Goal: Task Accomplishment & Management: Use online tool/utility

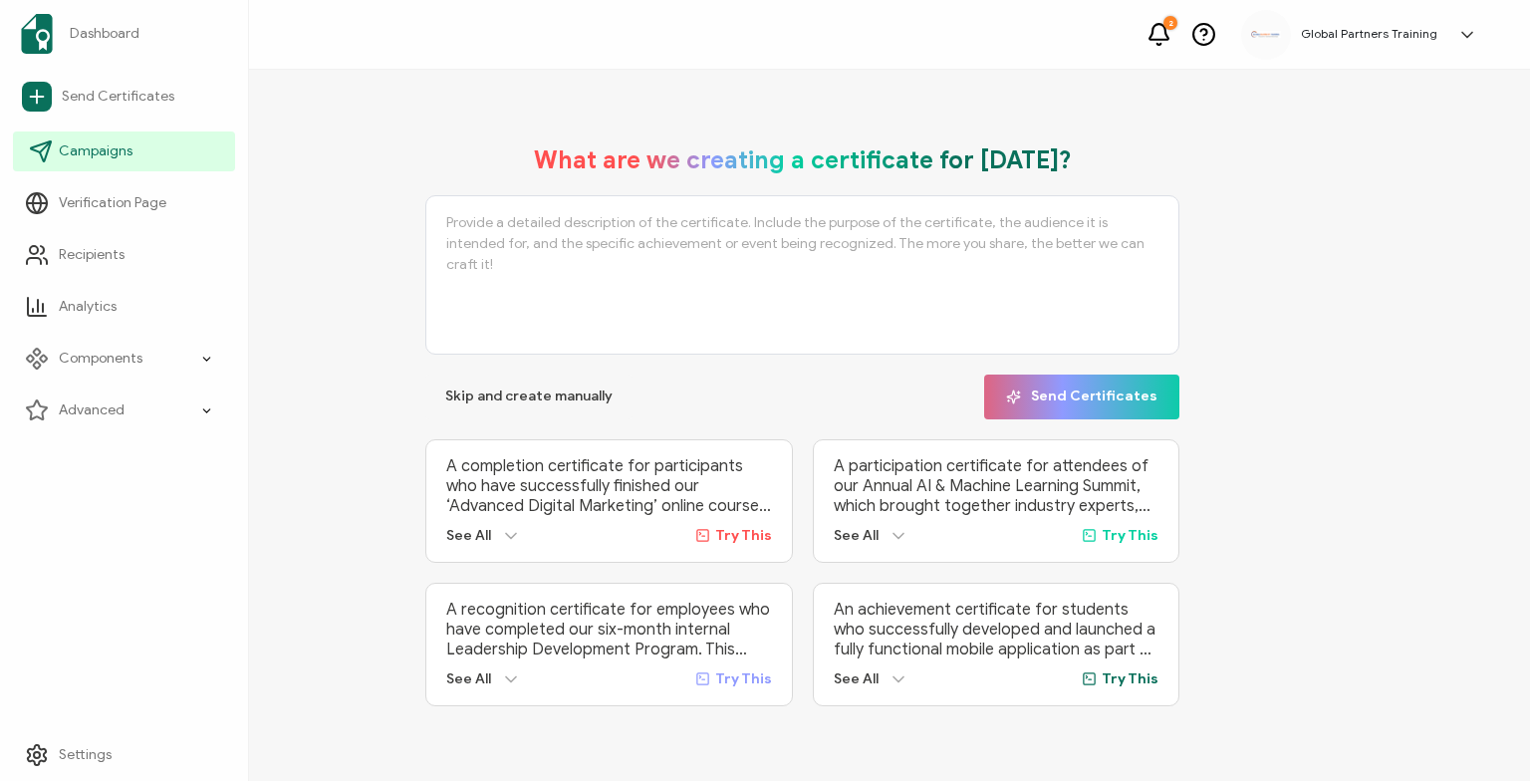
click at [90, 160] on span "Campaigns" at bounding box center [96, 151] width 74 height 20
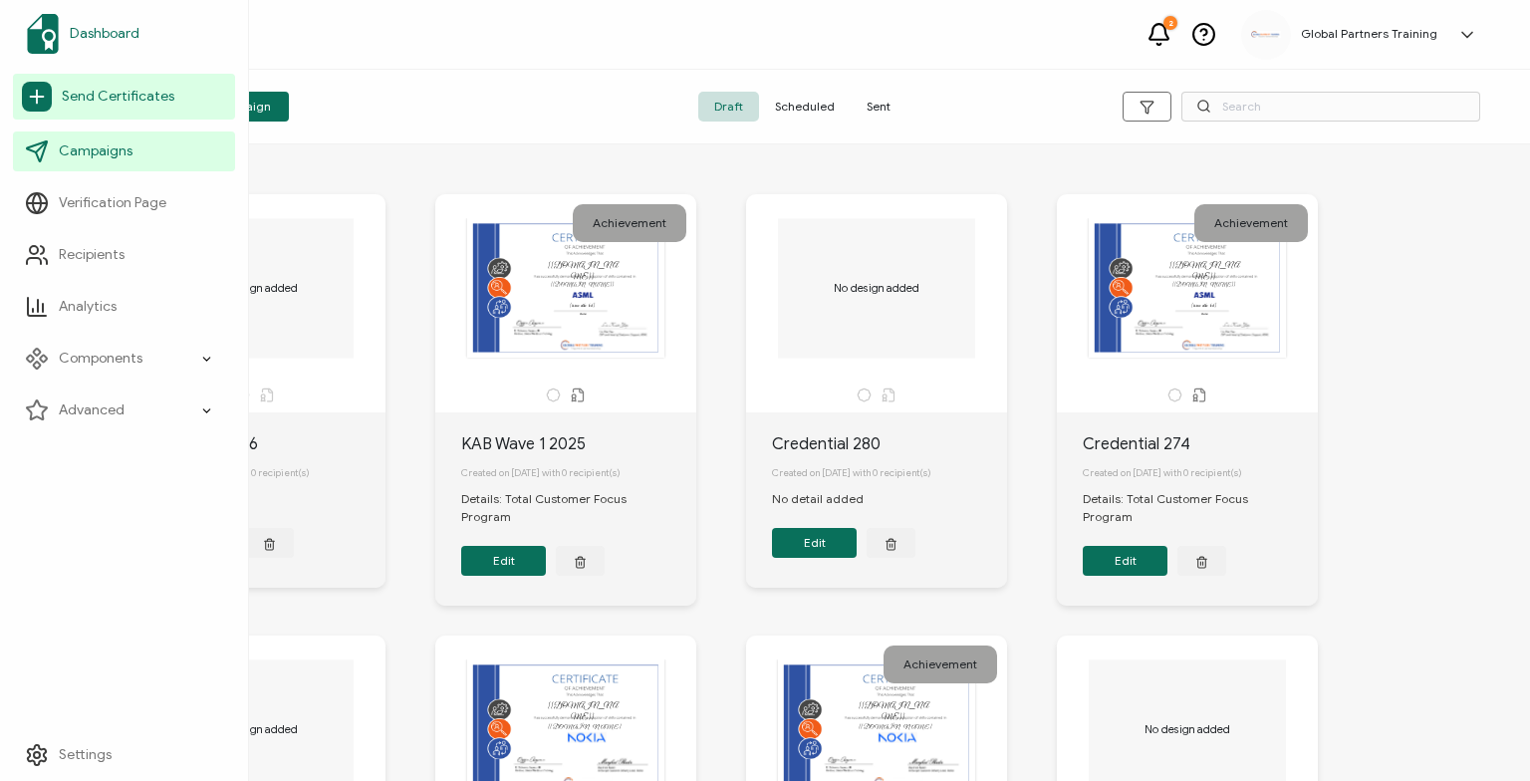
click at [124, 22] on link "Dashboard" at bounding box center [124, 34] width 222 height 56
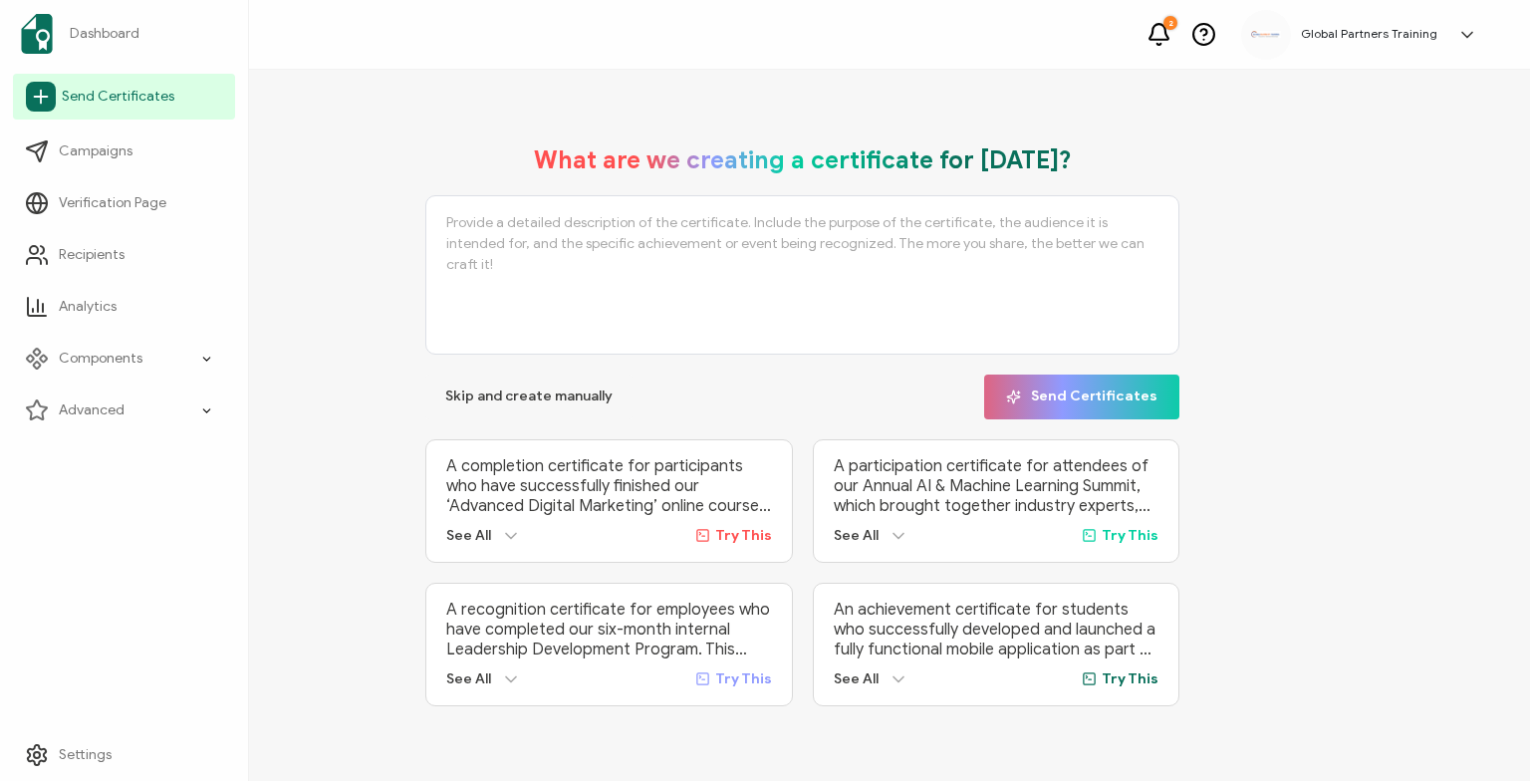
click at [46, 97] on icon at bounding box center [41, 97] width 13 height 0
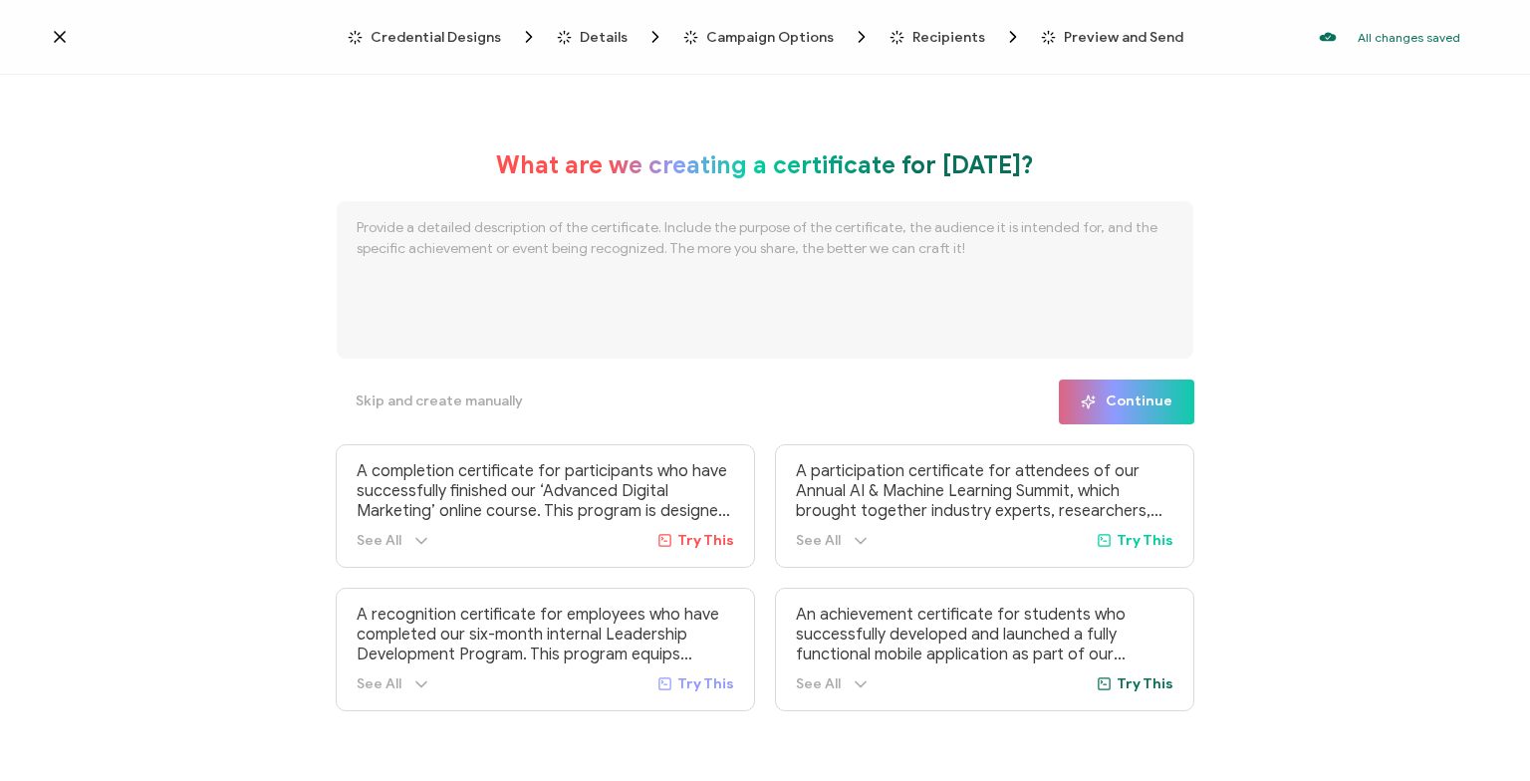
click at [476, 38] on span "Credential Designs" at bounding box center [436, 37] width 131 height 15
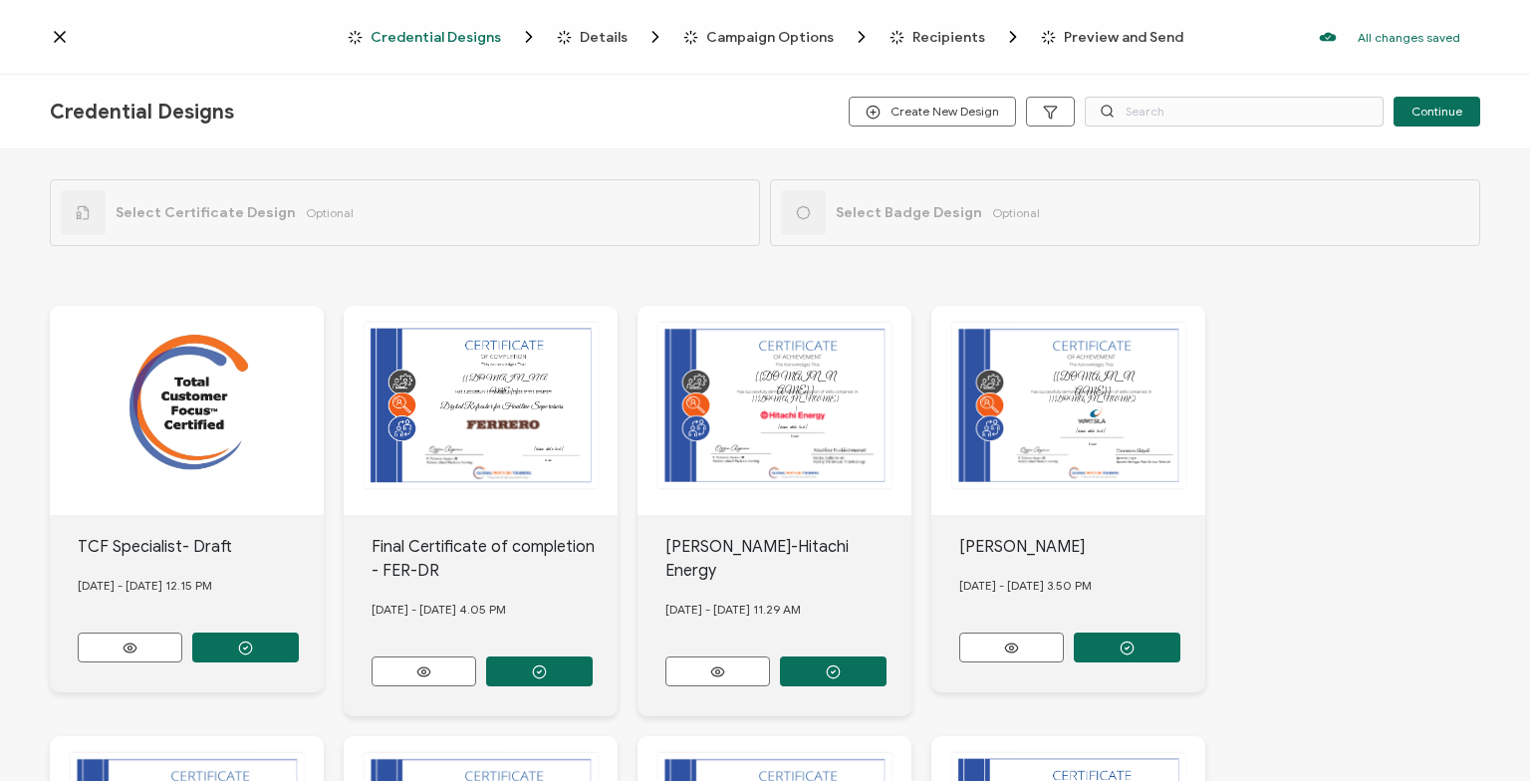
click at [61, 30] on icon at bounding box center [60, 37] width 20 height 20
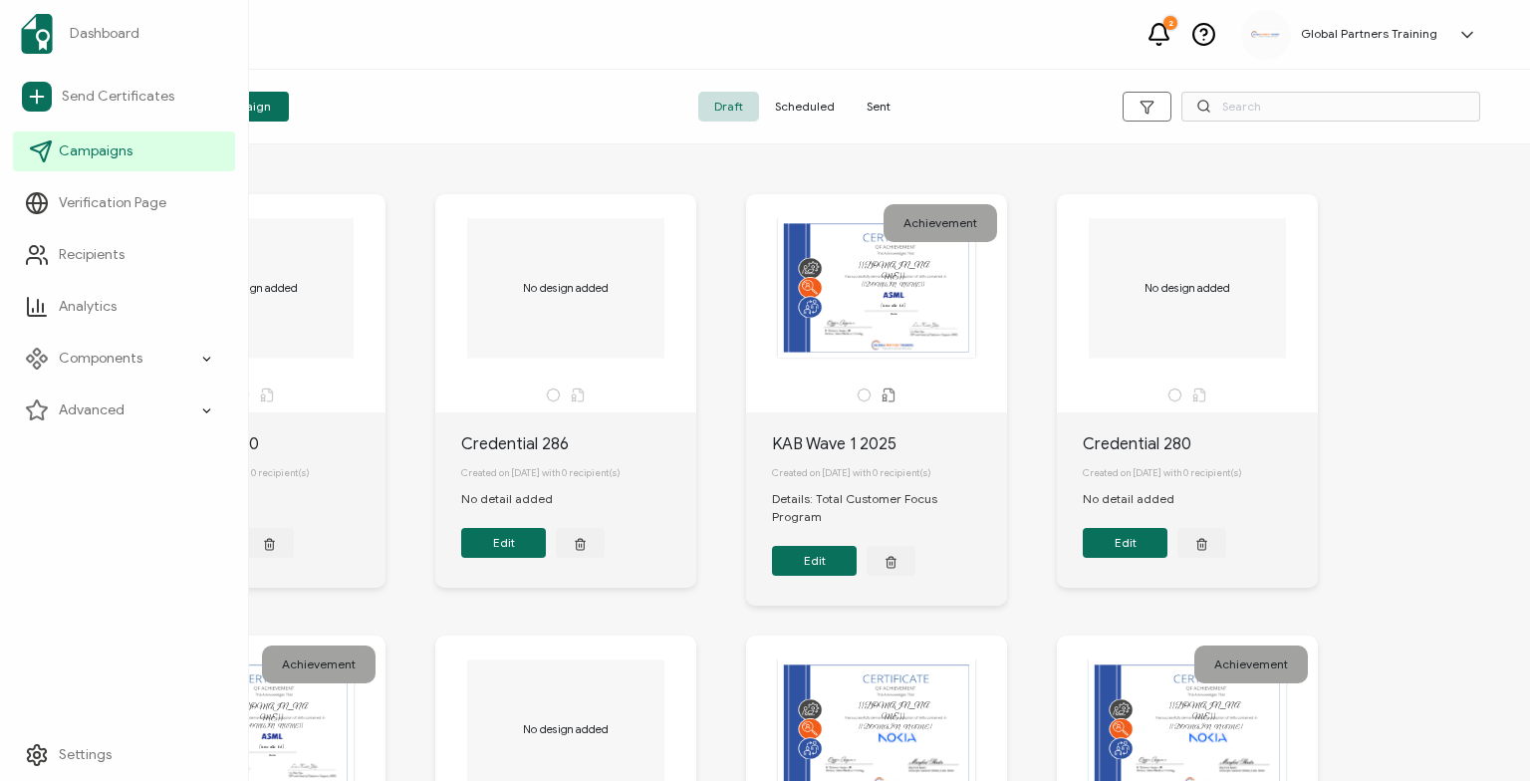
click at [173, 145] on link "Campaigns" at bounding box center [124, 152] width 222 height 40
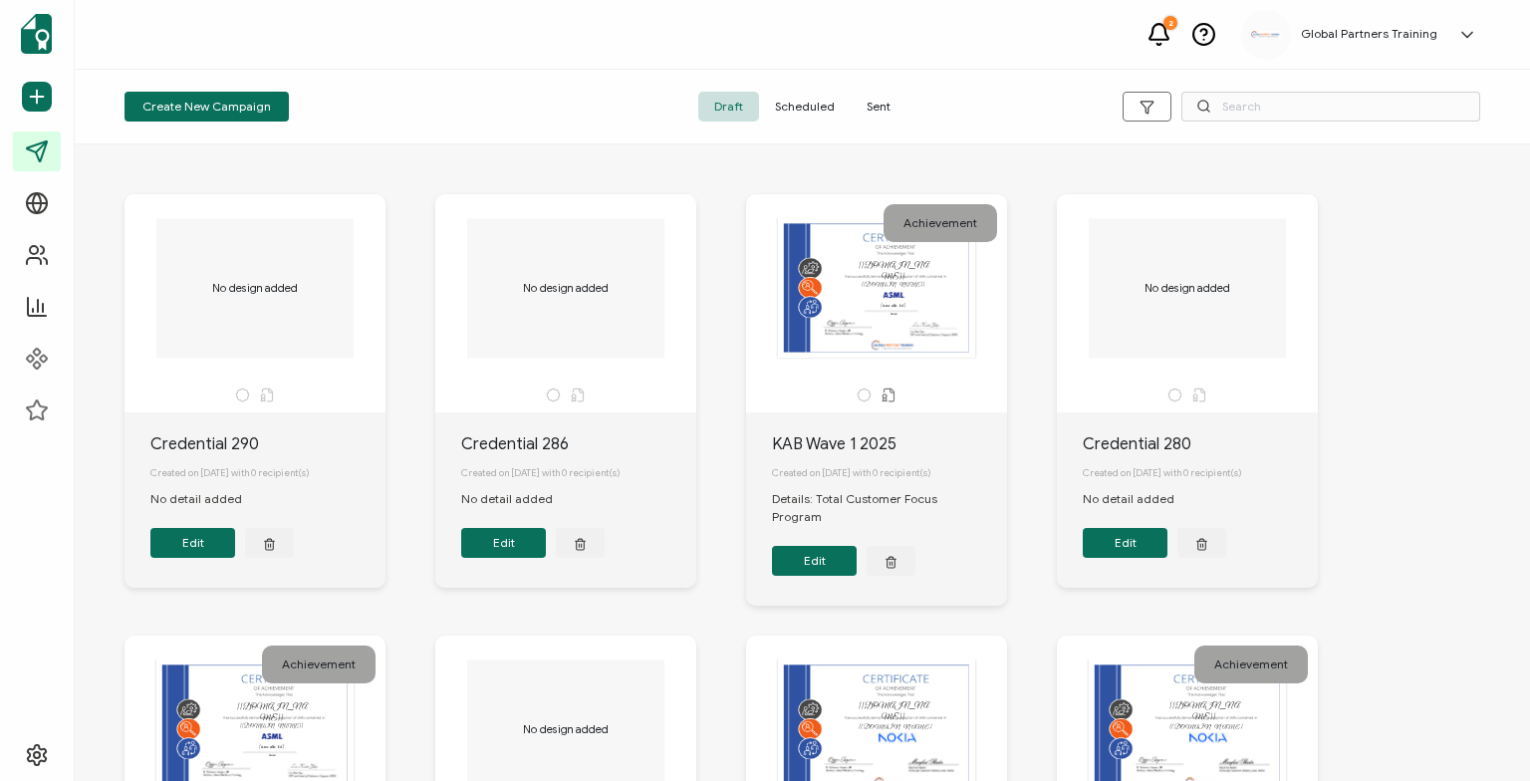
click at [882, 98] on span "Sent" at bounding box center [879, 107] width 56 height 30
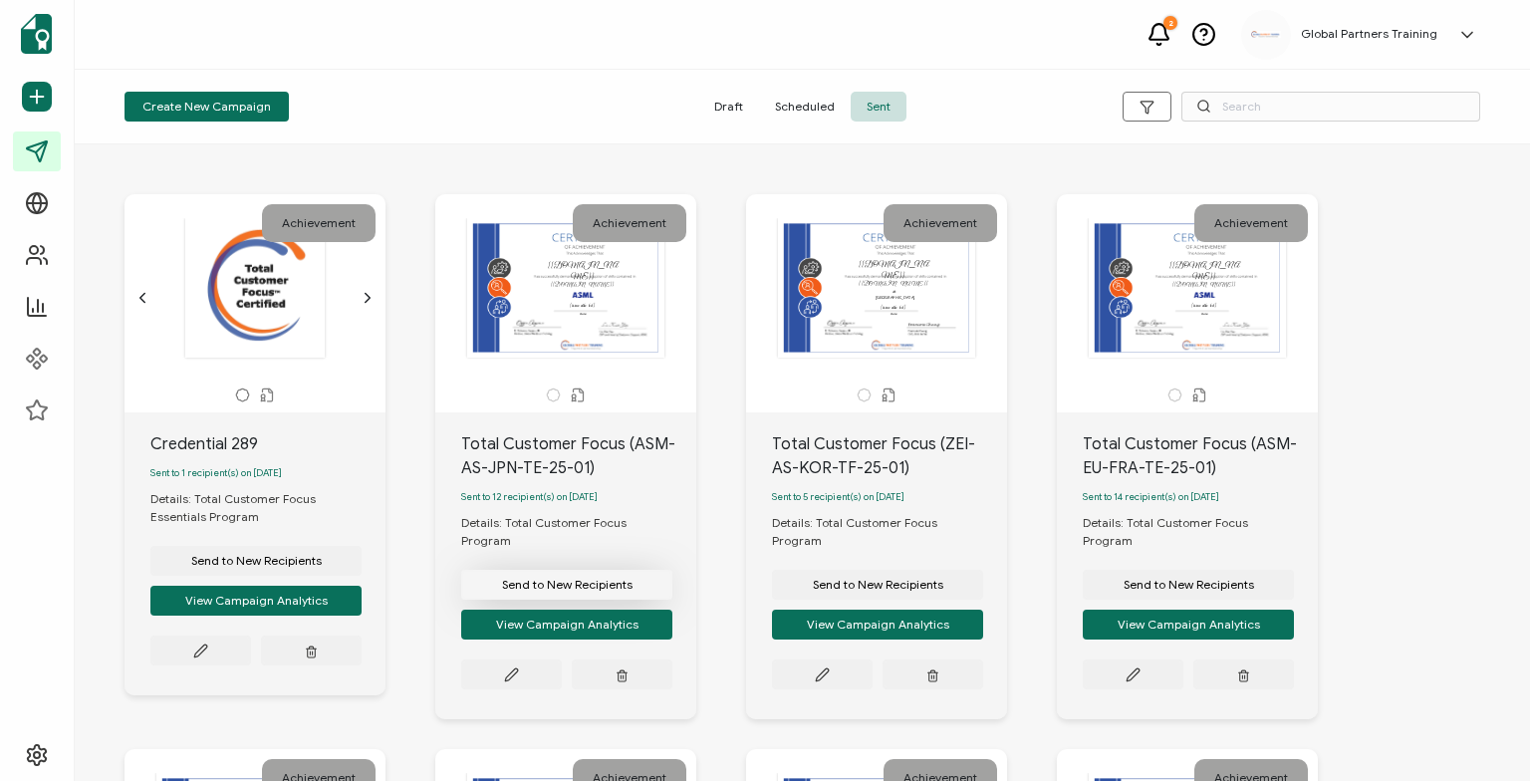
click at [597, 579] on span "Send to New Recipients" at bounding box center [567, 585] width 131 height 12
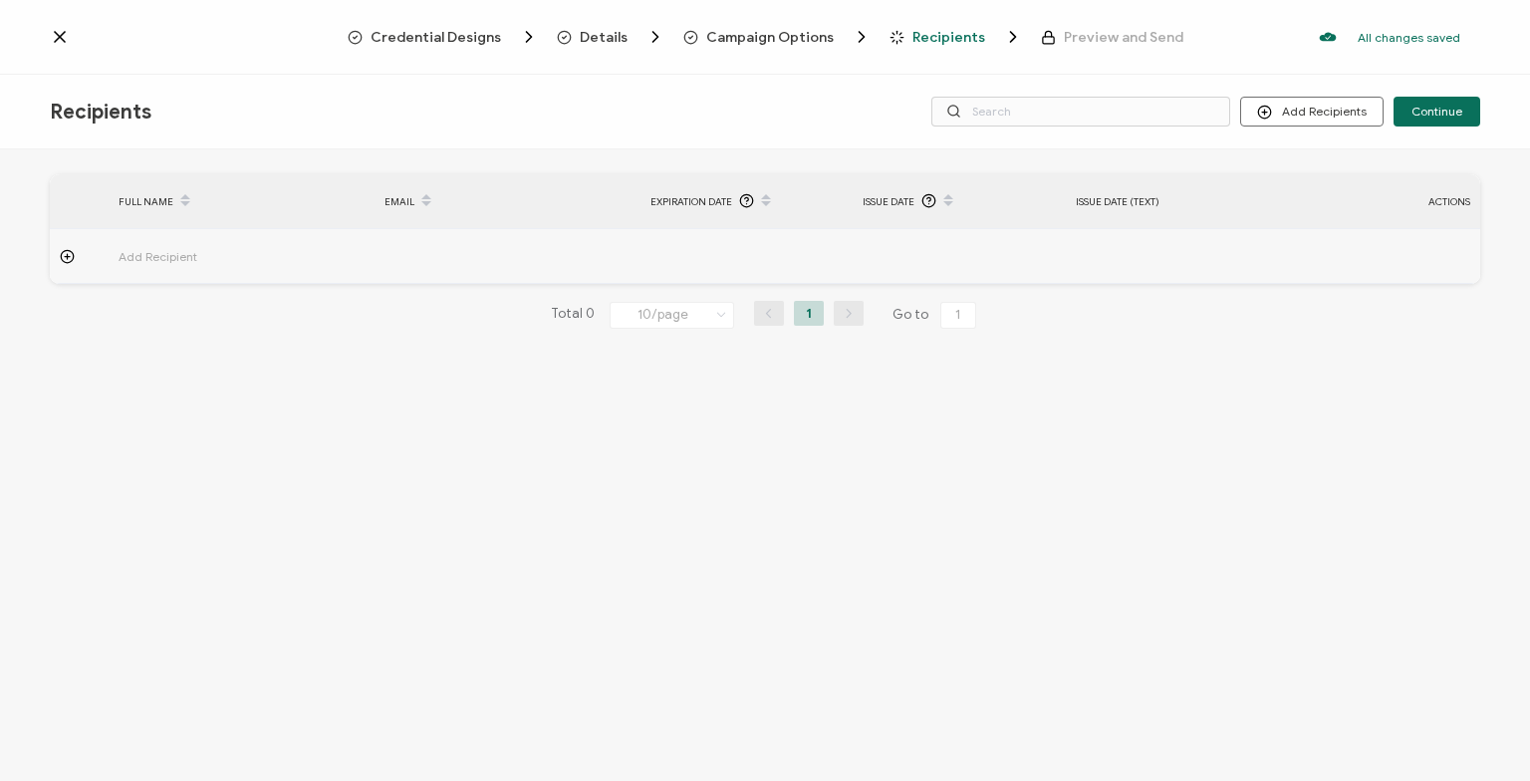
click at [432, 34] on span "Credential Designs" at bounding box center [436, 37] width 131 height 15
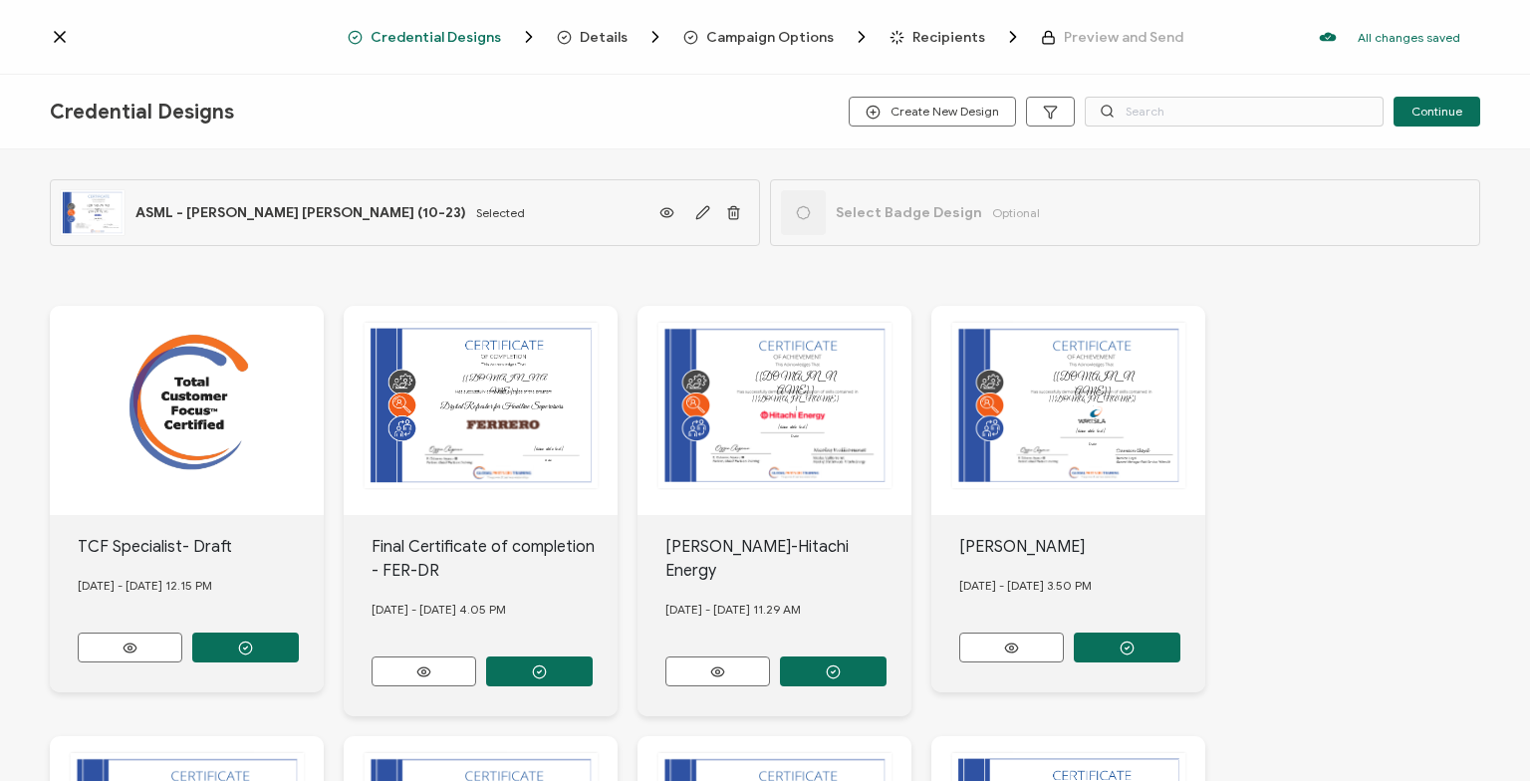
click at [628, 41] on span "Details" at bounding box center [604, 37] width 48 height 15
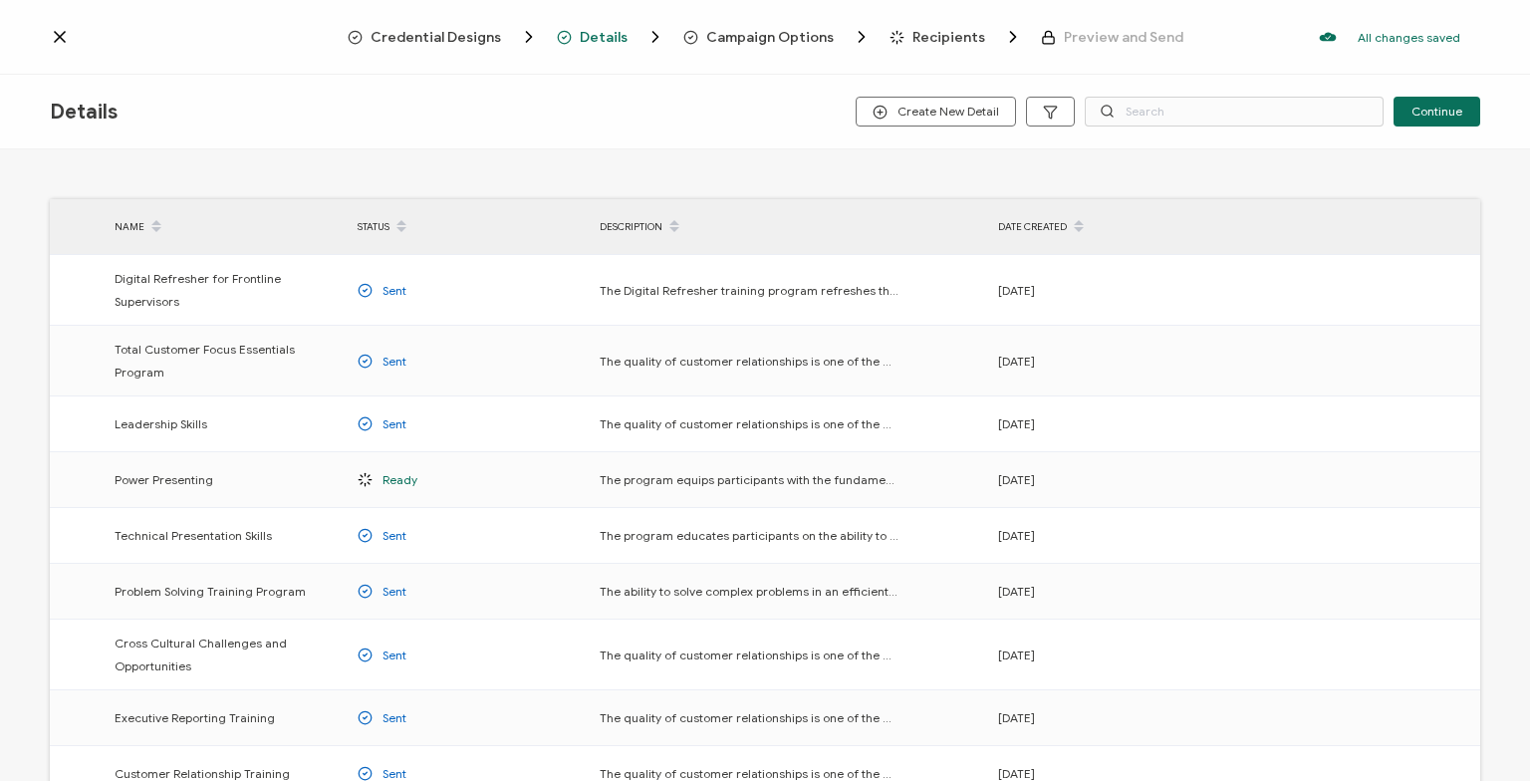
click at [706, 35] on div "Campaign Options" at bounding box center [739, 37] width 113 height 20
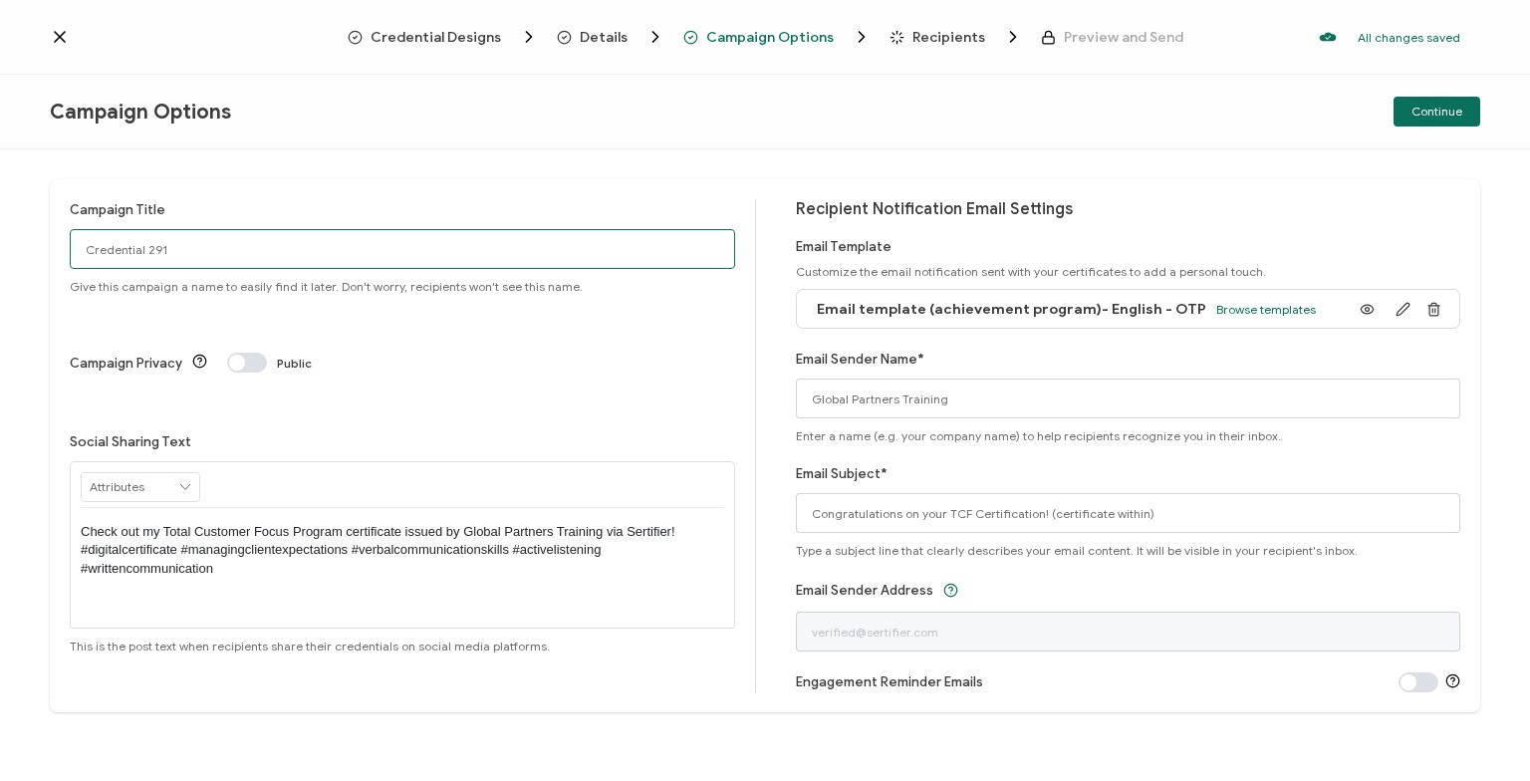
drag, startPoint x: 206, startPoint y: 245, endPoint x: -3, endPoint y: 253, distance: 209.4
click at [70, 253] on input "Credential 291" at bounding box center [402, 249] width 665 height 40
paste input "ASM-AS-SNG-TE-25-0"
type input "ASM-AS-SNG-TE-25-01 (Total Customer Focus)"
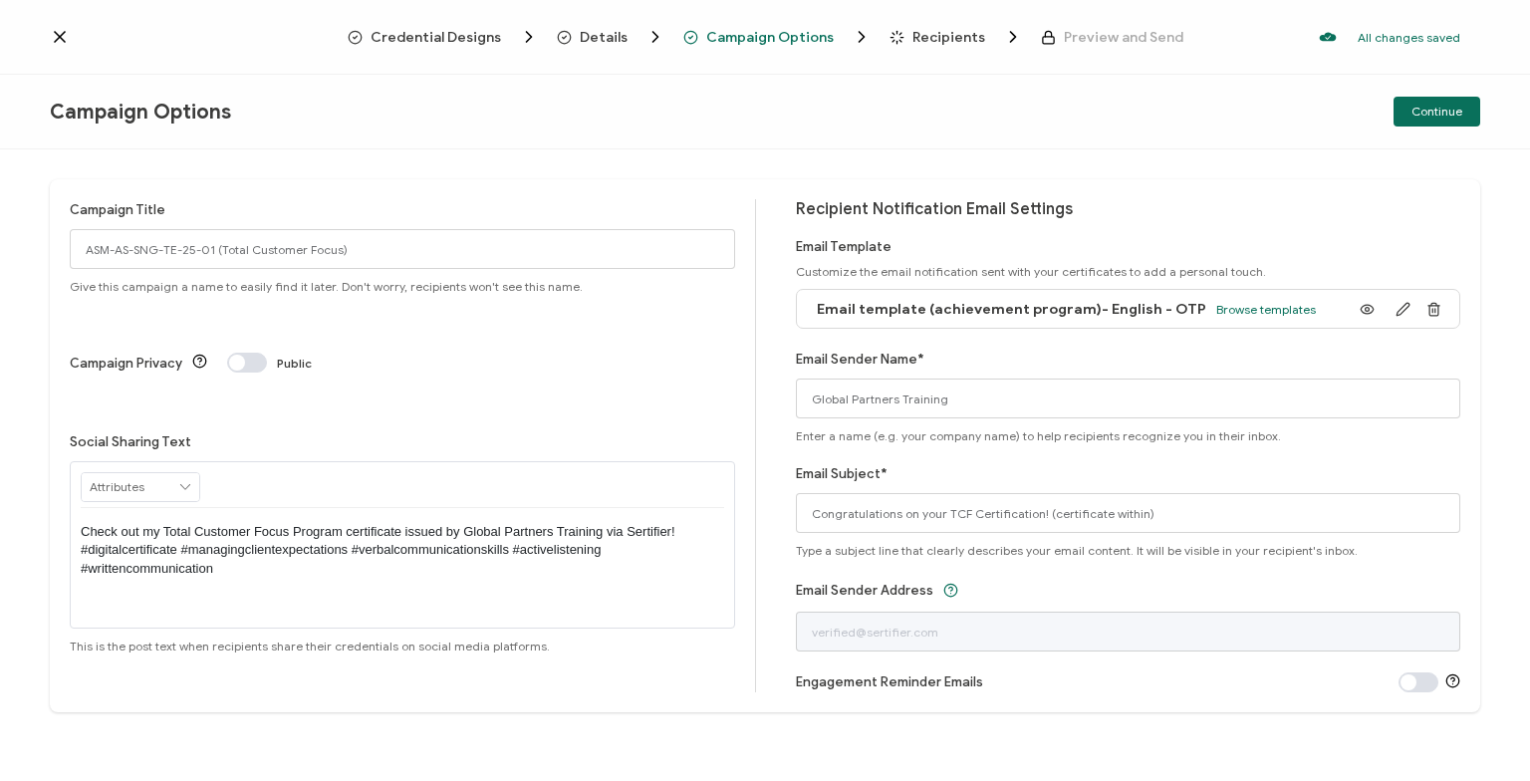
click at [1418, 682] on span at bounding box center [1419, 682] width 40 height 20
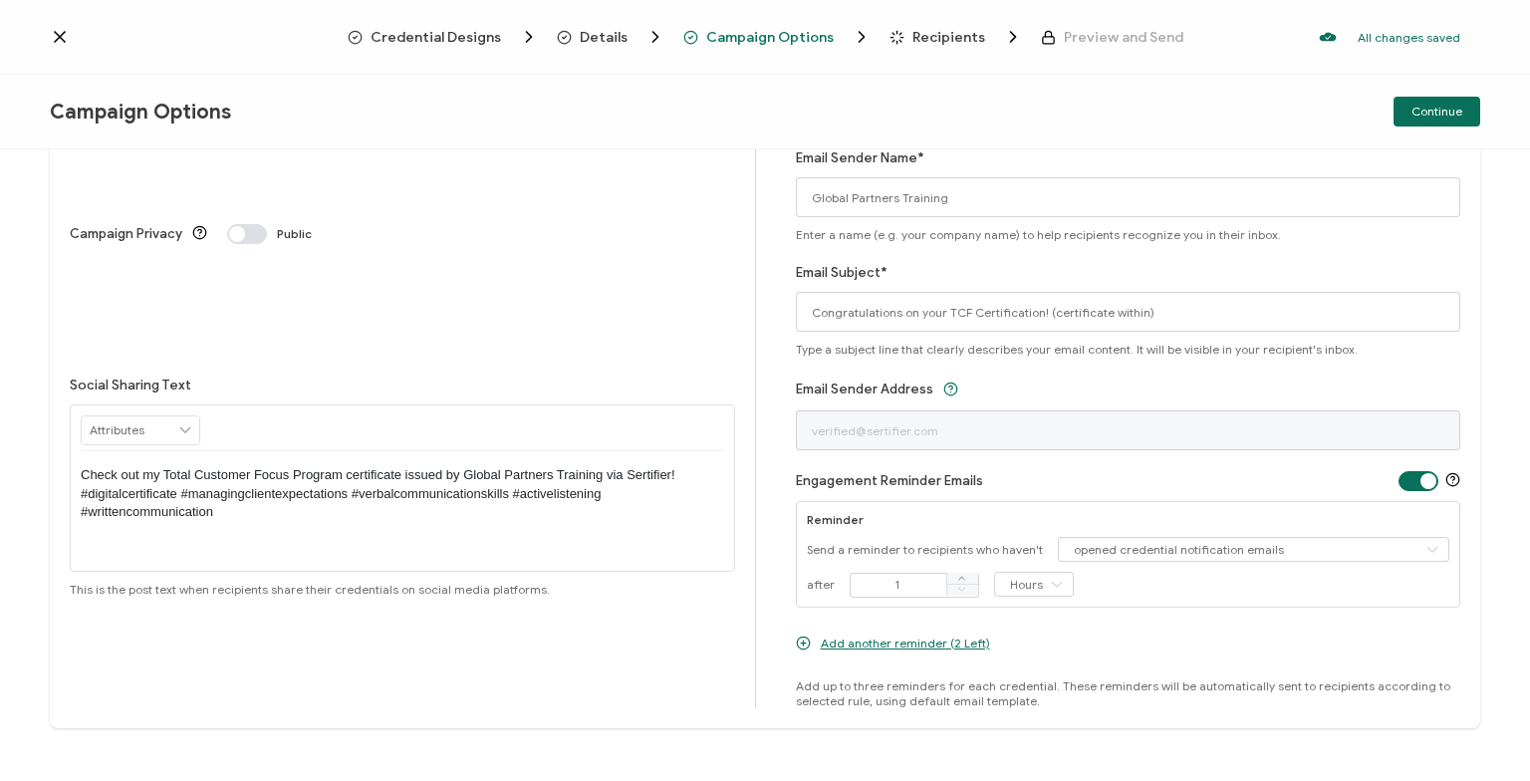
scroll to position [217, 0]
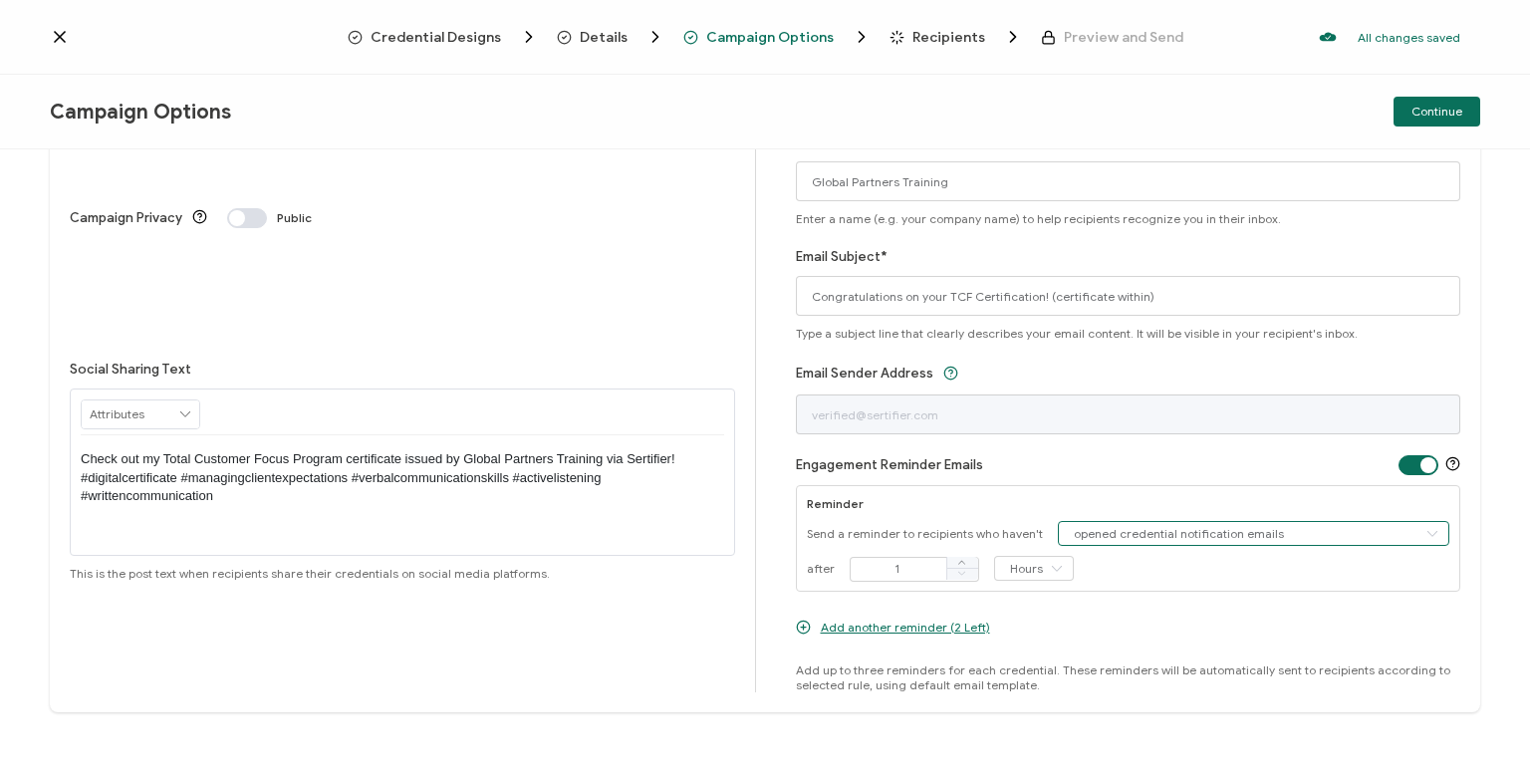
click at [1135, 536] on input "opened credential notification emails" at bounding box center [1254, 533] width 393 height 25
click at [1142, 496] on div "Reminder" at bounding box center [1129, 503] width 644 height 15
click at [1044, 561] on icon at bounding box center [1056, 568] width 25 height 25
click at [1030, 648] on span "Days" at bounding box center [1025, 649] width 27 height 15
type input "Days"
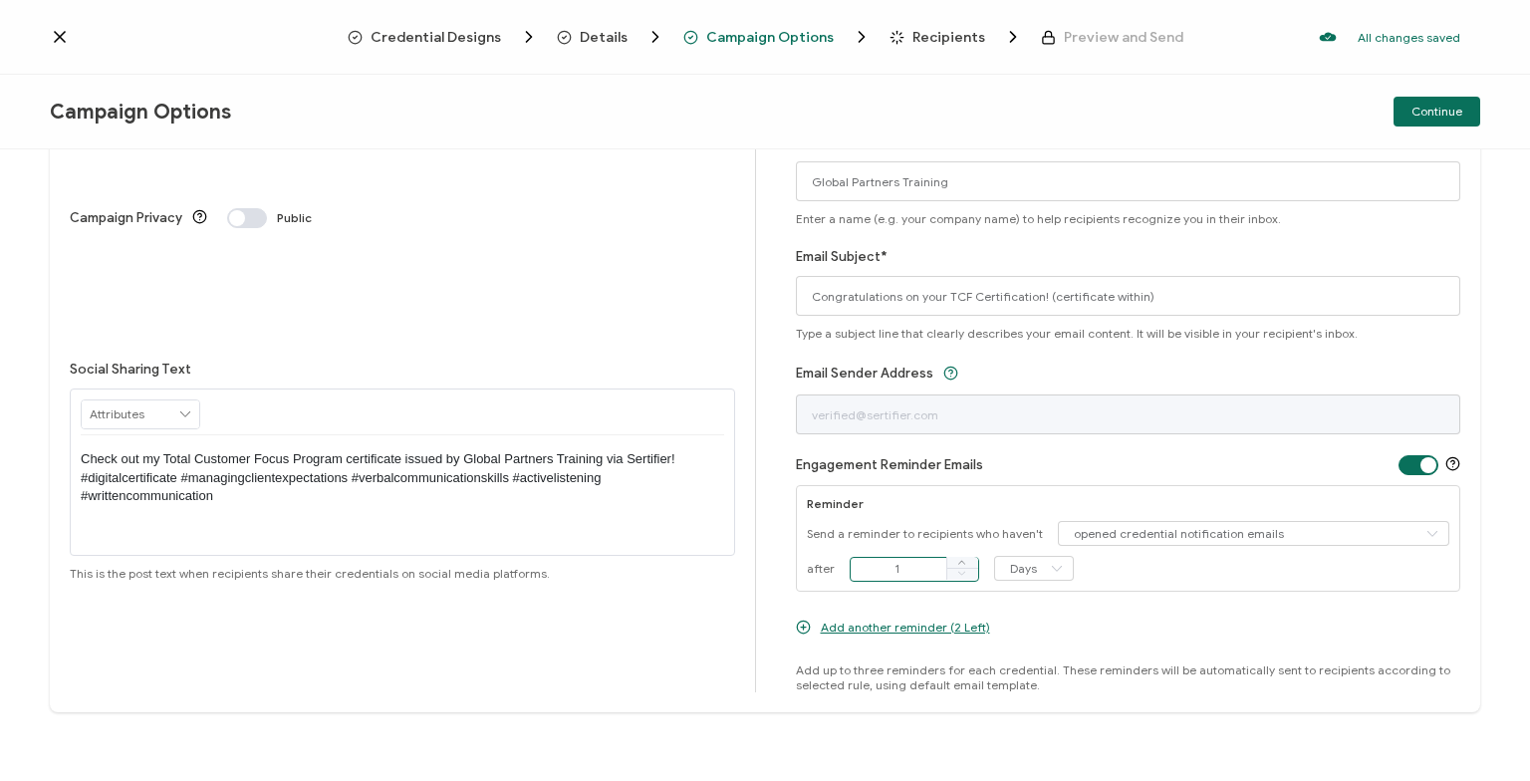
click at [908, 568] on input "1" at bounding box center [915, 569] width 130 height 25
click at [967, 560] on span at bounding box center [962, 563] width 32 height 12
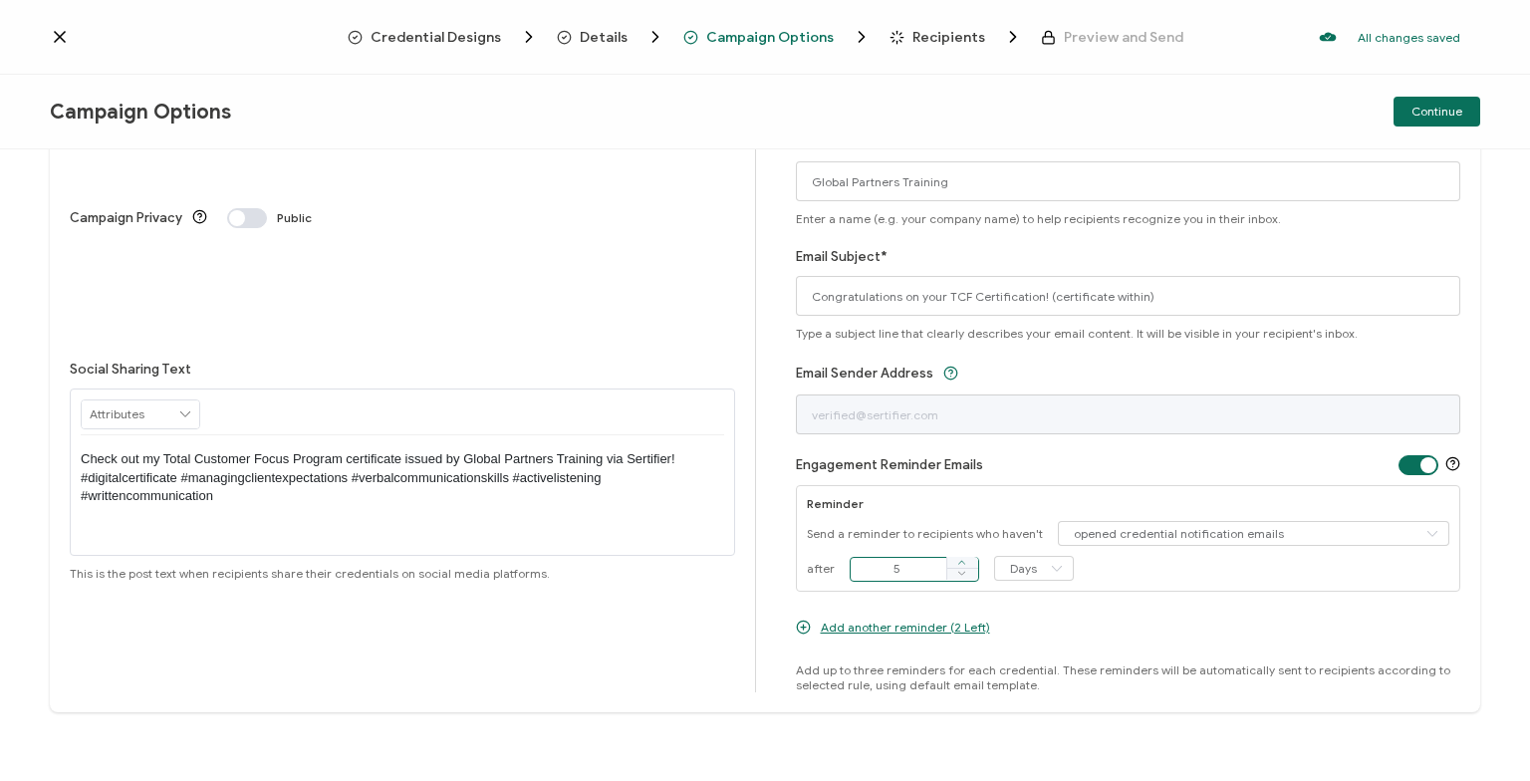
click at [967, 560] on span at bounding box center [962, 563] width 32 height 12
type input "7"
click at [919, 630] on span "Add another reminder (2 Left)" at bounding box center [905, 627] width 169 height 15
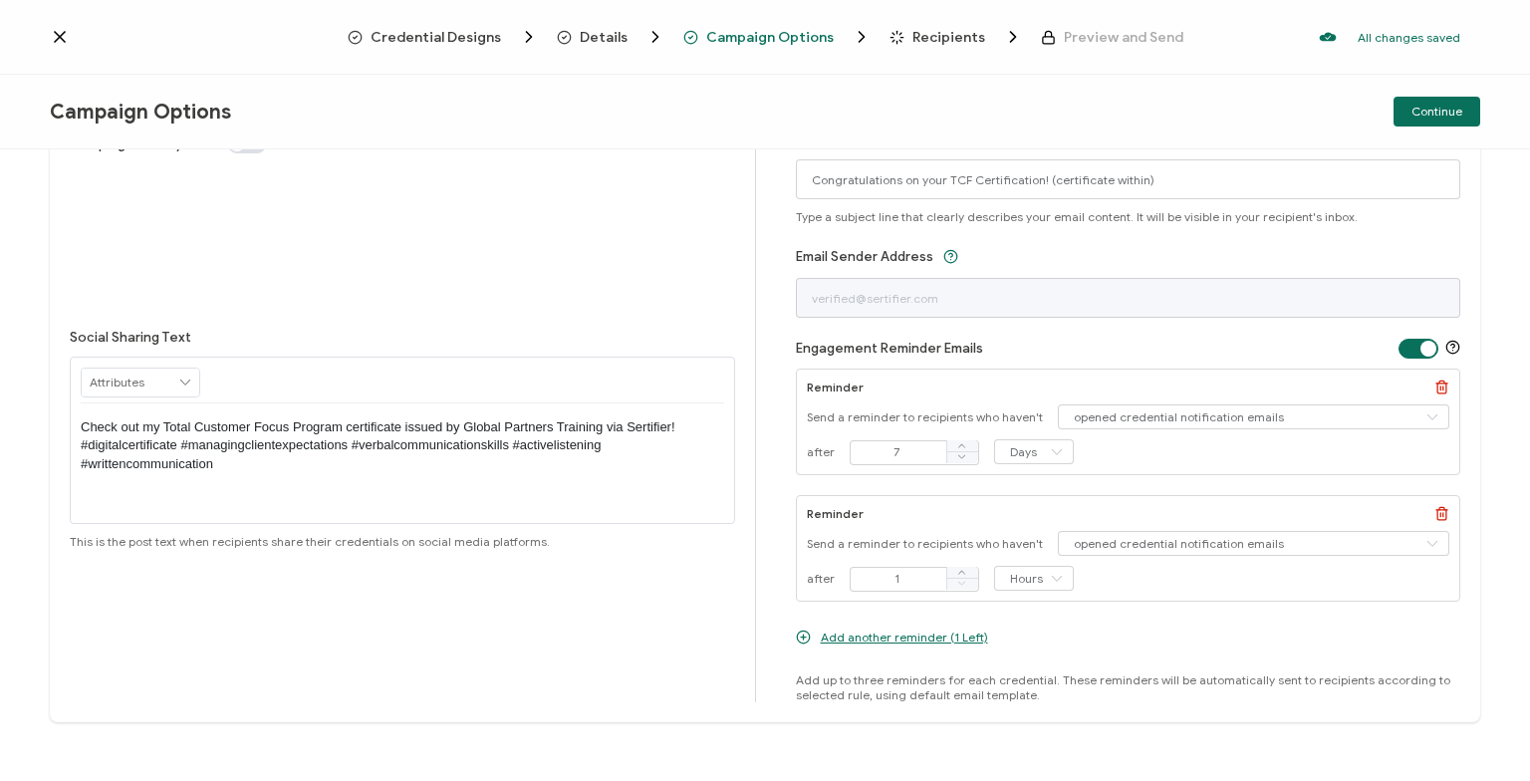
scroll to position [344, 0]
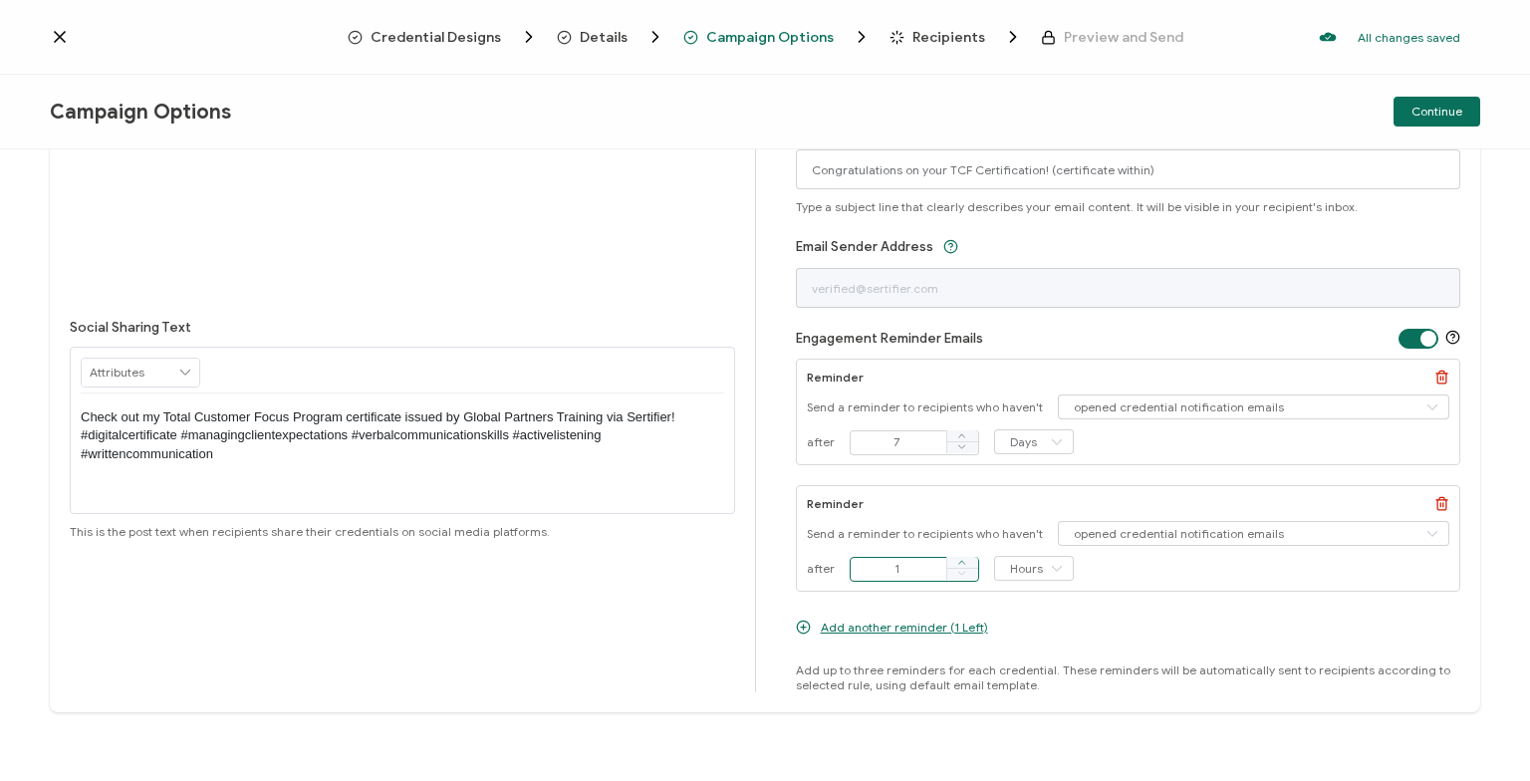
click at [957, 561] on icon at bounding box center [962, 563] width 10 height 10
click at [960, 575] on icon at bounding box center [962, 574] width 10 height 10
type input "1"
click at [1028, 571] on input "Hours" at bounding box center [1034, 568] width 80 height 25
click at [1030, 644] on span "Days" at bounding box center [1025, 648] width 27 height 15
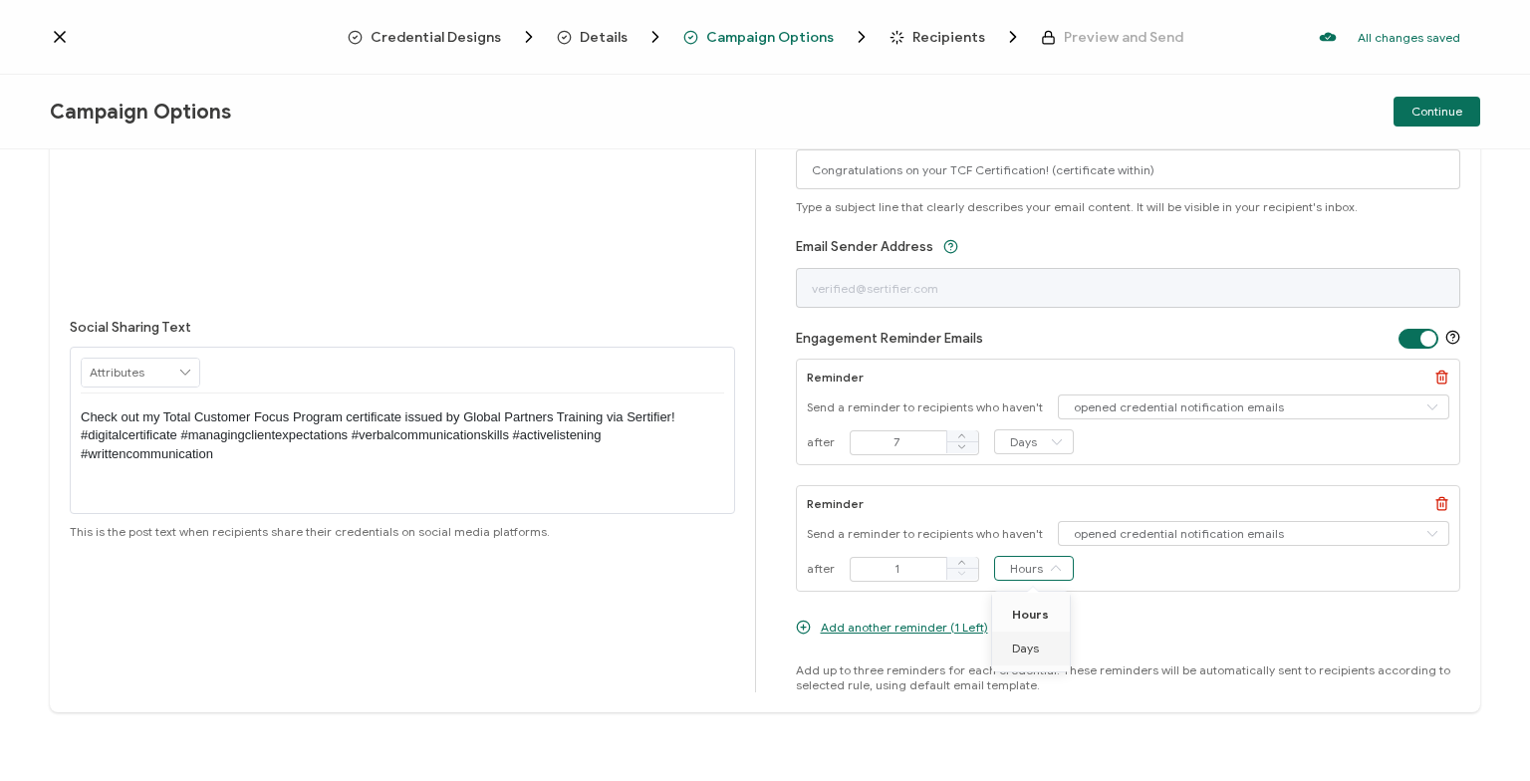
type input "Days"
click at [962, 564] on icon at bounding box center [962, 563] width 10 height 10
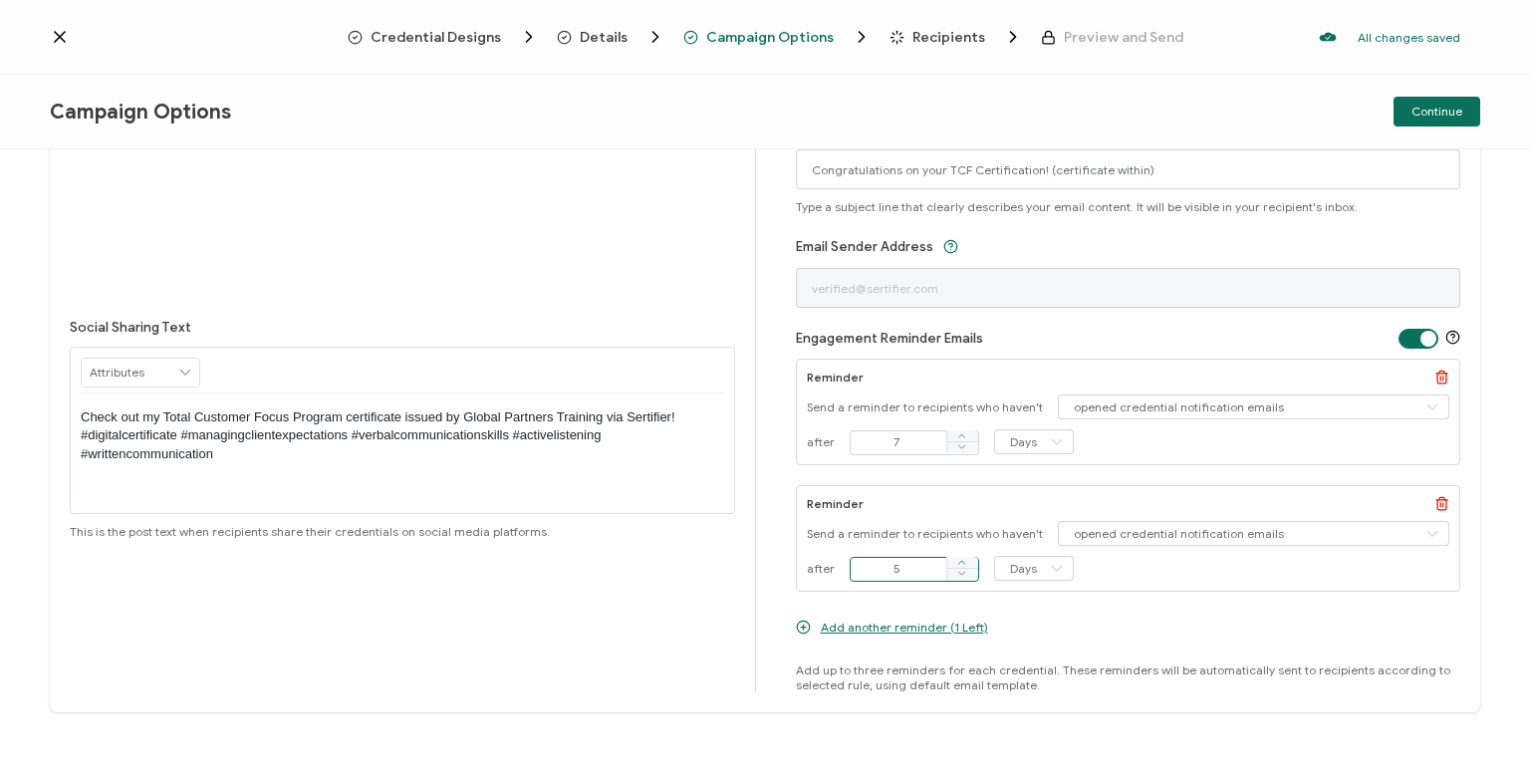
click at [962, 564] on icon at bounding box center [962, 563] width 10 height 10
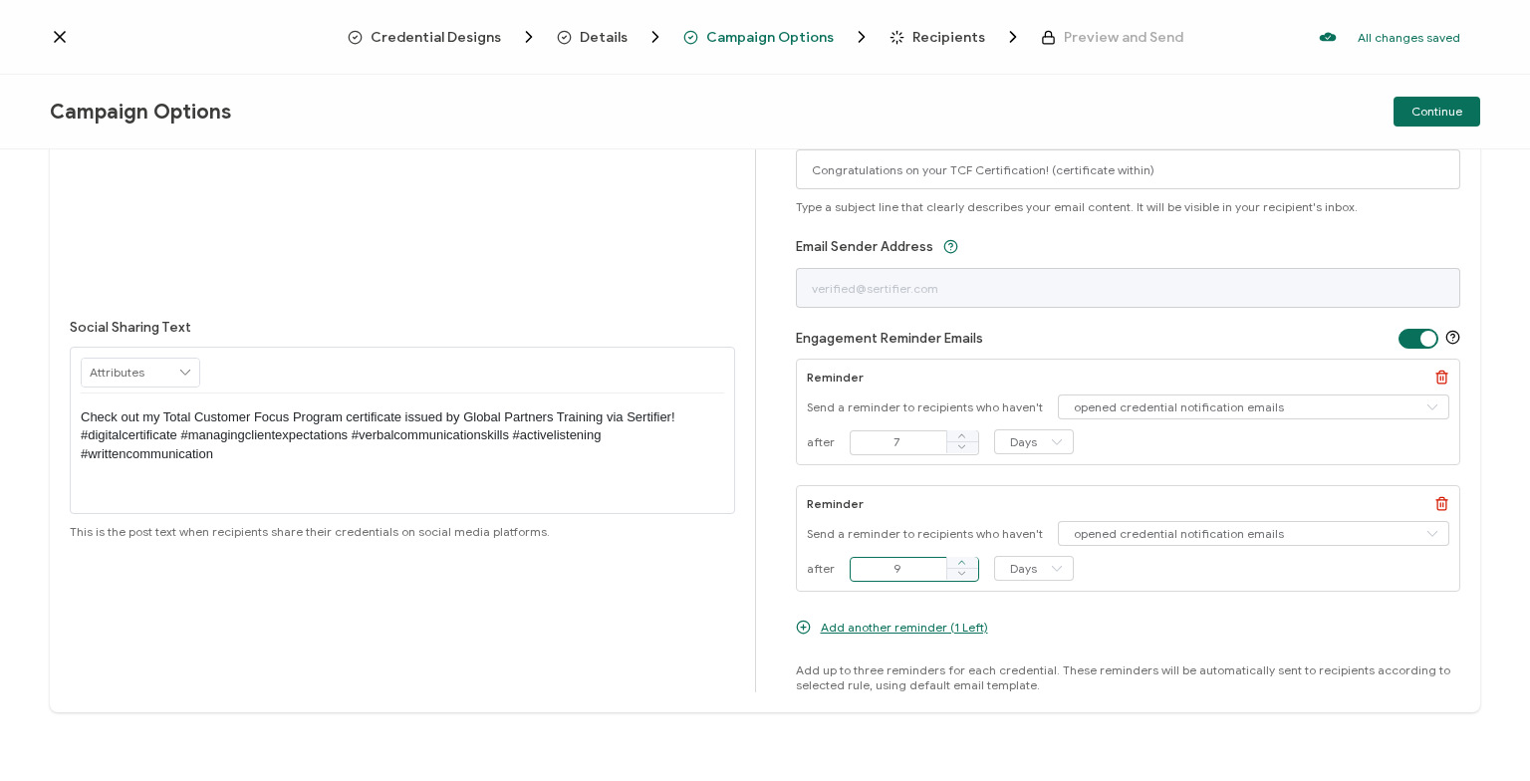
type input "10"
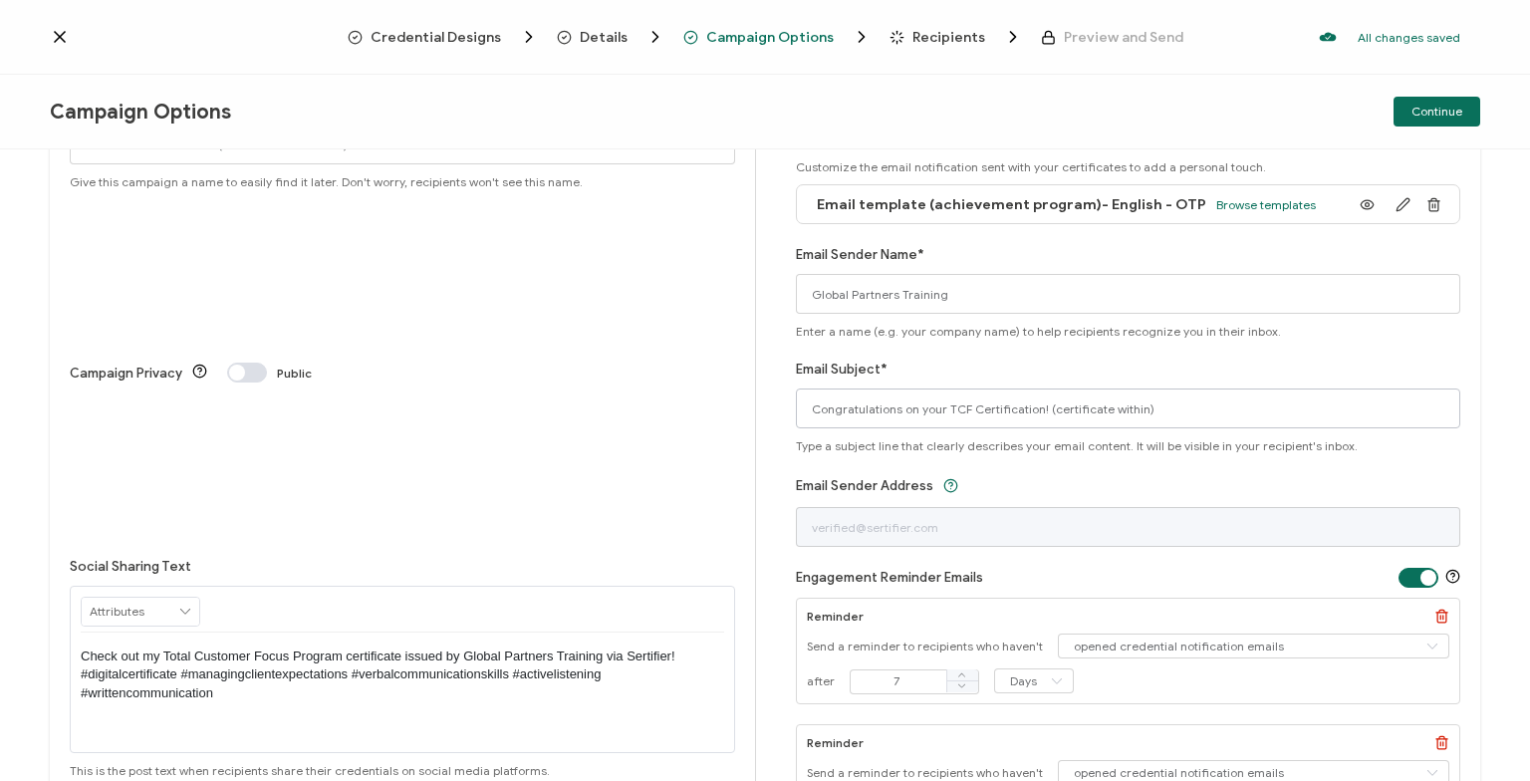
scroll to position [0, 0]
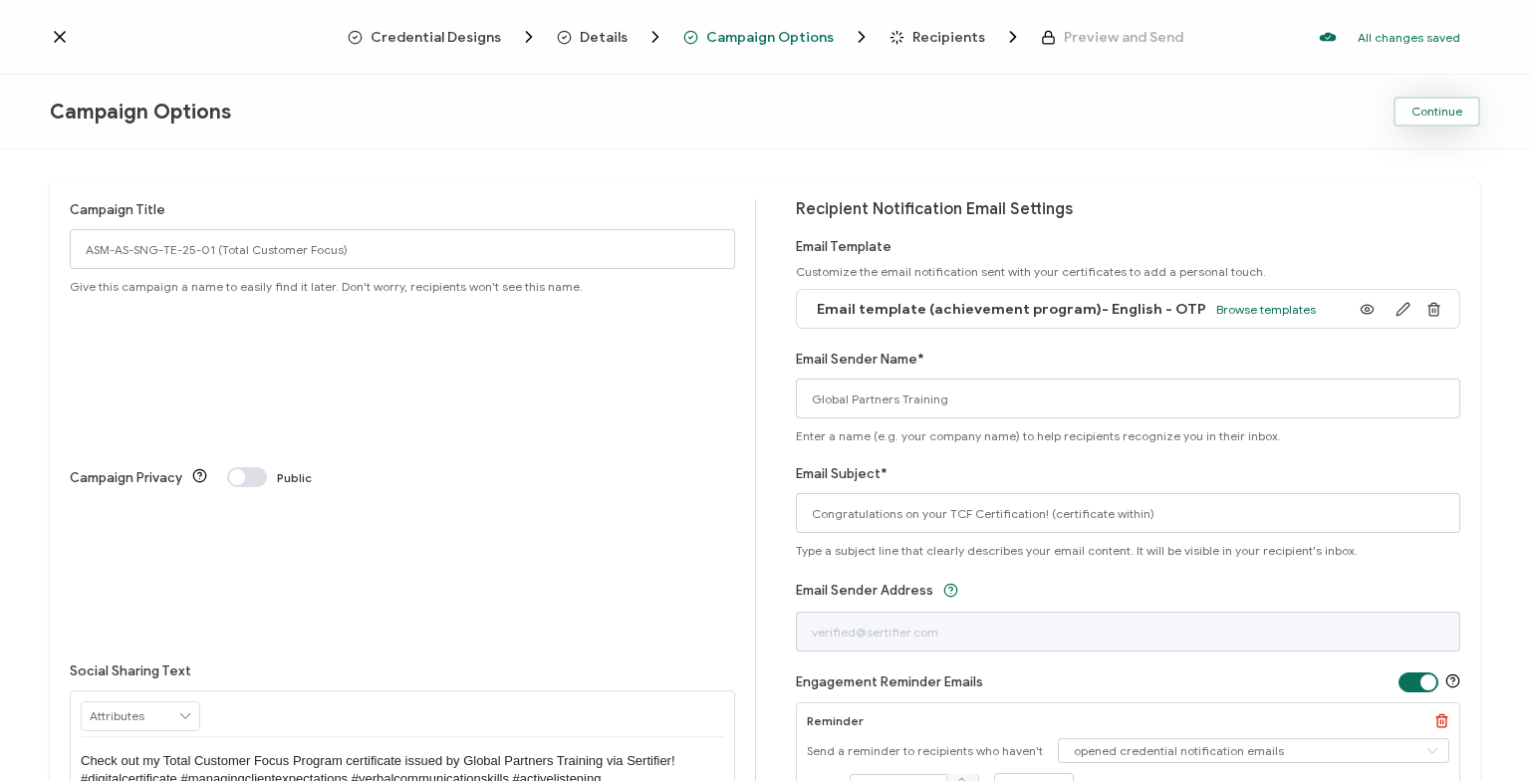
click at [1457, 113] on span "Continue" at bounding box center [1437, 112] width 51 height 12
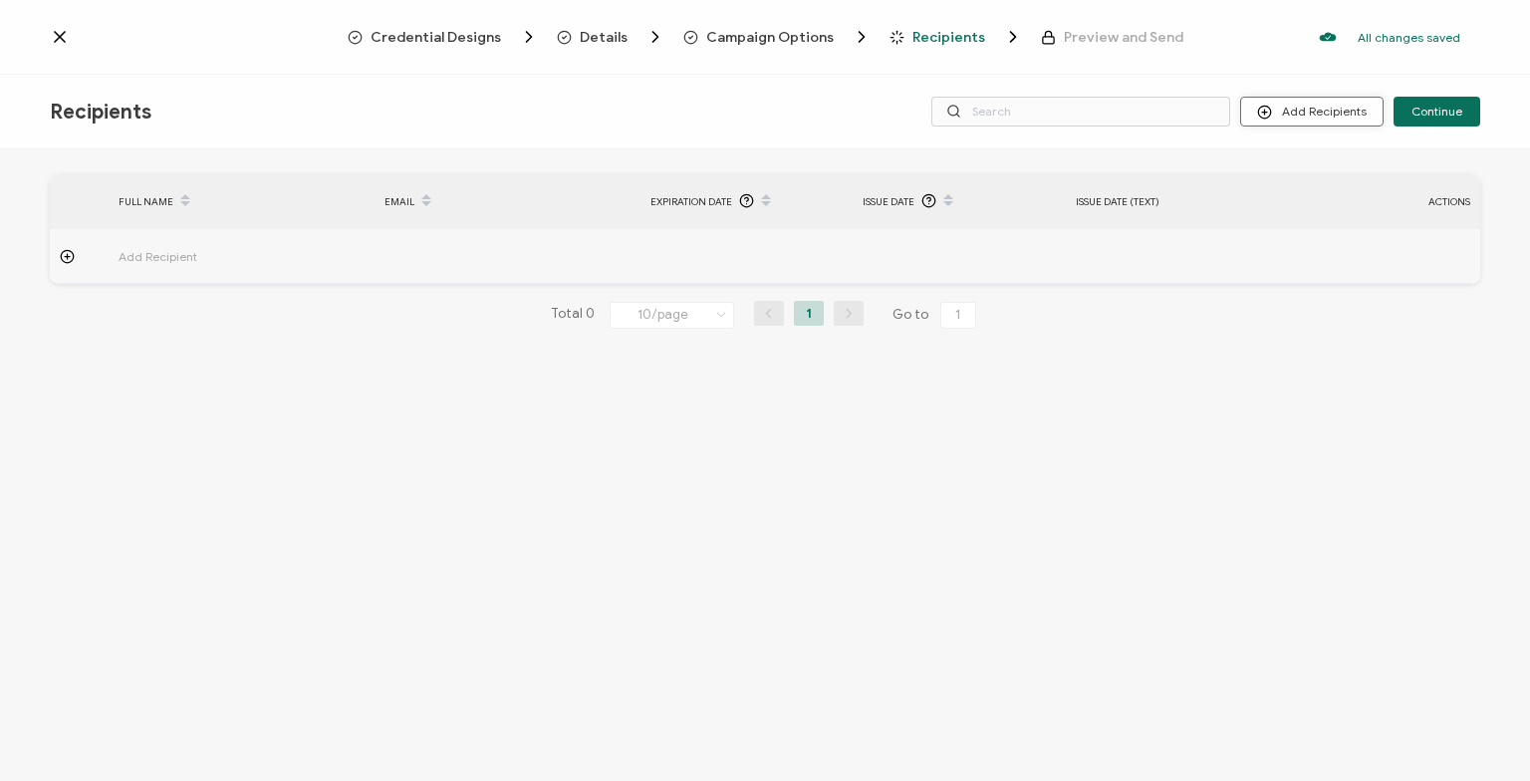
click at [1329, 116] on button "Add Recipients" at bounding box center [1311, 112] width 143 height 30
drag, startPoint x: 1347, startPoint y: 197, endPoint x: 1354, endPoint y: 171, distance: 26.8
click at [1354, 171] on div "Upload Recipients Import From Recipients Import From List" at bounding box center [1341, 198] width 186 height 98
click at [1339, 159] on span "Upload Recipients" at bounding box center [1339, 164] width 101 height 15
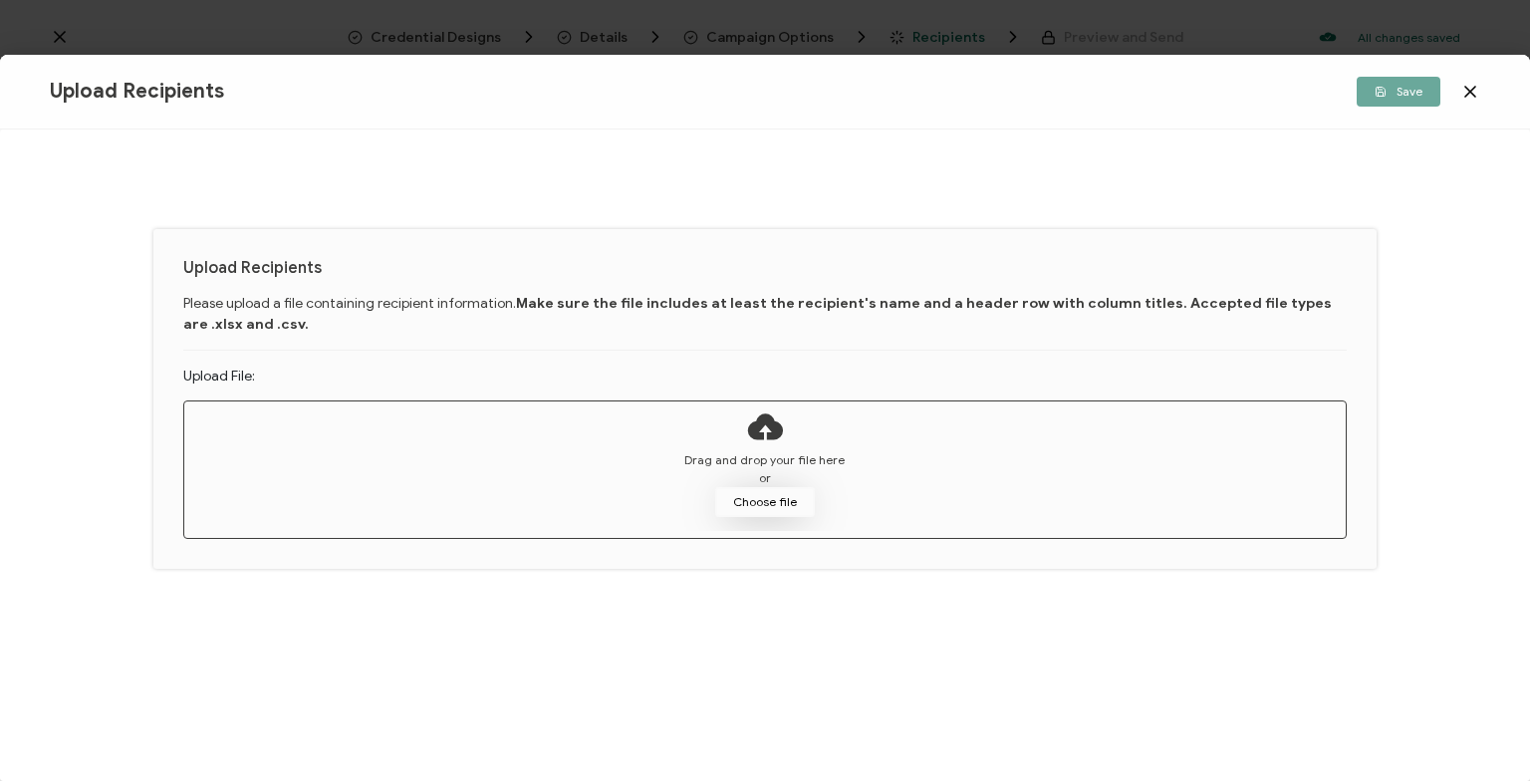
click at [786, 493] on button "Choose file" at bounding box center [765, 502] width 100 height 30
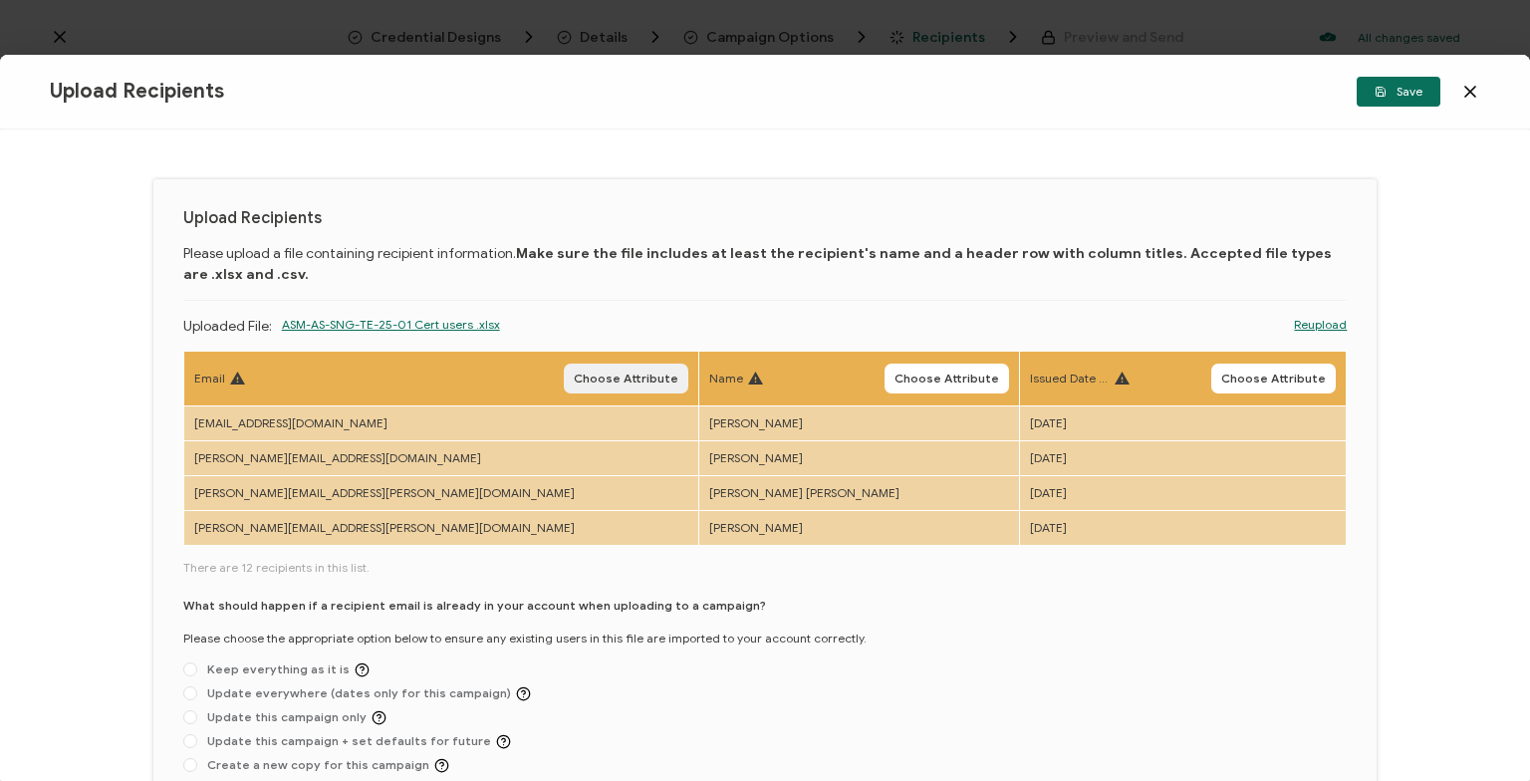
click at [574, 373] on span "Choose Attribute" at bounding box center [626, 379] width 105 height 12
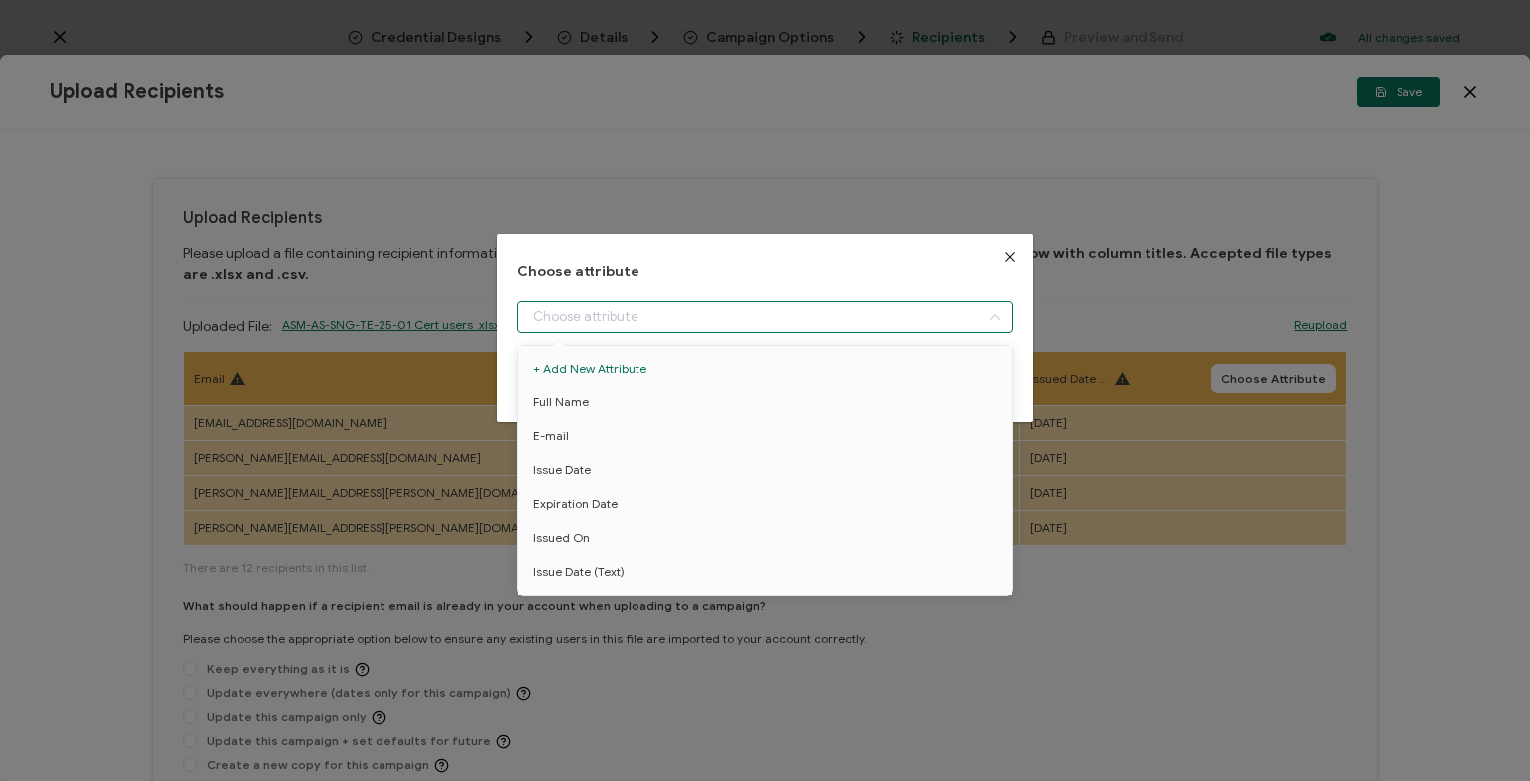
click at [627, 317] on input "dialog" at bounding box center [765, 317] width 496 height 32
click at [624, 434] on li "E-mail" at bounding box center [765, 436] width 504 height 34
type input "E-mail"
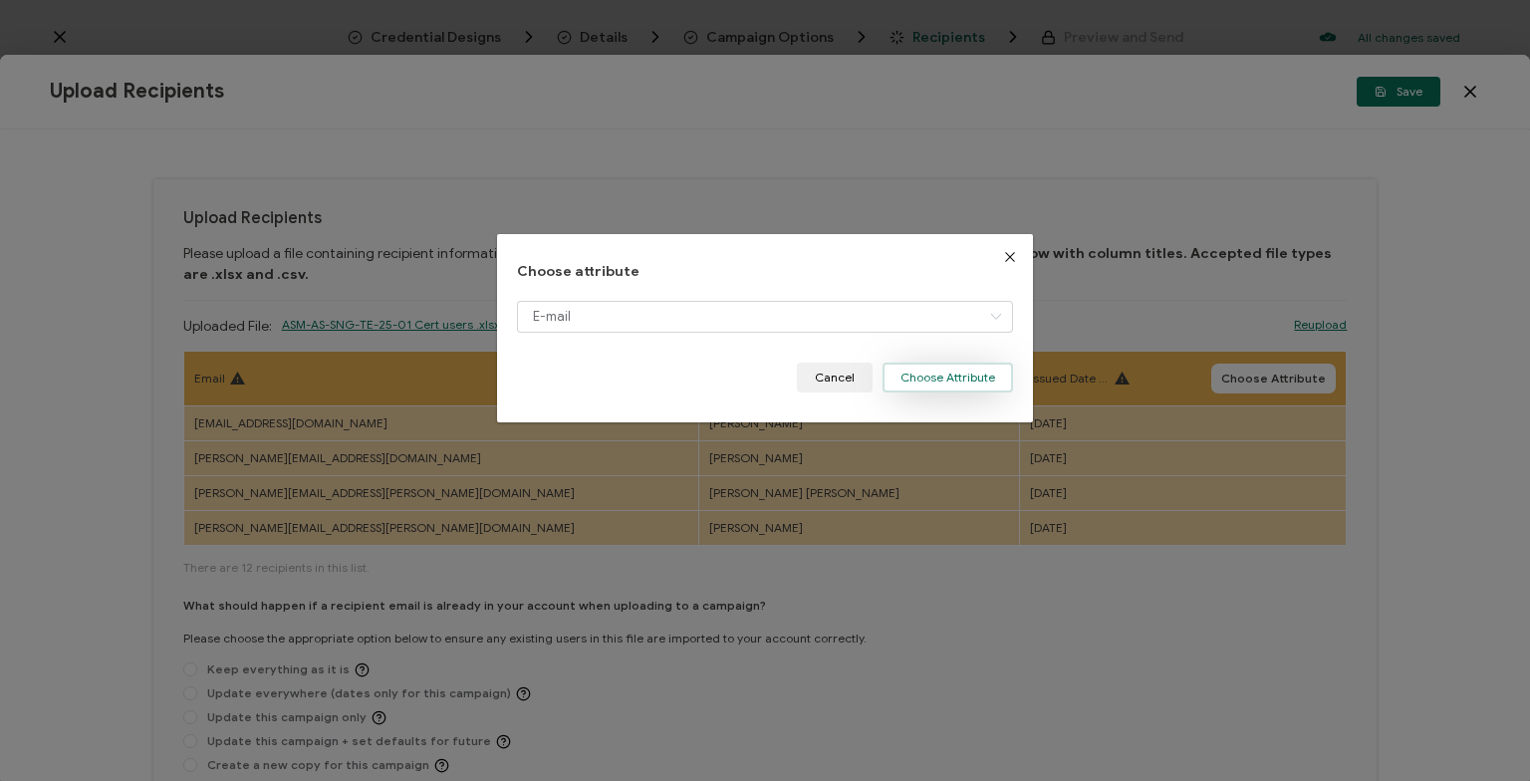
click at [917, 377] on button "Choose Attribute" at bounding box center [948, 378] width 131 height 30
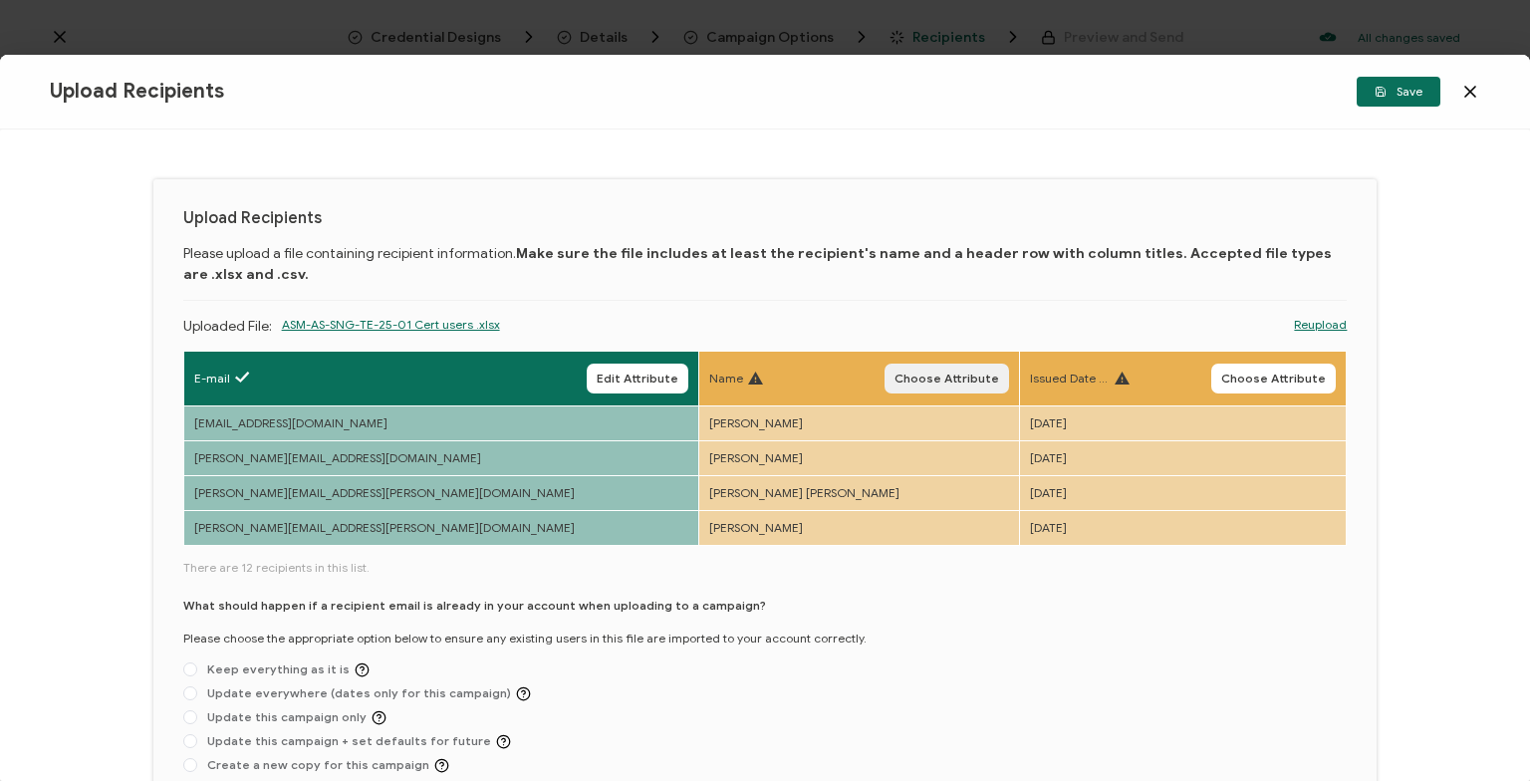
click at [895, 385] on span "Choose Attribute" at bounding box center [947, 379] width 105 height 12
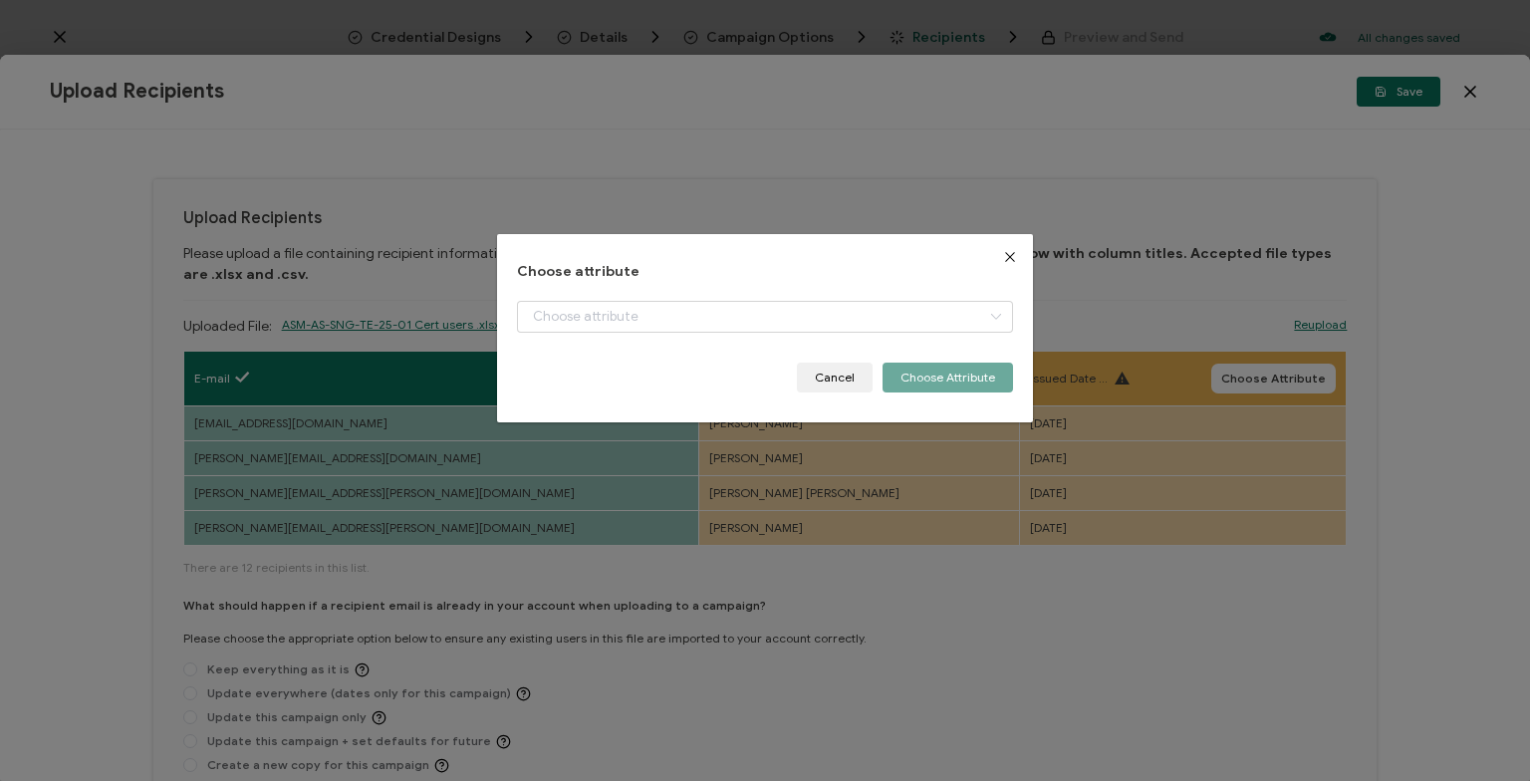
click at [660, 295] on div "Choose attribute Cancel Choose Attribute" at bounding box center [765, 328] width 496 height 129
click at [658, 315] on input "dialog" at bounding box center [765, 317] width 496 height 32
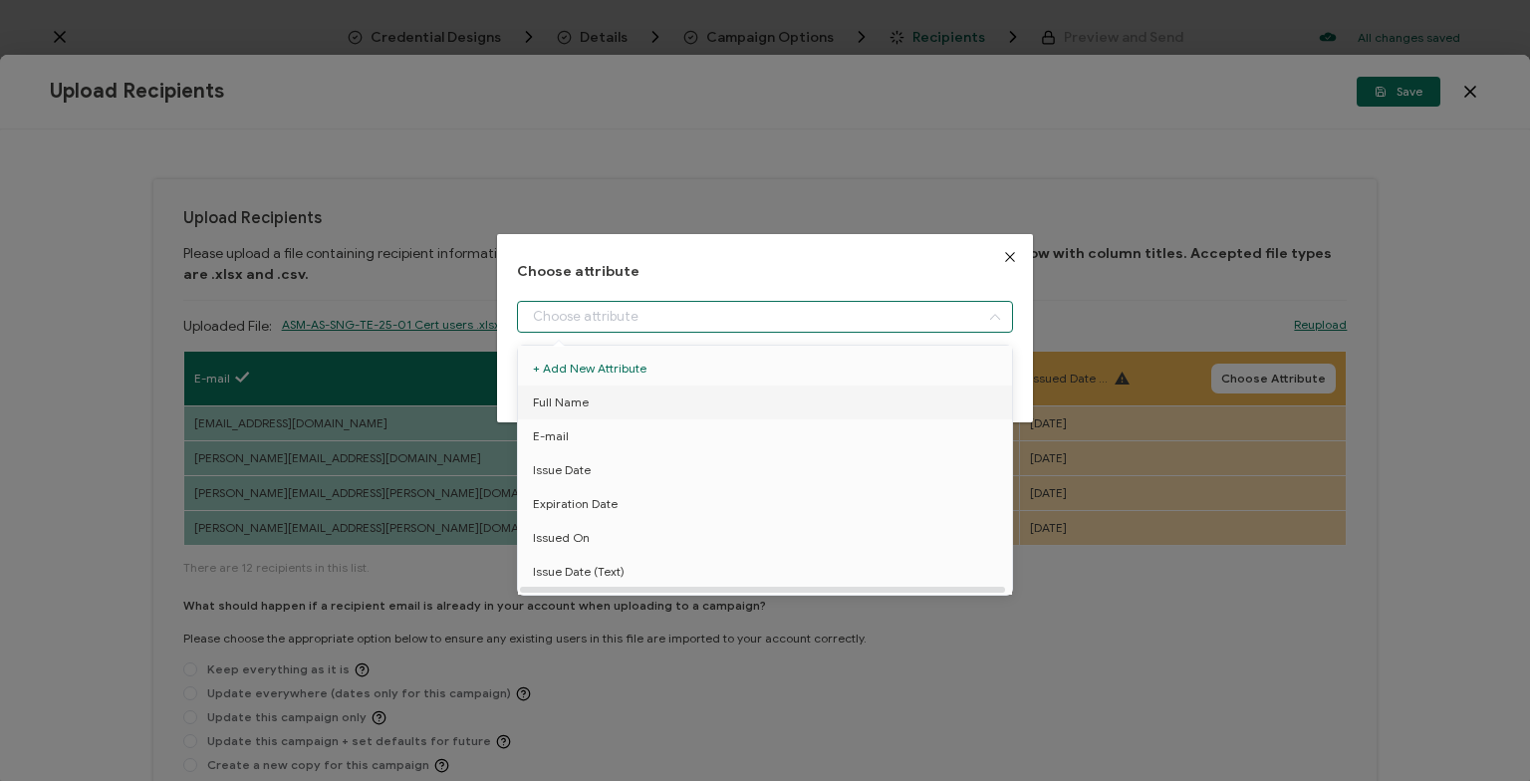
click at [699, 413] on li "Full Name" at bounding box center [765, 403] width 504 height 34
type input "Full Name"
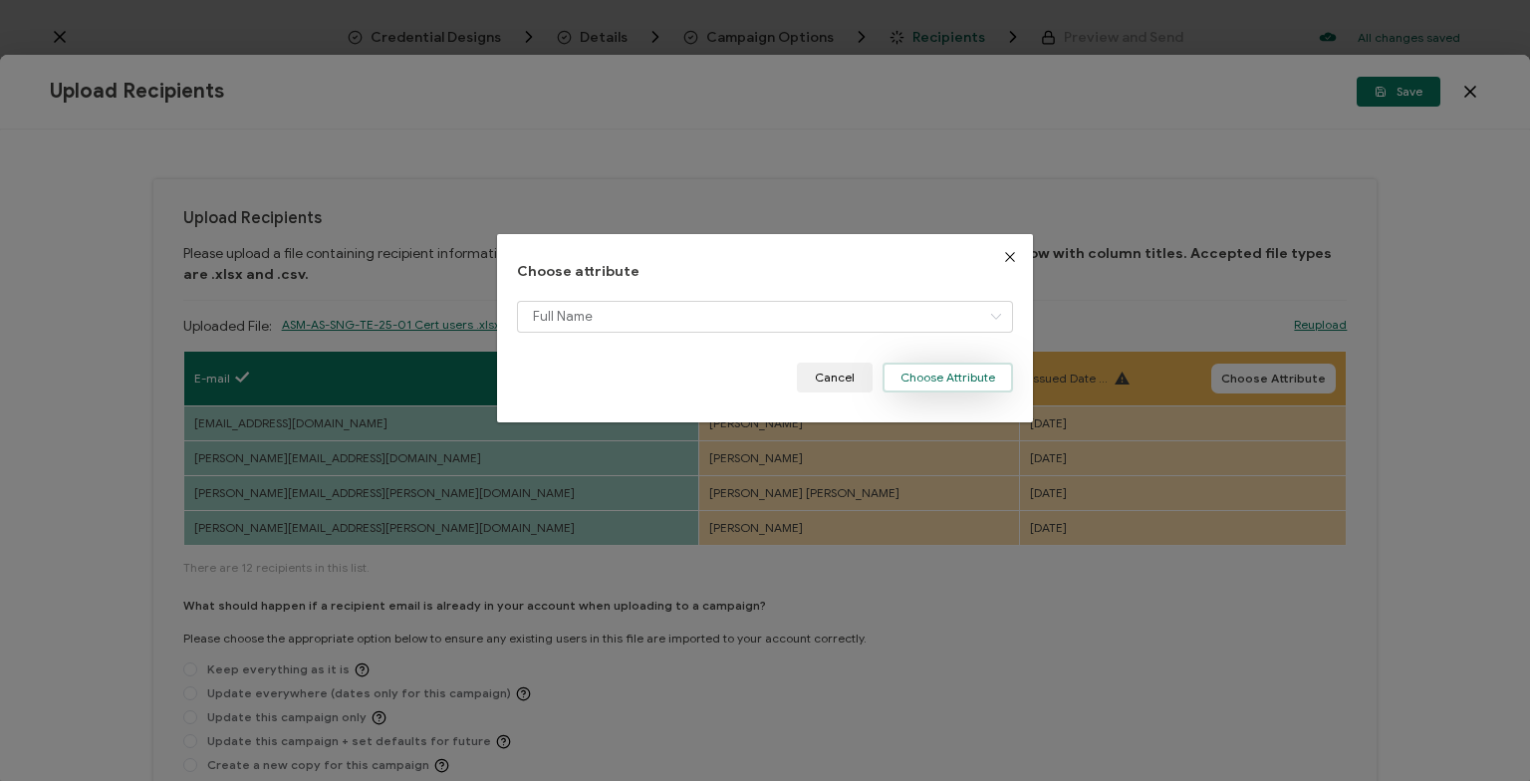
click at [924, 381] on button "Choose Attribute" at bounding box center [948, 378] width 131 height 30
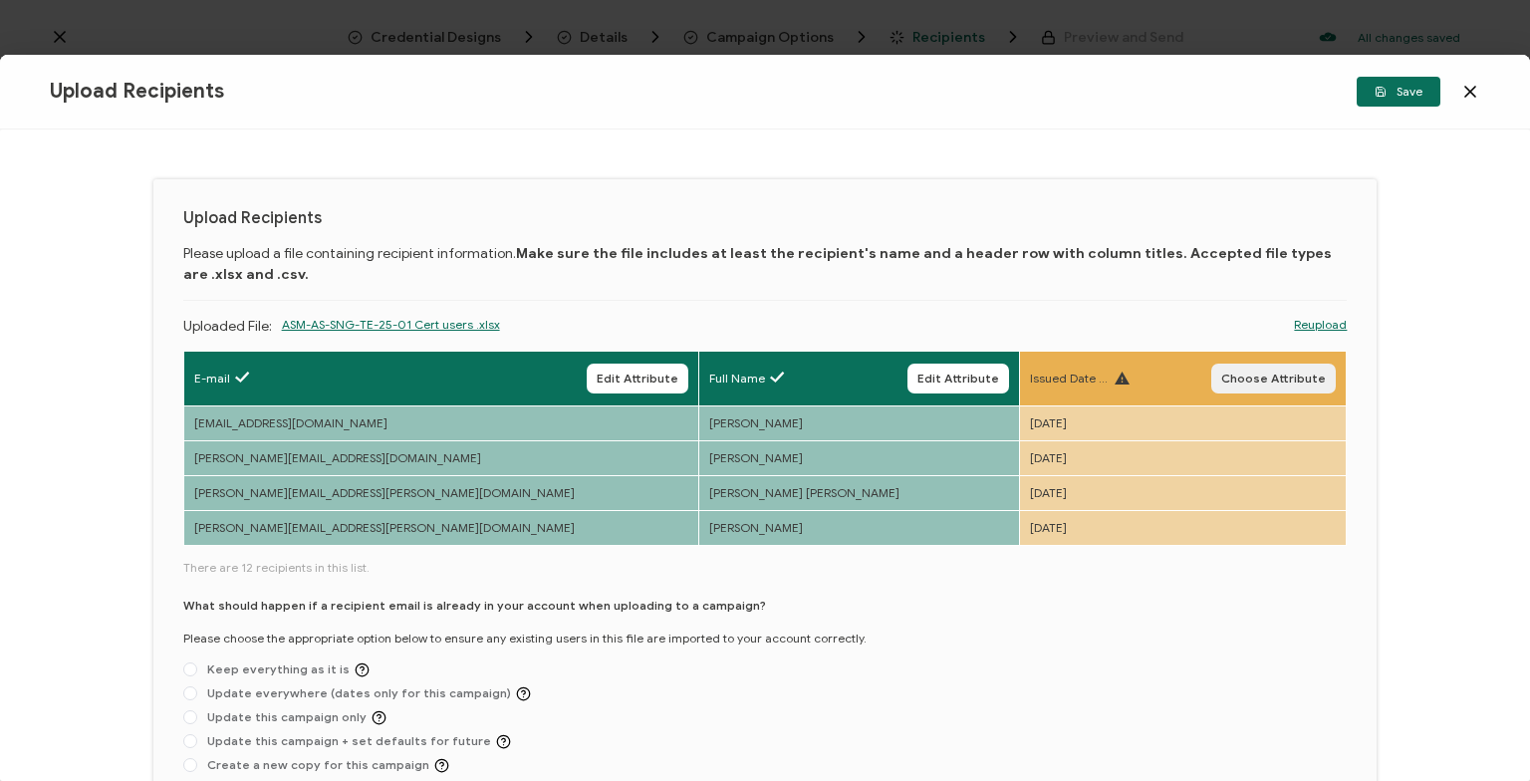
click at [1258, 378] on span "Choose Attribute" at bounding box center [1273, 379] width 105 height 12
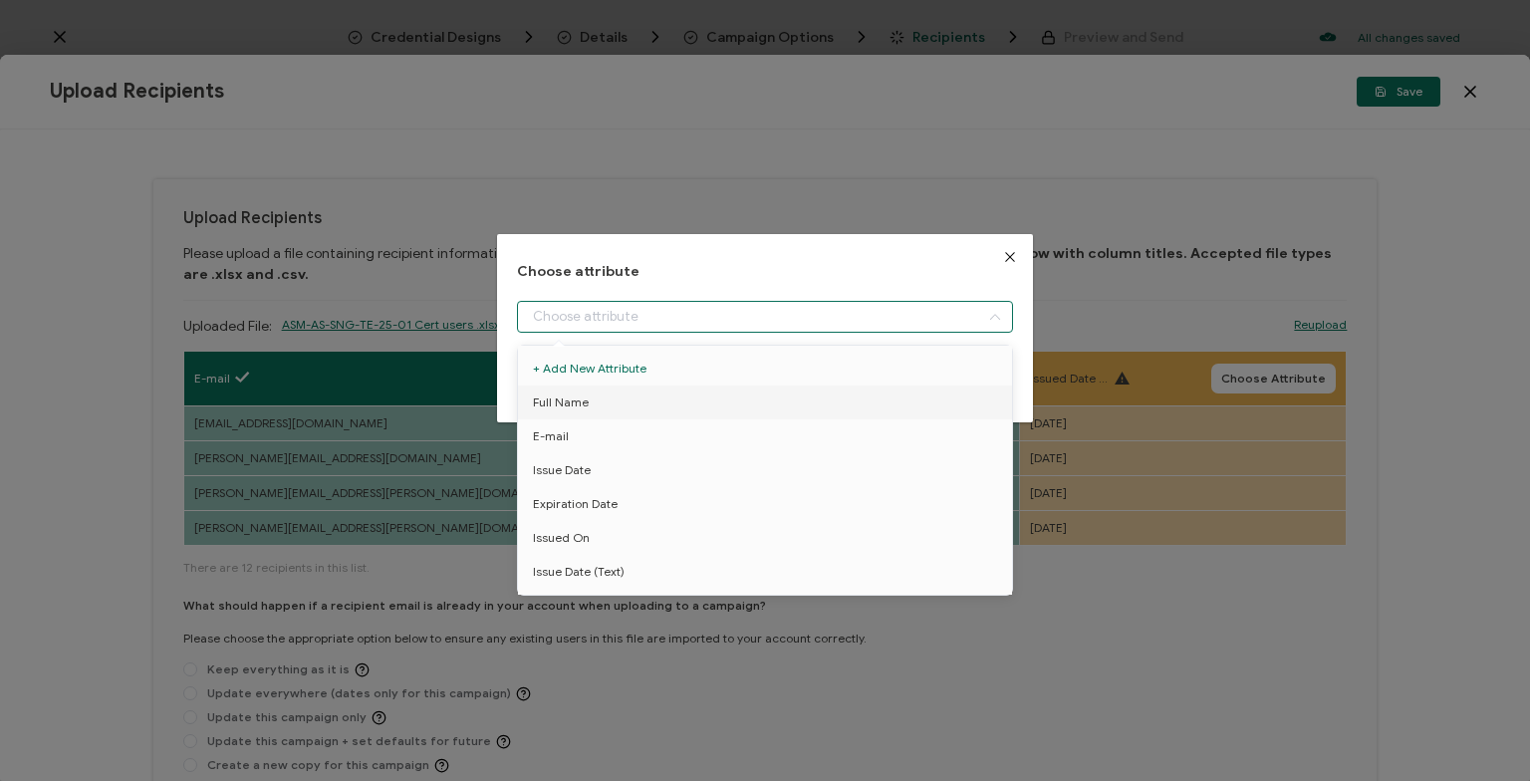
click at [774, 307] on input "dialog" at bounding box center [765, 317] width 496 height 32
click at [636, 404] on li "Full Name" at bounding box center [765, 403] width 504 height 34
click at [568, 409] on span "Full Name" at bounding box center [561, 403] width 56 height 34
click at [582, 564] on span "Issue Date (Text)" at bounding box center [579, 572] width 92 height 34
type input "Issue Date (Text)"
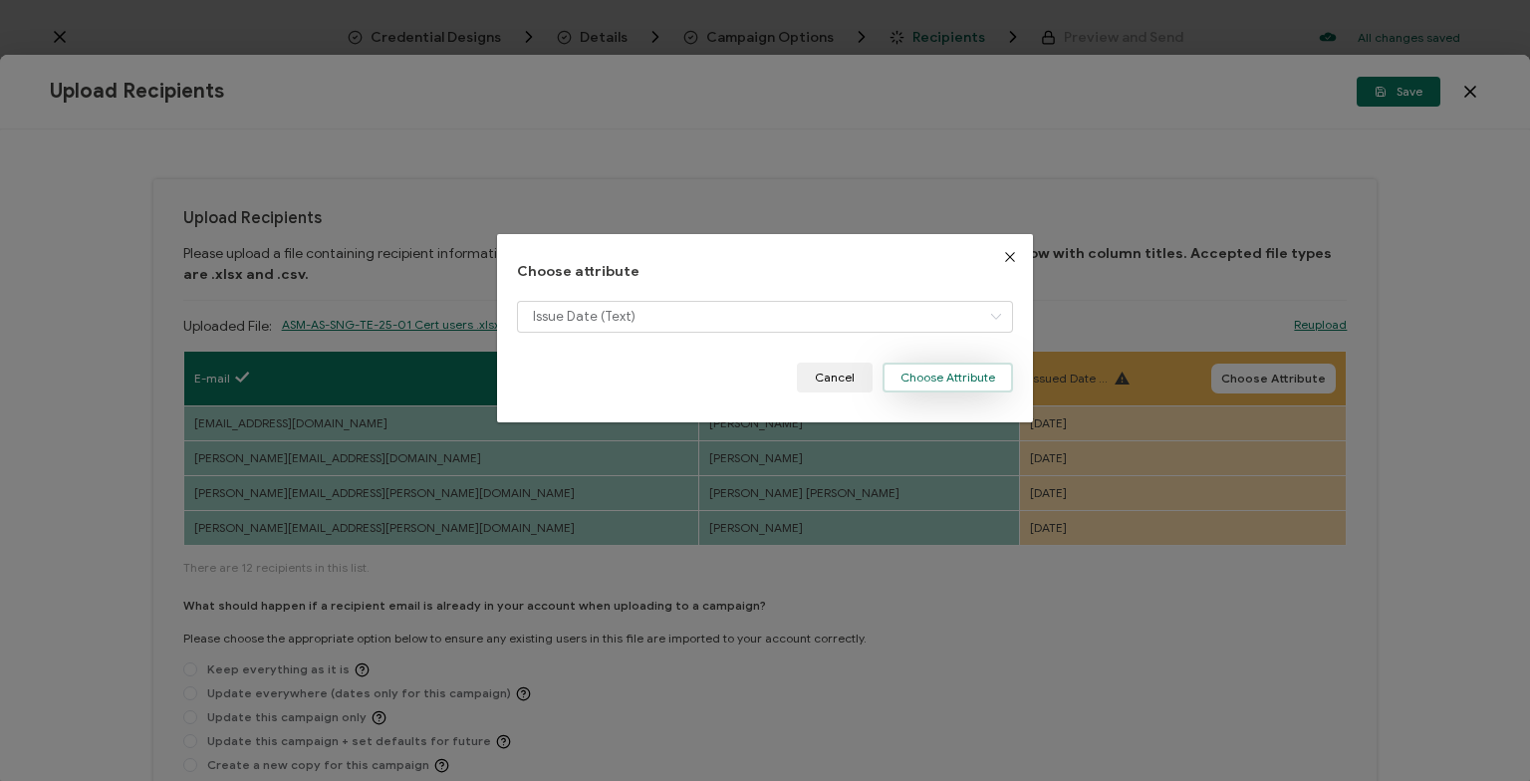
click at [932, 380] on button "Choose Attribute" at bounding box center [948, 378] width 131 height 30
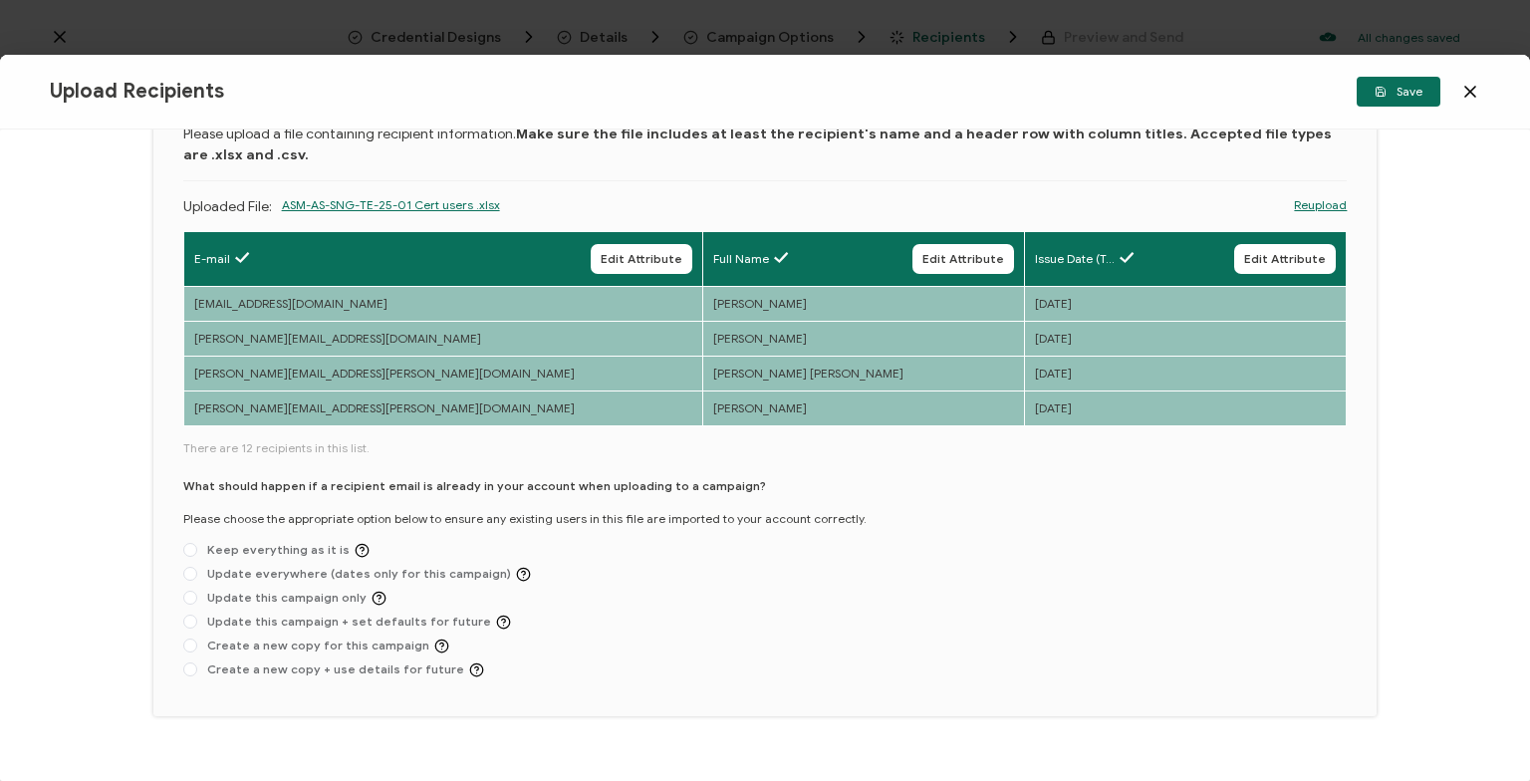
scroll to position [155, 0]
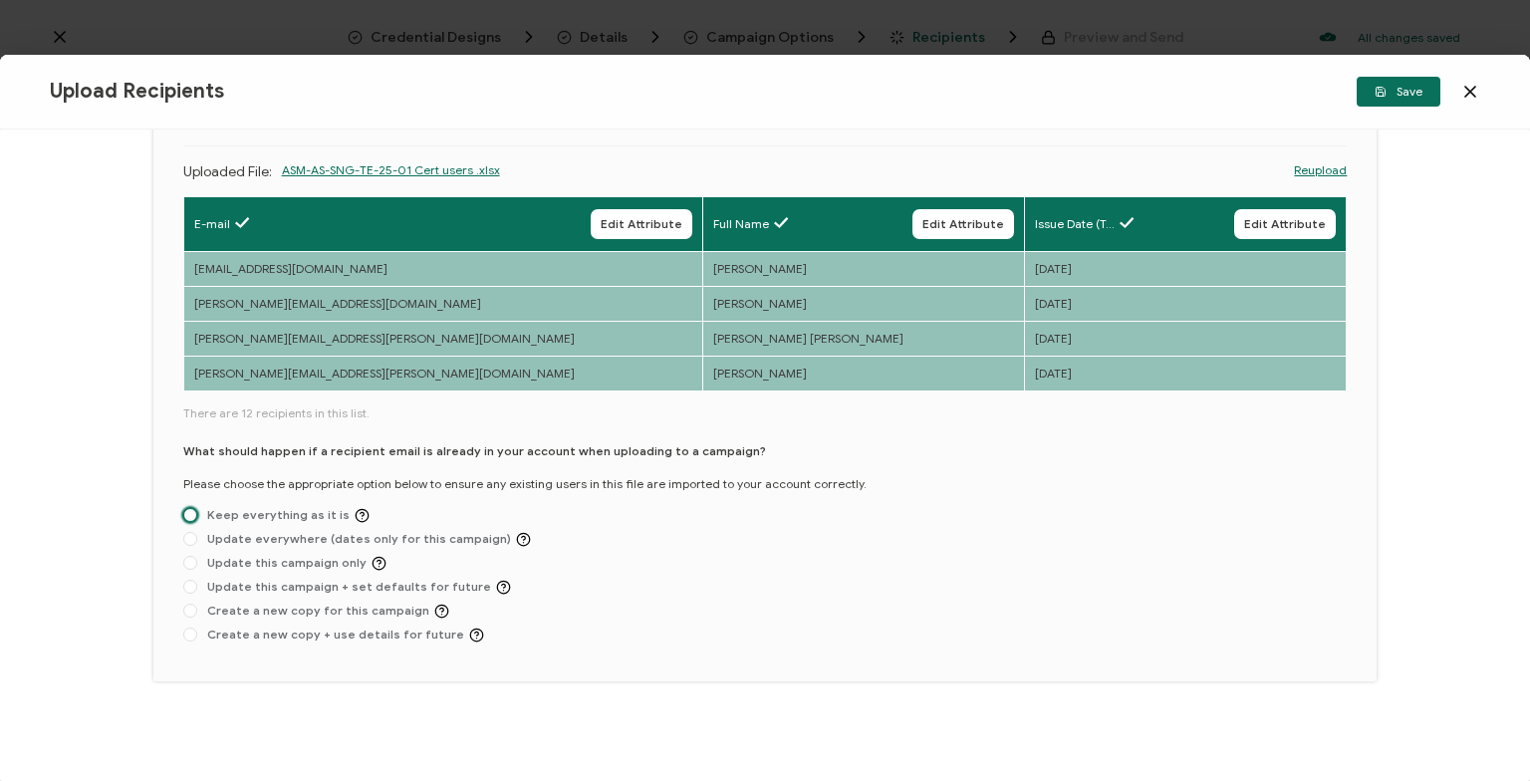
click at [193, 511] on span at bounding box center [190, 515] width 14 height 14
click at [193, 511] on input "Keep everything as it is" at bounding box center [190, 516] width 14 height 16
radio input "true"
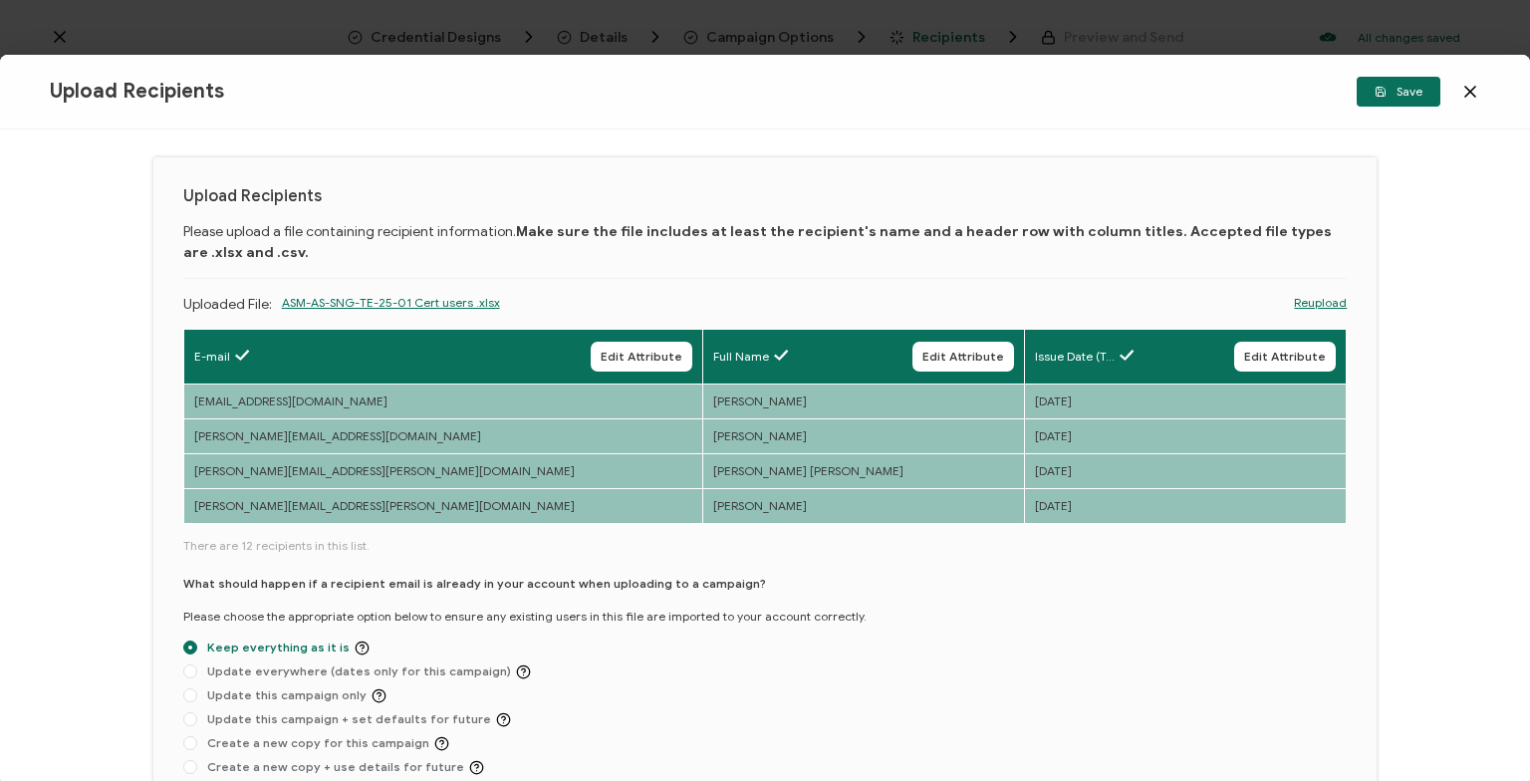
scroll to position [0, 0]
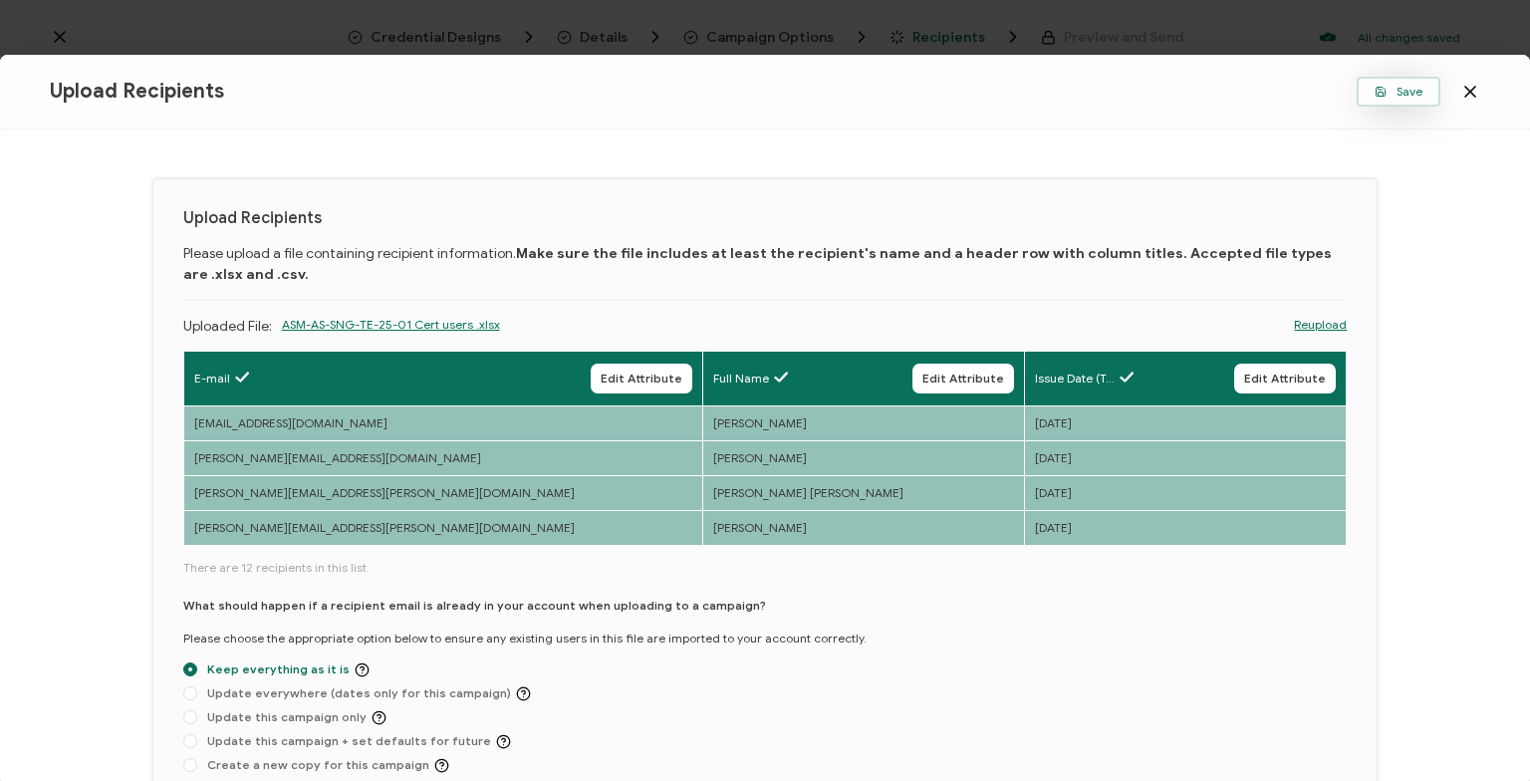
click at [1405, 82] on button "Save" at bounding box center [1399, 92] width 84 height 30
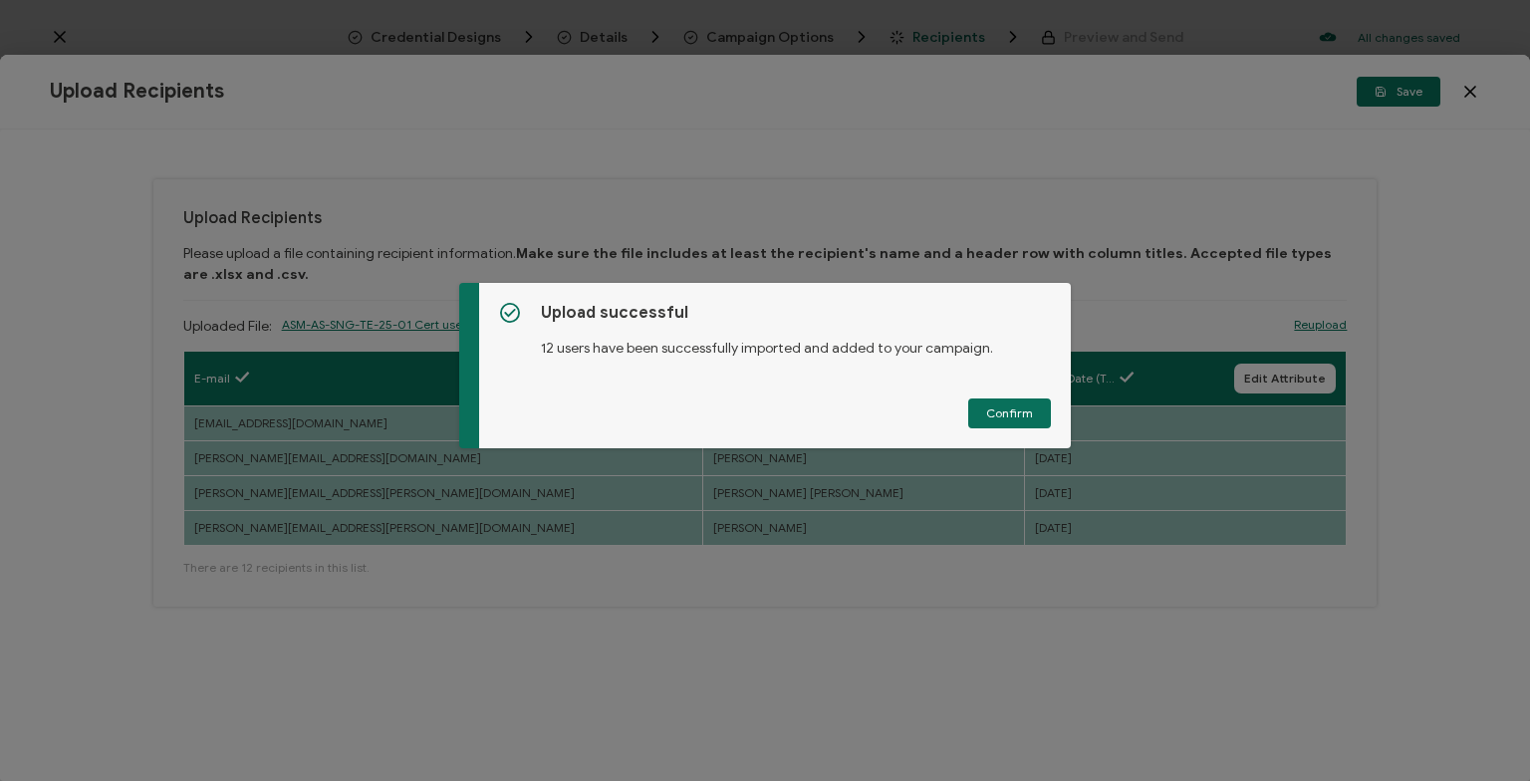
click at [1052, 416] on div "Upload successful 12 users have been successfully imported and added to your ca…" at bounding box center [775, 365] width 592 height 165
click at [1039, 410] on button "Confirm" at bounding box center [1009, 413] width 83 height 30
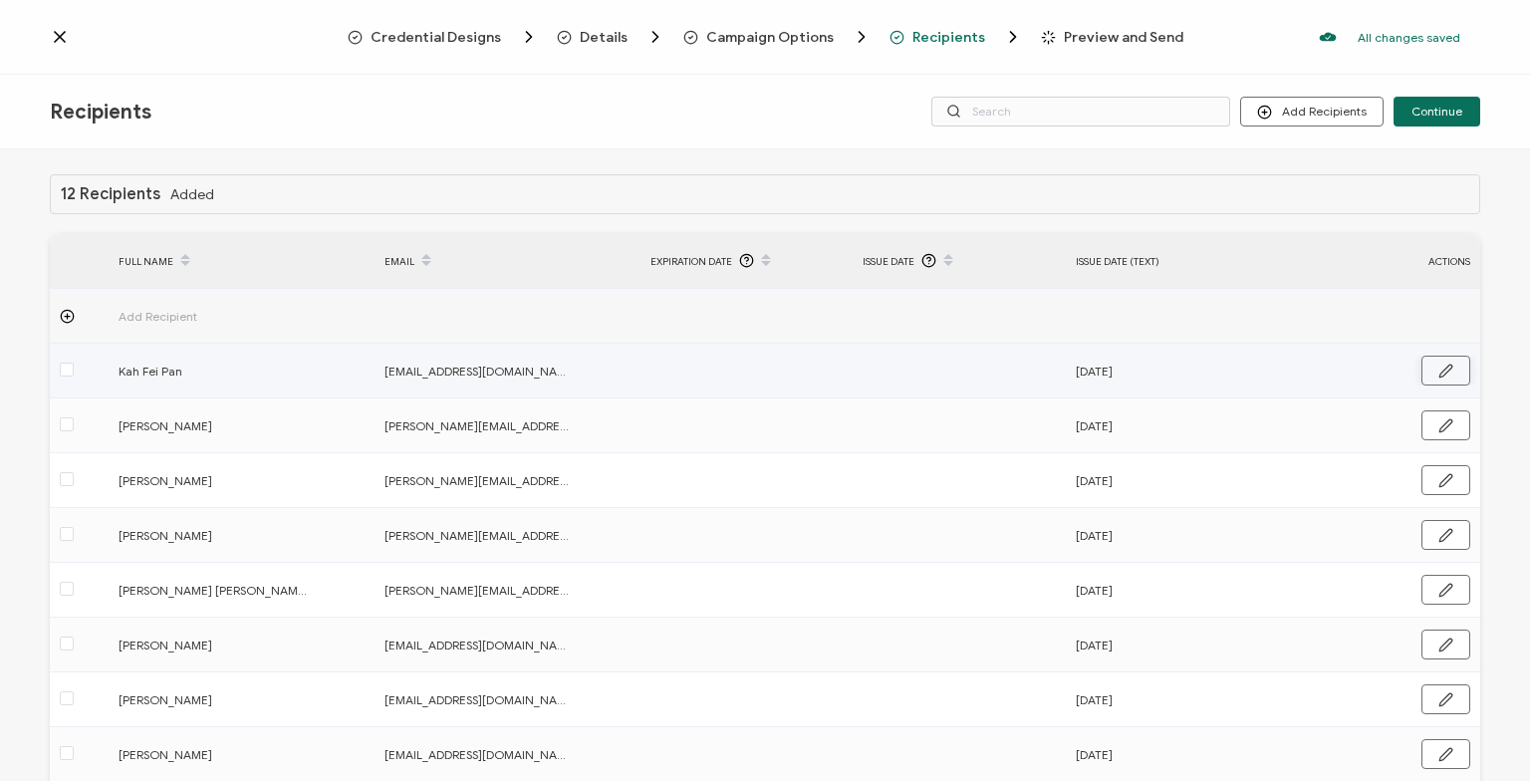
click at [1453, 371] on icon "button" at bounding box center [1446, 371] width 15 height 15
click at [998, 366] on input "text" at bounding box center [950, 372] width 174 height 32
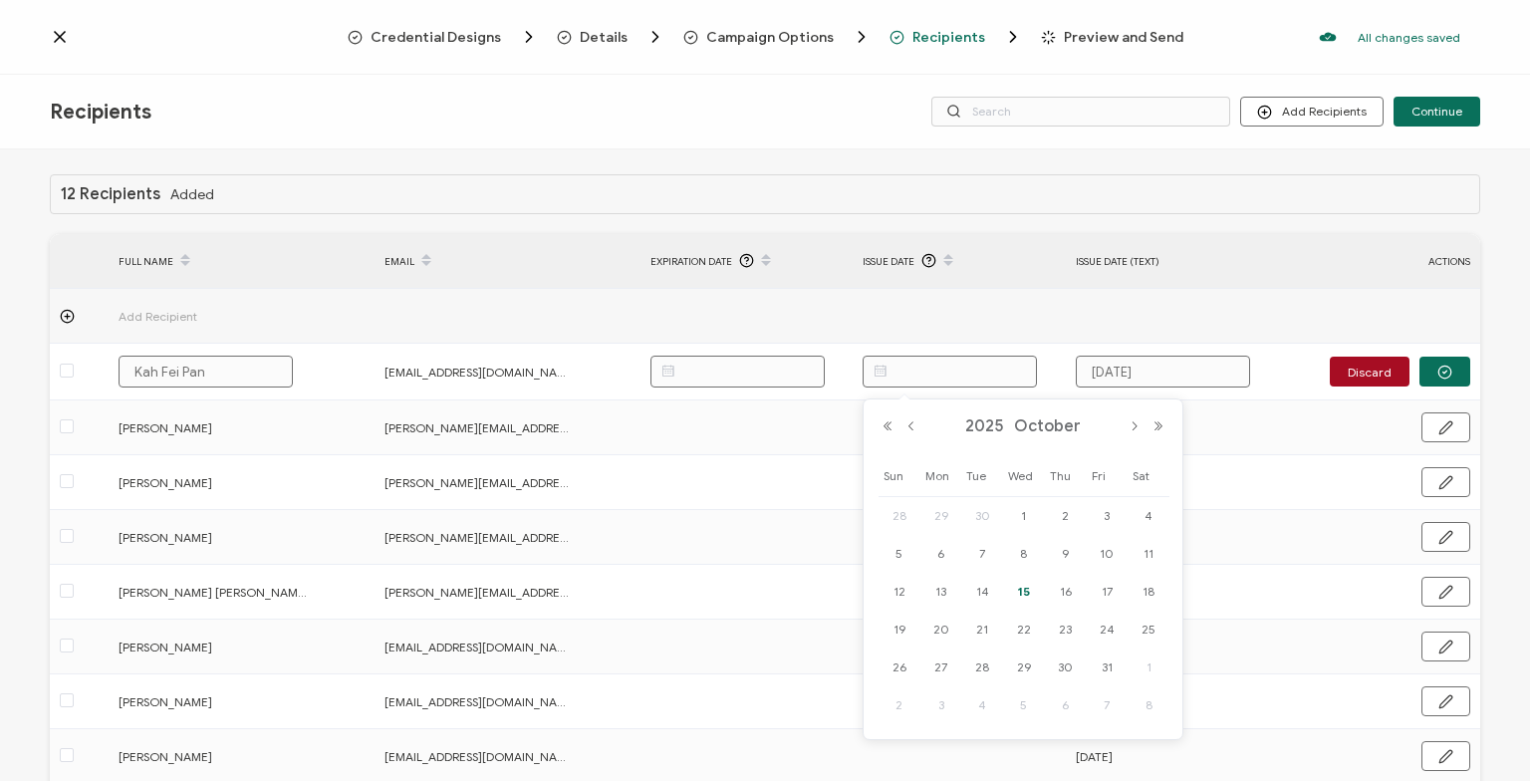
click at [1031, 593] on span "15" at bounding box center [1024, 592] width 24 height 24
type input "[DATE]"
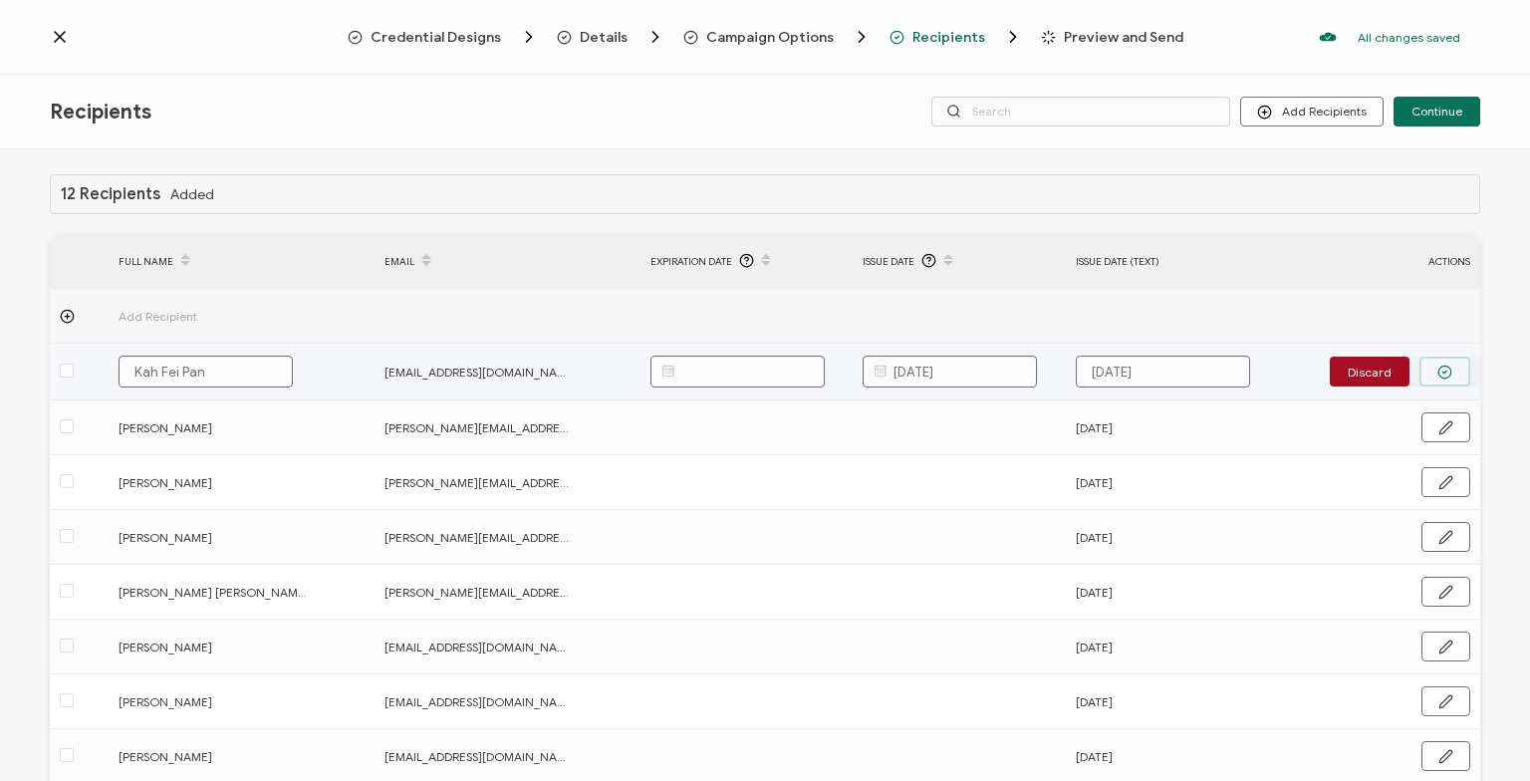
click at [1445, 381] on button "button" at bounding box center [1445, 372] width 51 height 30
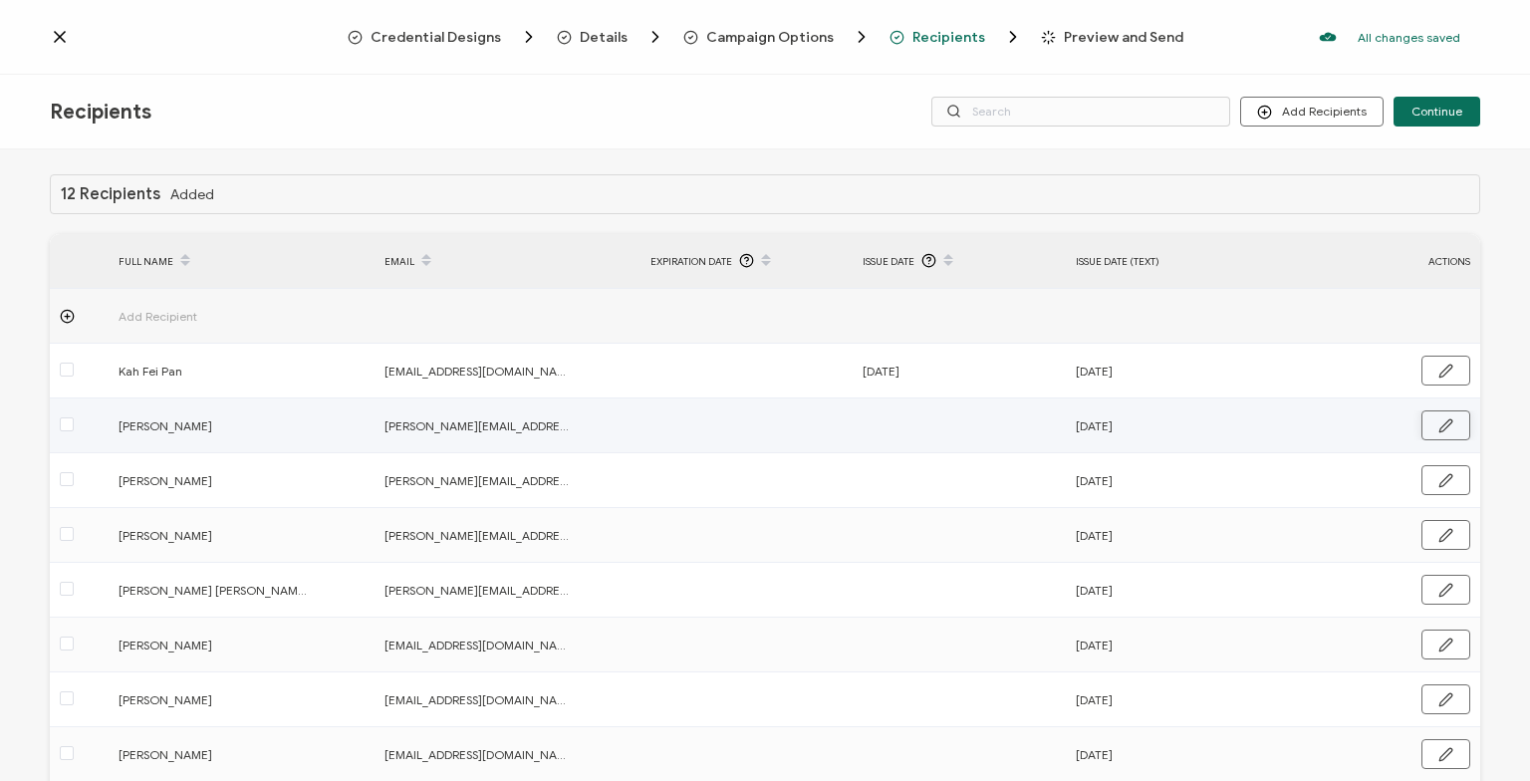
click at [1443, 432] on button "button" at bounding box center [1446, 425] width 49 height 30
drag, startPoint x: 959, startPoint y: 419, endPoint x: 962, endPoint y: 449, distance: 30.0
click at [958, 420] on input "text" at bounding box center [950, 426] width 174 height 32
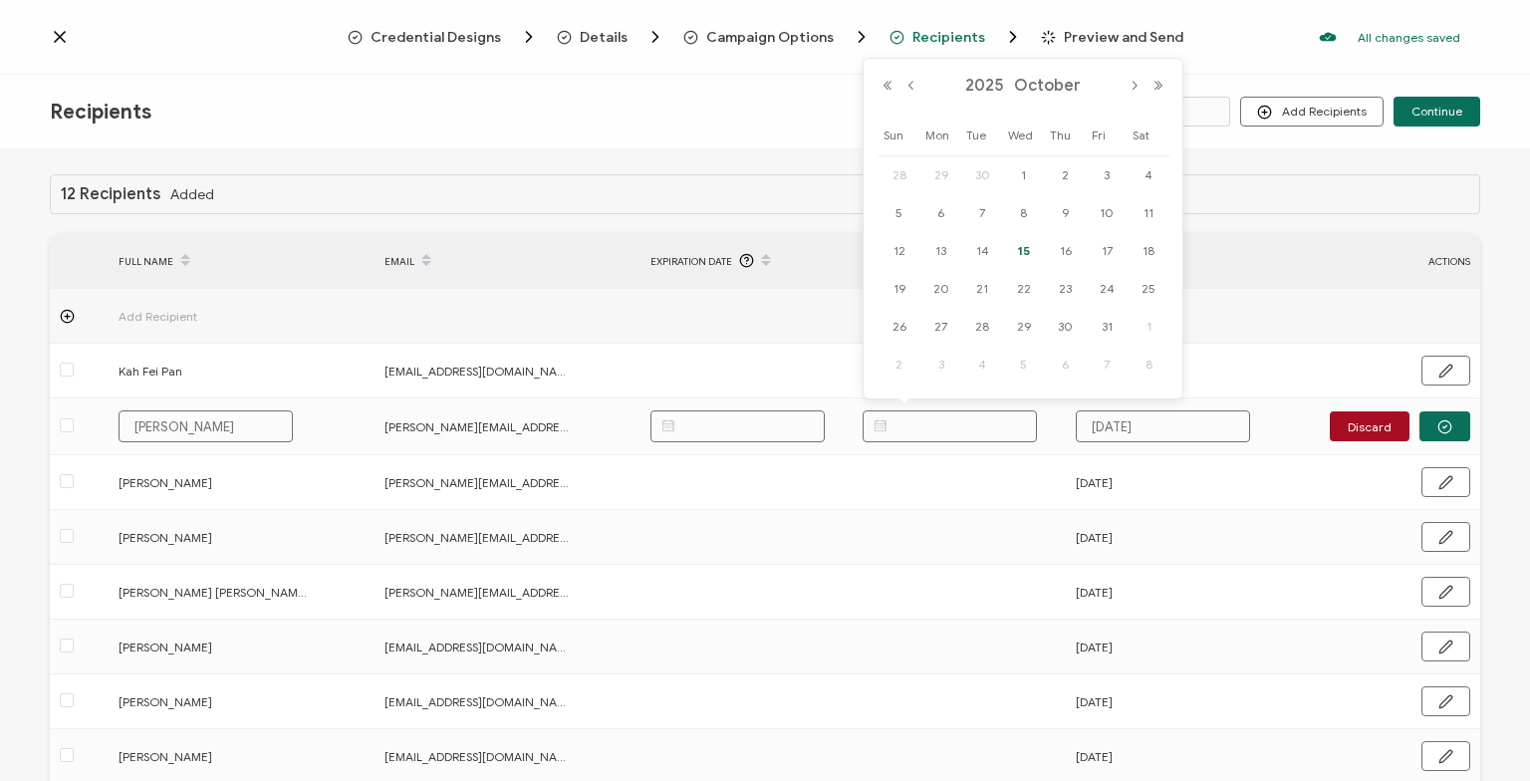
click at [1015, 245] on span "15" at bounding box center [1024, 251] width 24 height 24
type input "[DATE]"
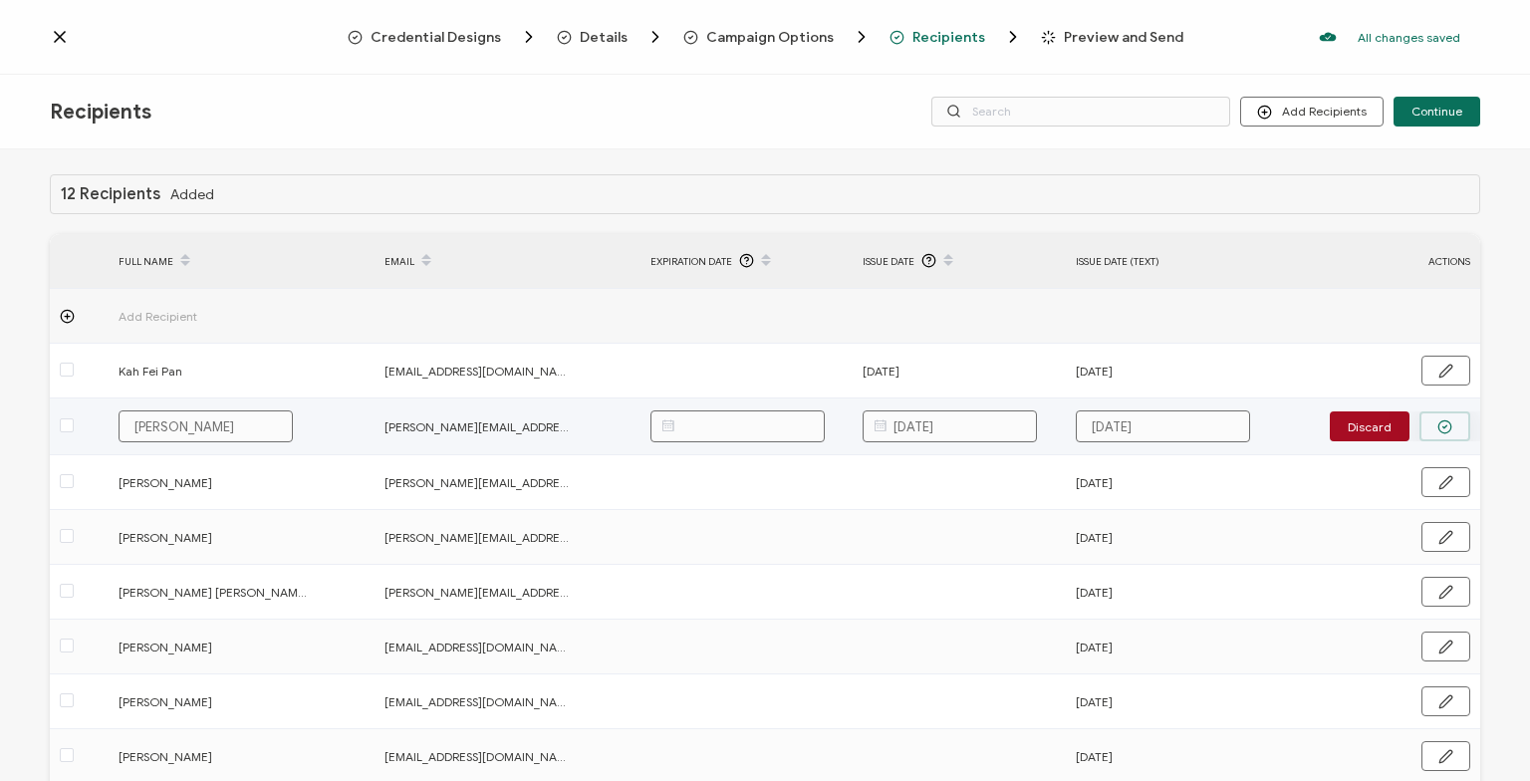
click at [1457, 423] on button "button" at bounding box center [1445, 426] width 51 height 30
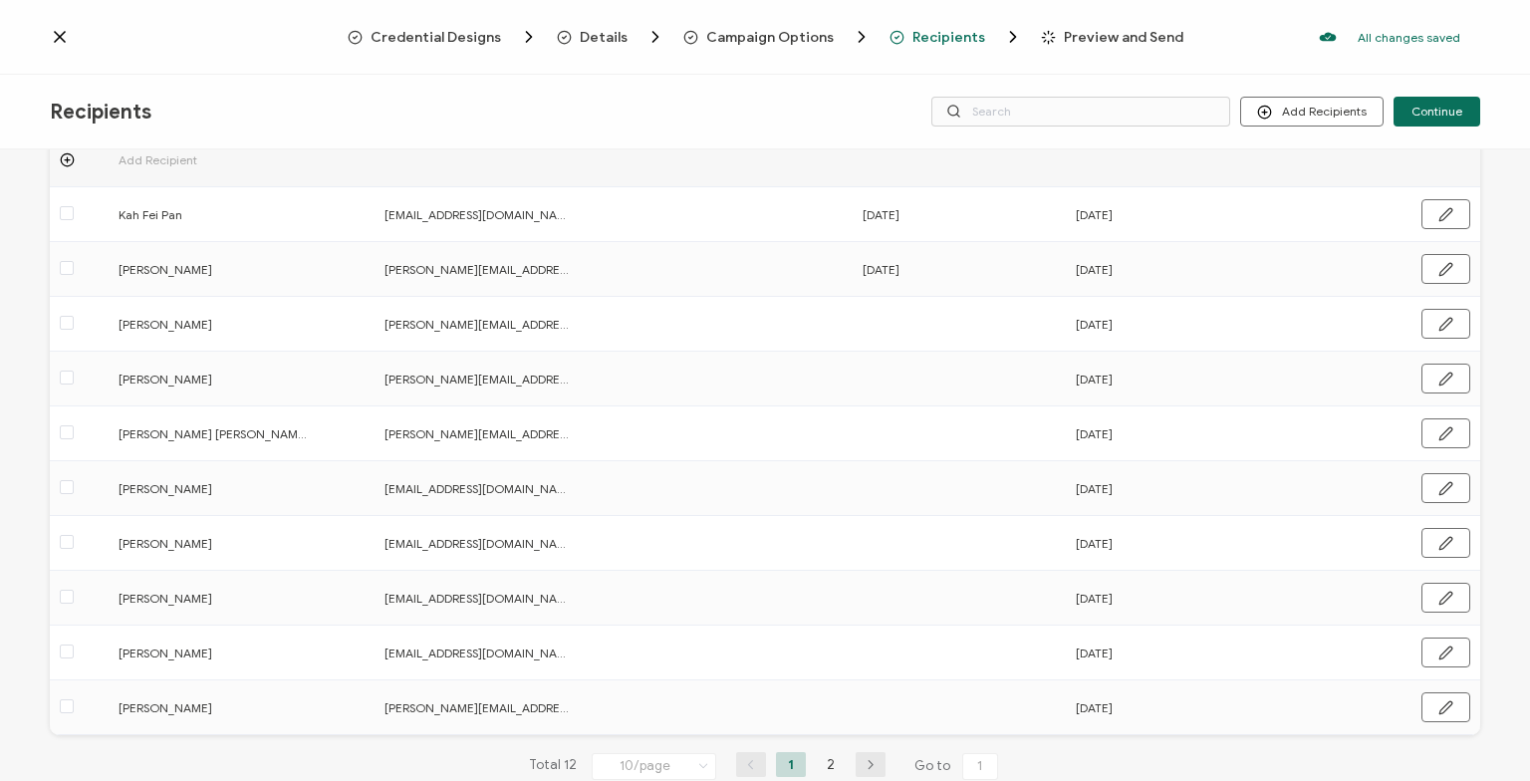
scroll to position [205, 0]
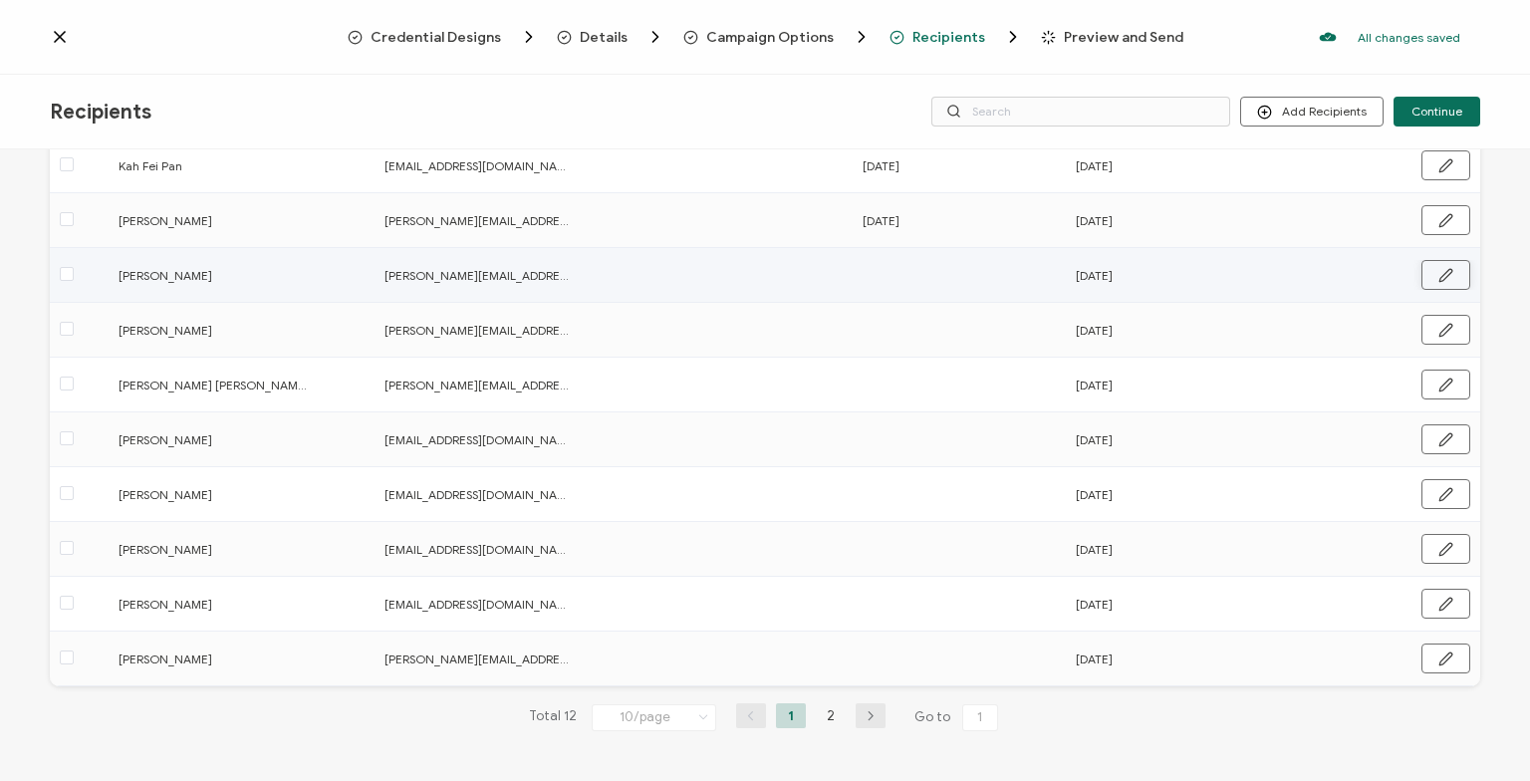
click at [1445, 277] on icon "button" at bounding box center [1446, 275] width 15 height 15
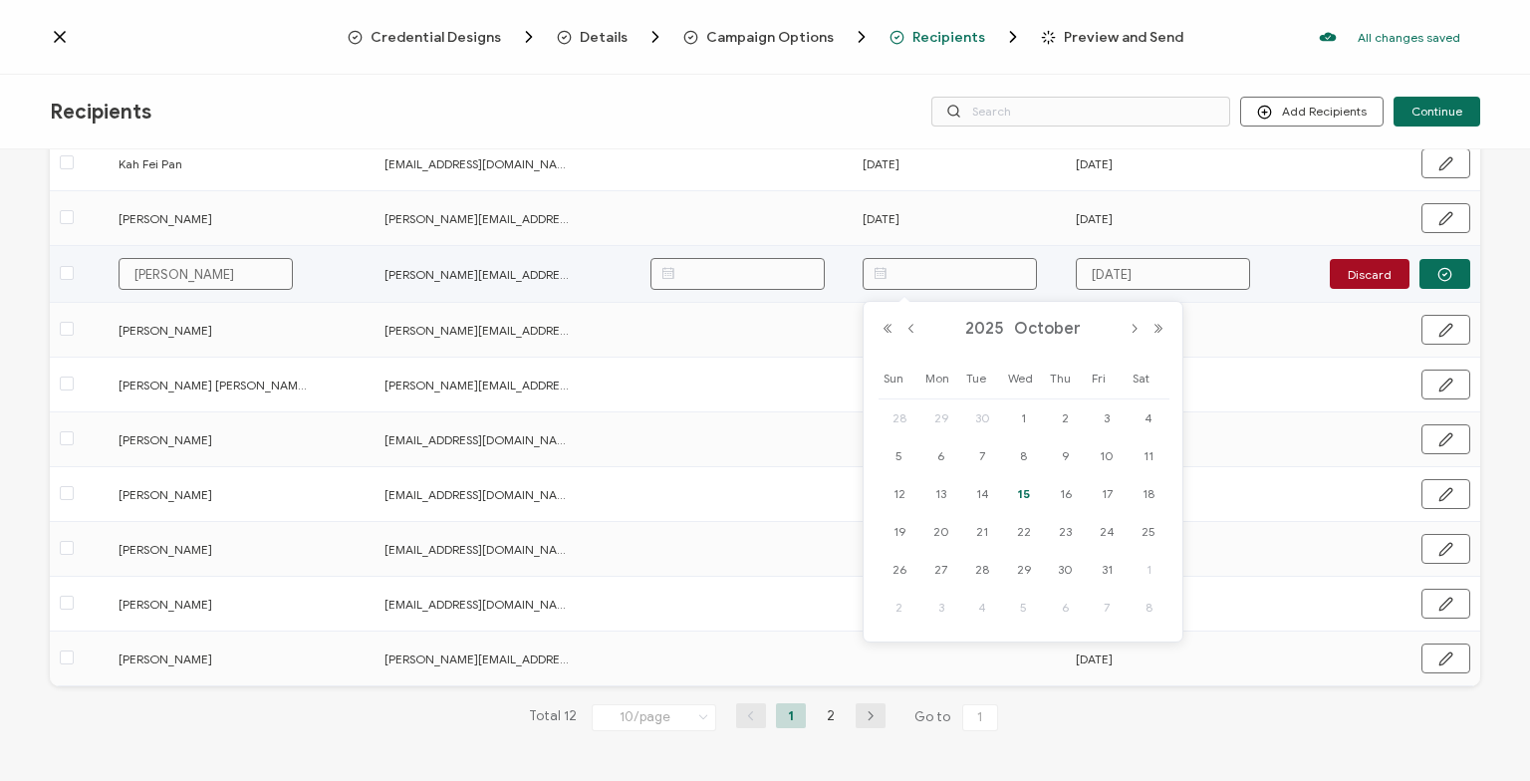
click at [962, 275] on input "text" at bounding box center [950, 274] width 174 height 32
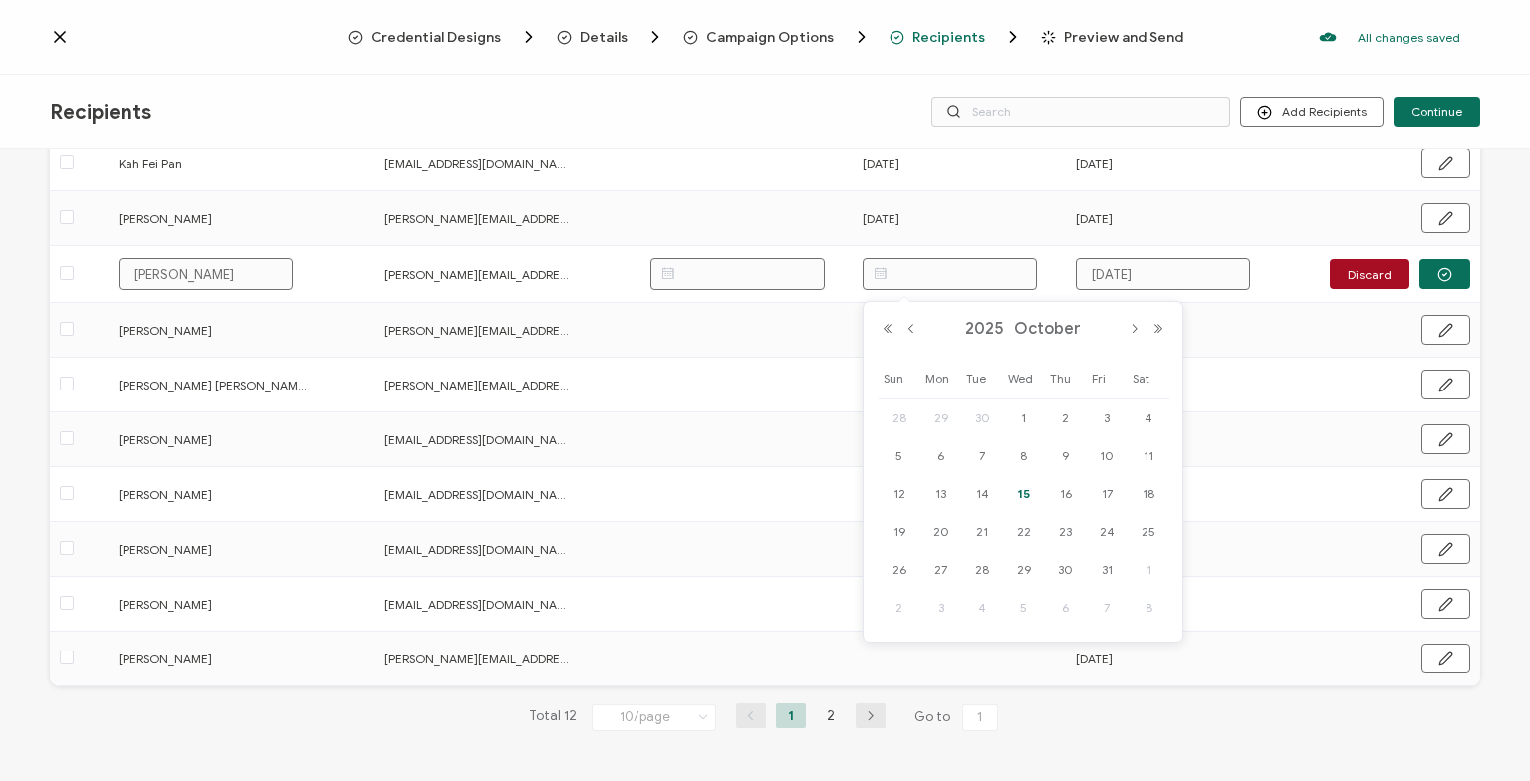
click at [1022, 485] on span "15" at bounding box center [1024, 494] width 24 height 24
type input "[DATE]"
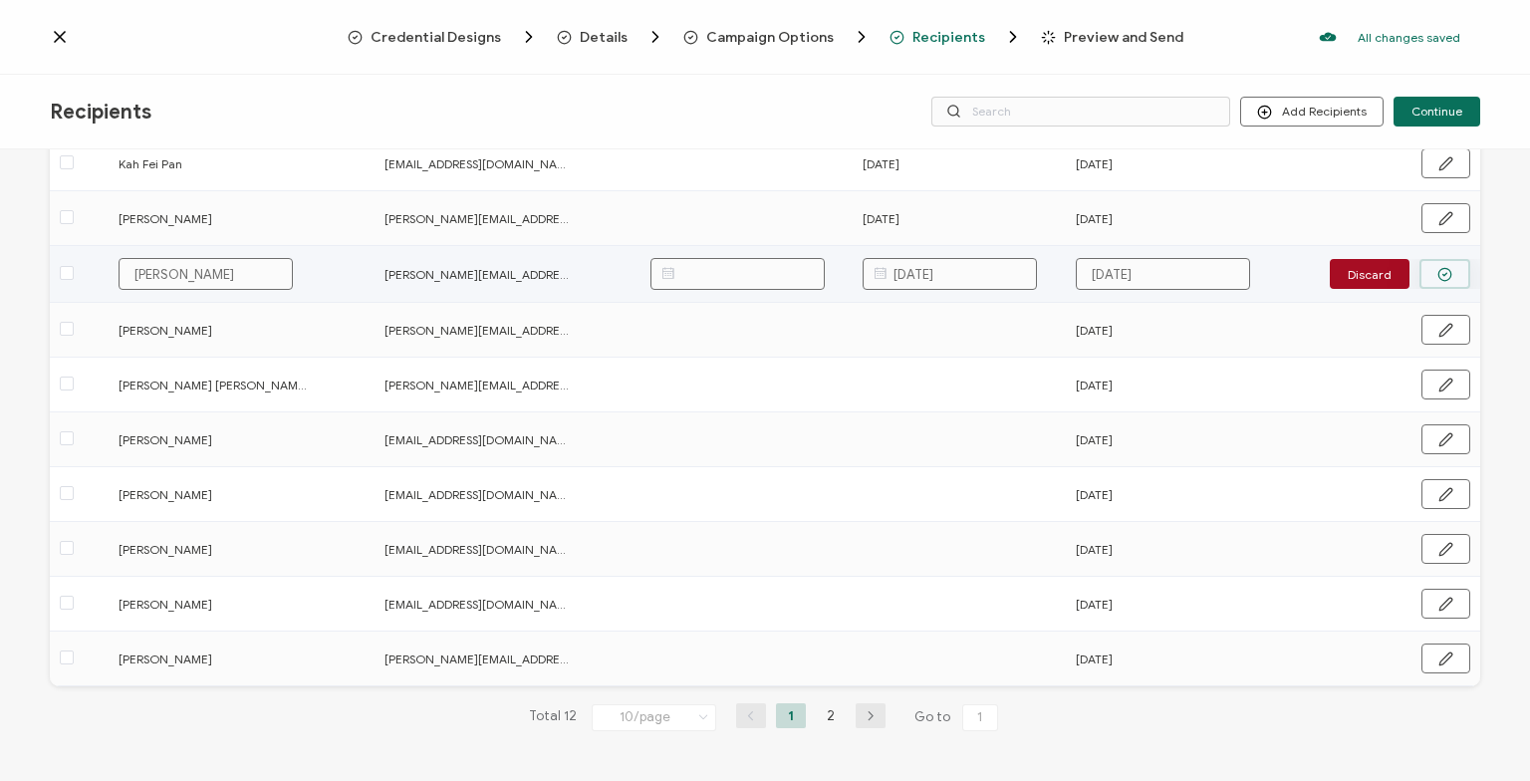
click at [1447, 272] on icon "button" at bounding box center [1445, 274] width 15 height 15
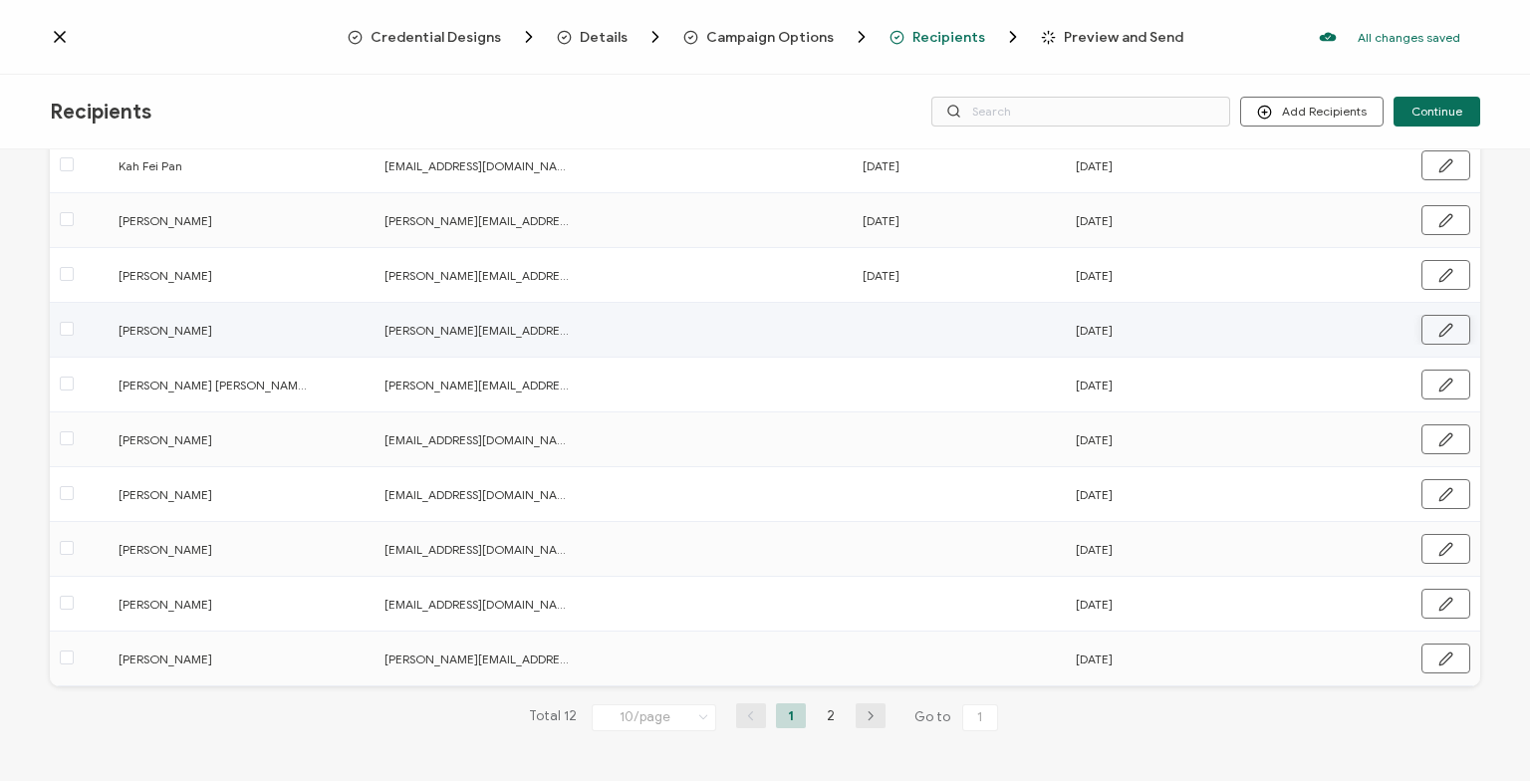
click at [1441, 333] on icon "button" at bounding box center [1446, 330] width 12 height 12
click at [981, 320] on input "text" at bounding box center [950, 329] width 174 height 32
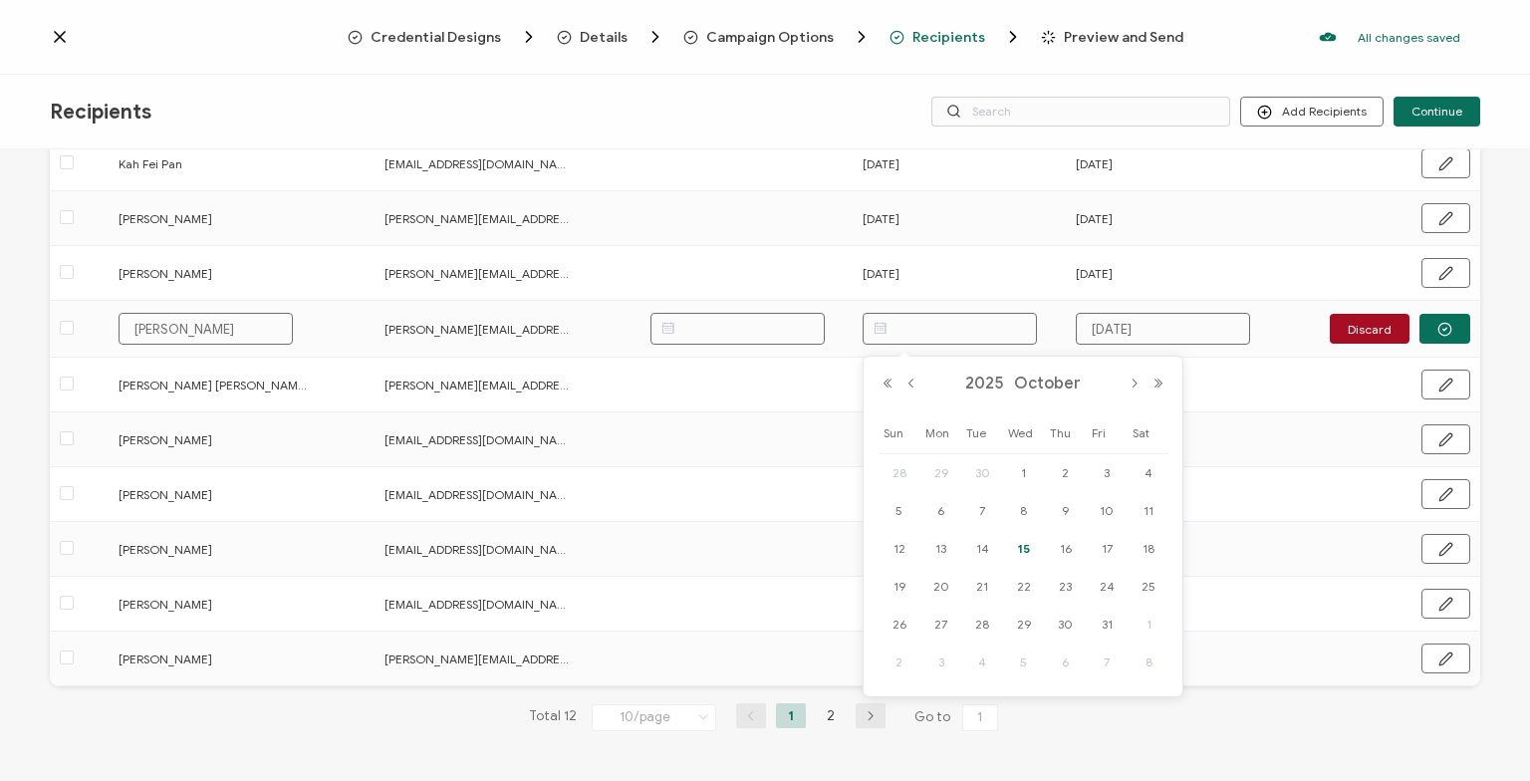
click at [1014, 549] on span "15" at bounding box center [1024, 549] width 24 height 24
type input "[DATE]"
click at [1456, 329] on button "button" at bounding box center [1445, 329] width 51 height 30
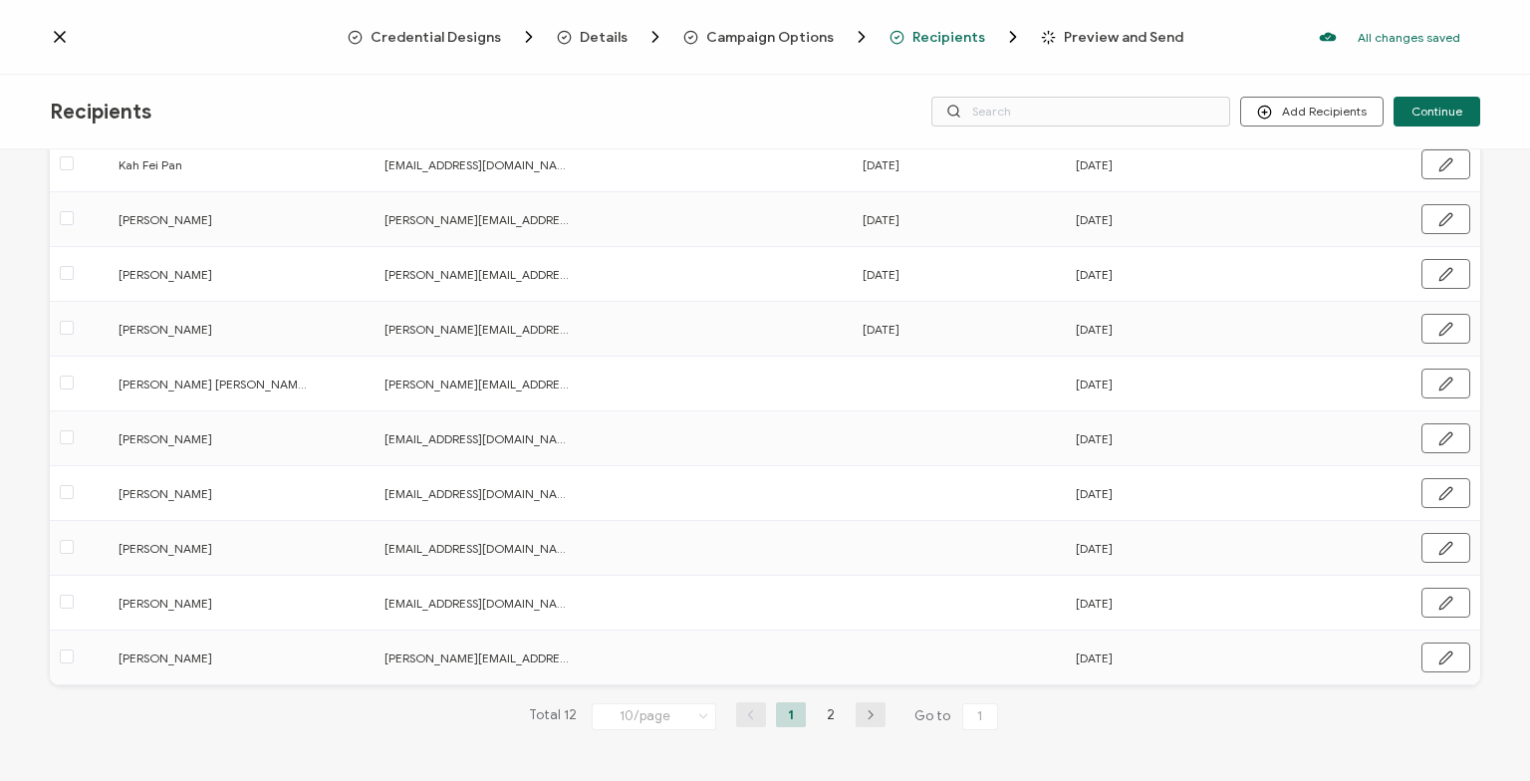
scroll to position [205, 0]
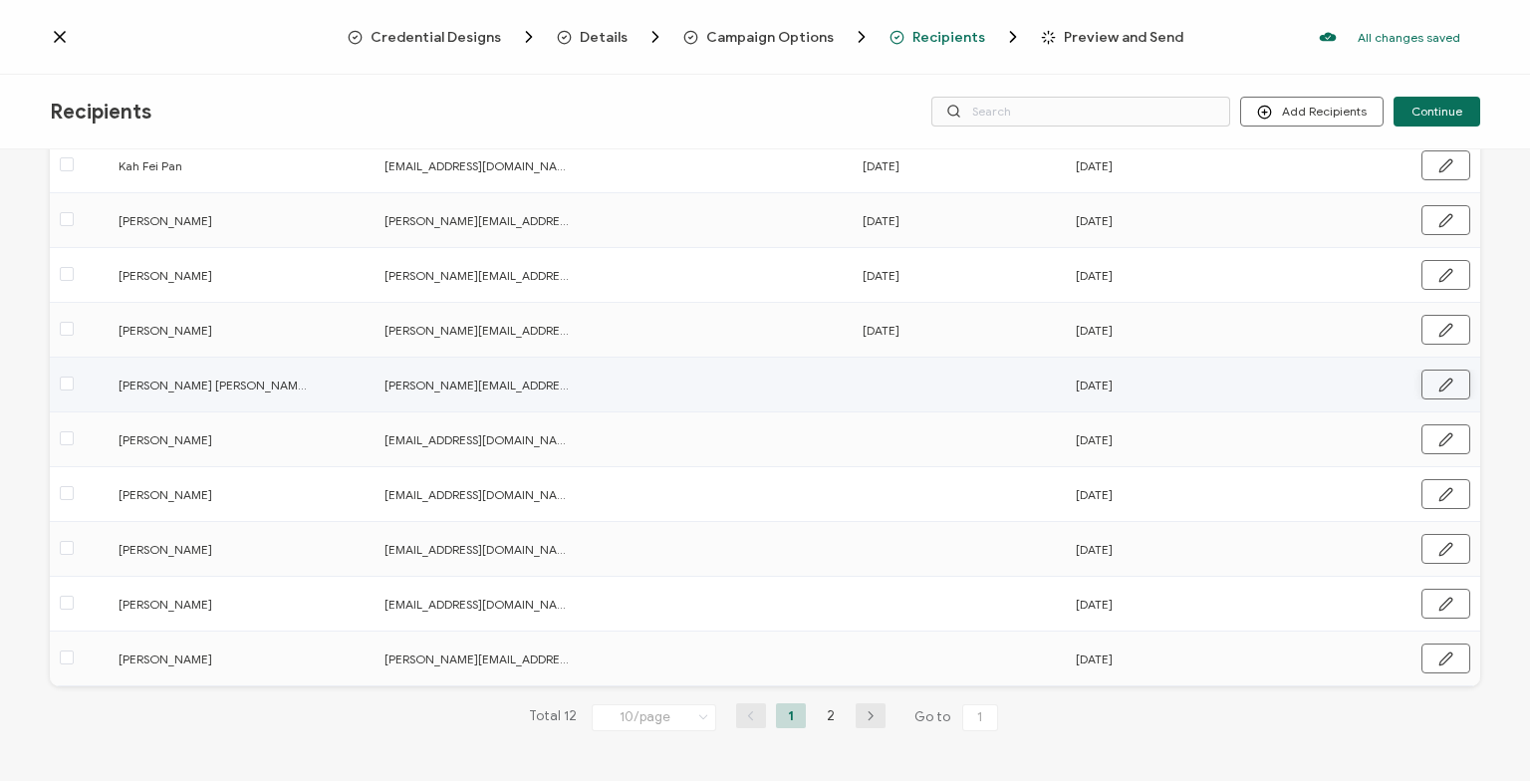
click at [1460, 377] on button "button" at bounding box center [1446, 385] width 49 height 30
click at [922, 390] on input "text" at bounding box center [950, 384] width 174 height 32
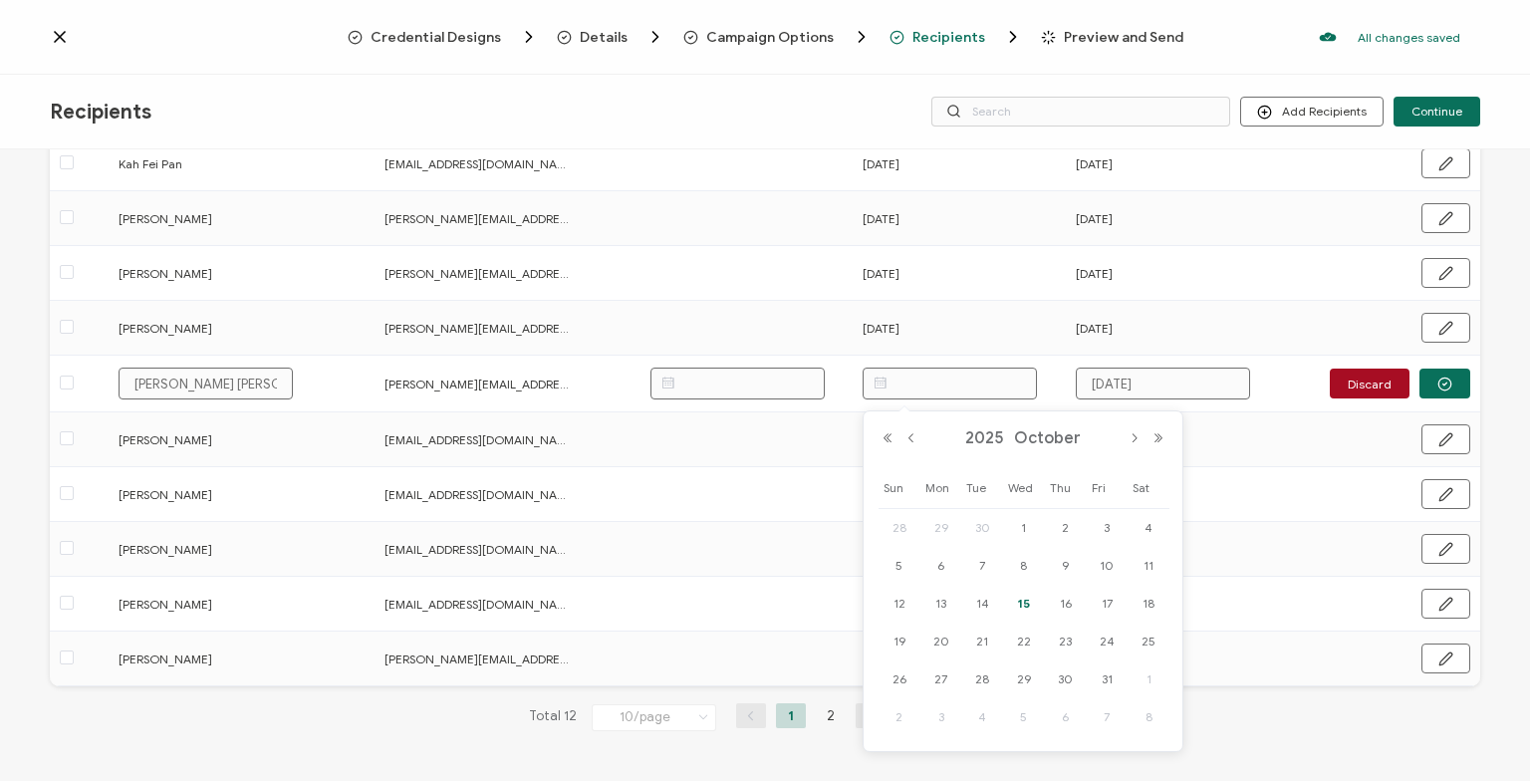
click at [1032, 599] on span "15" at bounding box center [1024, 604] width 24 height 24
type input "[DATE]"
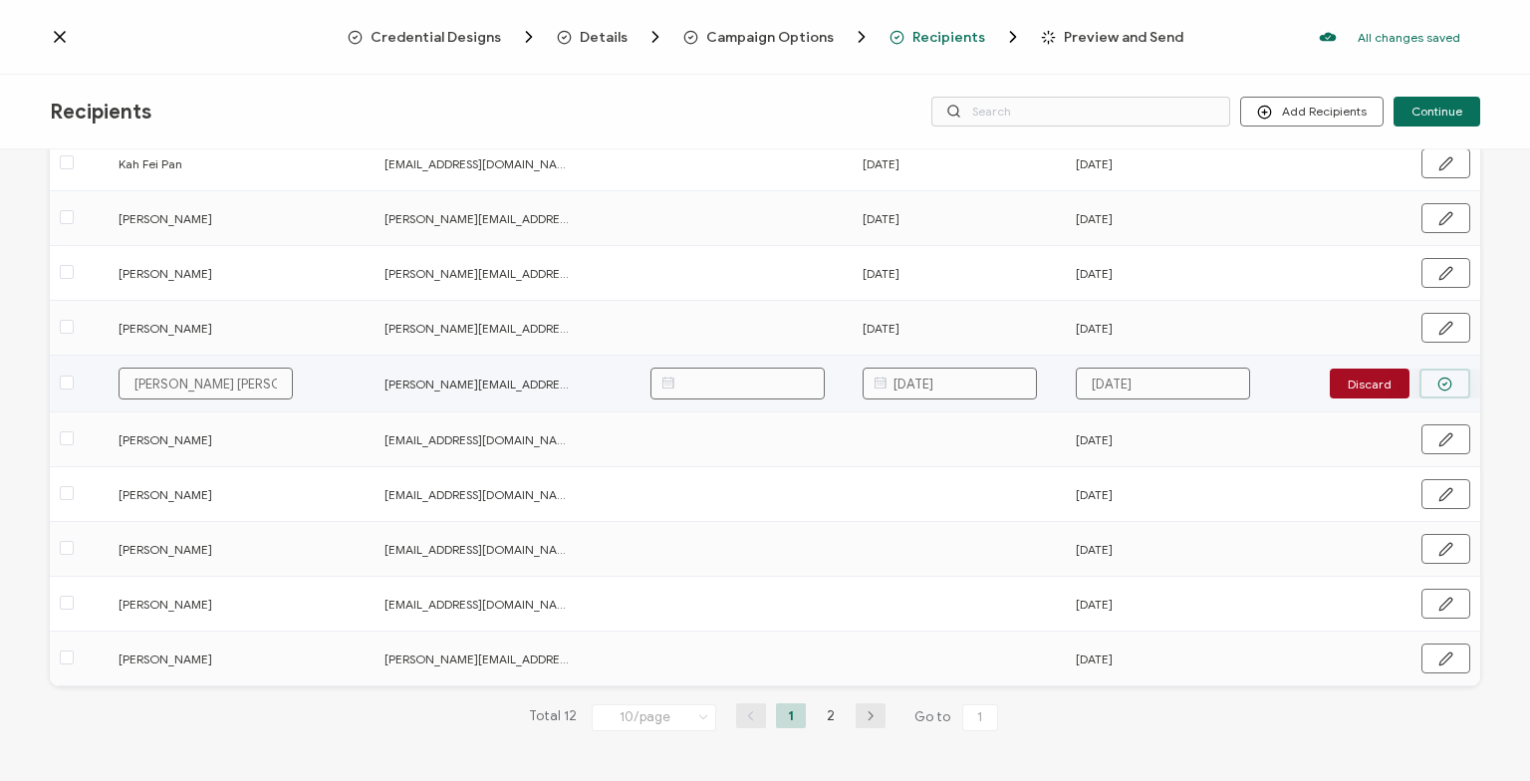
click at [1451, 385] on circle "button" at bounding box center [1445, 384] width 13 height 13
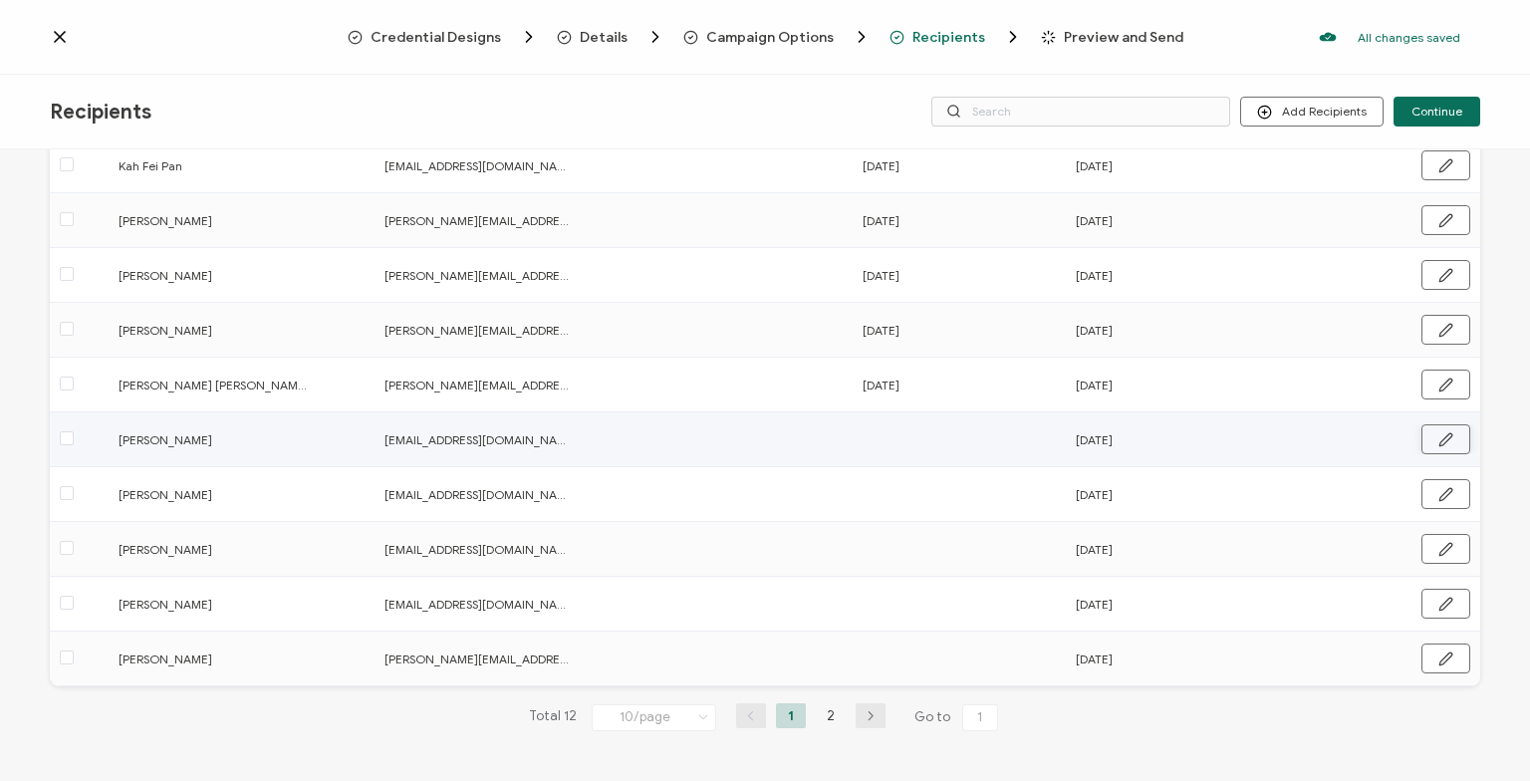
click at [1438, 441] on button "button" at bounding box center [1446, 439] width 49 height 30
click at [959, 440] on input "text" at bounding box center [950, 438] width 174 height 32
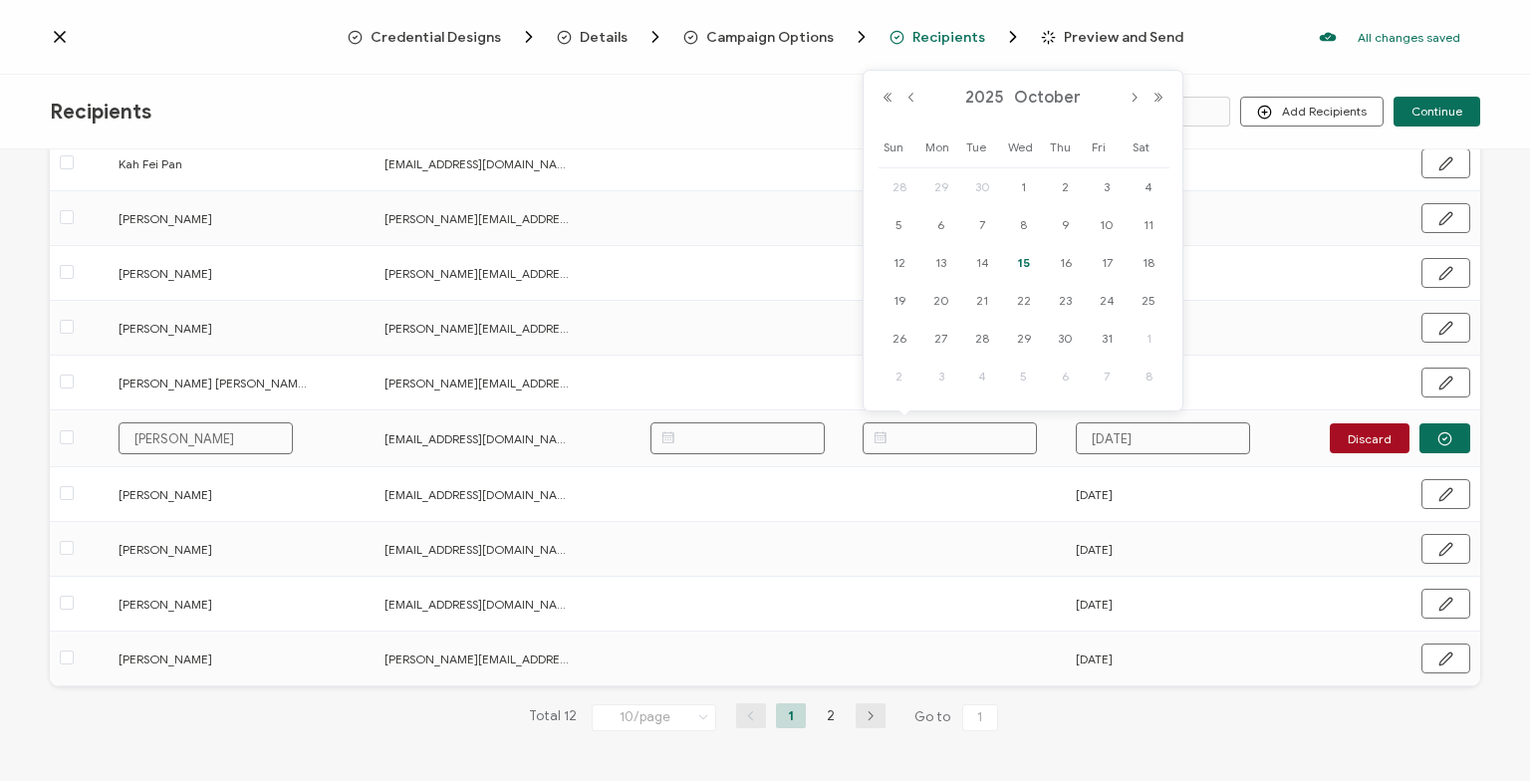
click at [1030, 261] on span "15" at bounding box center [1024, 263] width 24 height 24
type input "[DATE]"
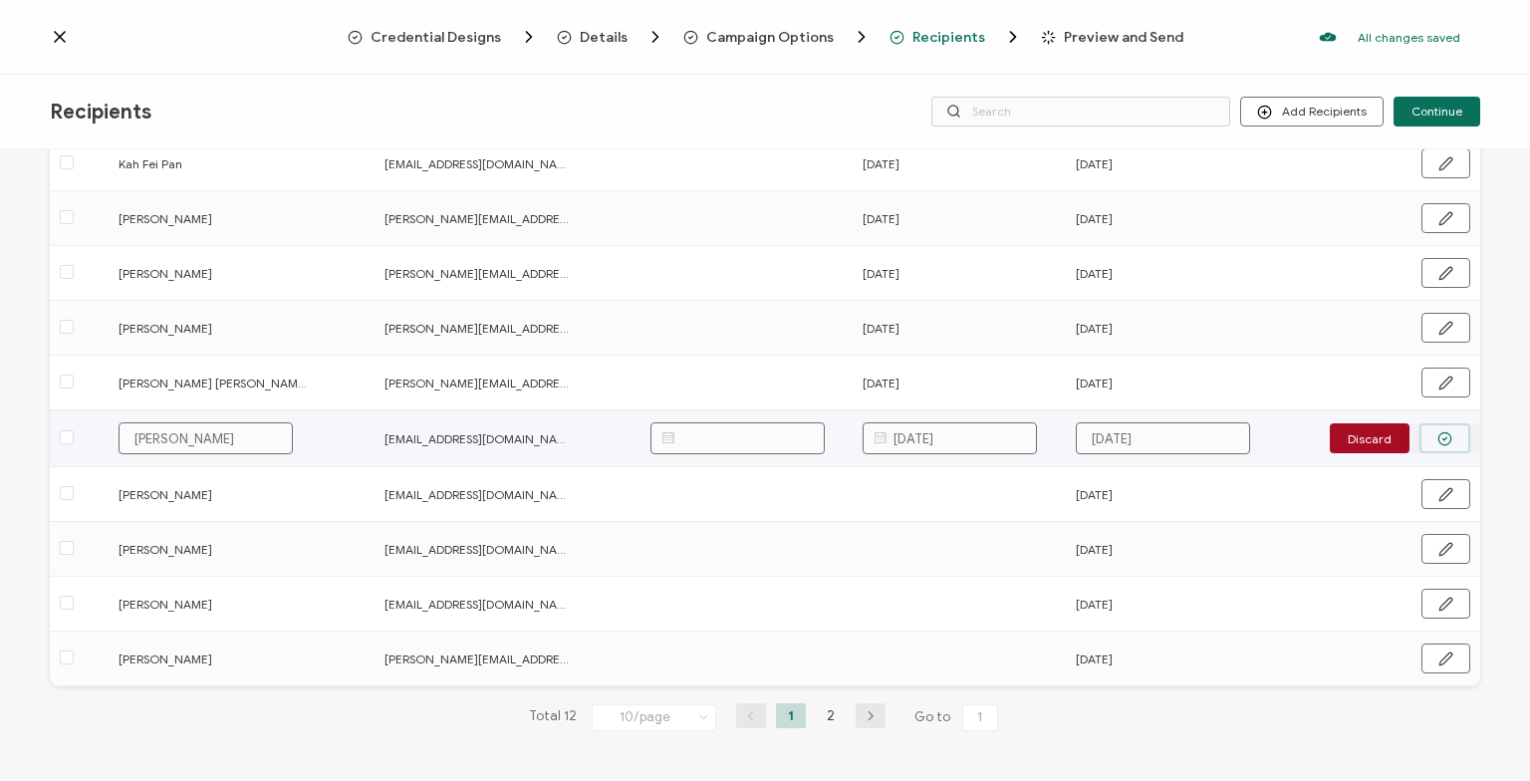
click at [1439, 437] on icon "button" at bounding box center [1445, 438] width 15 height 15
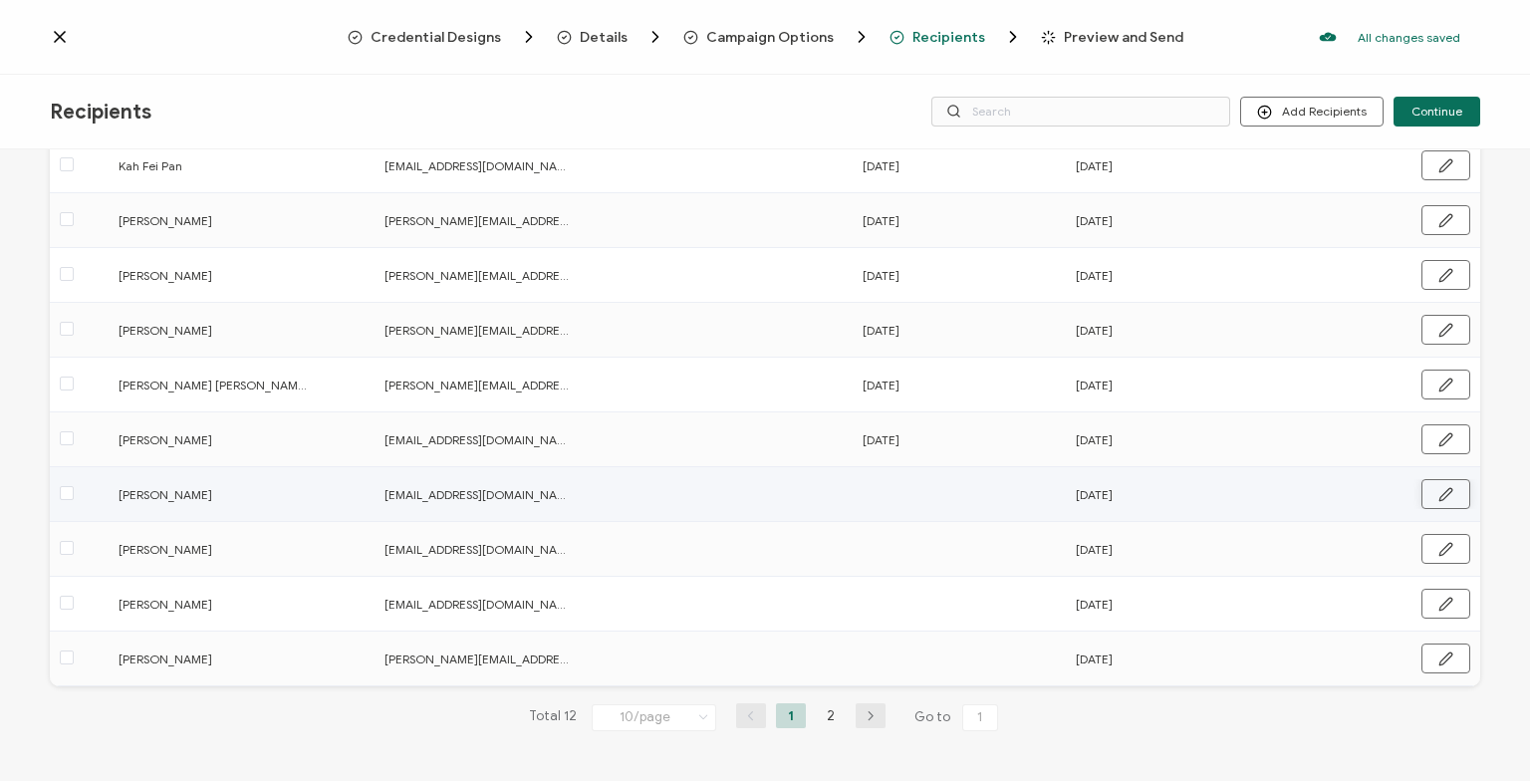
click at [1449, 498] on icon "button" at bounding box center [1446, 494] width 15 height 15
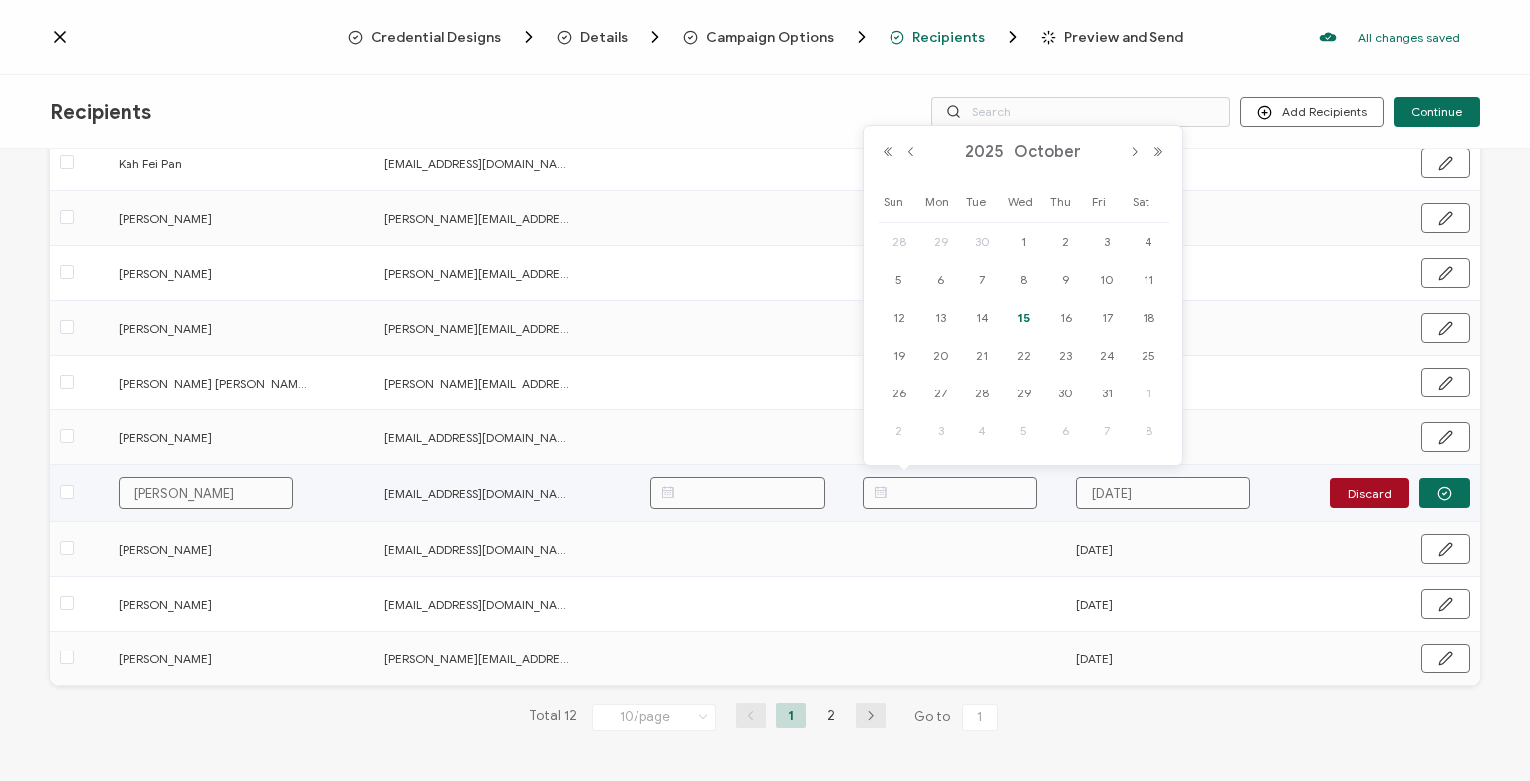
click at [960, 486] on input "text" at bounding box center [950, 493] width 174 height 32
click at [1037, 306] on div "15" at bounding box center [1024, 318] width 42 height 30
type input "[DATE]"
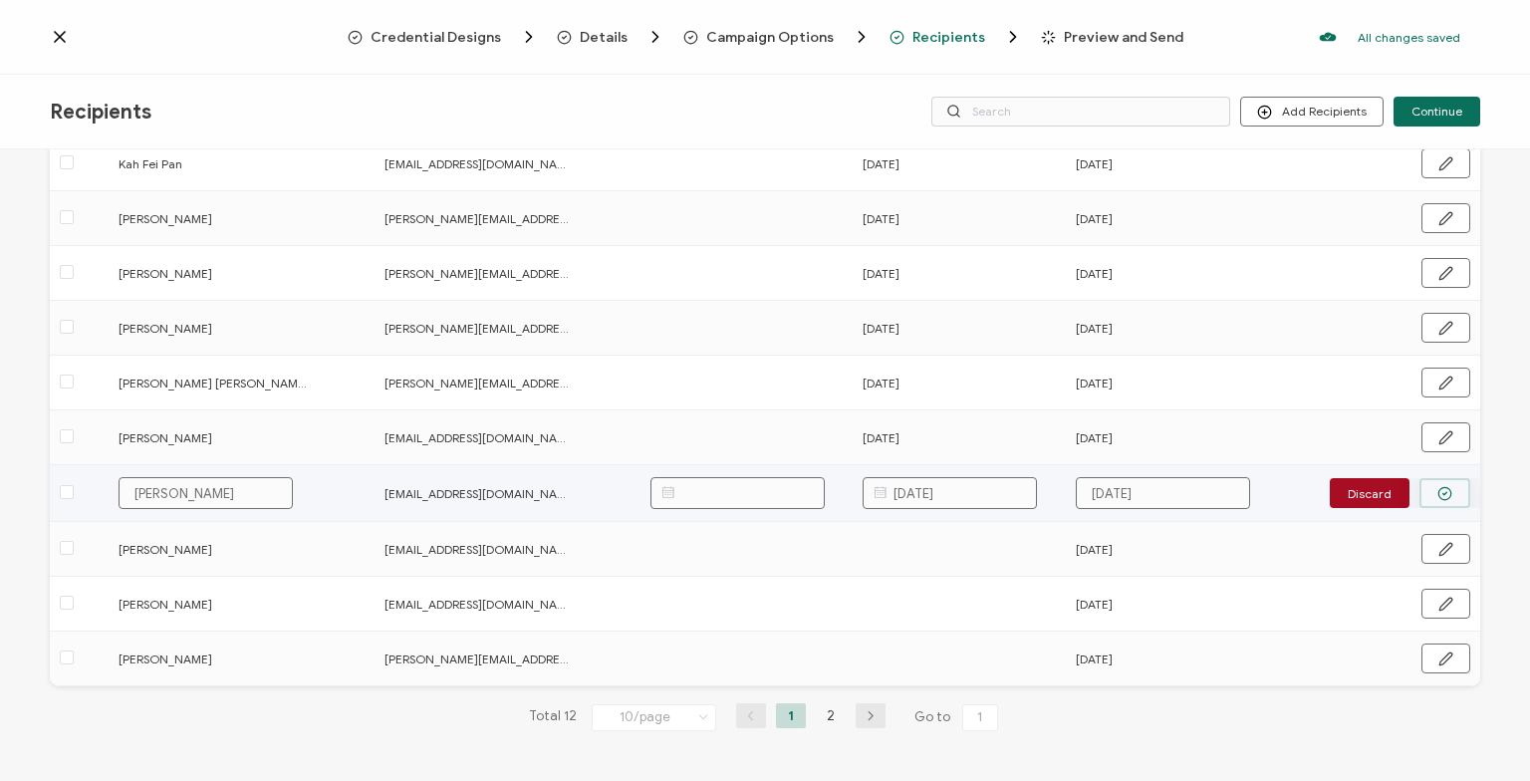
click at [1437, 487] on button "button" at bounding box center [1445, 493] width 51 height 30
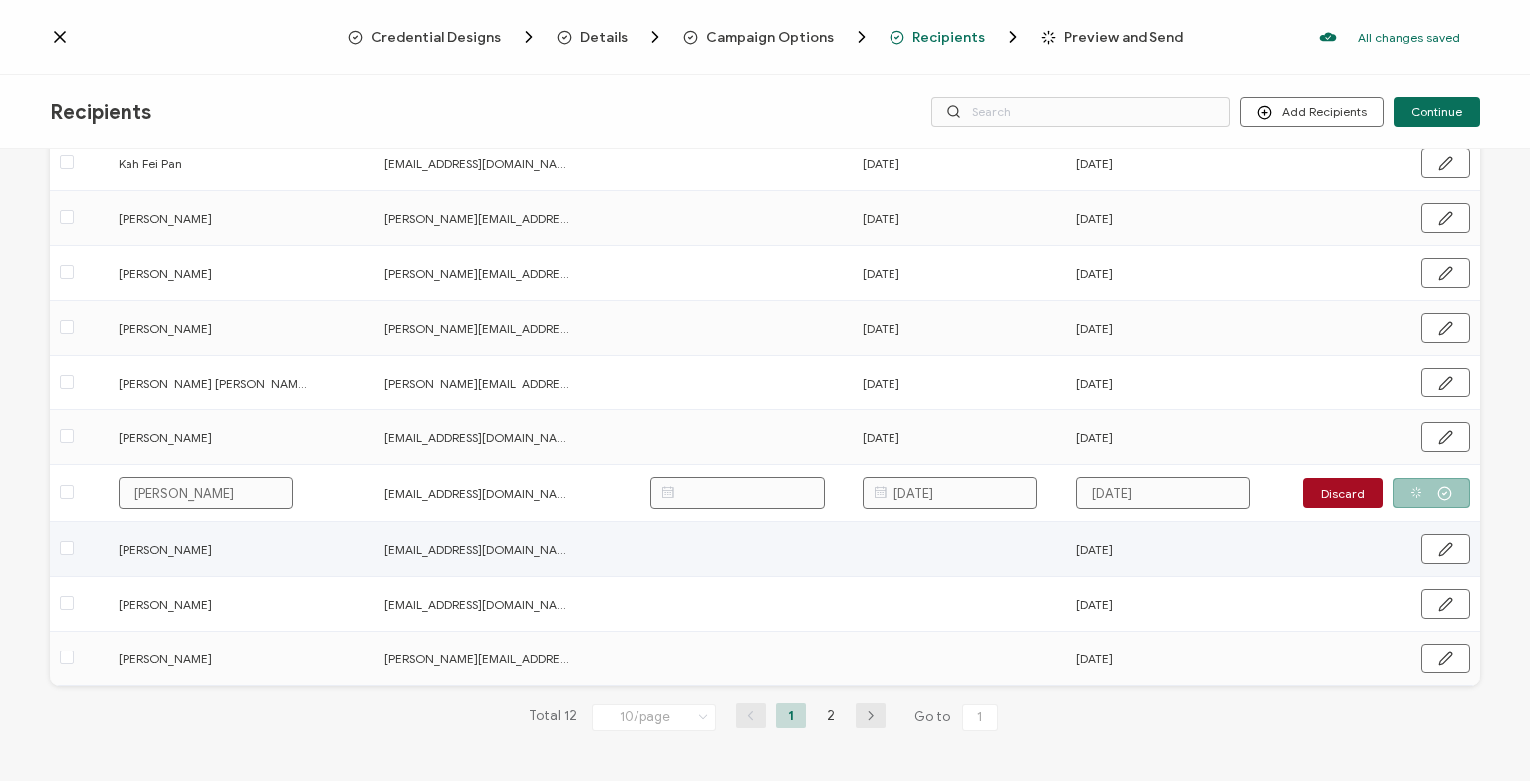
scroll to position [205, 0]
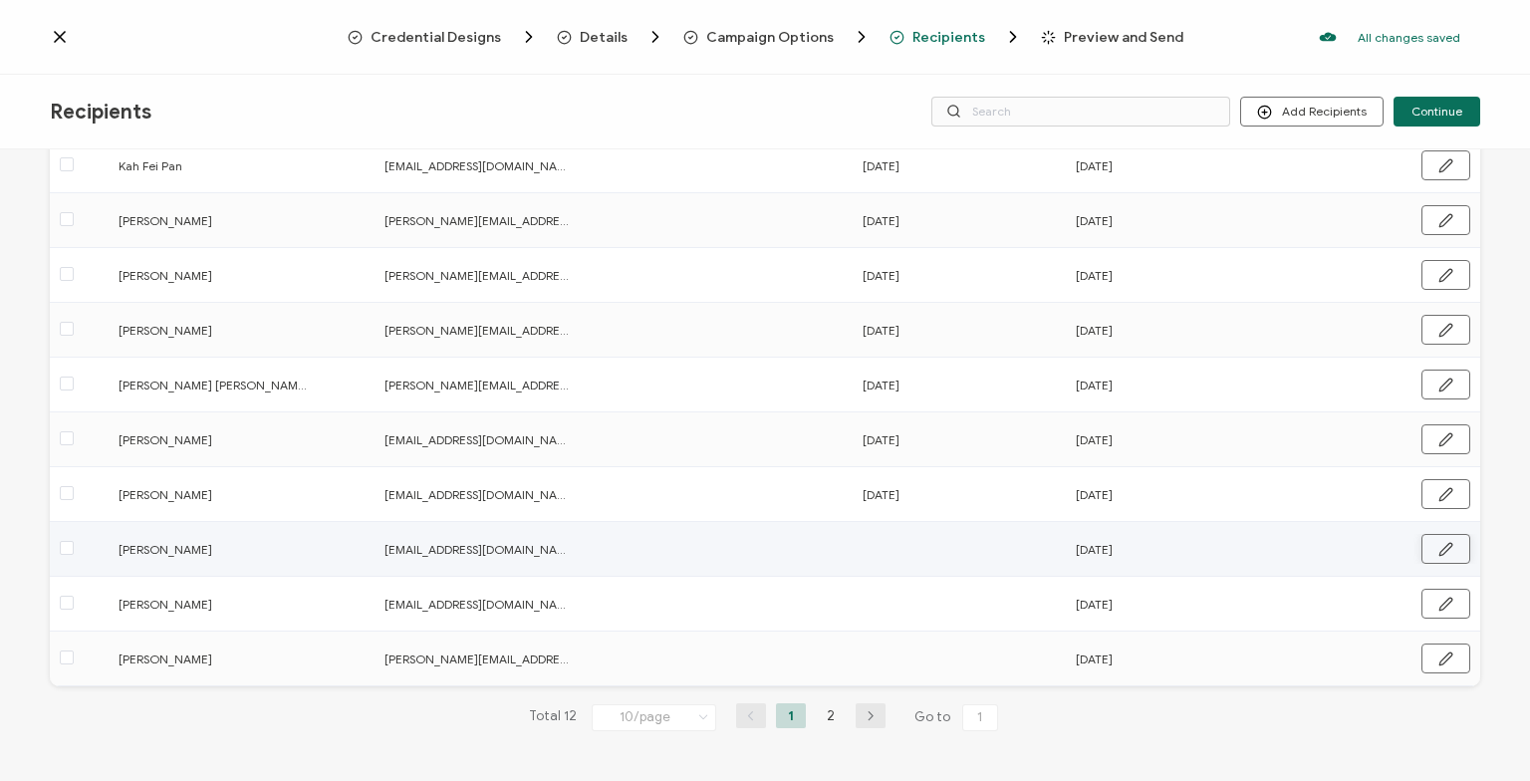
click at [1449, 549] on icon "button" at bounding box center [1446, 549] width 12 height 12
click at [985, 542] on input "text" at bounding box center [950, 548] width 174 height 32
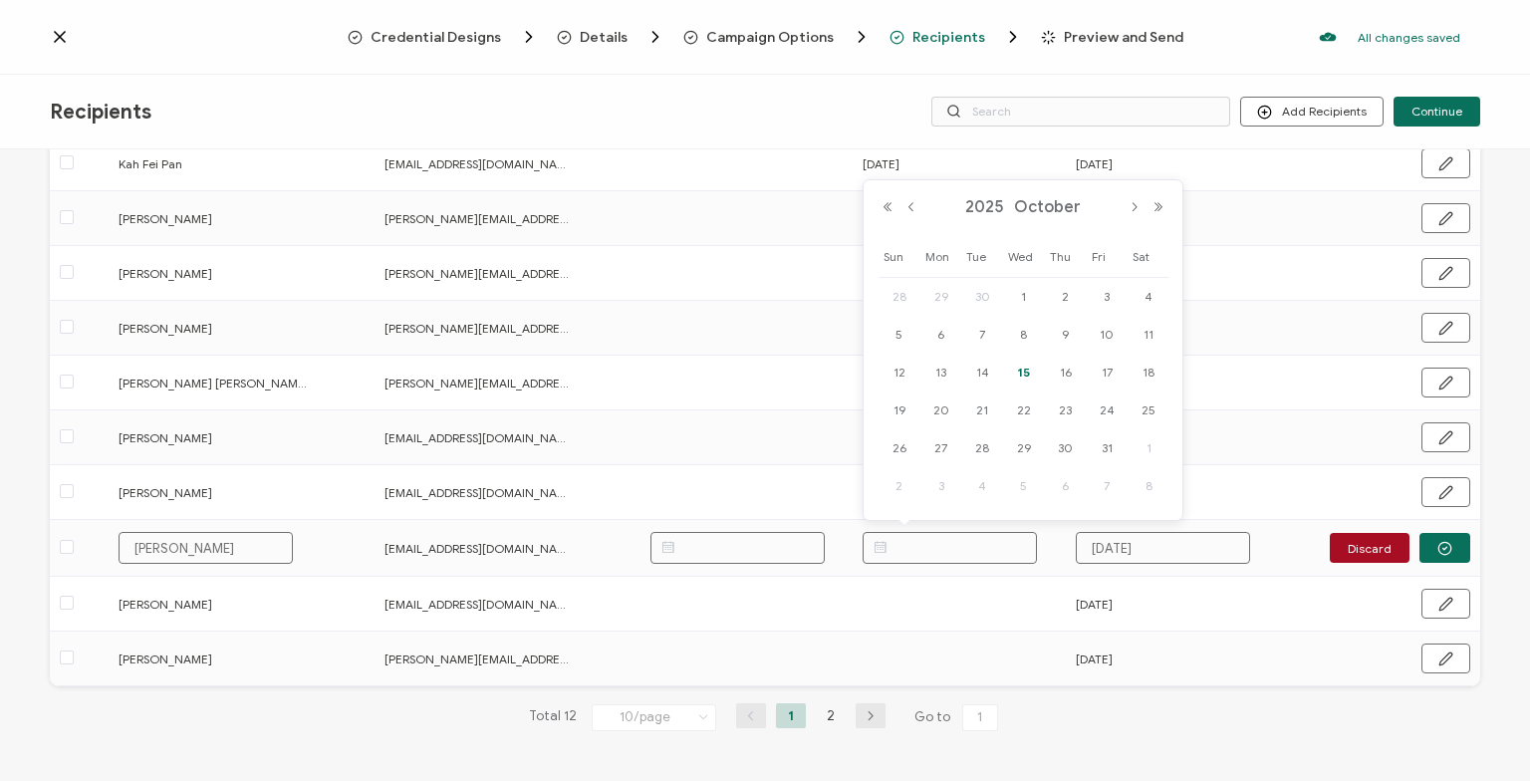
click at [1033, 375] on span "15" at bounding box center [1024, 373] width 24 height 24
type input "[DATE]"
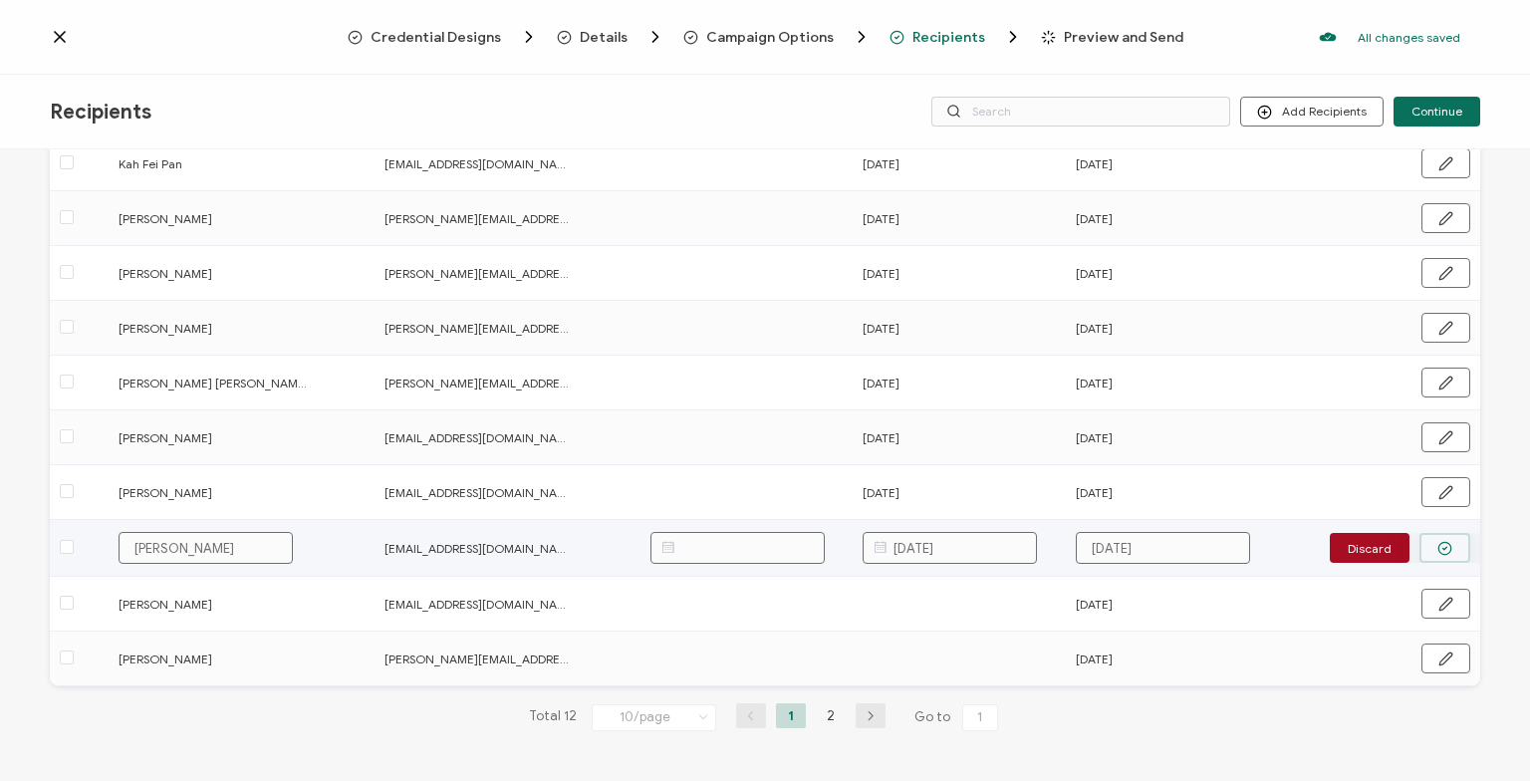
click at [1447, 545] on icon "button" at bounding box center [1445, 548] width 15 height 15
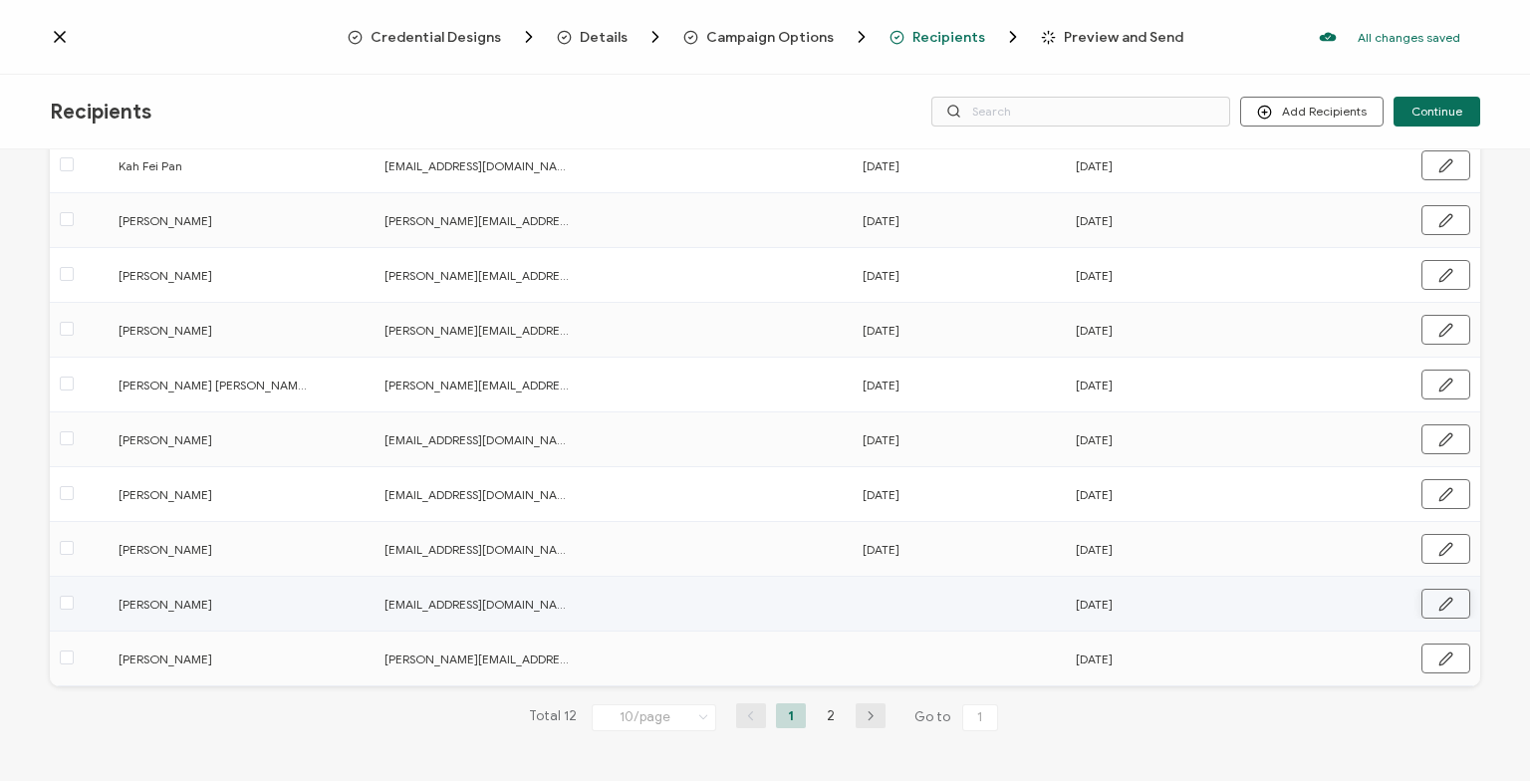
click at [1461, 600] on button "button" at bounding box center [1446, 604] width 49 height 30
click at [998, 604] on input "text" at bounding box center [950, 603] width 174 height 32
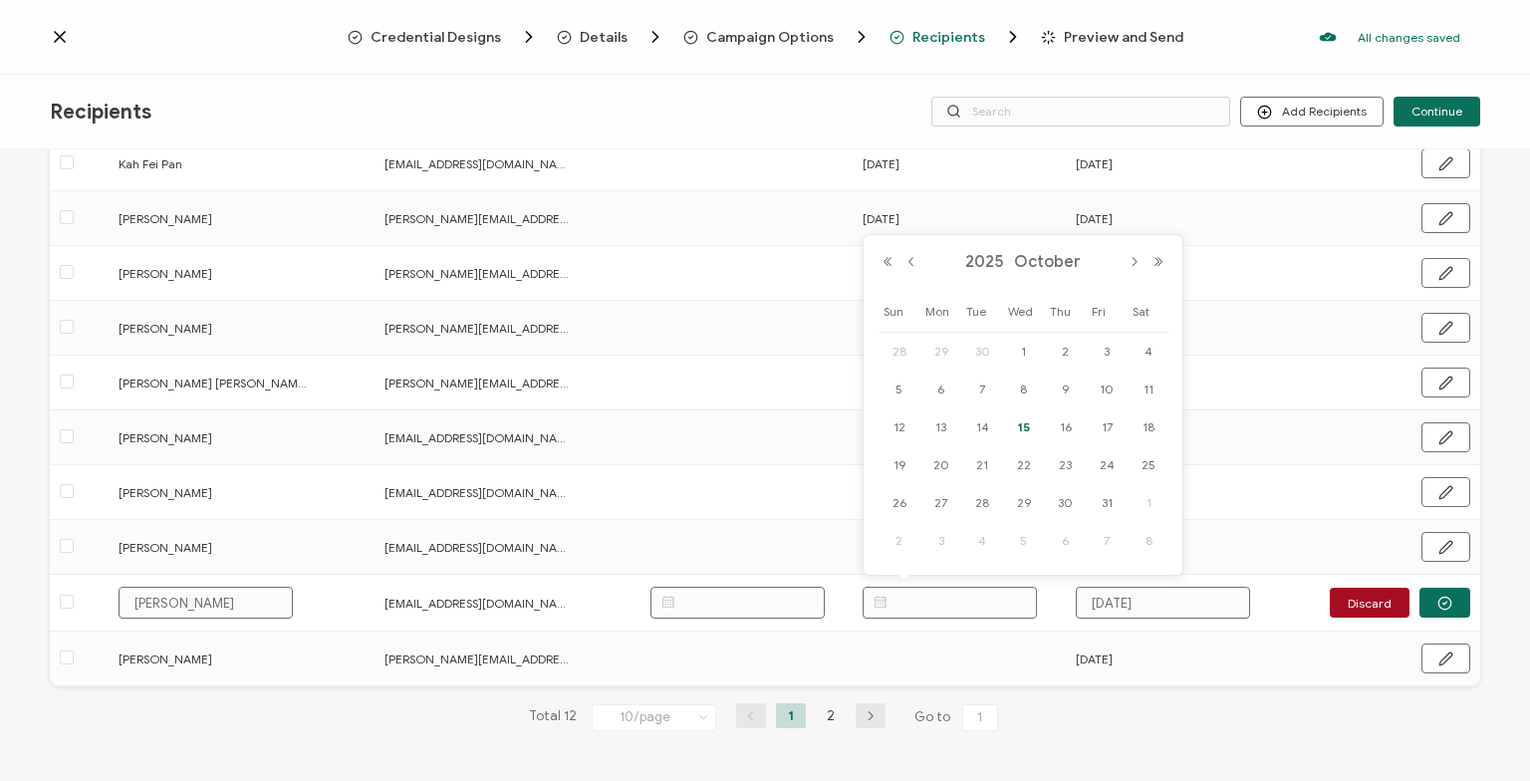
click at [1018, 419] on span "15" at bounding box center [1024, 427] width 24 height 24
type input "[DATE]"
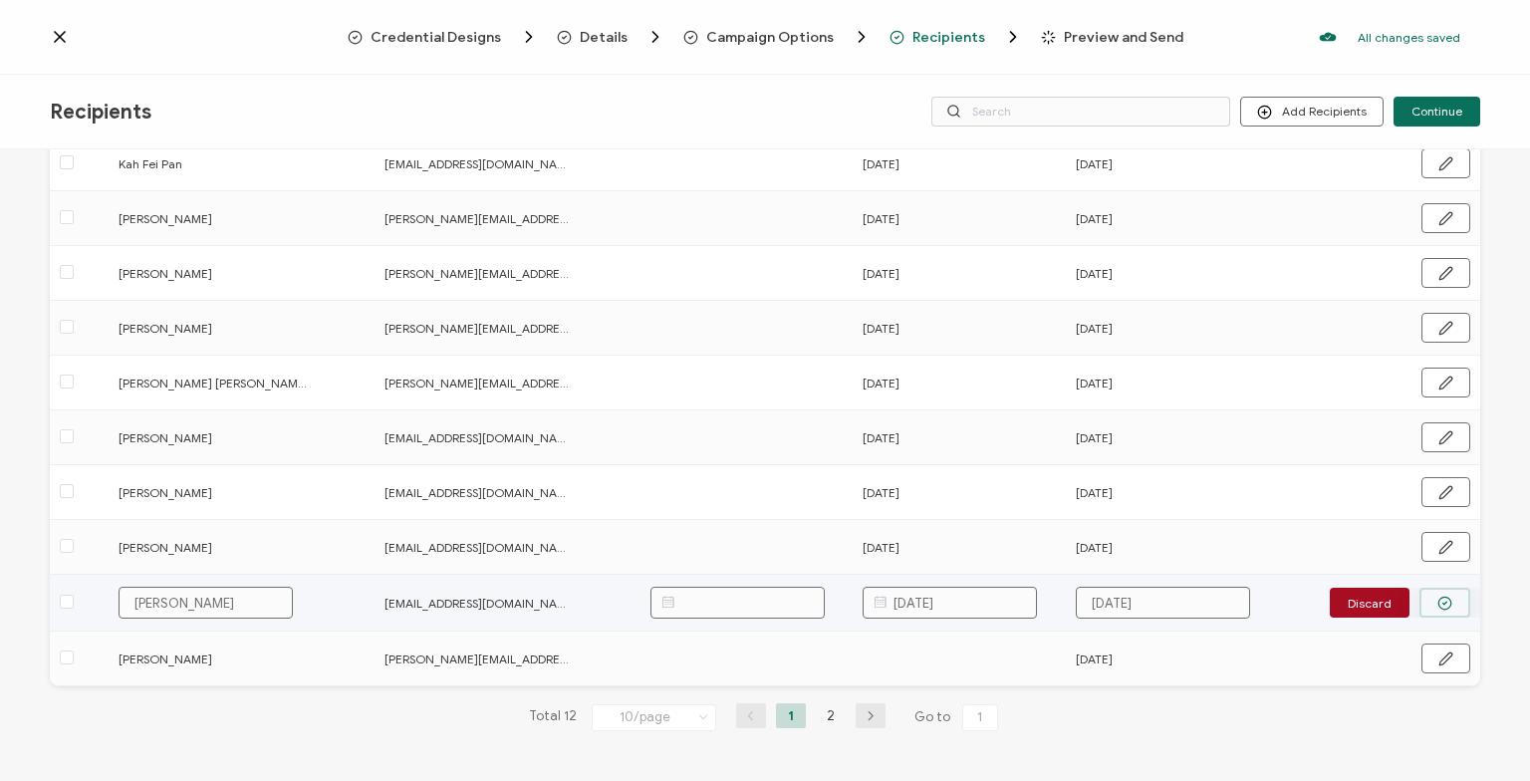
click at [1453, 612] on button "button" at bounding box center [1445, 603] width 51 height 30
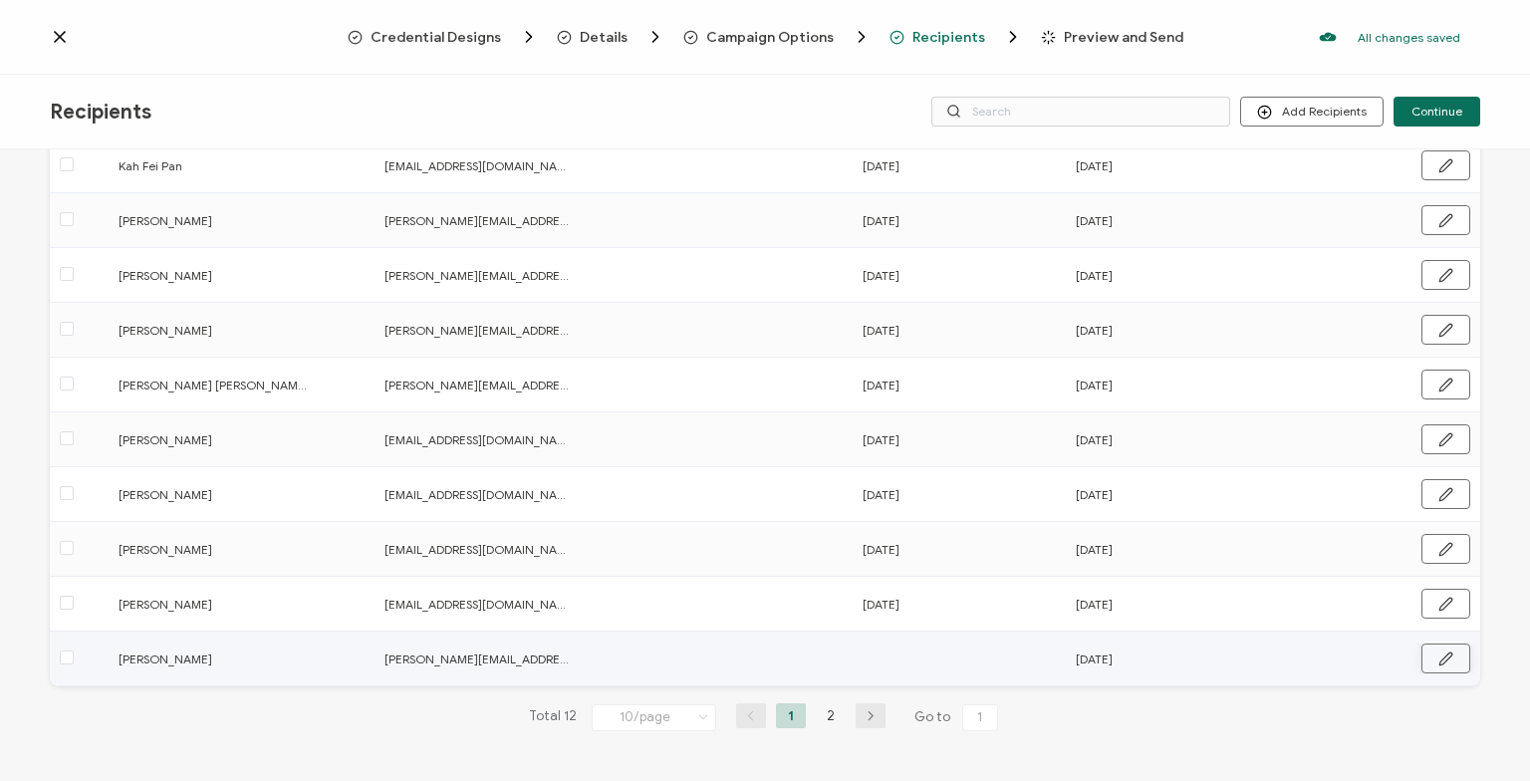
click at [1459, 660] on button "button" at bounding box center [1446, 659] width 49 height 30
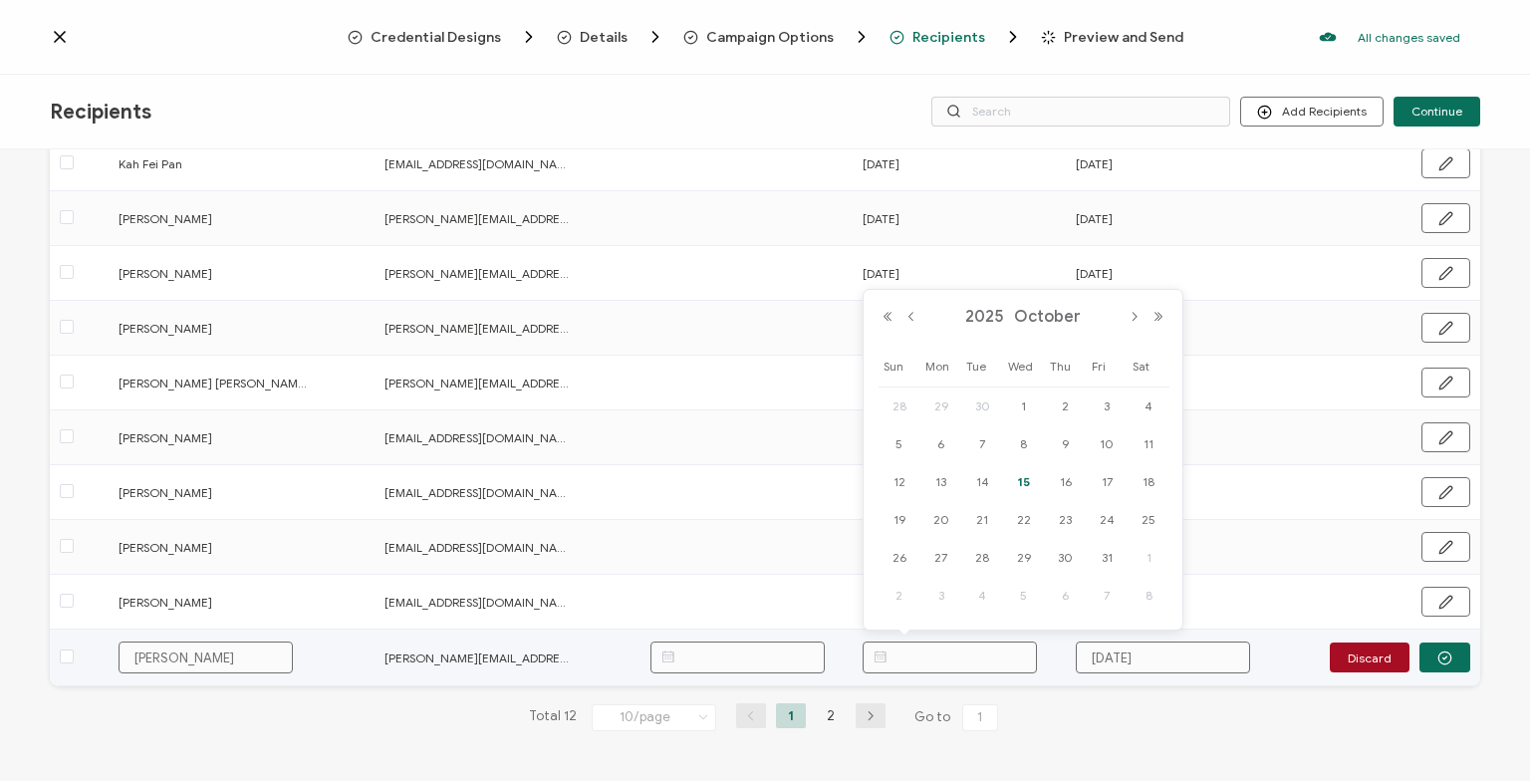
click at [949, 648] on input "text" at bounding box center [950, 658] width 174 height 32
click at [1022, 480] on span "15" at bounding box center [1024, 482] width 24 height 24
type input "[DATE]"
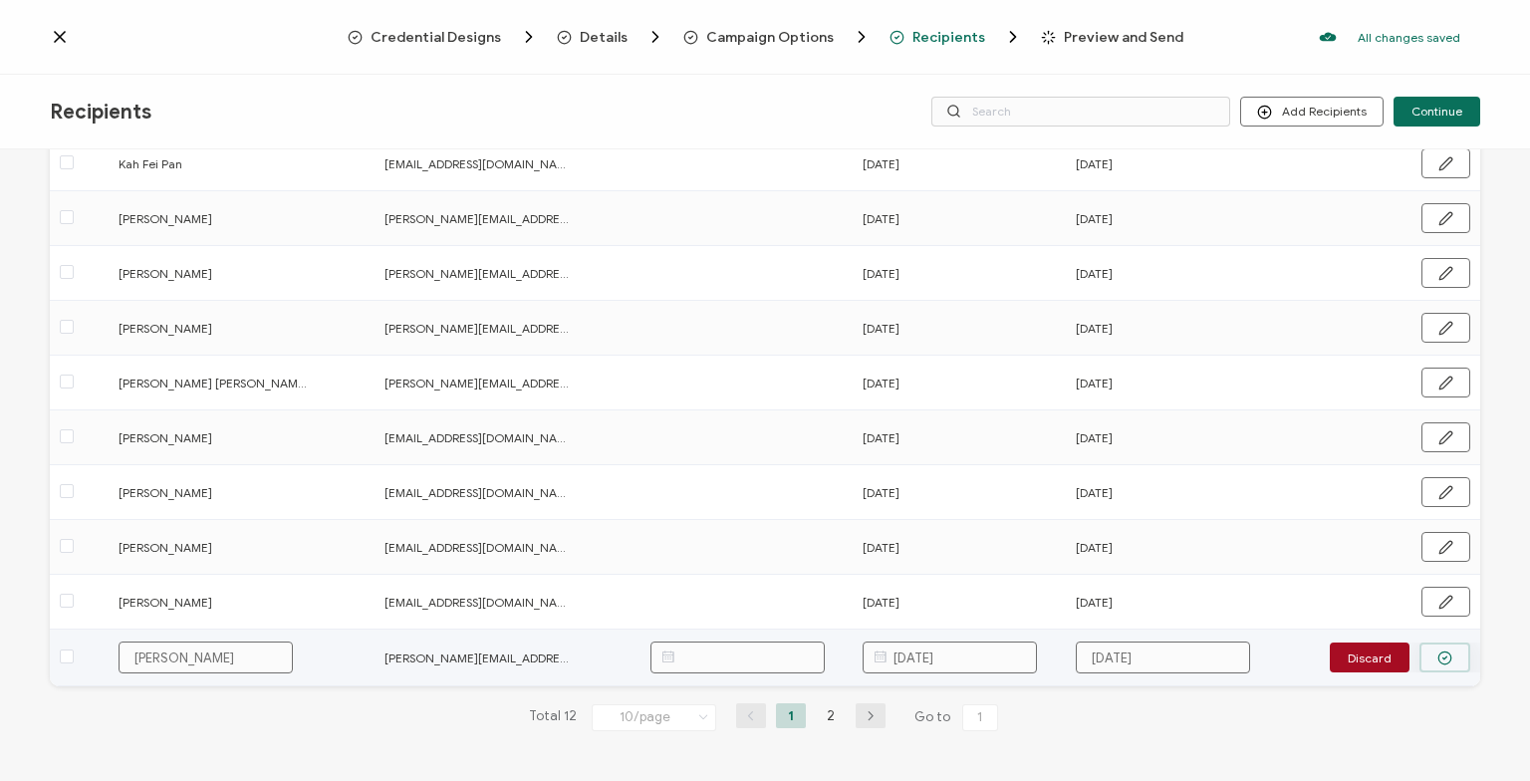
click at [1453, 654] on icon "button" at bounding box center [1445, 658] width 15 height 15
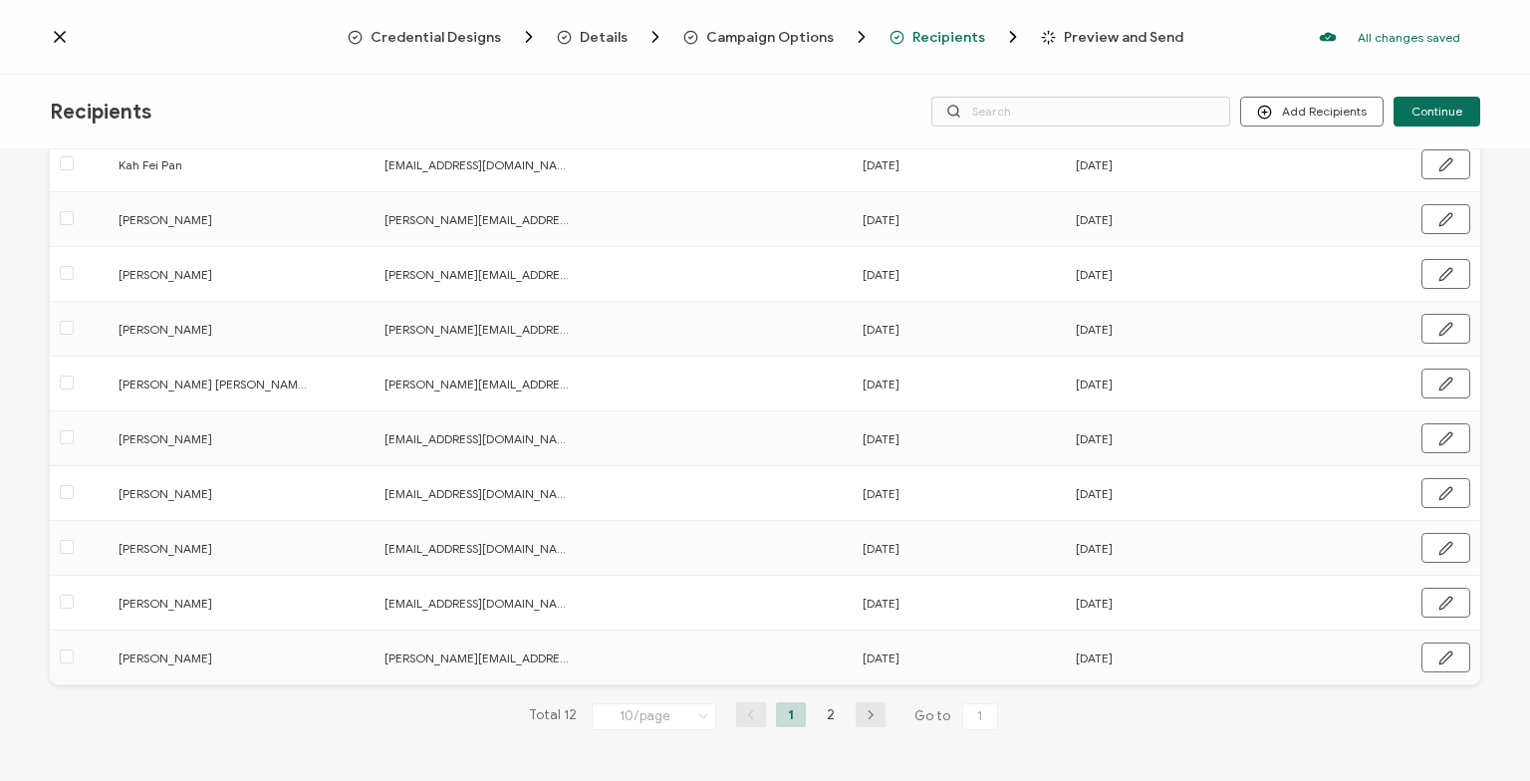
scroll to position [205, 0]
click at [833, 711] on li "2" at bounding box center [831, 715] width 30 height 25
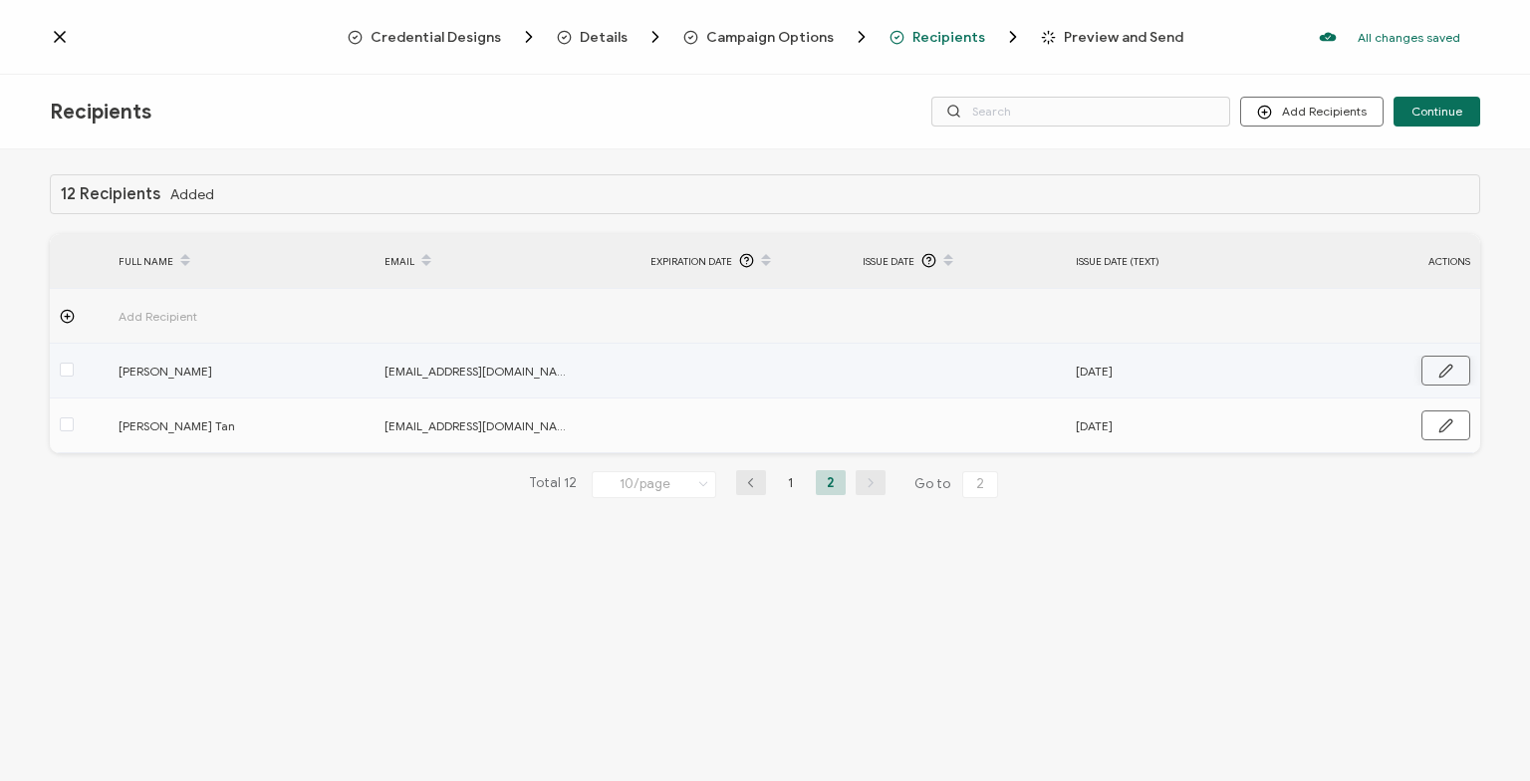
click at [1453, 361] on button "button" at bounding box center [1446, 371] width 49 height 30
click at [955, 376] on input "text" at bounding box center [950, 372] width 174 height 32
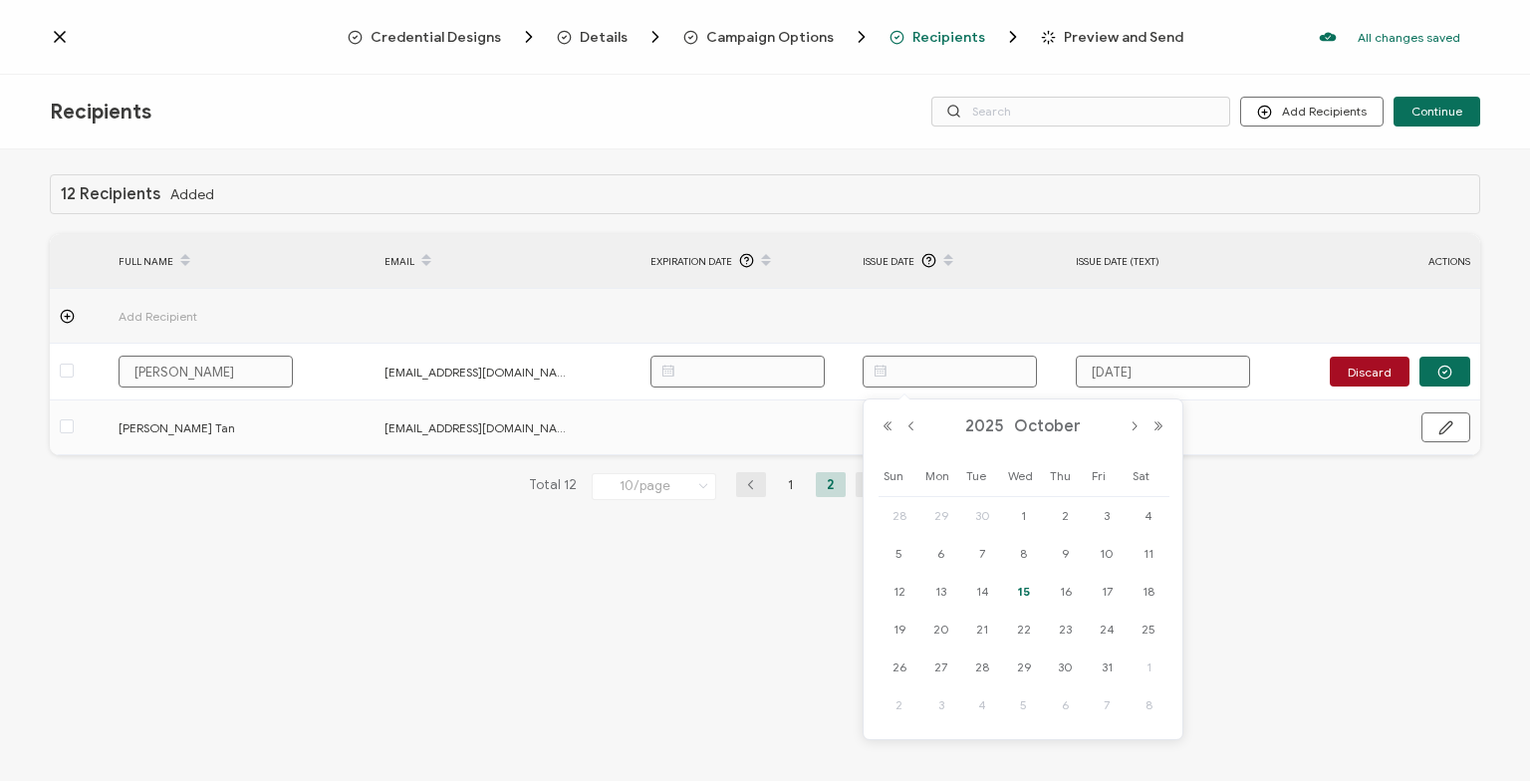
click at [1029, 595] on span "15" at bounding box center [1024, 592] width 24 height 24
type input "[DATE]"
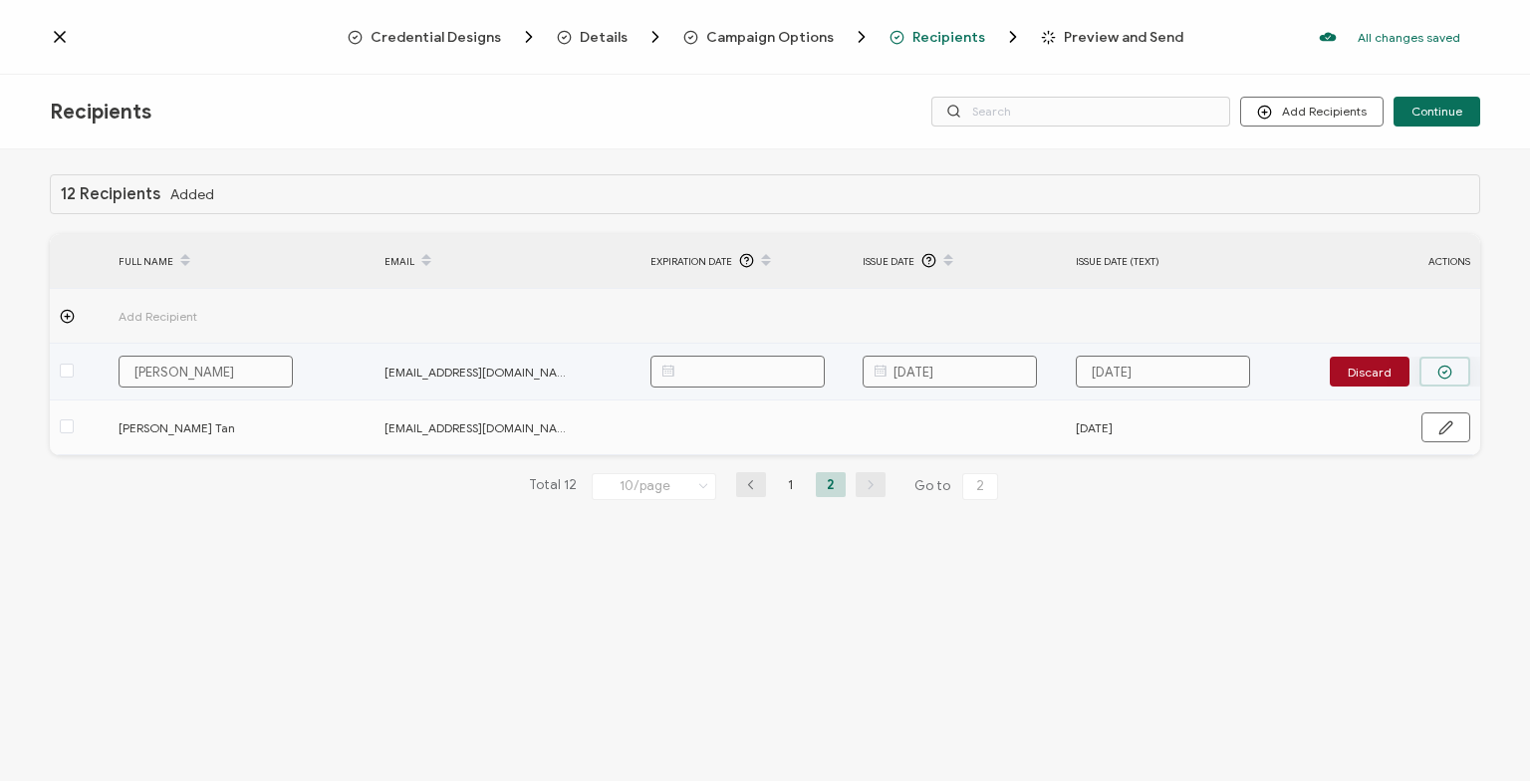
click at [1448, 368] on icon "button" at bounding box center [1445, 372] width 15 height 15
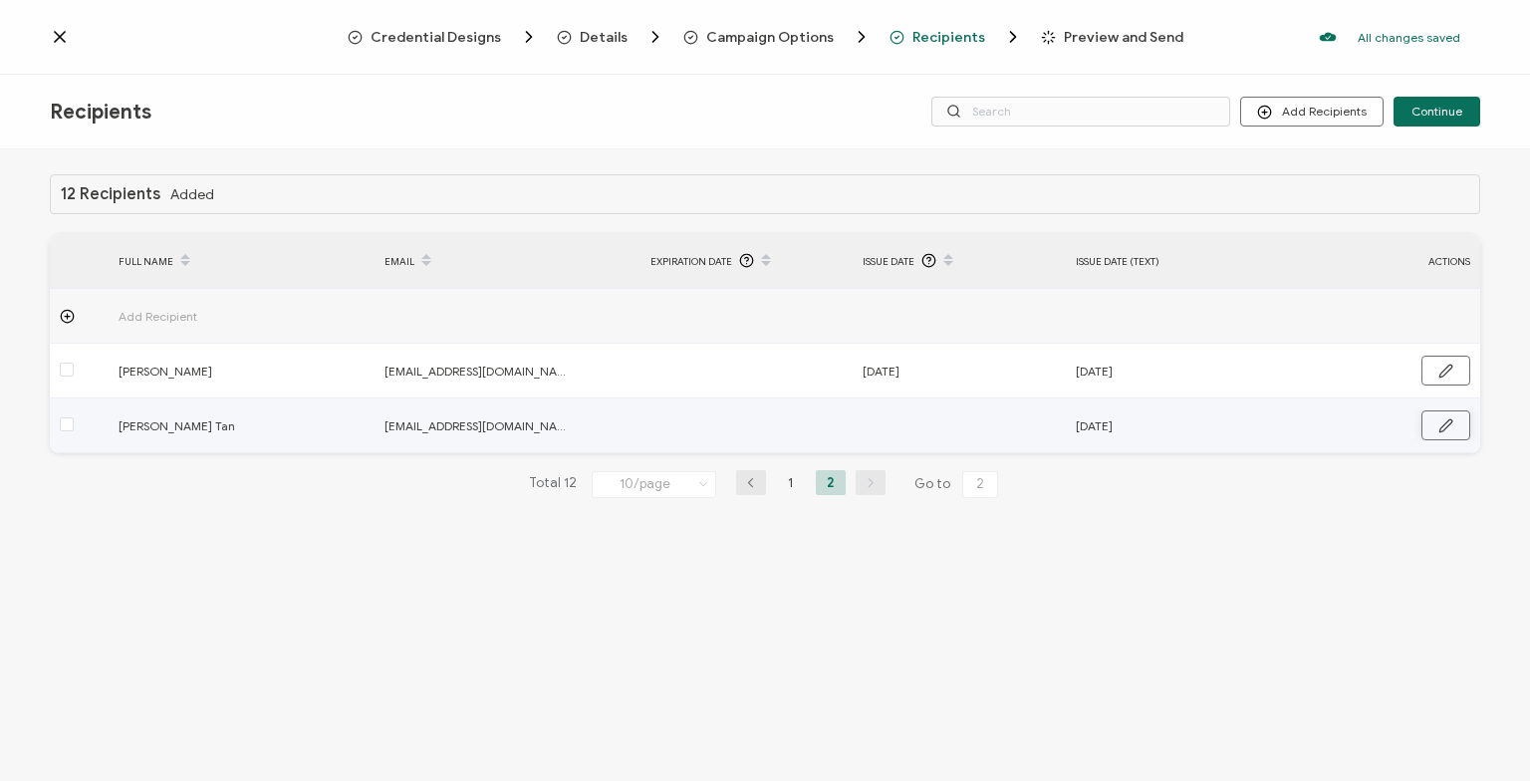
click at [1457, 426] on button "button" at bounding box center [1446, 425] width 49 height 30
click at [958, 424] on input "text" at bounding box center [950, 426] width 174 height 32
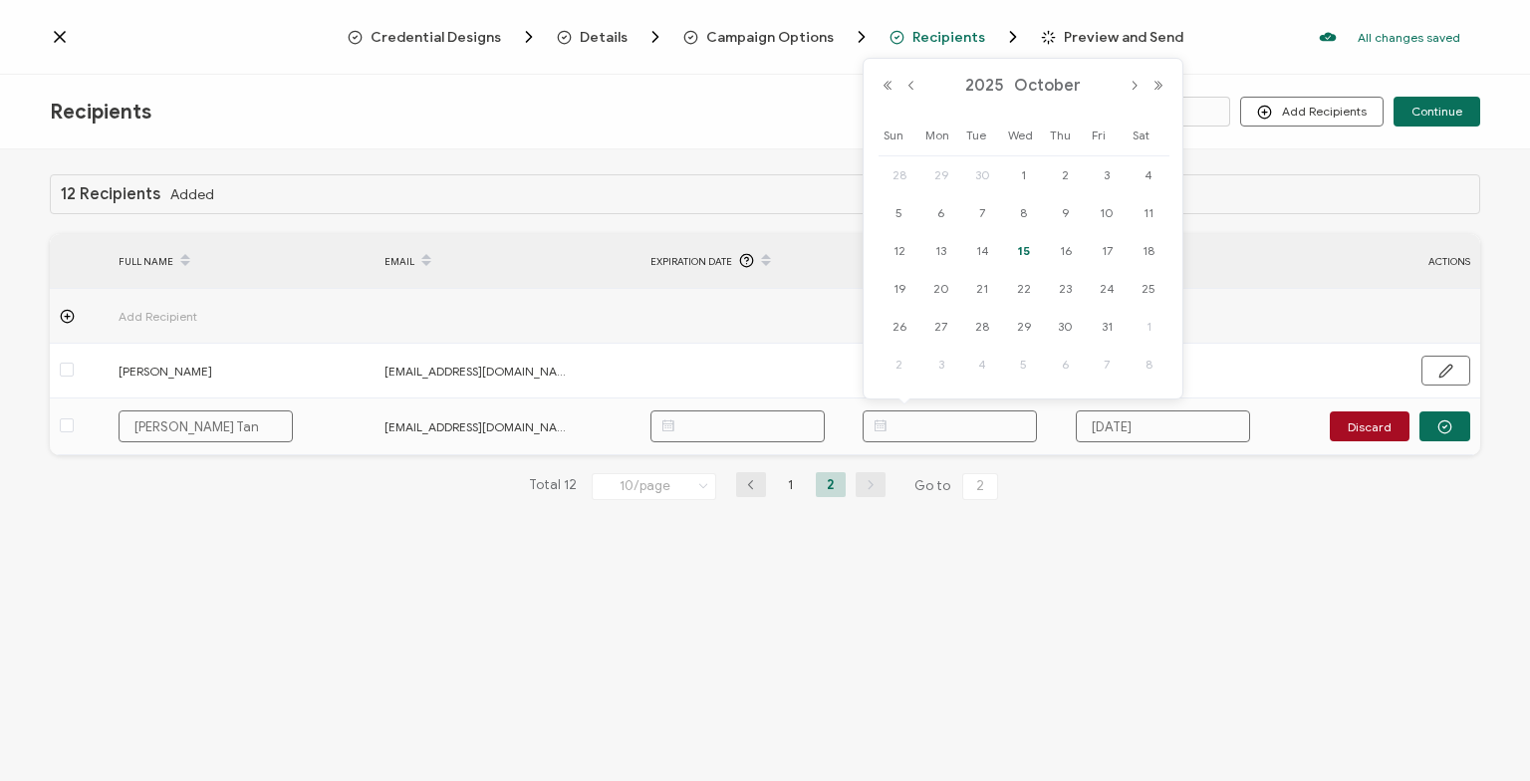
click at [1022, 252] on span "15" at bounding box center [1024, 251] width 24 height 24
type input "[DATE]"
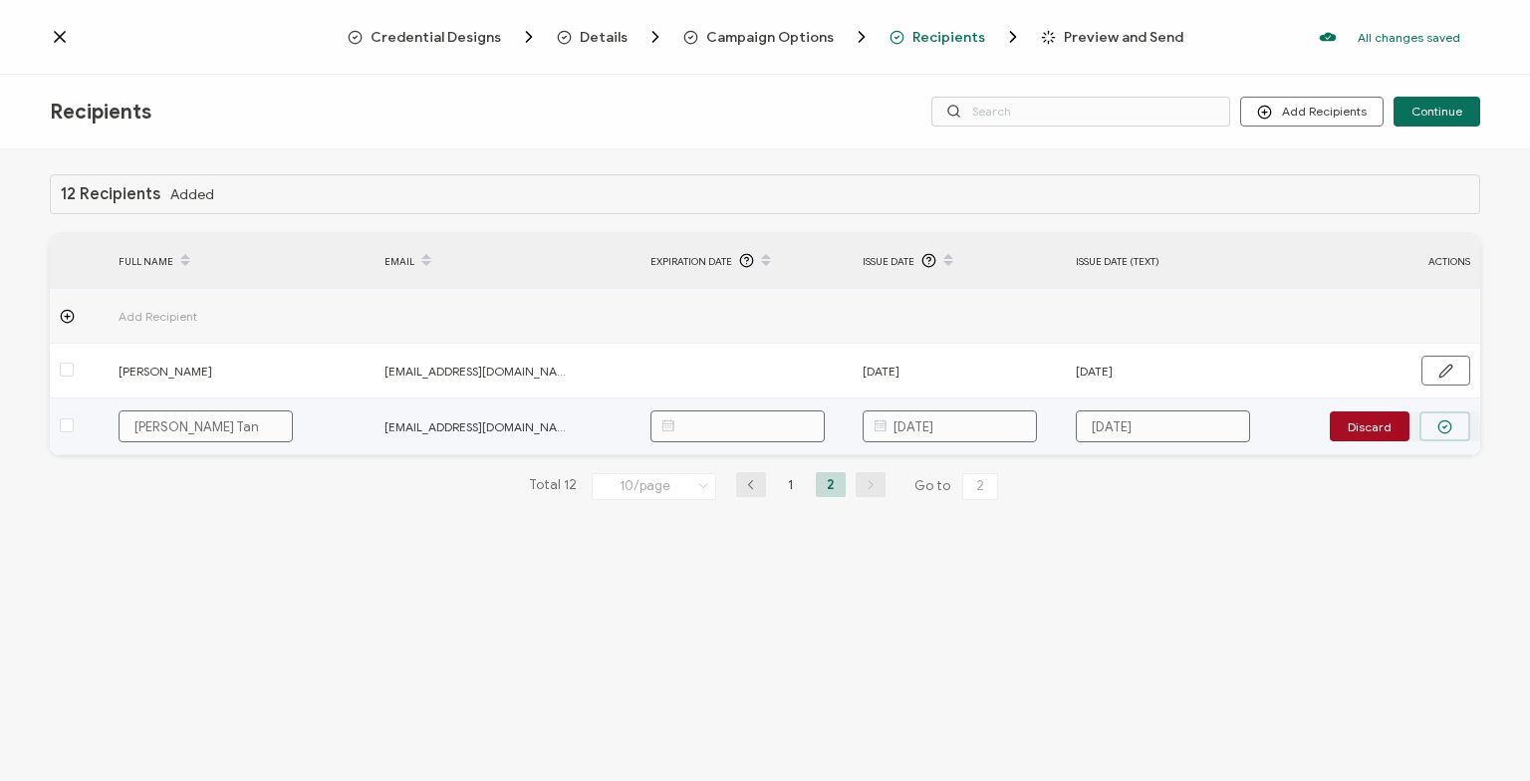
click at [1439, 417] on button "button" at bounding box center [1445, 426] width 51 height 30
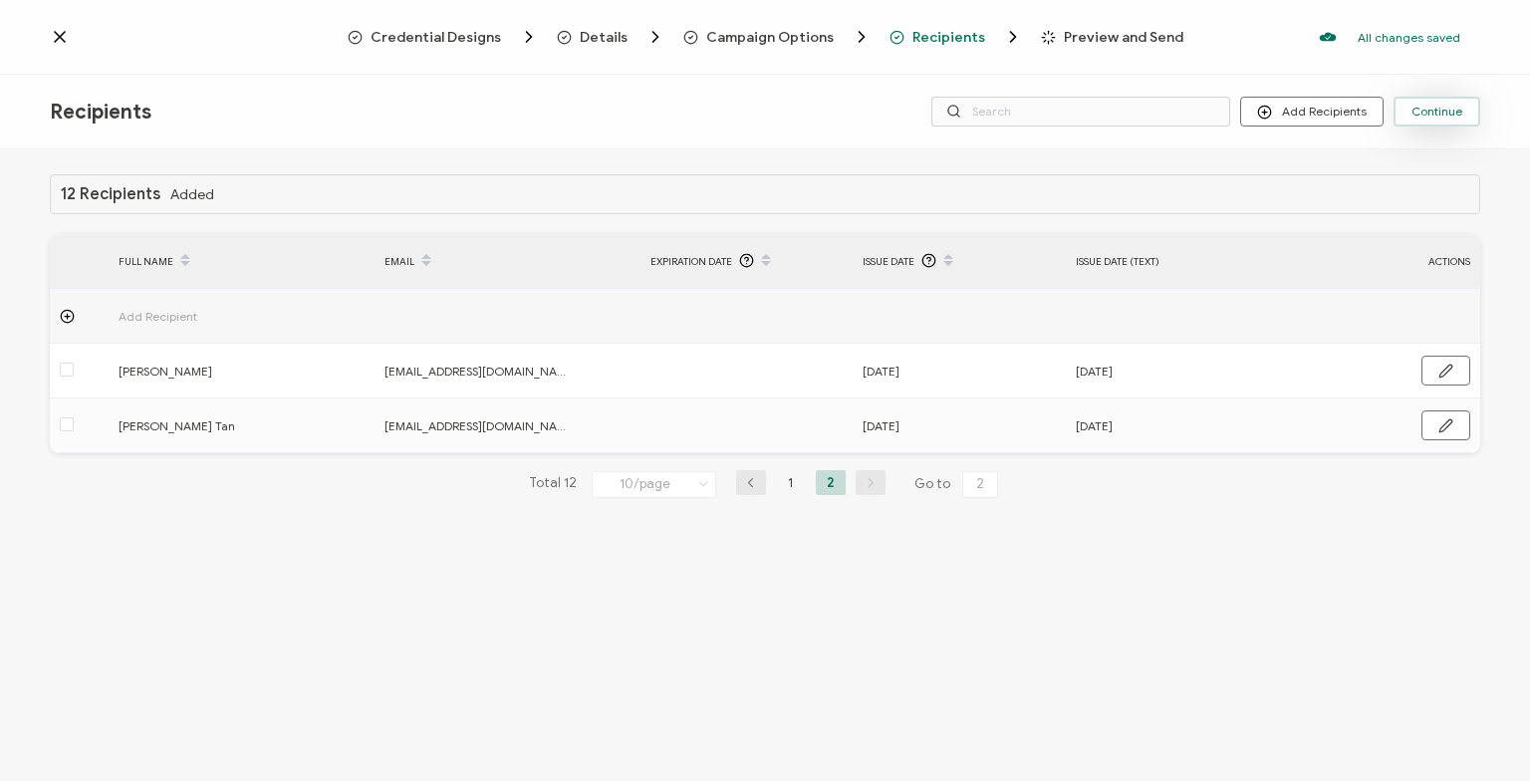
click at [1439, 116] on span "Continue" at bounding box center [1437, 112] width 51 height 12
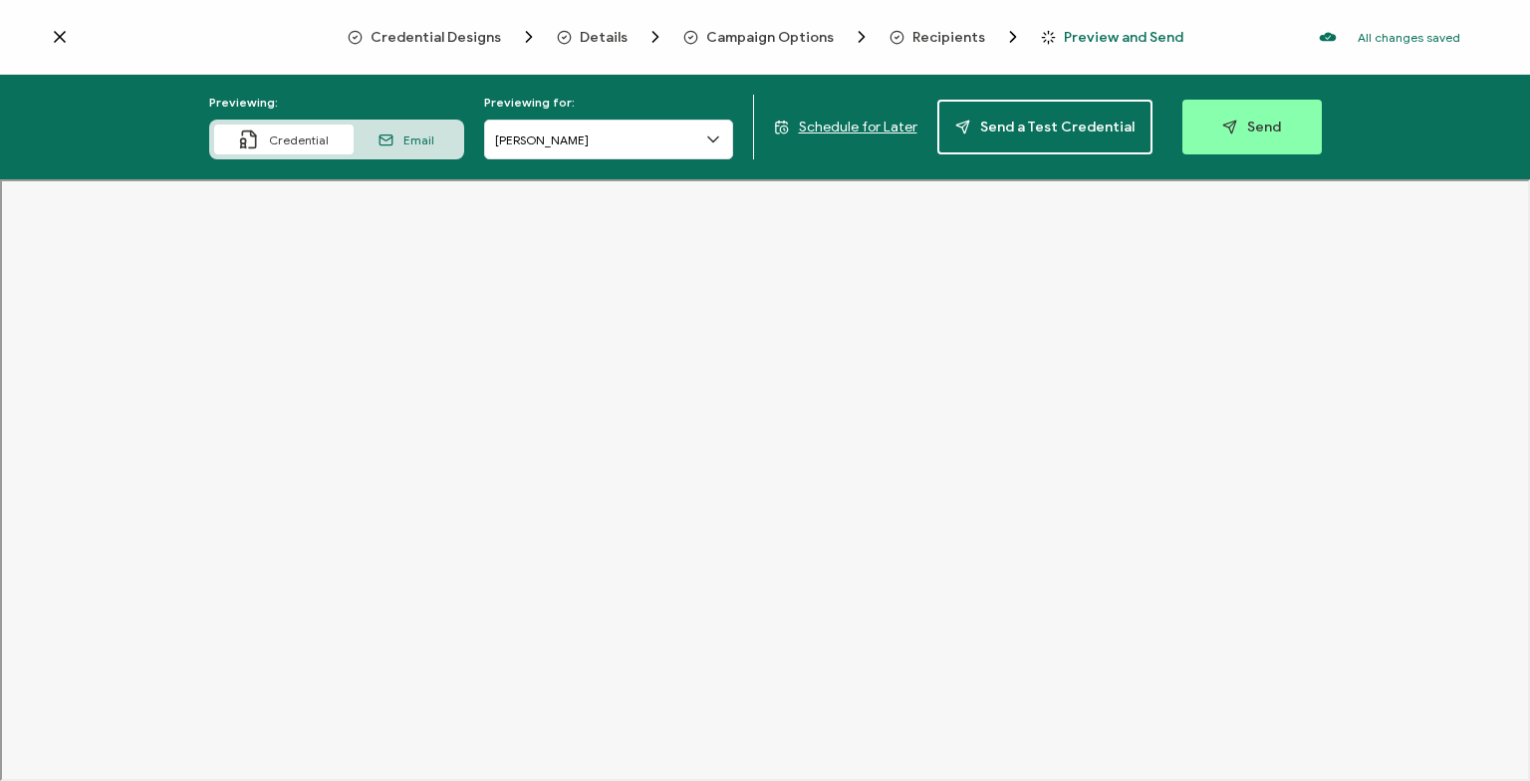
click at [442, 144] on div "Email" at bounding box center [407, 140] width 106 height 30
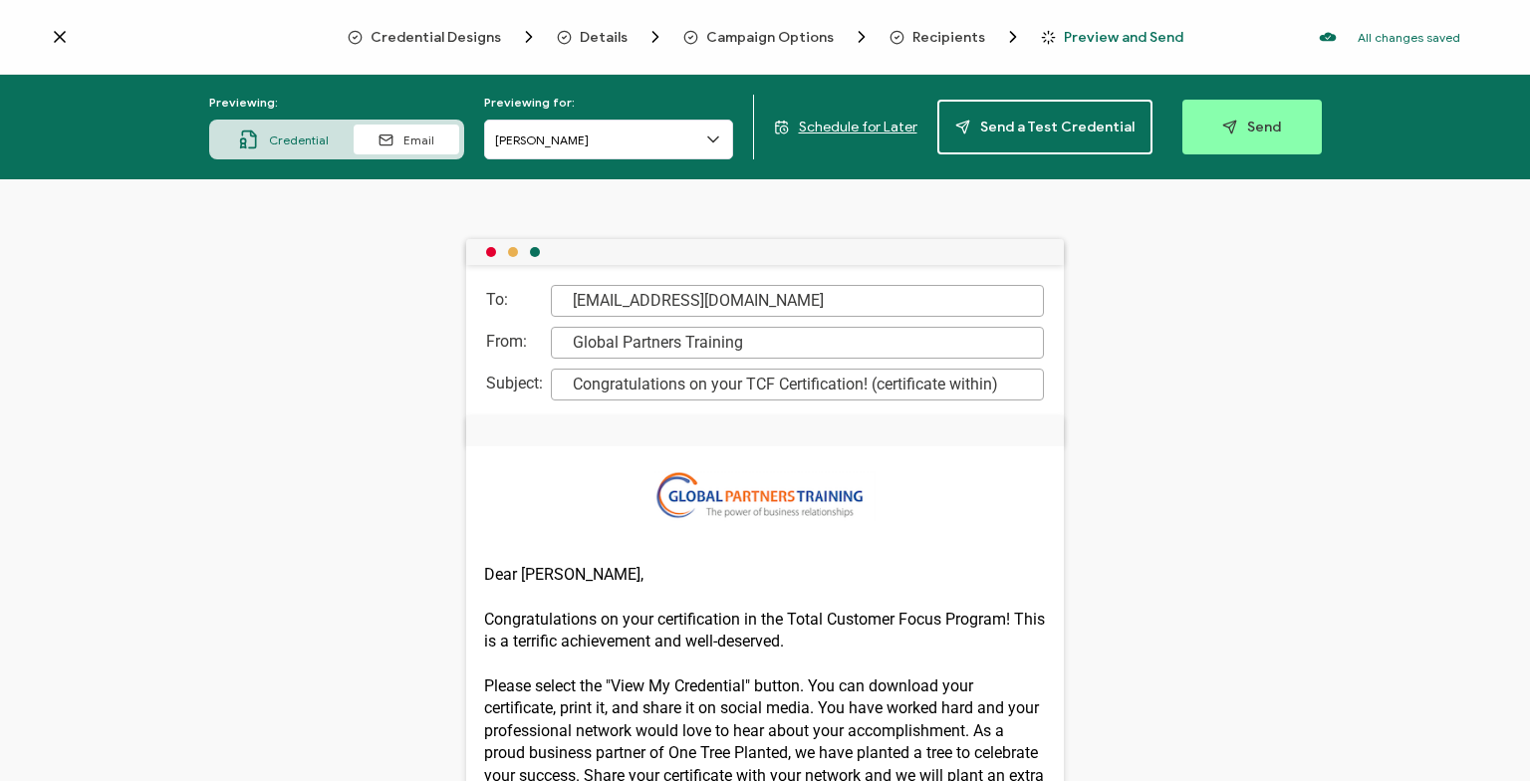
click at [719, 140] on icon at bounding box center [713, 140] width 20 height 20
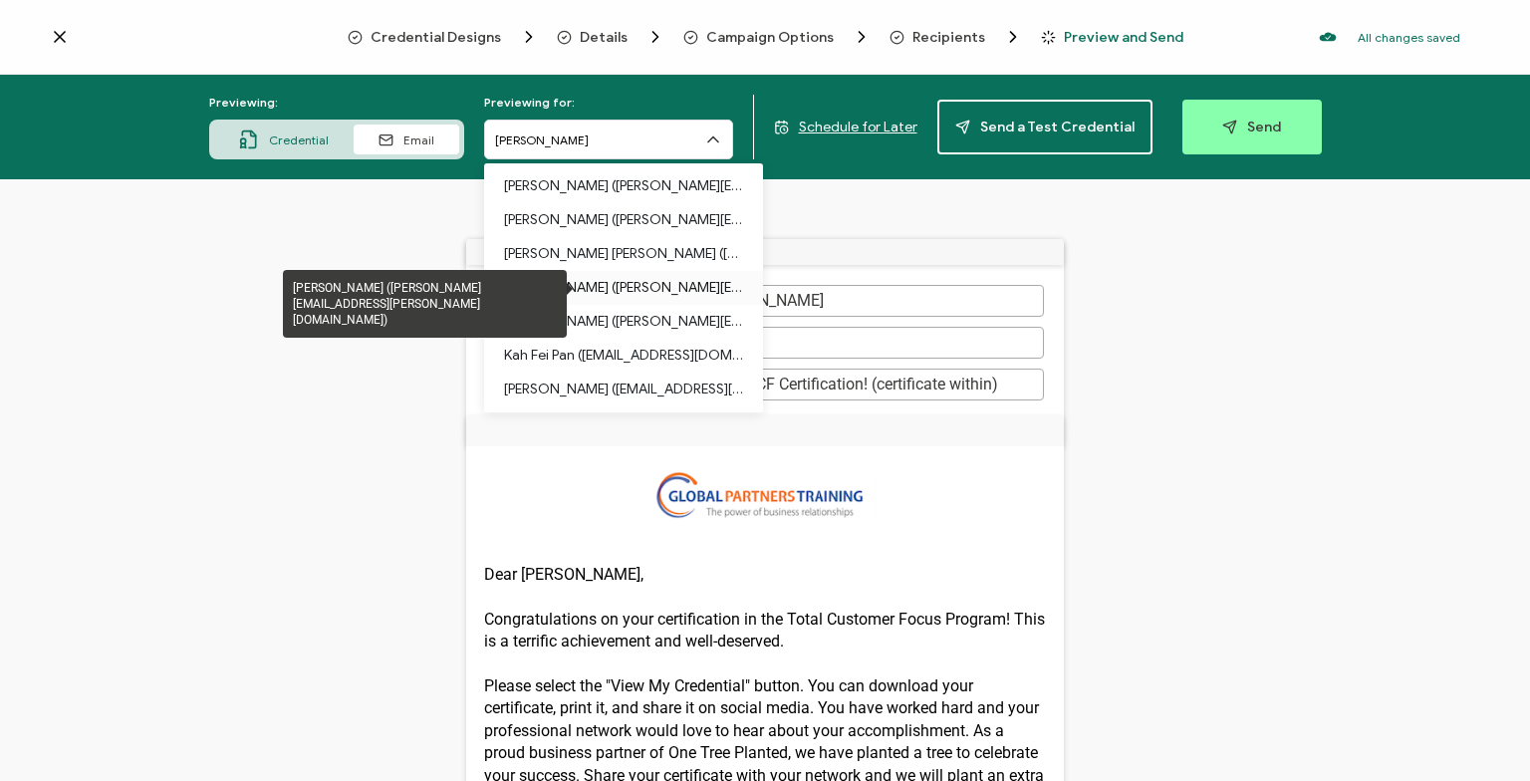
scroll to position [168, 0]
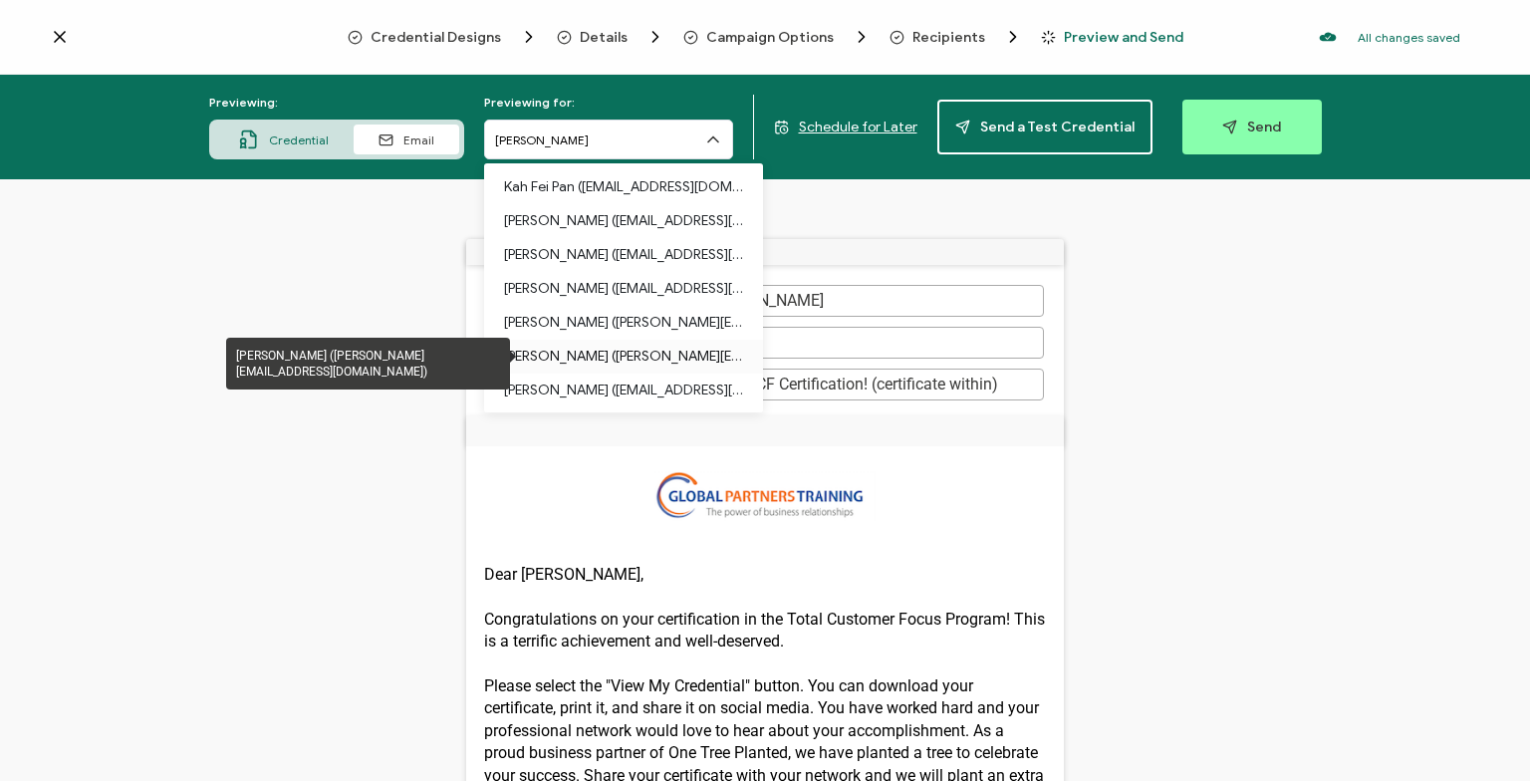
click at [650, 353] on p "[PERSON_NAME] ([PERSON_NAME][EMAIL_ADDRESS][DOMAIN_NAME])" at bounding box center [623, 357] width 239 height 34
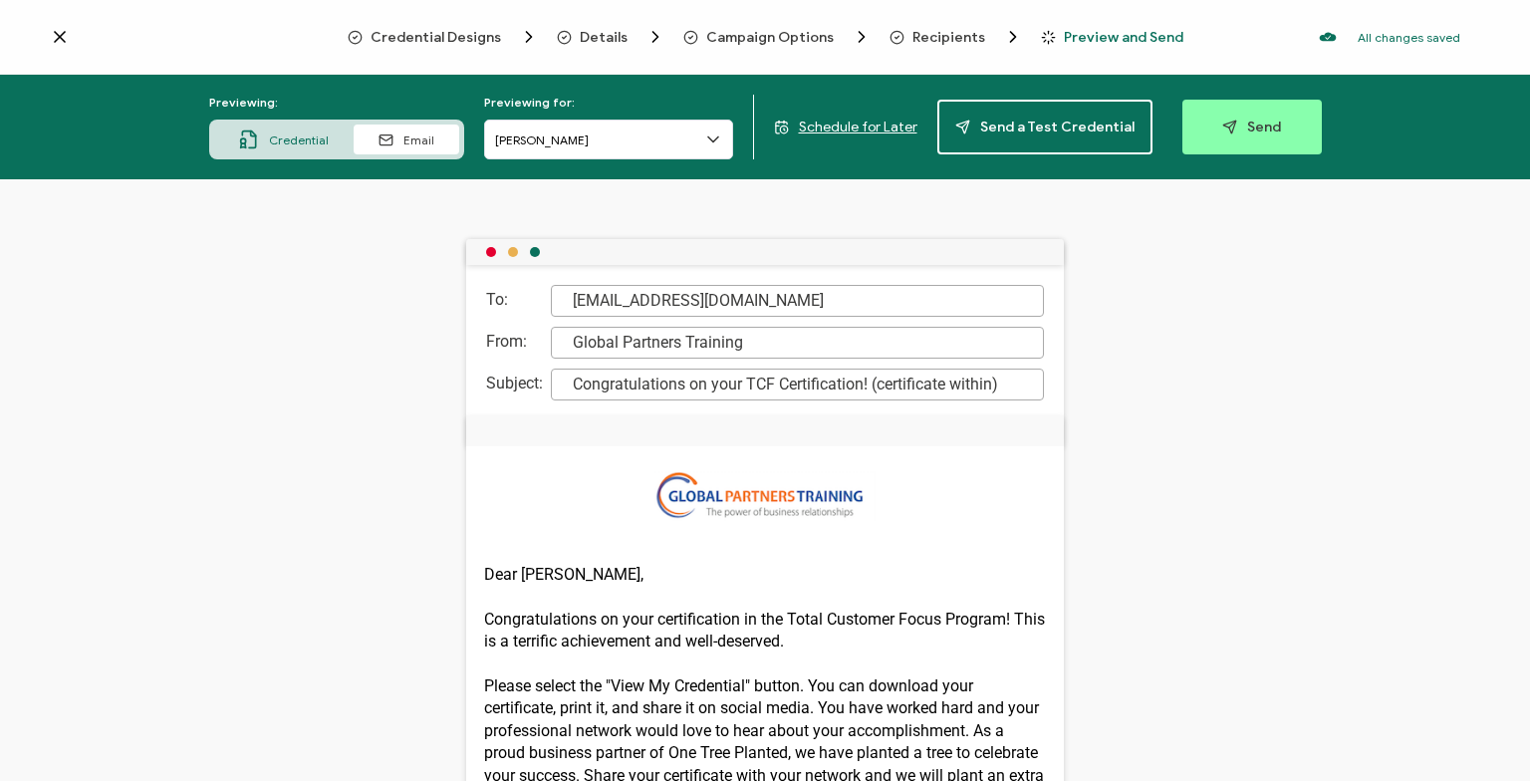
click at [329, 141] on span "Credential" at bounding box center [299, 140] width 60 height 15
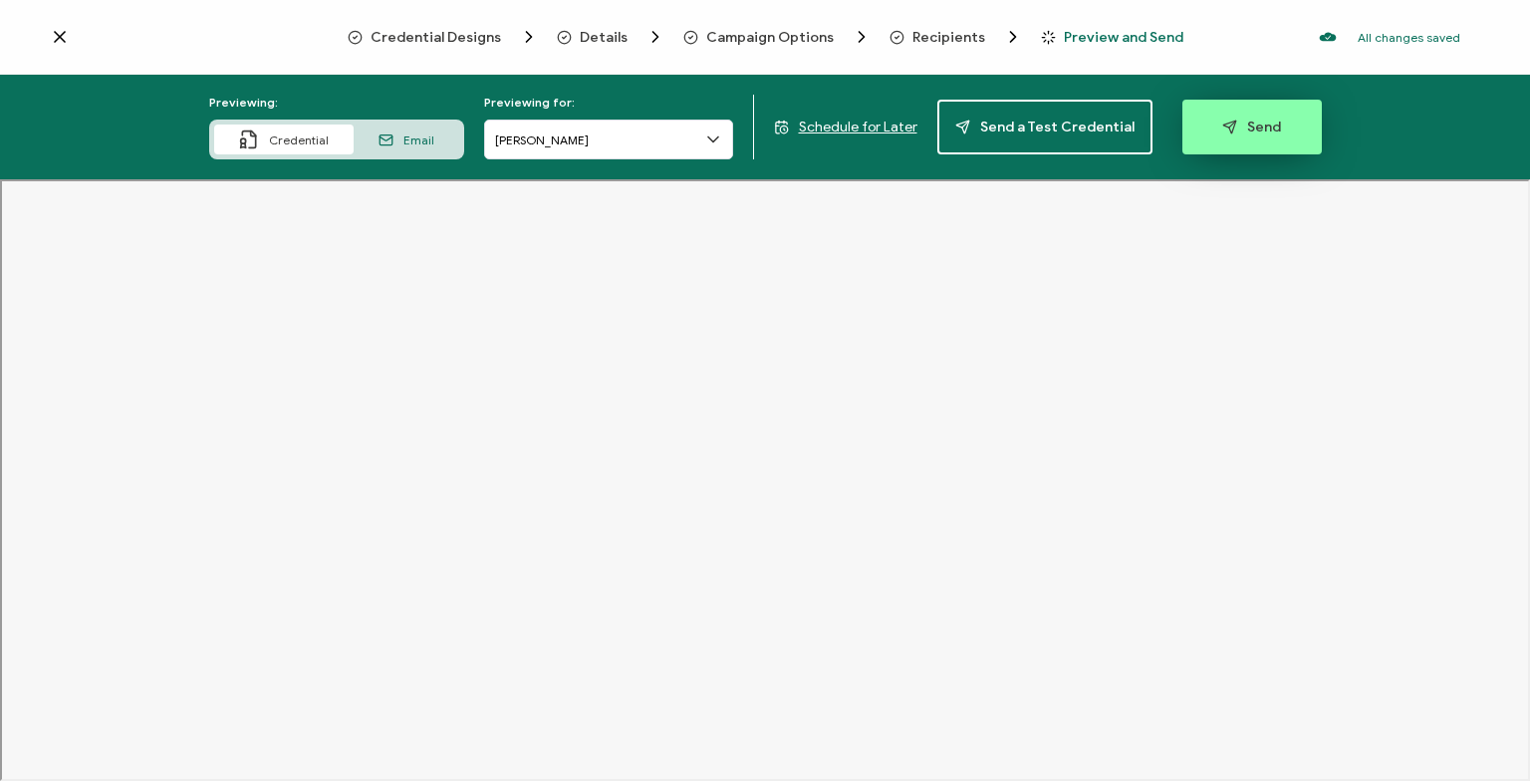
click at [1258, 133] on span "Send" at bounding box center [1251, 127] width 59 height 15
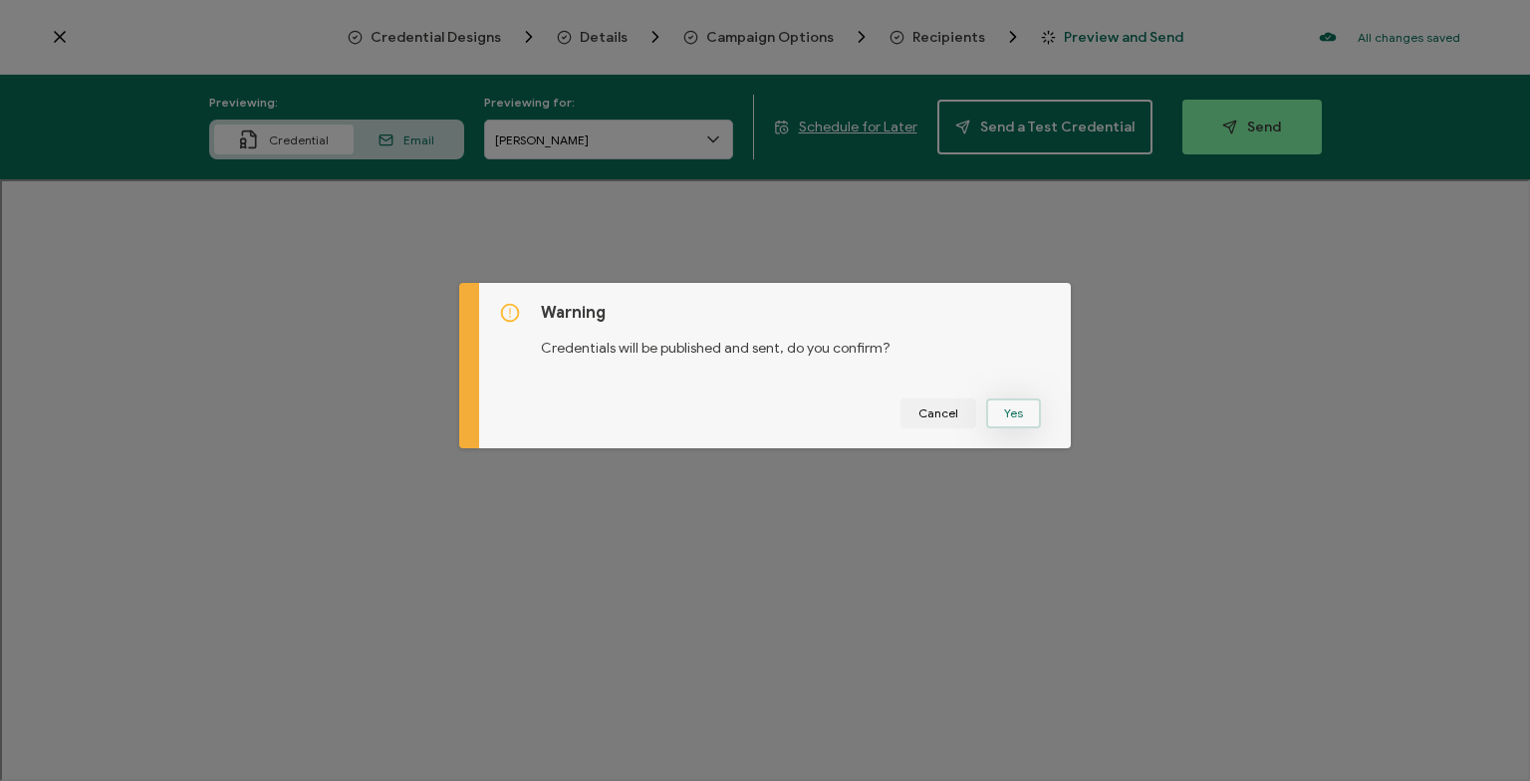
click at [1023, 419] on button "Yes" at bounding box center [1013, 413] width 55 height 30
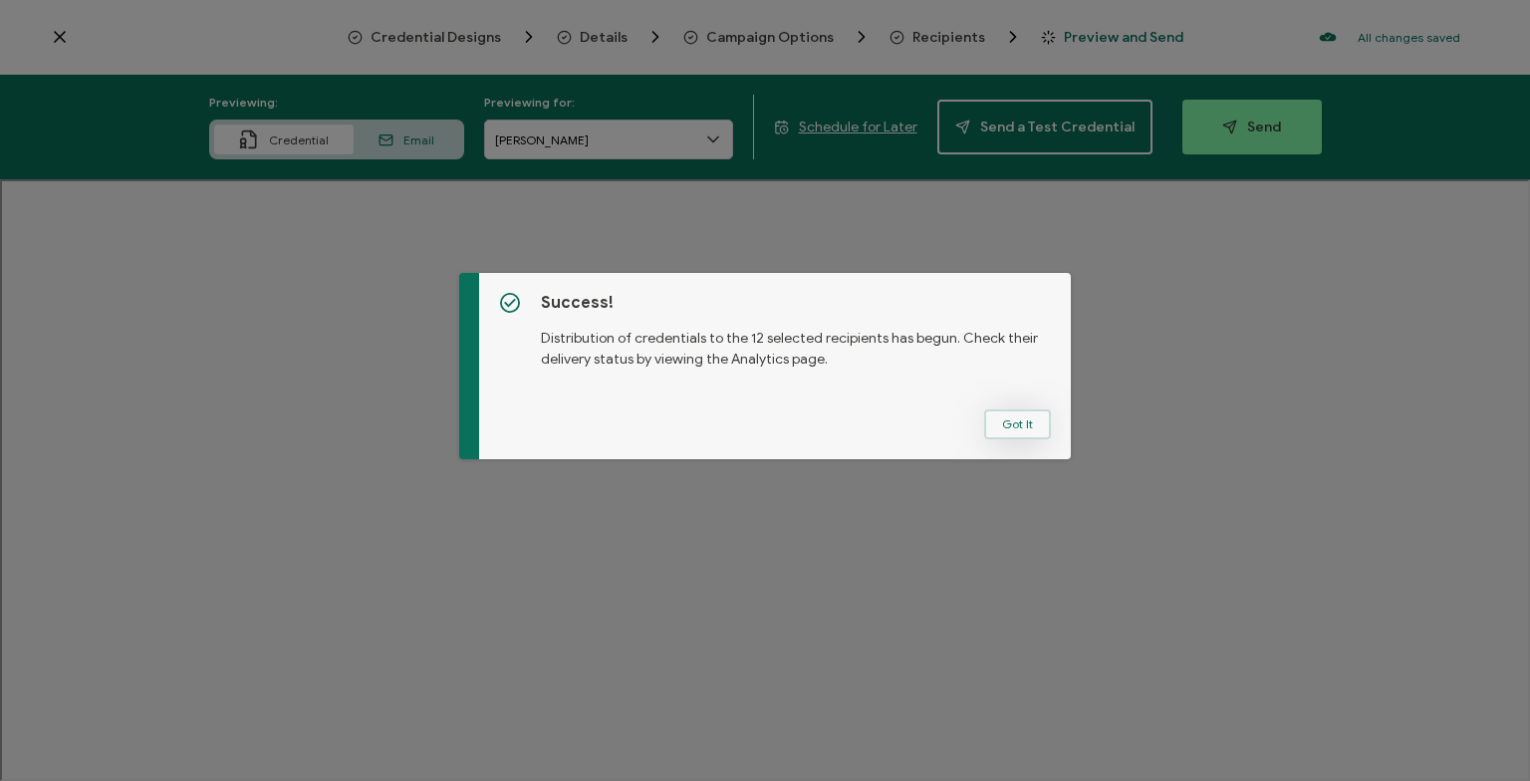
click at [1000, 425] on button "Got It" at bounding box center [1017, 424] width 67 height 30
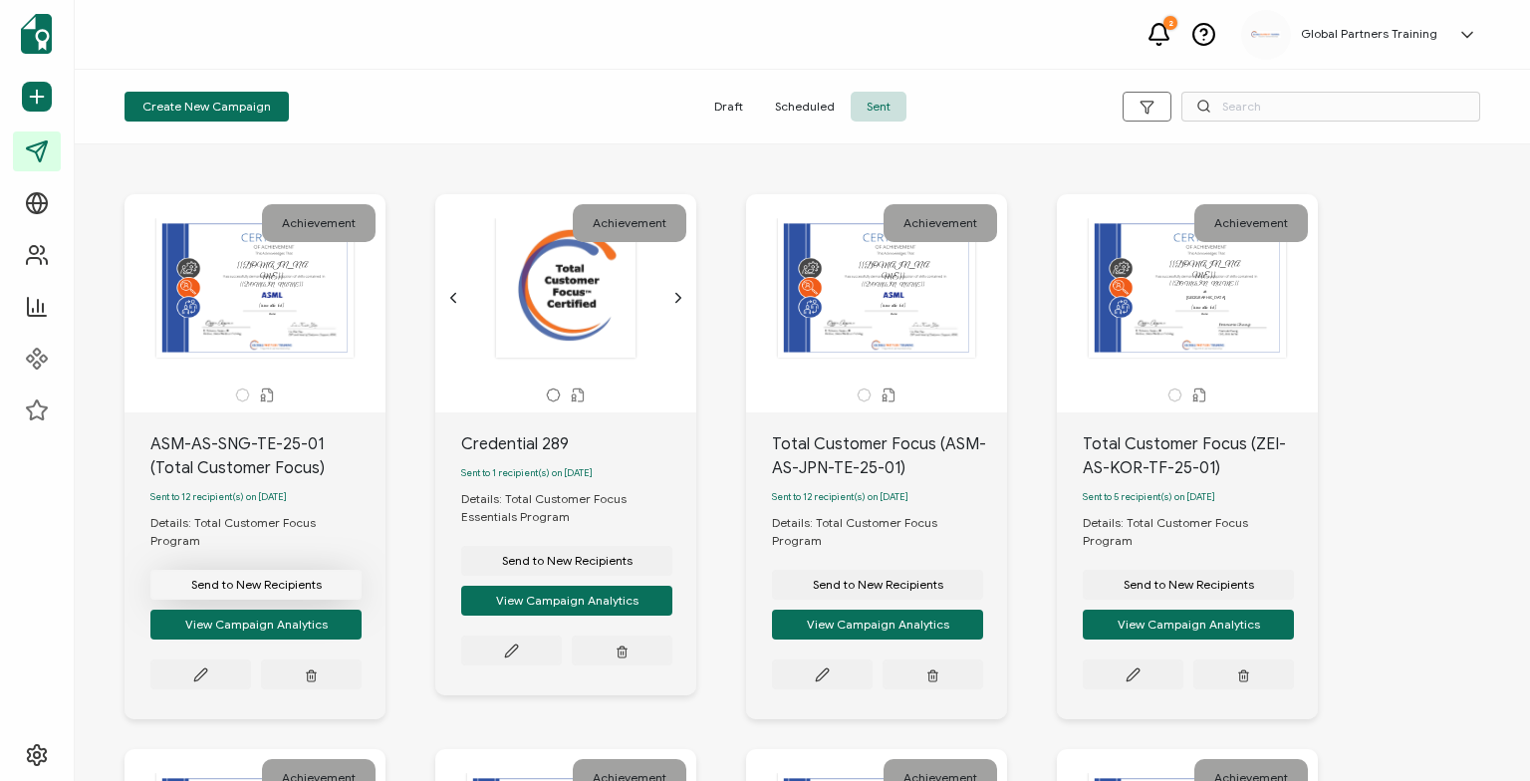
click at [291, 579] on span "Send to New Recipients" at bounding box center [256, 585] width 131 height 12
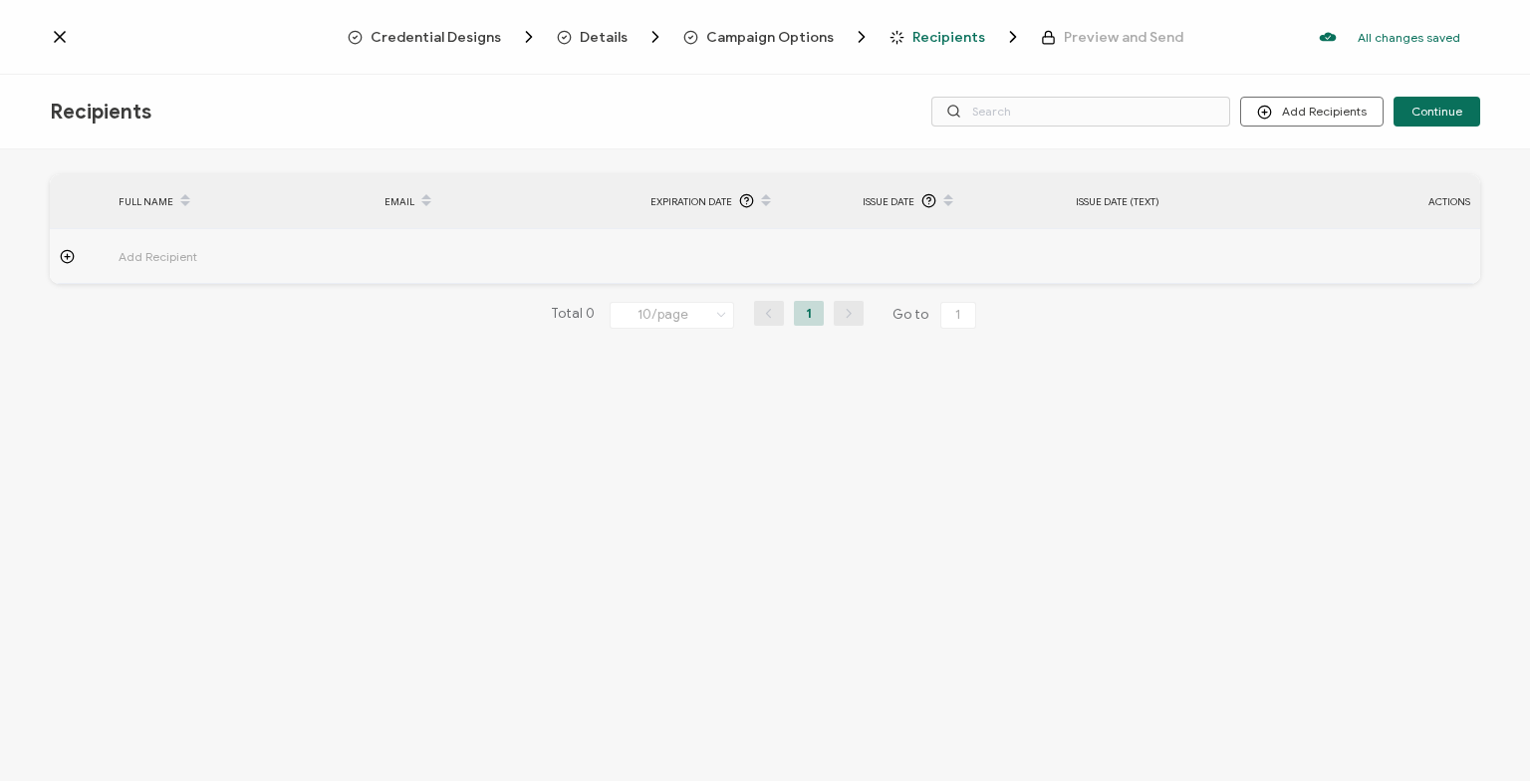
click at [587, 30] on span "Details" at bounding box center [604, 37] width 48 height 15
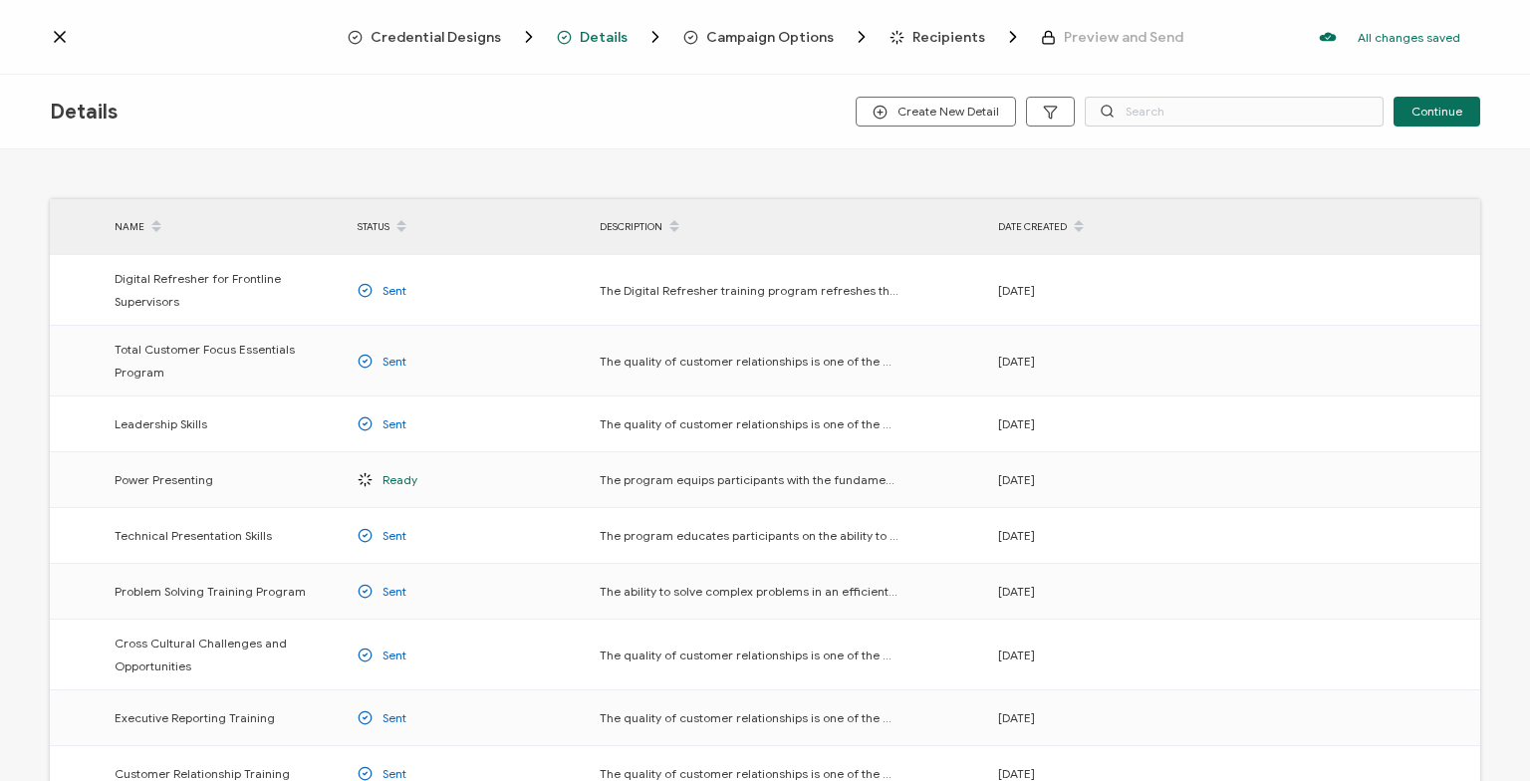
click at [417, 45] on span "Credential Designs" at bounding box center [436, 37] width 131 height 15
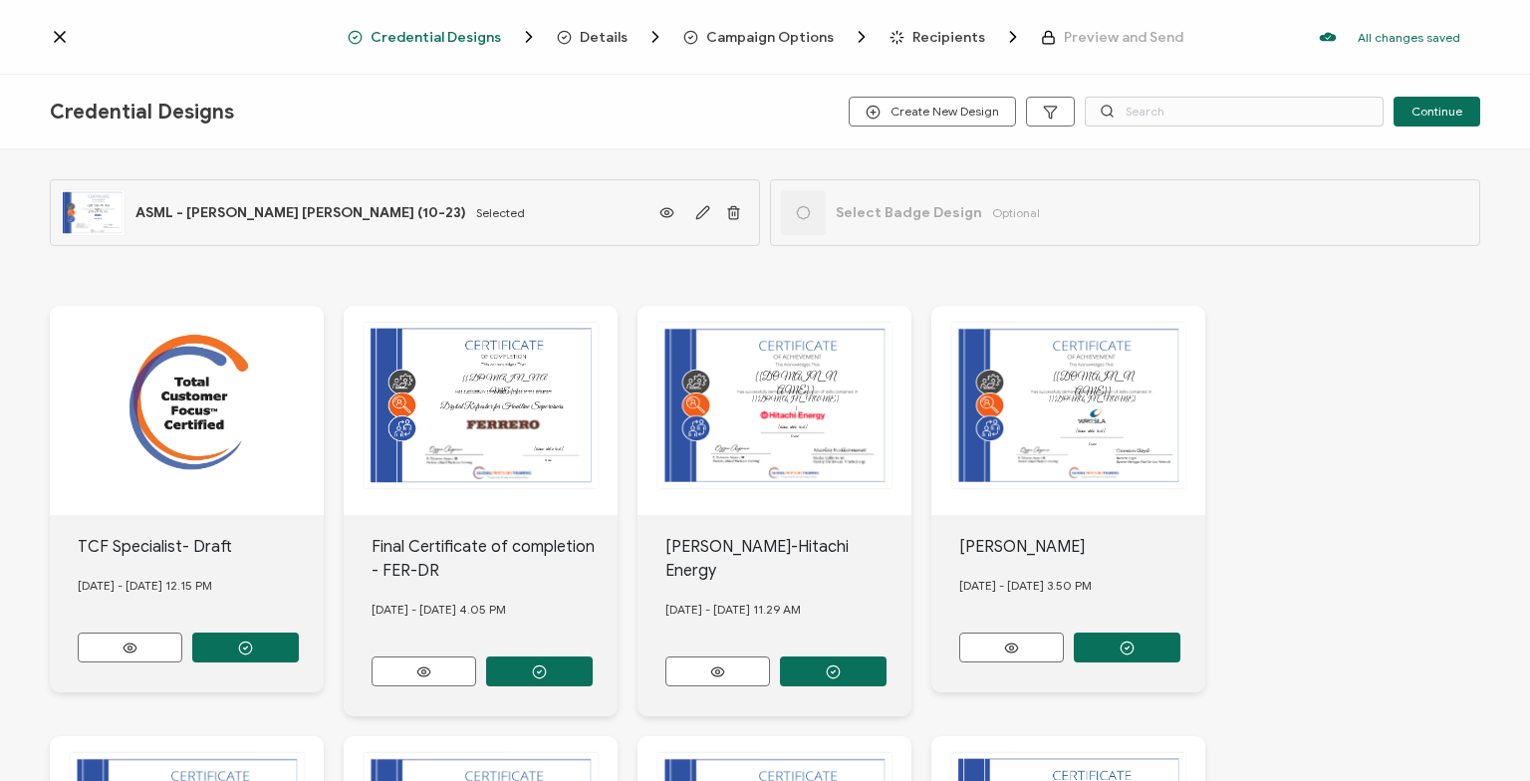
click at [607, 58] on div "Credential Designs Details Campaign Options Recipients Preview and Send All cha…" at bounding box center [765, 37] width 1530 height 75
click at [613, 43] on span "Details" at bounding box center [604, 37] width 48 height 15
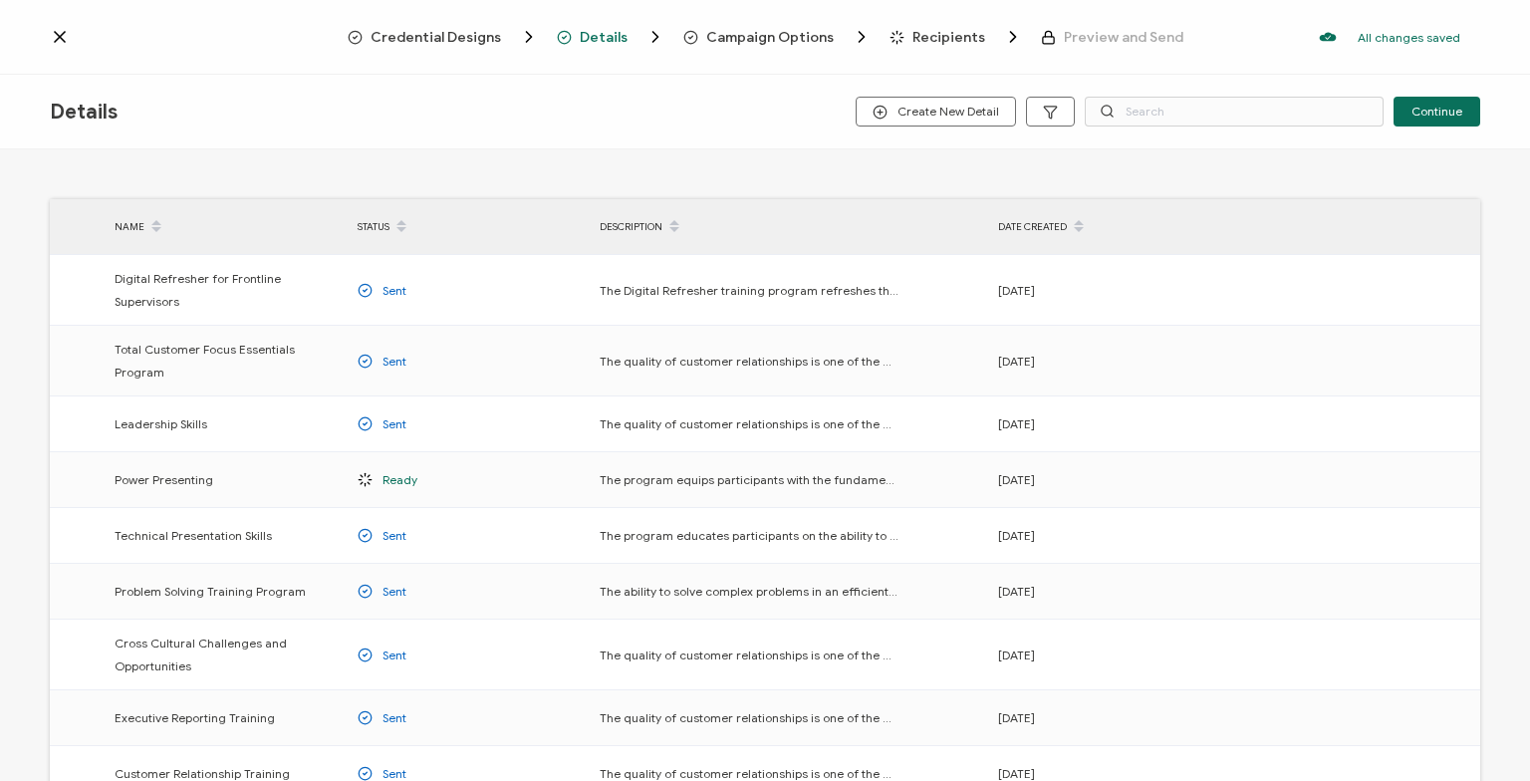
click at [758, 35] on span "Campaign Options" at bounding box center [770, 37] width 128 height 15
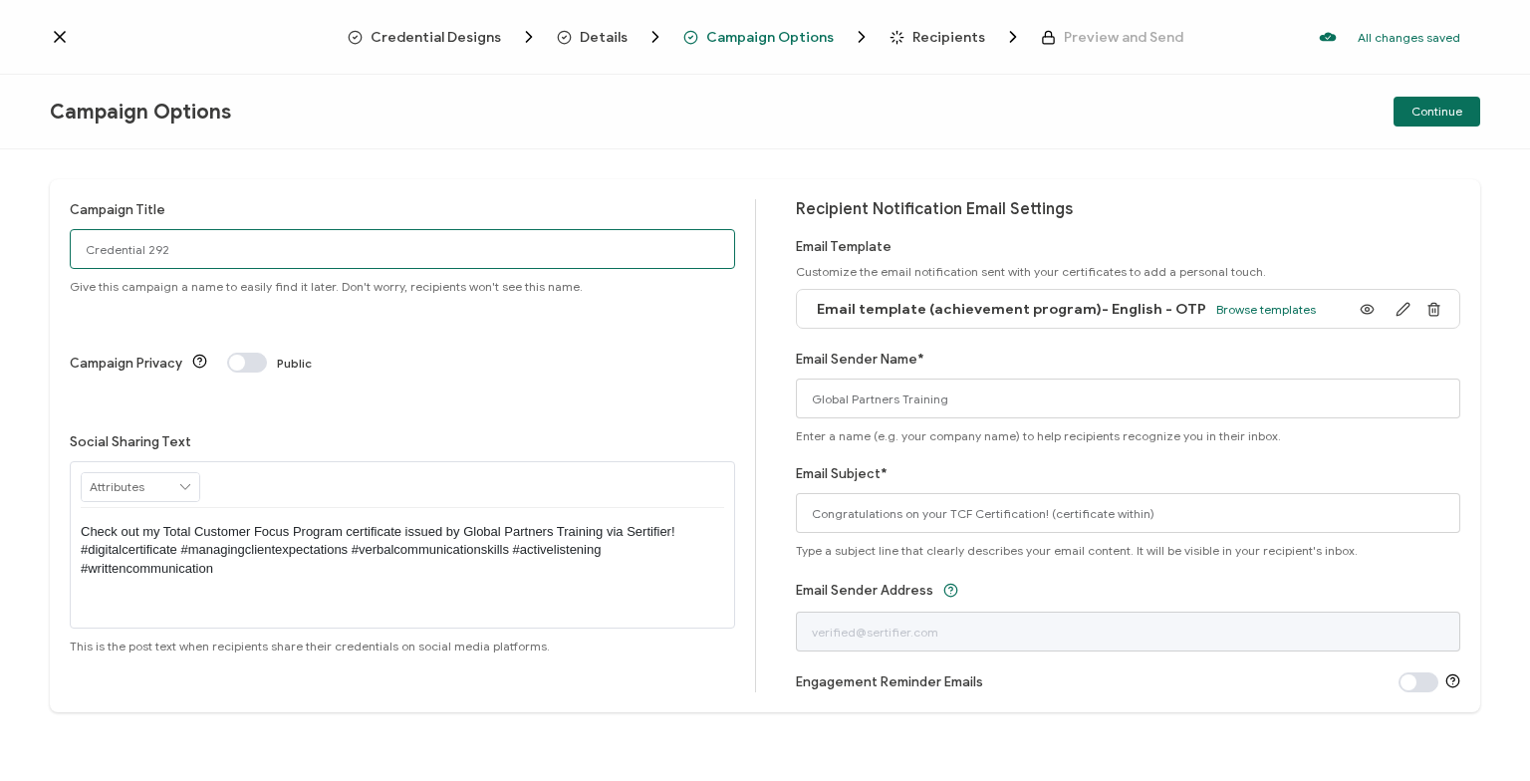
drag, startPoint x: 211, startPoint y: 248, endPoint x: -111, endPoint y: 258, distance: 321.9
click at [70, 258] on input "Credential 292" at bounding box center [402, 249] width 665 height 40
paste input "ASM-AS-TWN-TE-25-03"
type input "Total Customer Focus (ASM-AS-TWN-TE-25-03)"
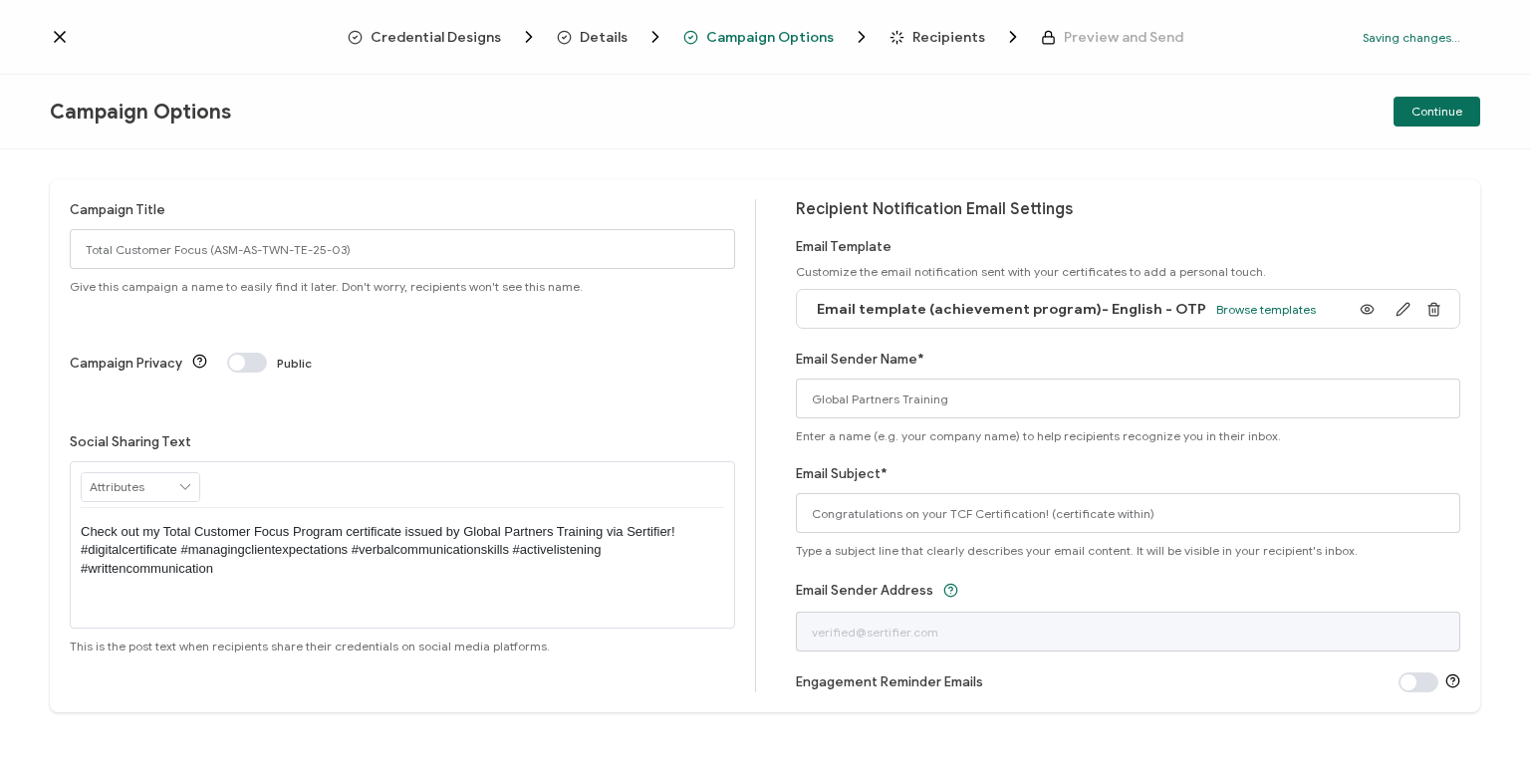
click at [1407, 683] on span at bounding box center [1419, 682] width 40 height 20
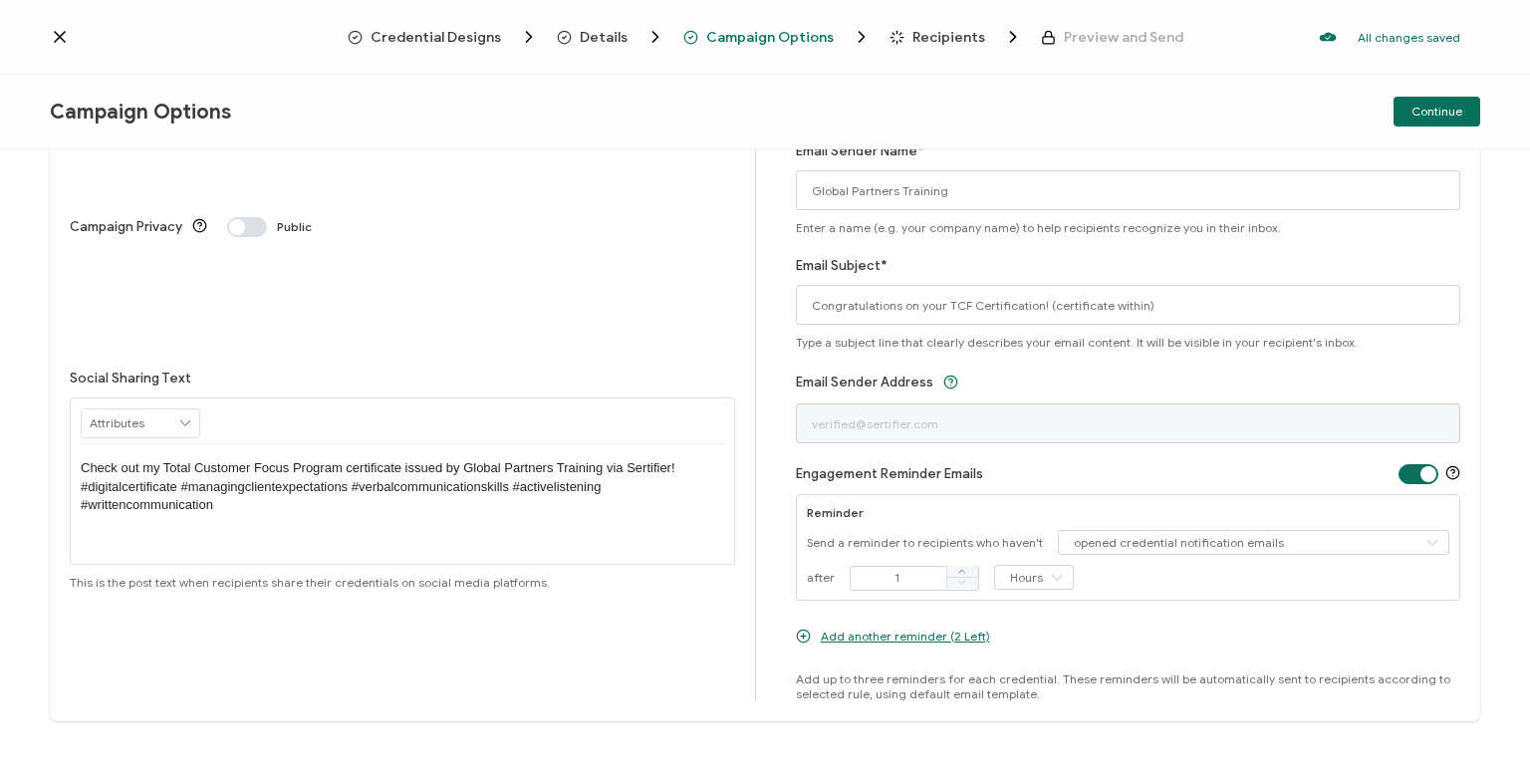
scroll to position [217, 0]
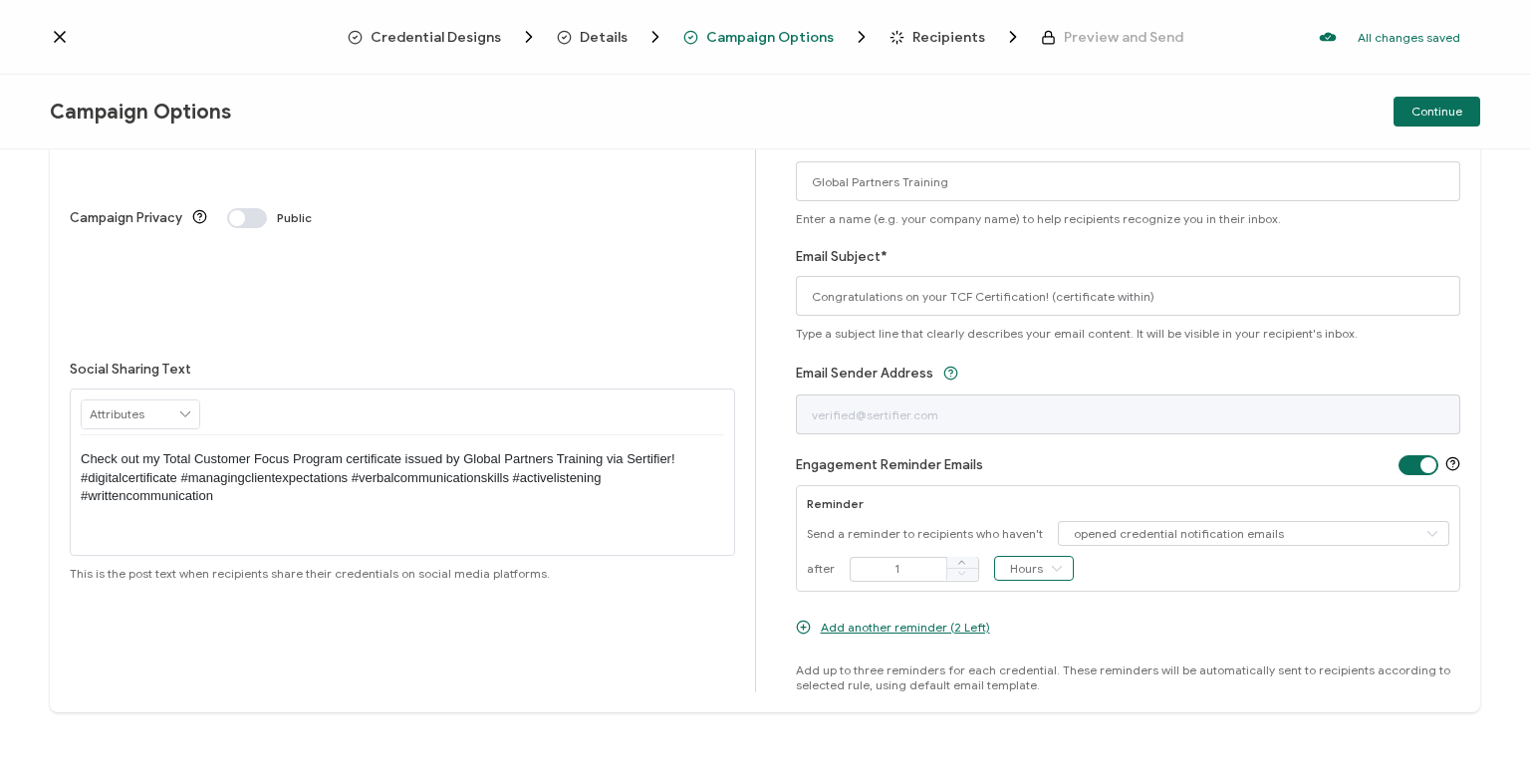
click at [1022, 567] on input "Hours" at bounding box center [1034, 568] width 80 height 25
click at [1038, 658] on li "Days" at bounding box center [1031, 650] width 78 height 34
type input "Days"
click at [892, 562] on input "1" at bounding box center [915, 569] width 130 height 25
drag, startPoint x: 891, startPoint y: 571, endPoint x: 862, endPoint y: 567, distance: 29.2
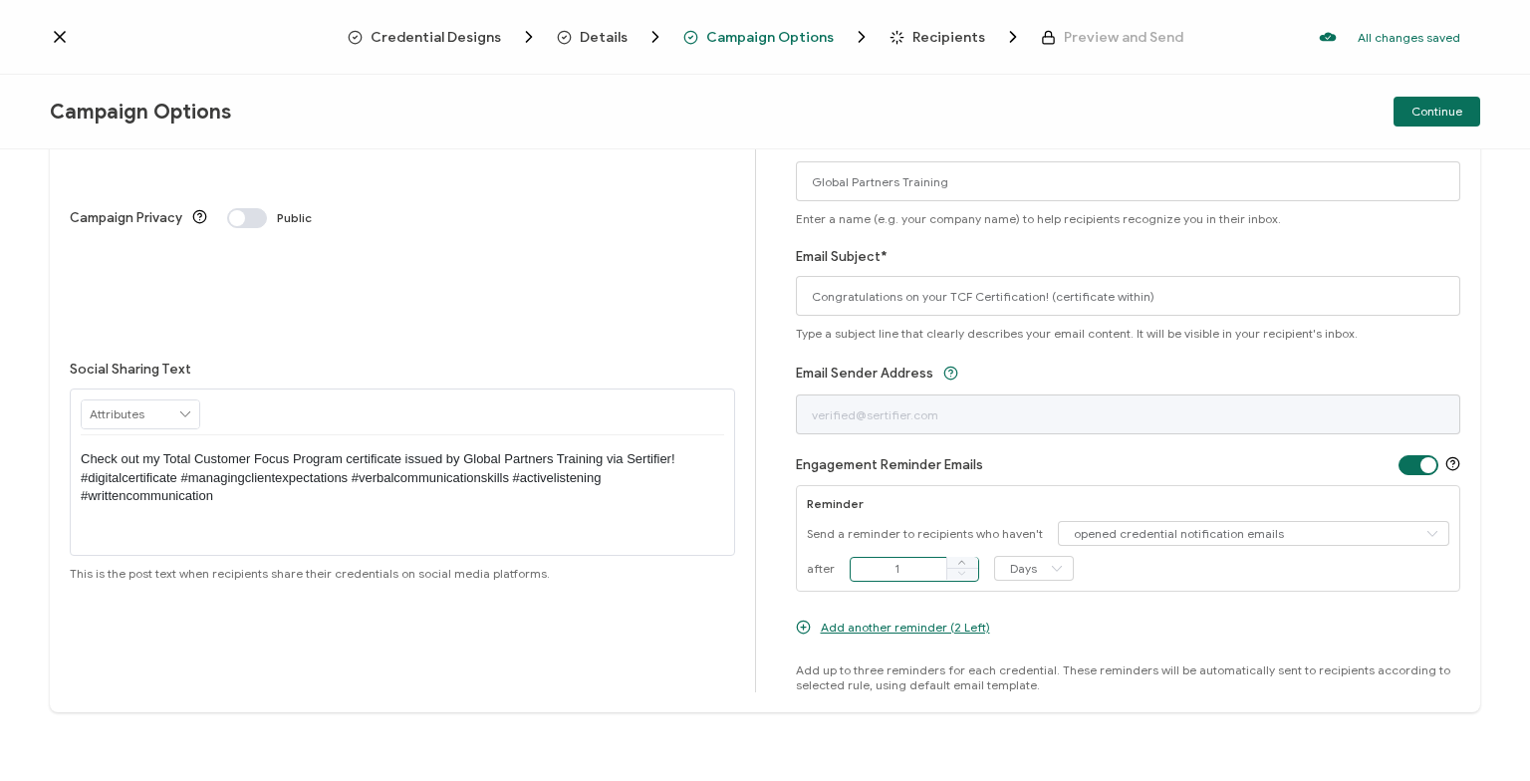
click at [863, 567] on input "1" at bounding box center [915, 569] width 130 height 25
type input "7"
click at [927, 621] on span "Add another reminder (2 Left)" at bounding box center [905, 627] width 169 height 15
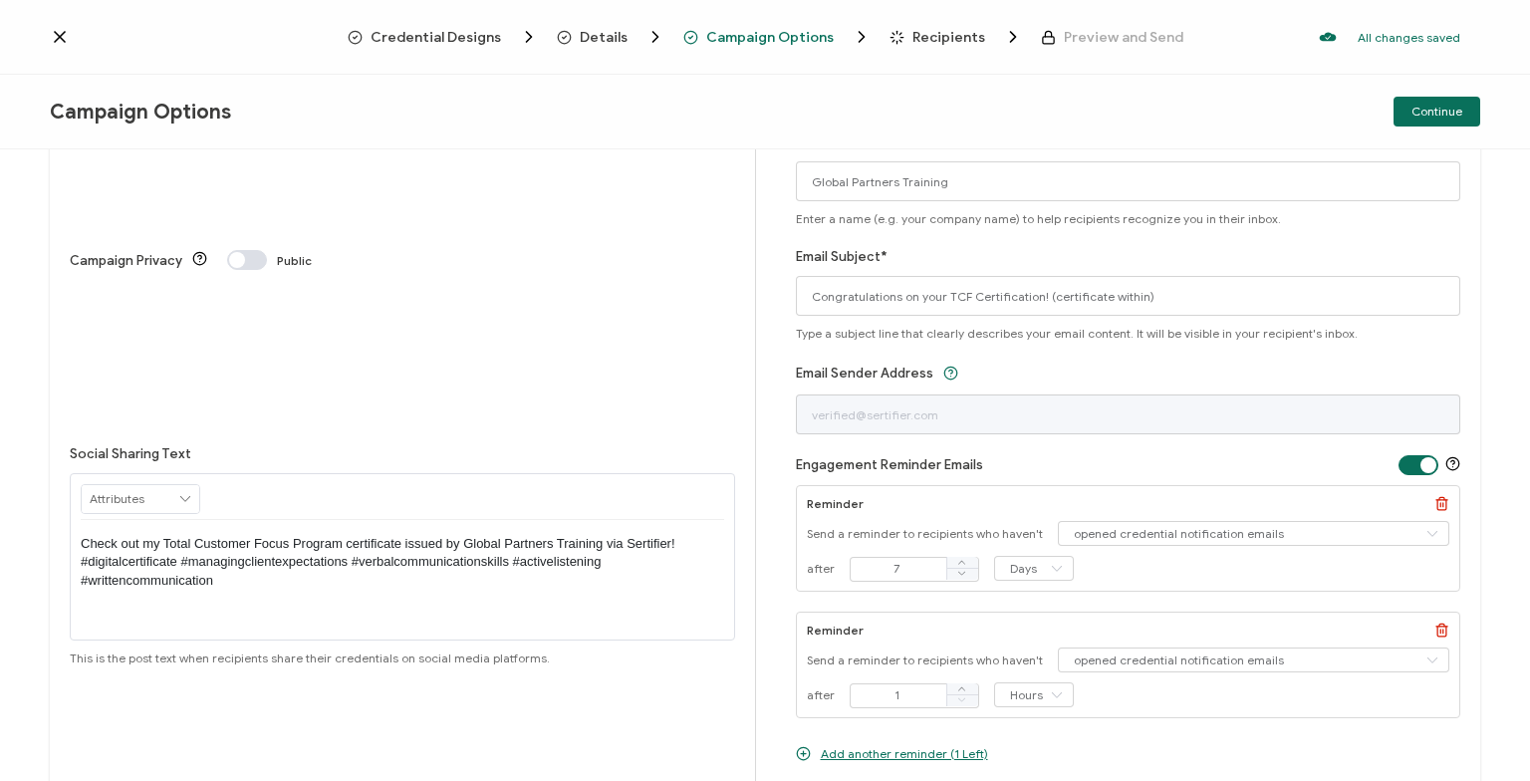
click at [904, 682] on div "1" at bounding box center [915, 695] width 130 height 26
click at [914, 690] on input "1" at bounding box center [915, 695] width 130 height 25
drag, startPoint x: 906, startPoint y: 690, endPoint x: 834, endPoint y: 683, distance: 72.1
click at [850, 689] on input "1" at bounding box center [915, 695] width 130 height 25
type input "10"
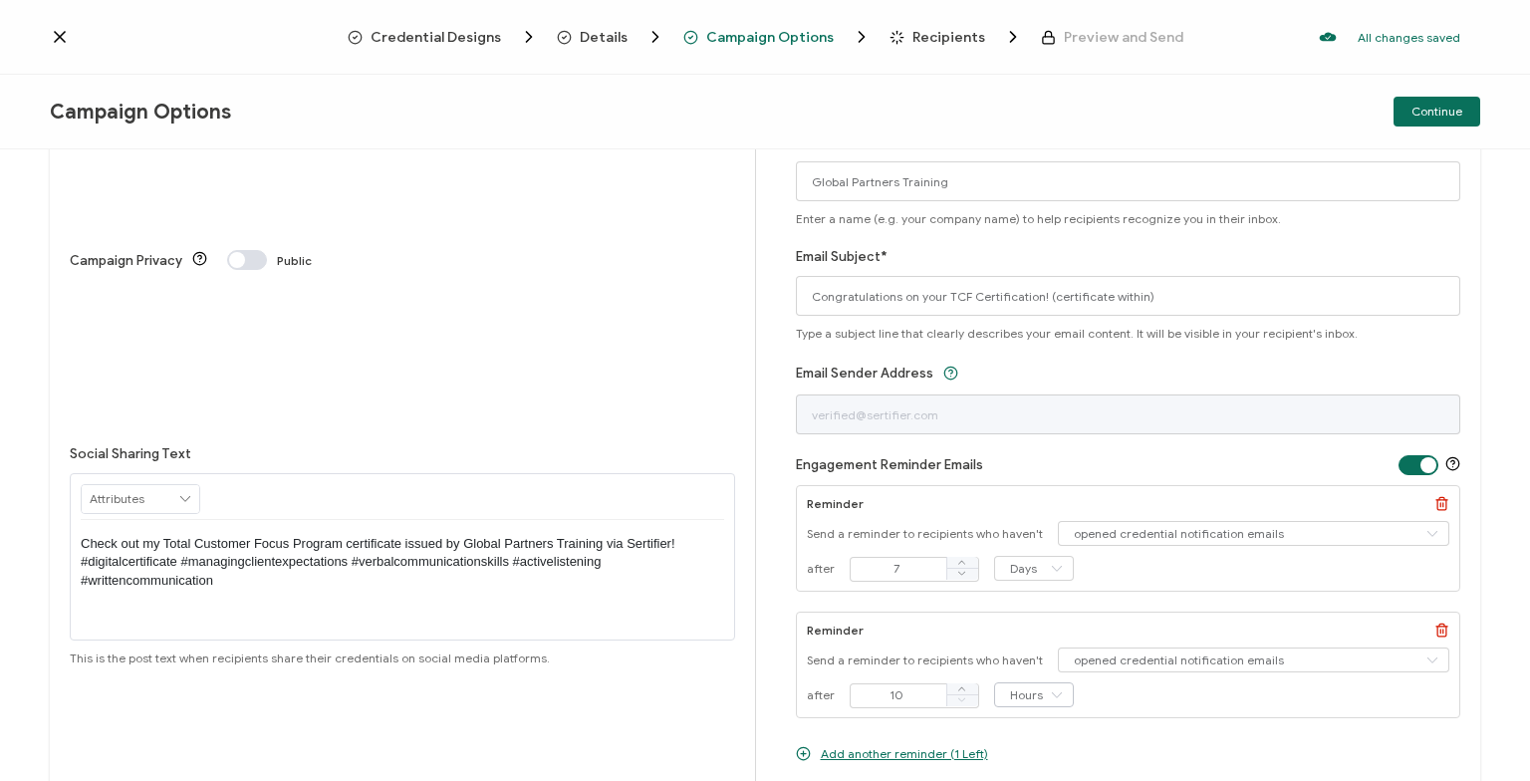
click at [1057, 691] on icon at bounding box center [1056, 694] width 25 height 25
click at [1045, 652] on li "Days" at bounding box center [1031, 646] width 78 height 34
click at [1030, 700] on input "Hours" at bounding box center [1034, 694] width 80 height 25
click at [1032, 638] on li "Days" at bounding box center [1031, 646] width 78 height 34
type input "Days"
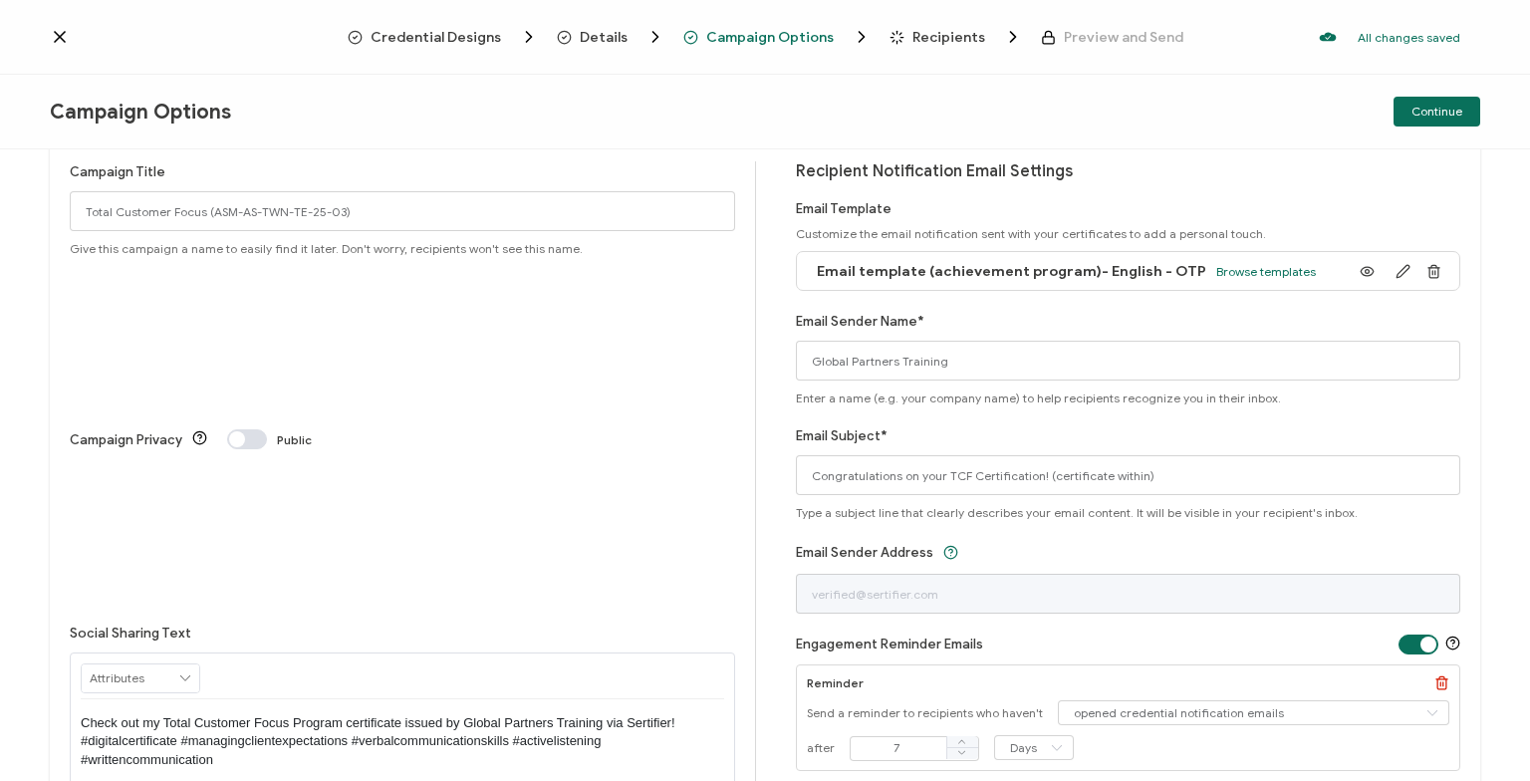
scroll to position [0, 0]
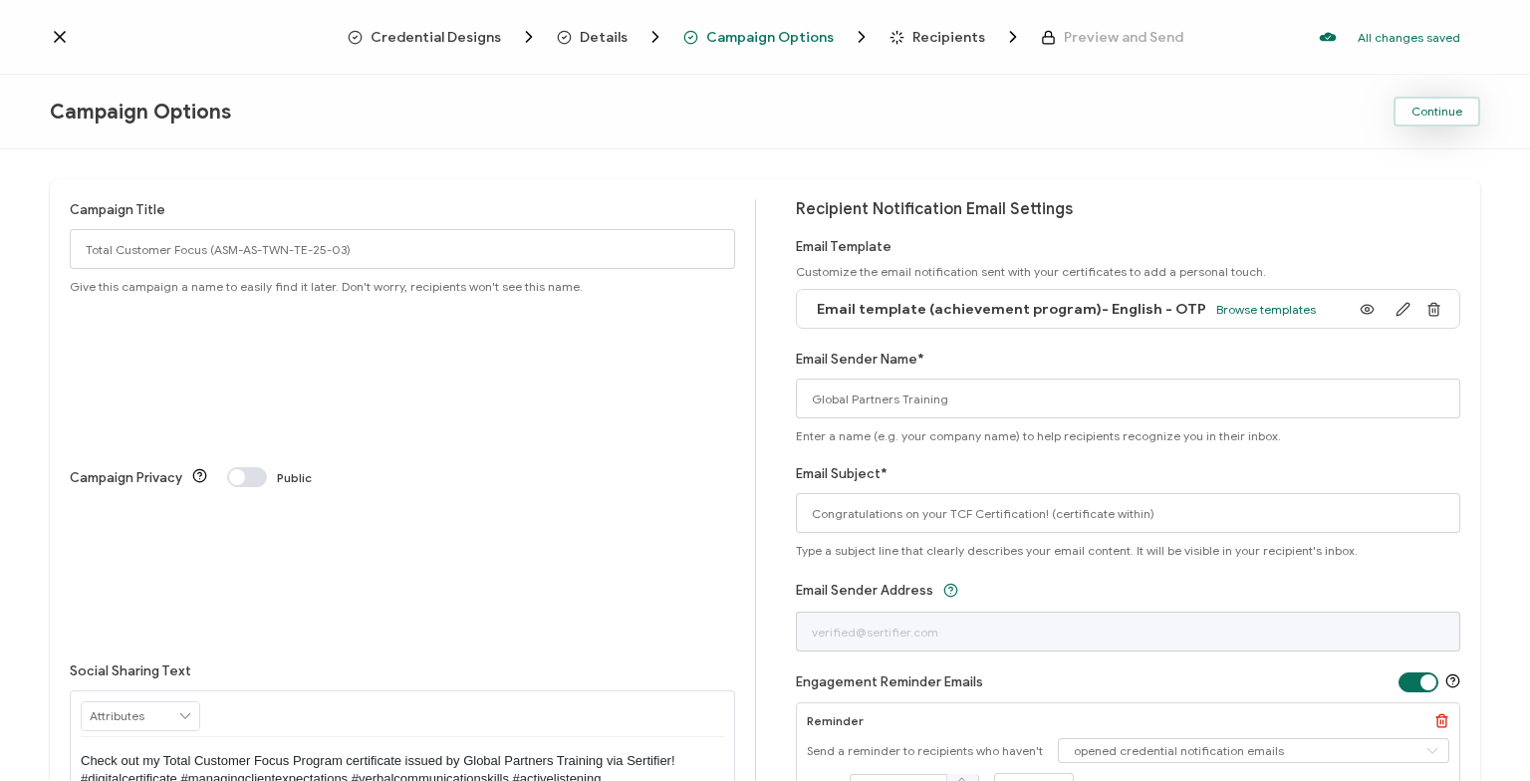
click at [1437, 115] on span "Continue" at bounding box center [1437, 112] width 51 height 12
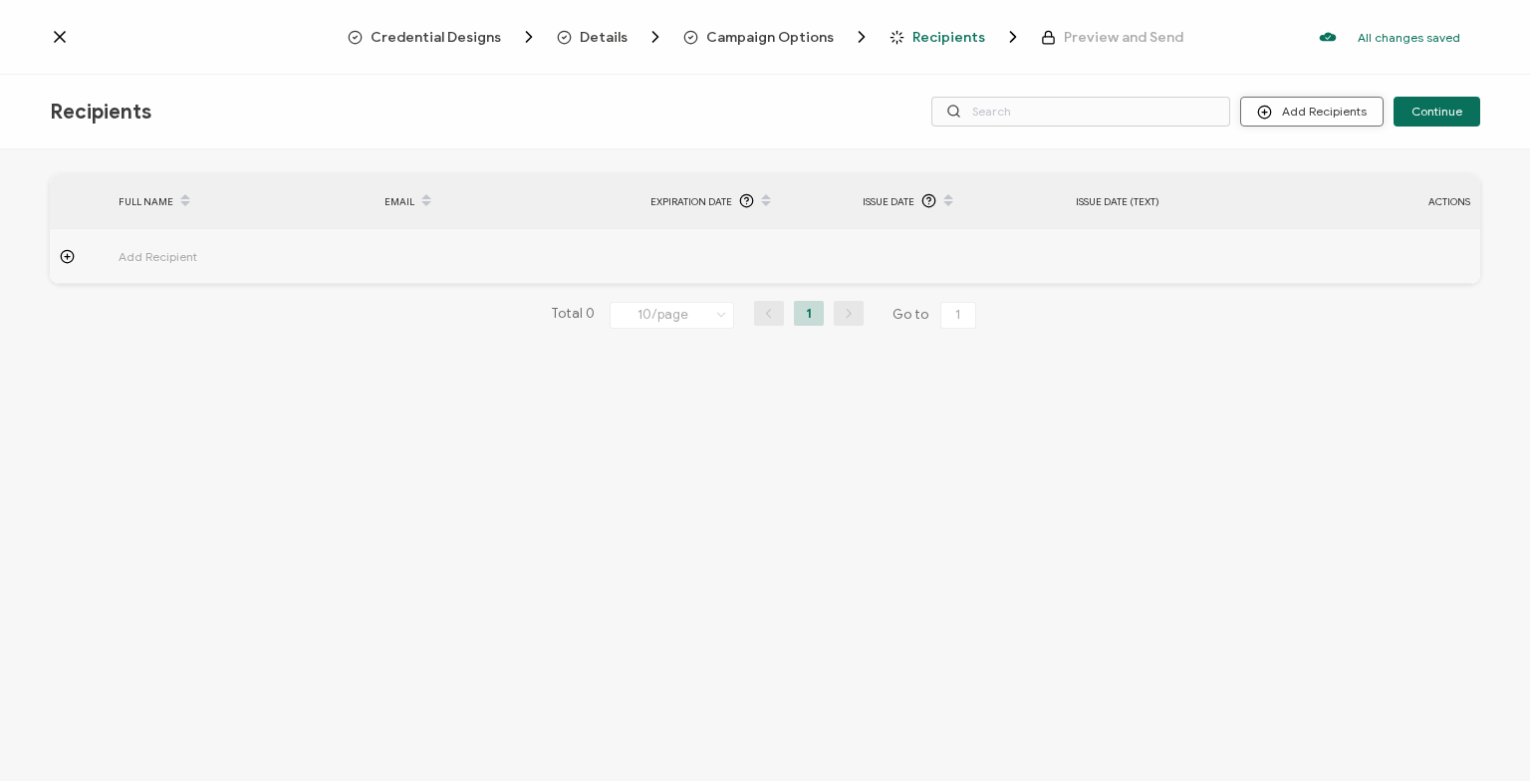
click at [1321, 112] on button "Add Recipients" at bounding box center [1311, 112] width 143 height 30
click at [1342, 173] on li "Upload Recipients" at bounding box center [1341, 165] width 186 height 33
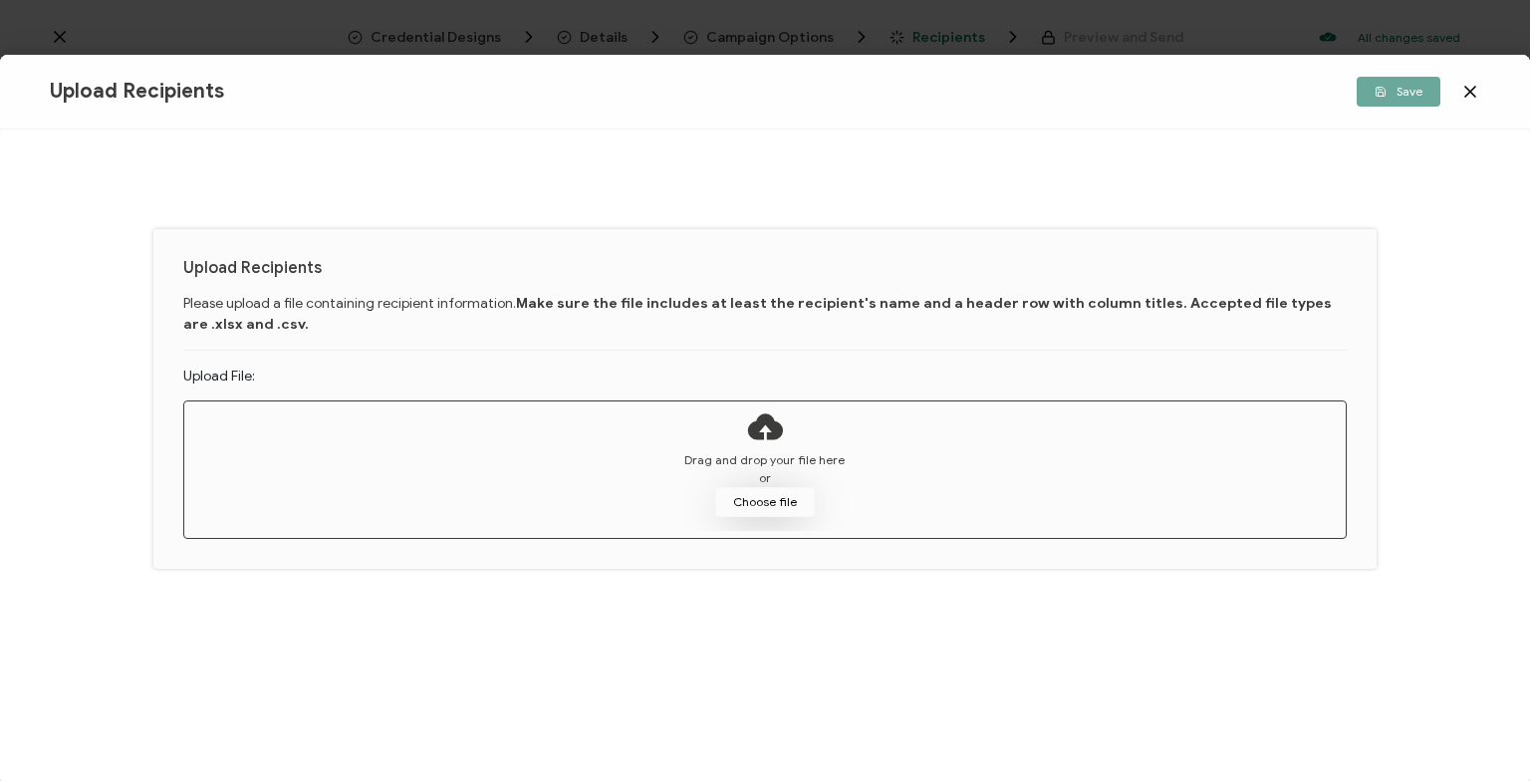
click at [804, 490] on button "Choose file" at bounding box center [765, 502] width 100 height 30
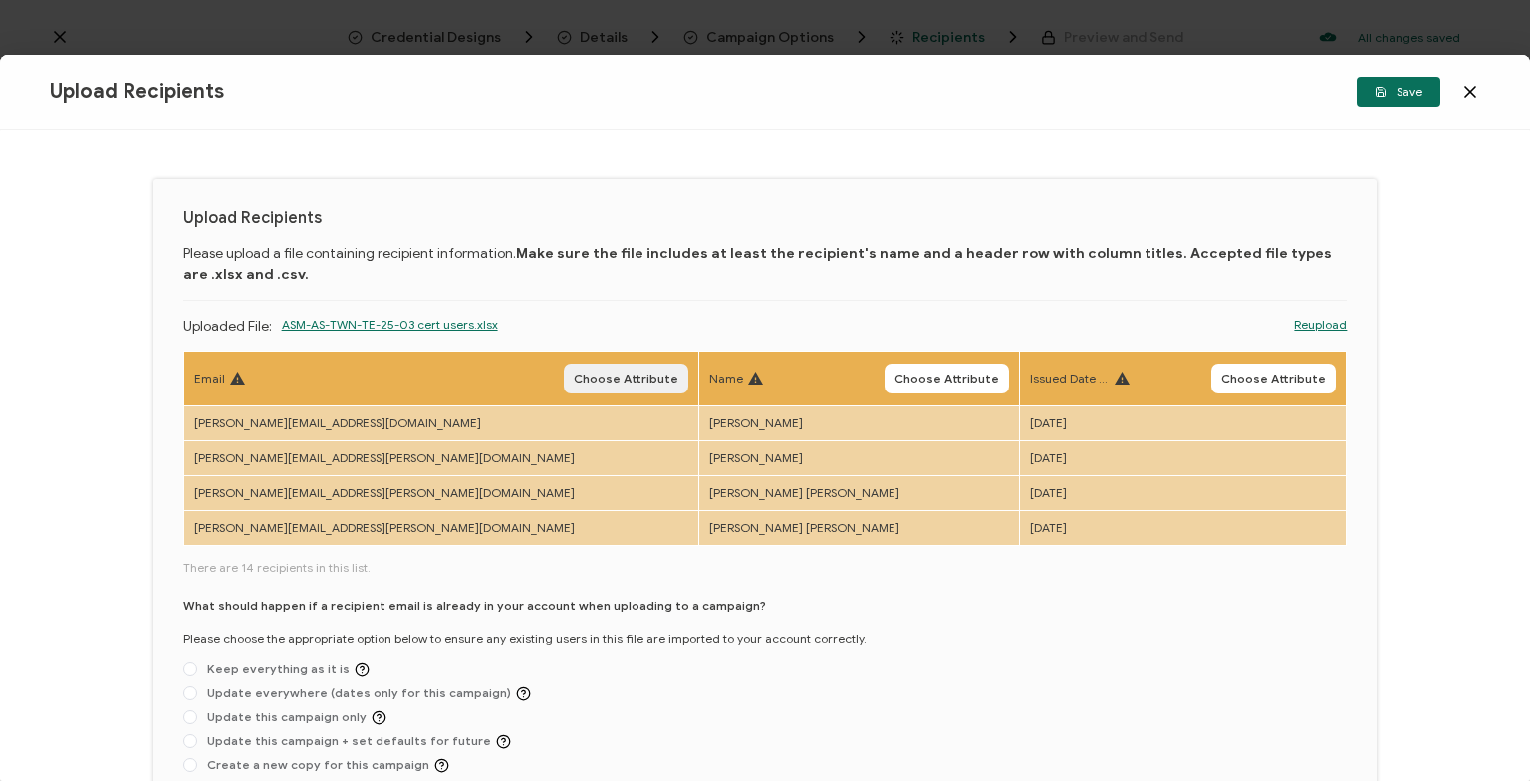
click at [574, 381] on span "Choose Attribute" at bounding box center [626, 379] width 105 height 12
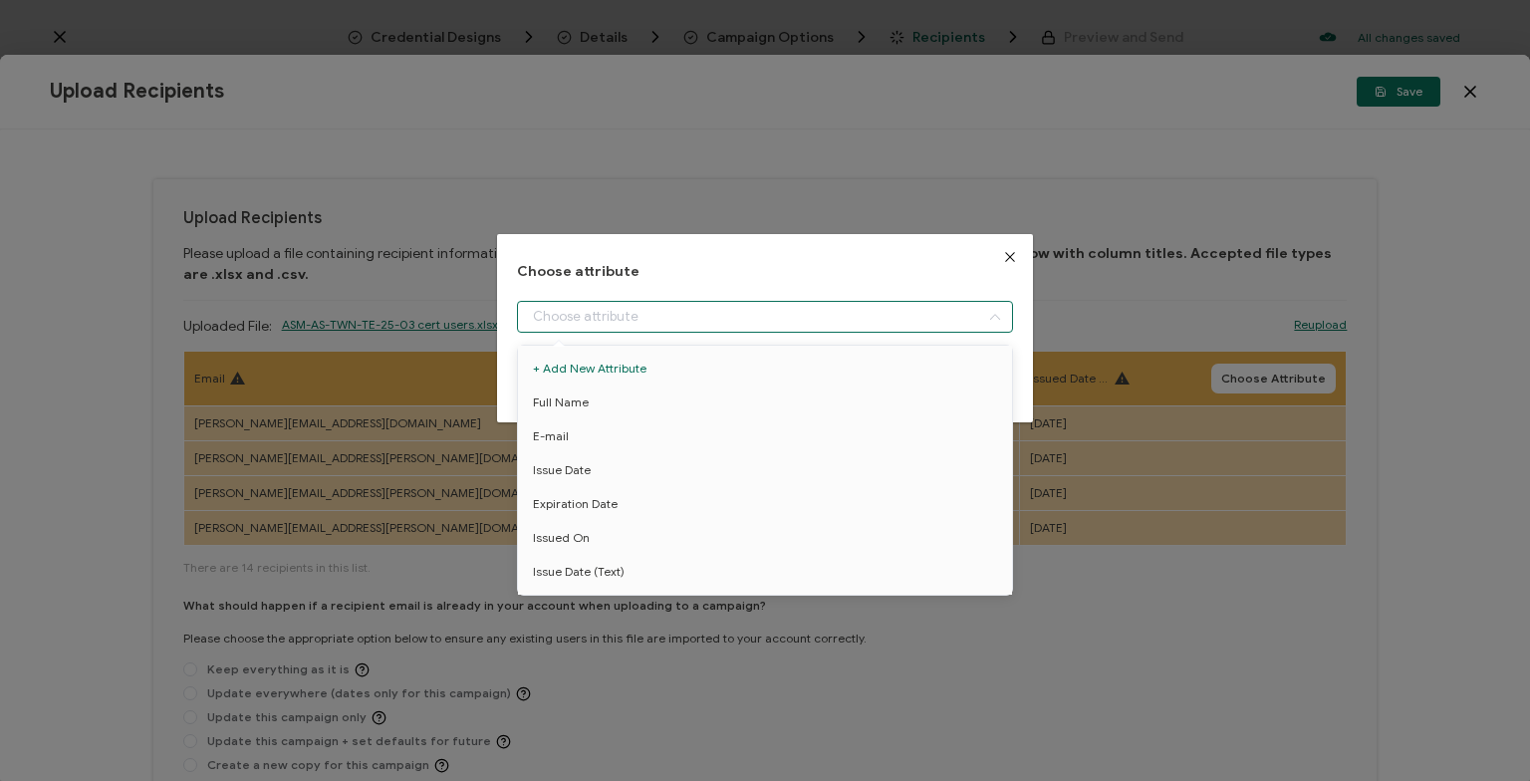
click at [592, 319] on input "dialog" at bounding box center [765, 317] width 496 height 32
click at [618, 434] on li "E-mail" at bounding box center [765, 436] width 504 height 34
type input "E-mail"
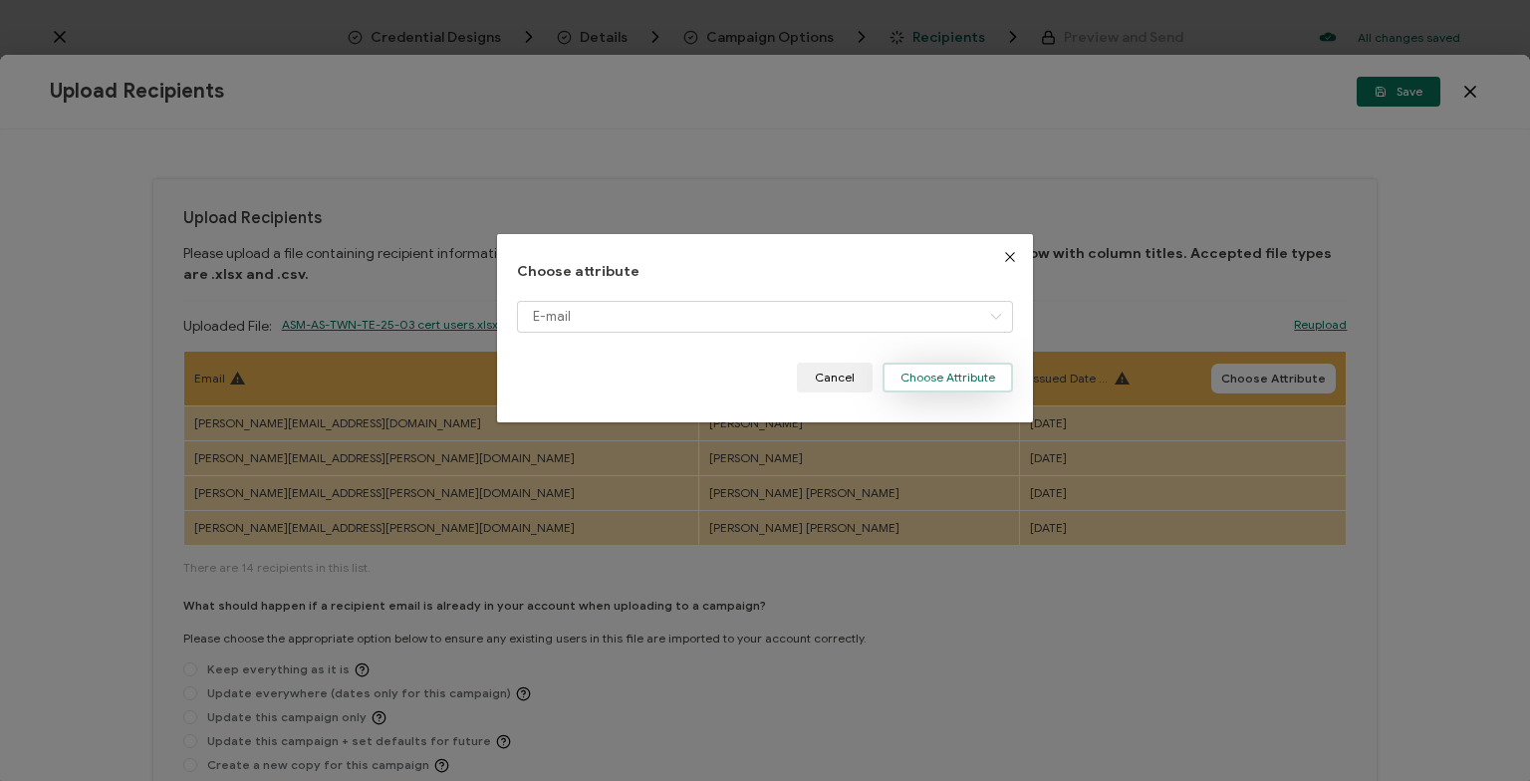
click at [914, 381] on button "Choose Attribute" at bounding box center [948, 378] width 131 height 30
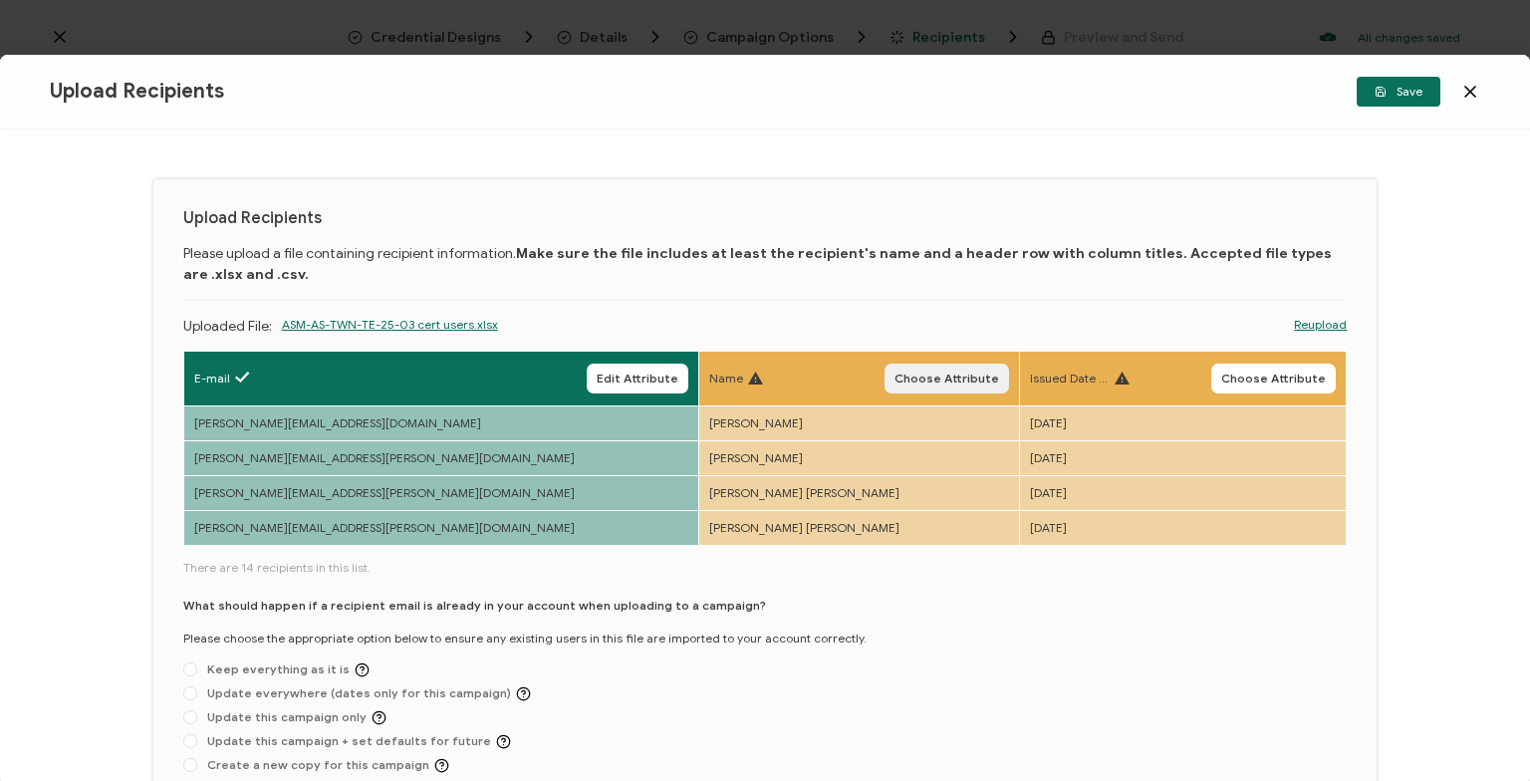
click at [895, 381] on span "Choose Attribute" at bounding box center [947, 379] width 105 height 12
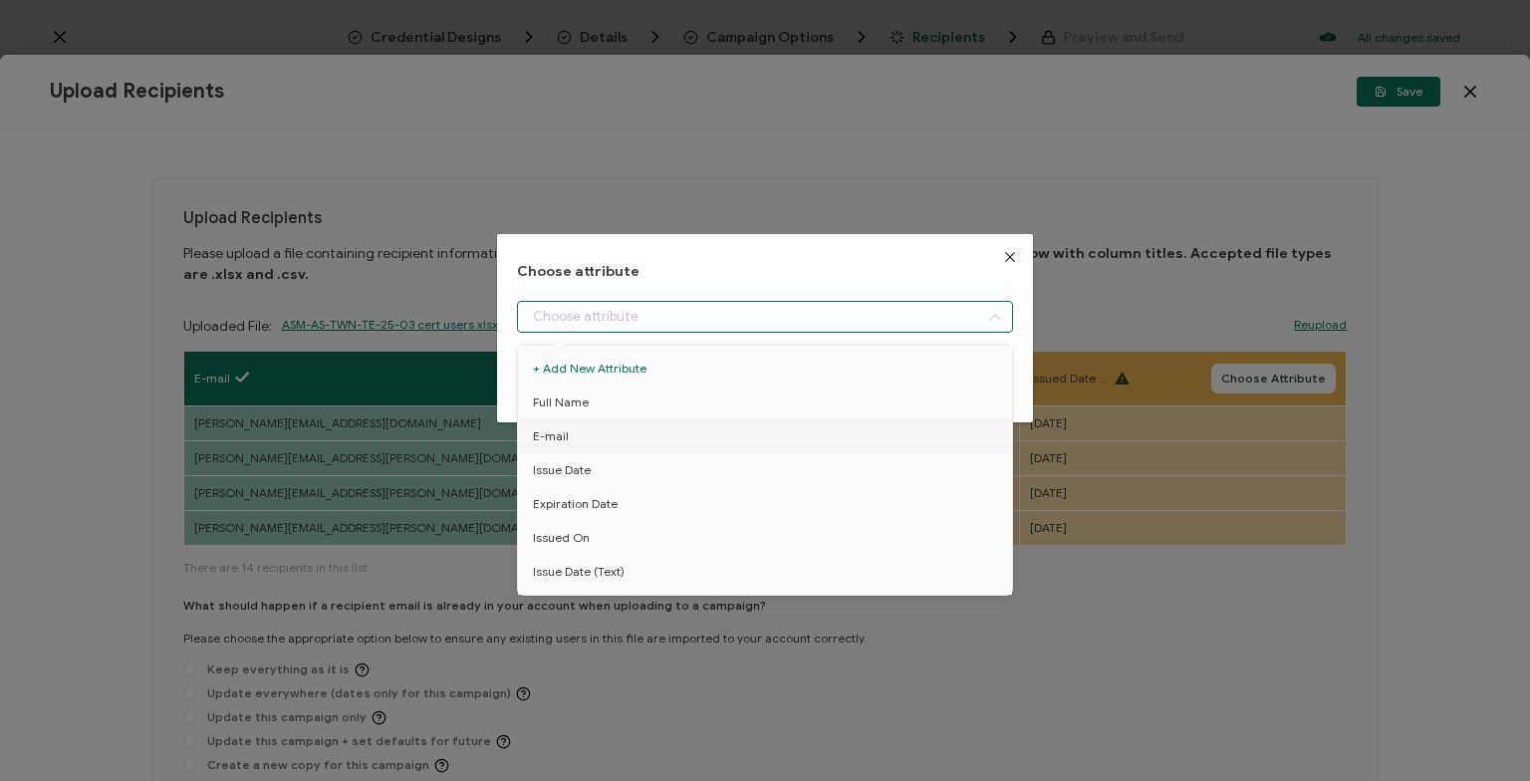
click at [759, 329] on input "dialog" at bounding box center [765, 317] width 496 height 32
click at [657, 412] on li "Full Name" at bounding box center [765, 403] width 504 height 34
type input "Full Name"
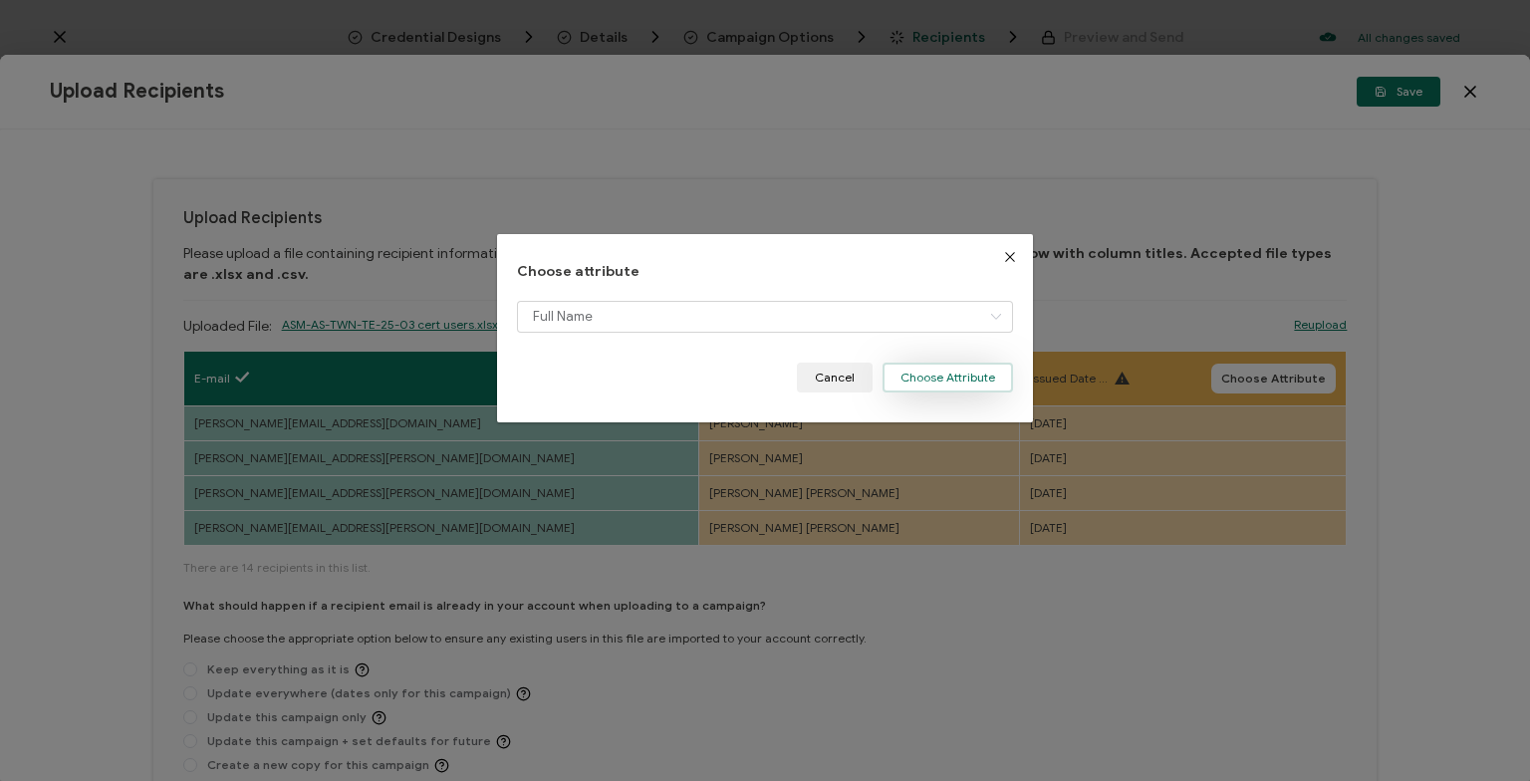
click at [940, 378] on button "Choose Attribute" at bounding box center [948, 378] width 131 height 30
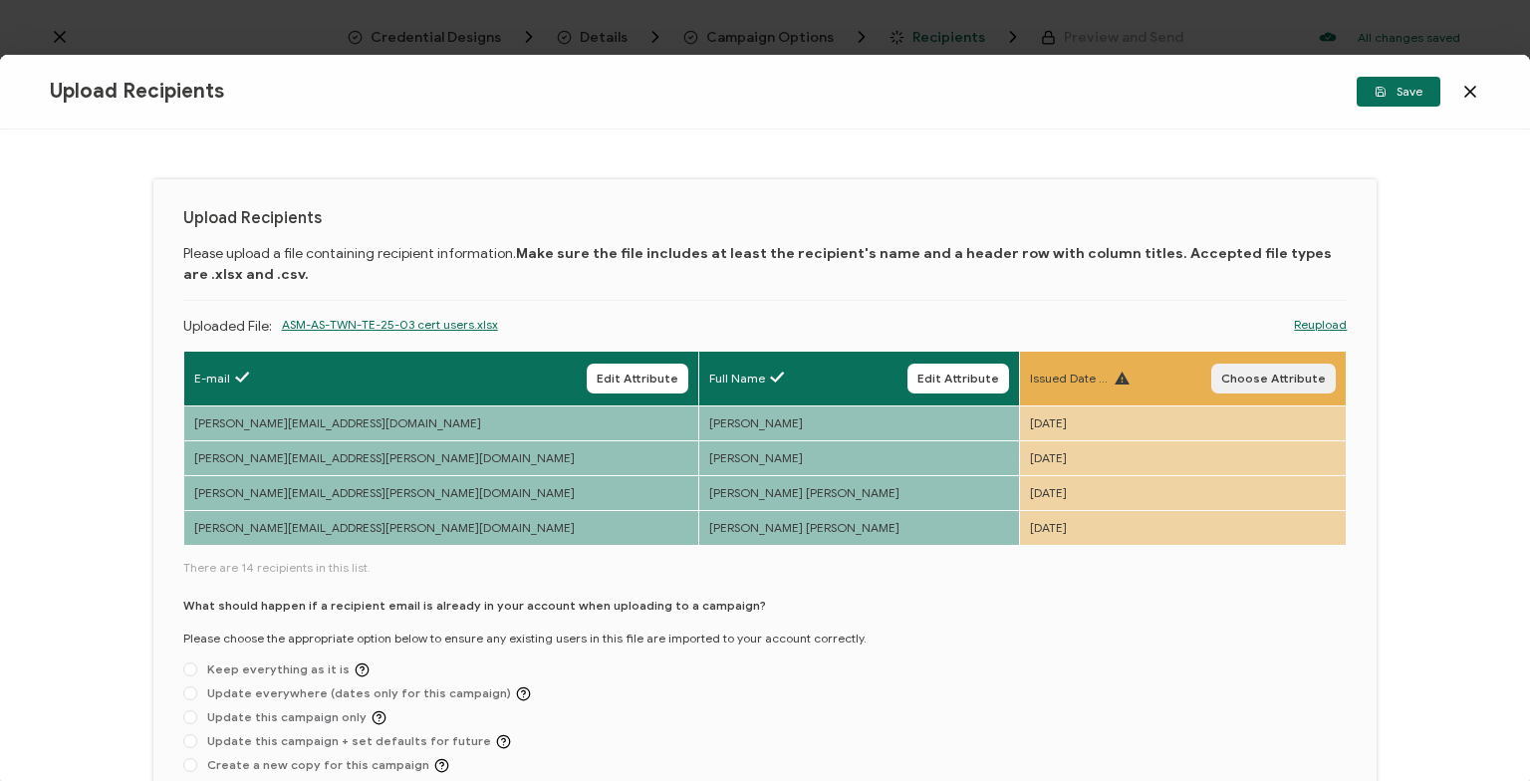
click at [1287, 381] on span "Choose Attribute" at bounding box center [1273, 379] width 105 height 12
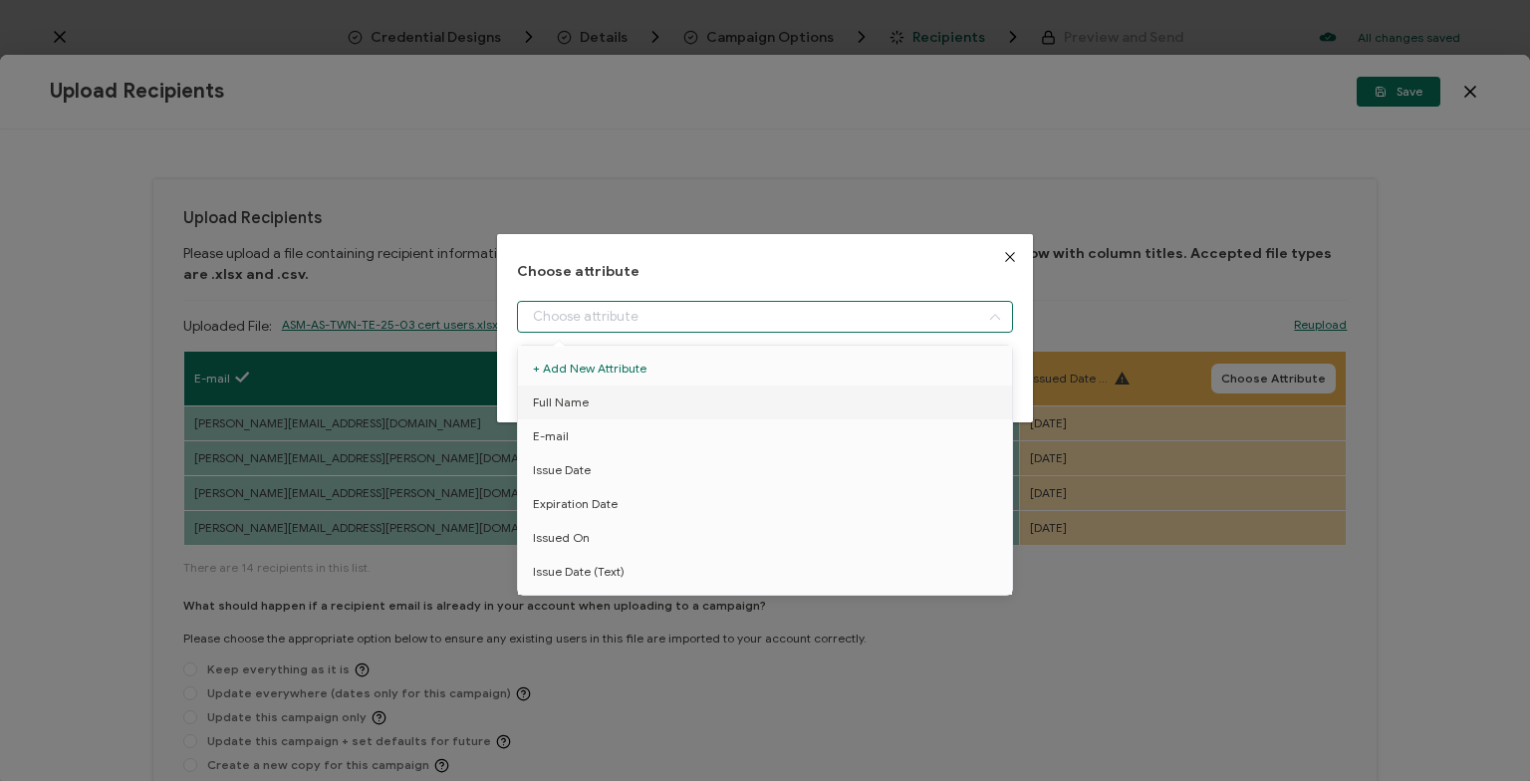
click at [831, 323] on input "dialog" at bounding box center [765, 317] width 496 height 32
click at [704, 572] on li "Issue Date (Text)" at bounding box center [765, 572] width 504 height 34
type input "Issue Date (Text)"
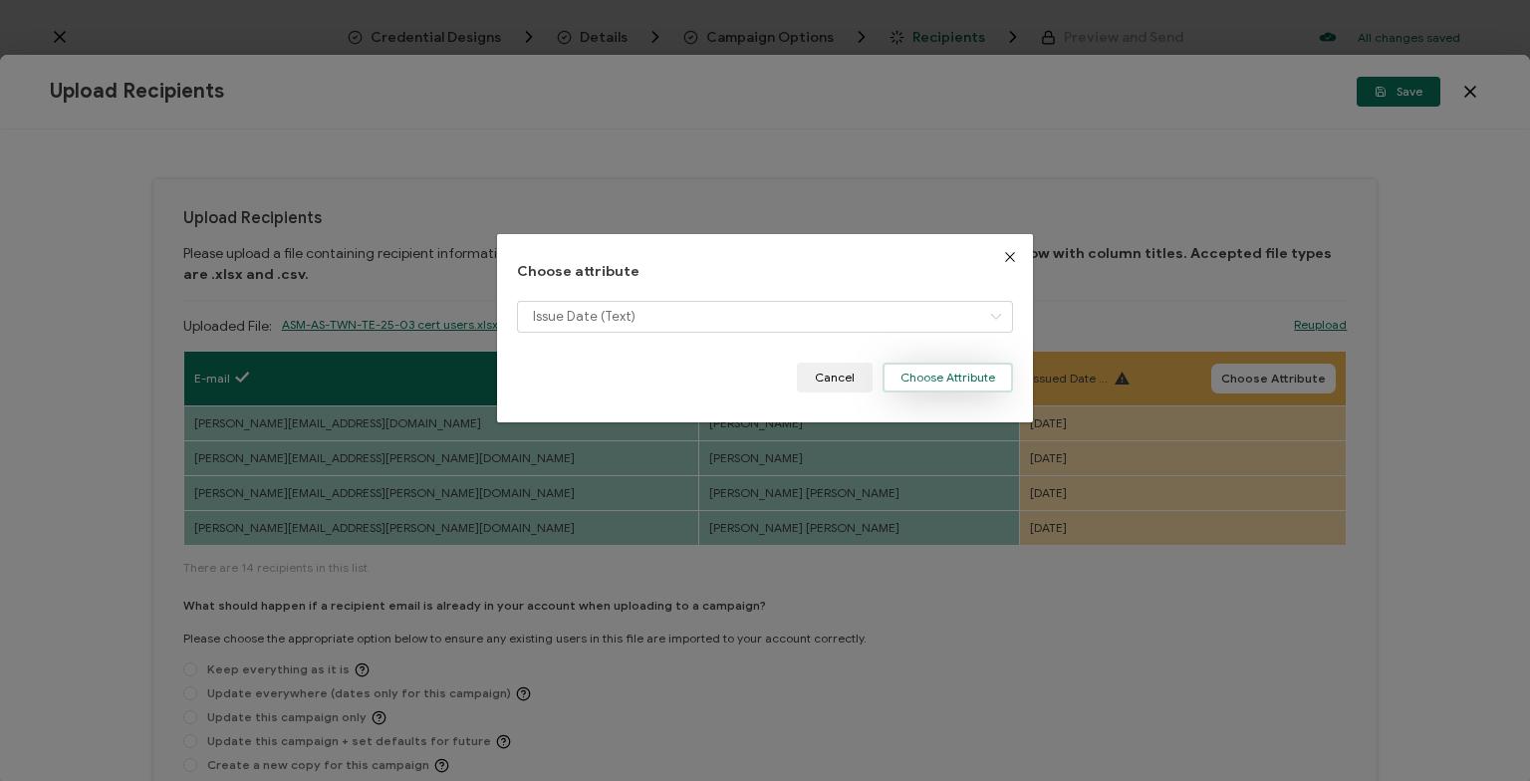
click at [931, 379] on button "Choose Attribute" at bounding box center [948, 378] width 131 height 30
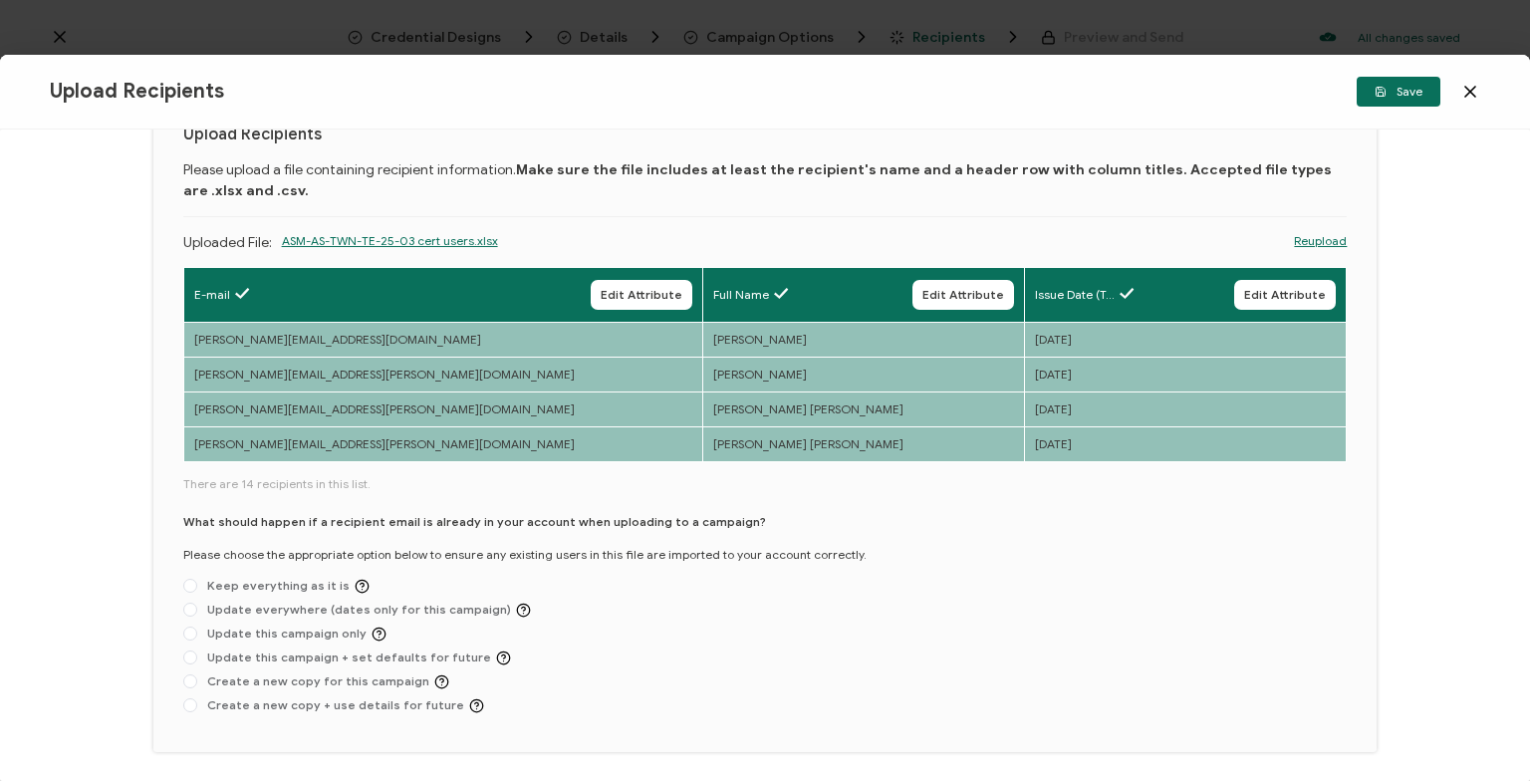
scroll to position [125, 0]
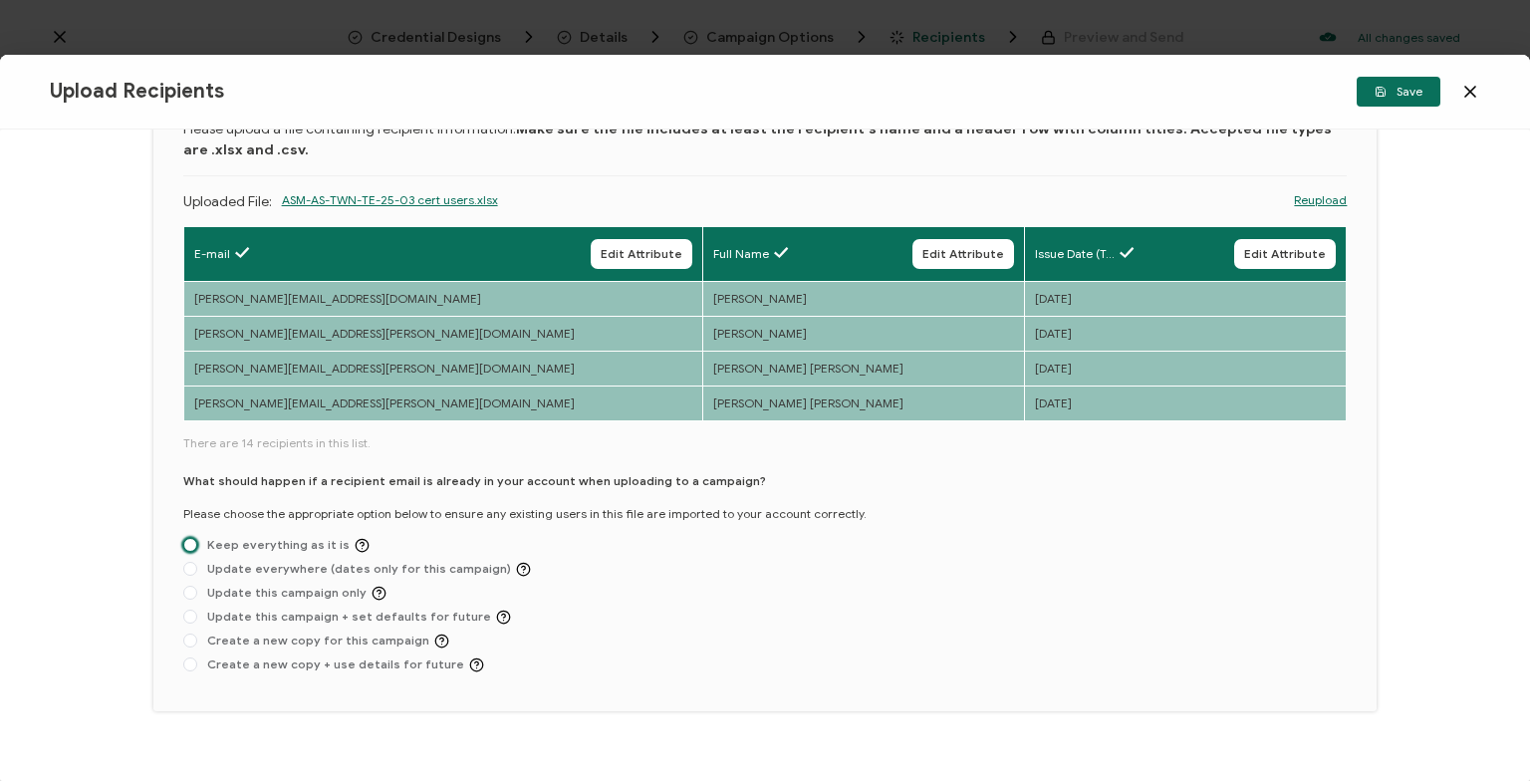
click at [192, 544] on span at bounding box center [190, 545] width 14 height 14
click at [192, 544] on input "Keep everything as it is" at bounding box center [190, 546] width 14 height 16
radio input "true"
click at [1408, 91] on span "Save" at bounding box center [1399, 92] width 48 height 12
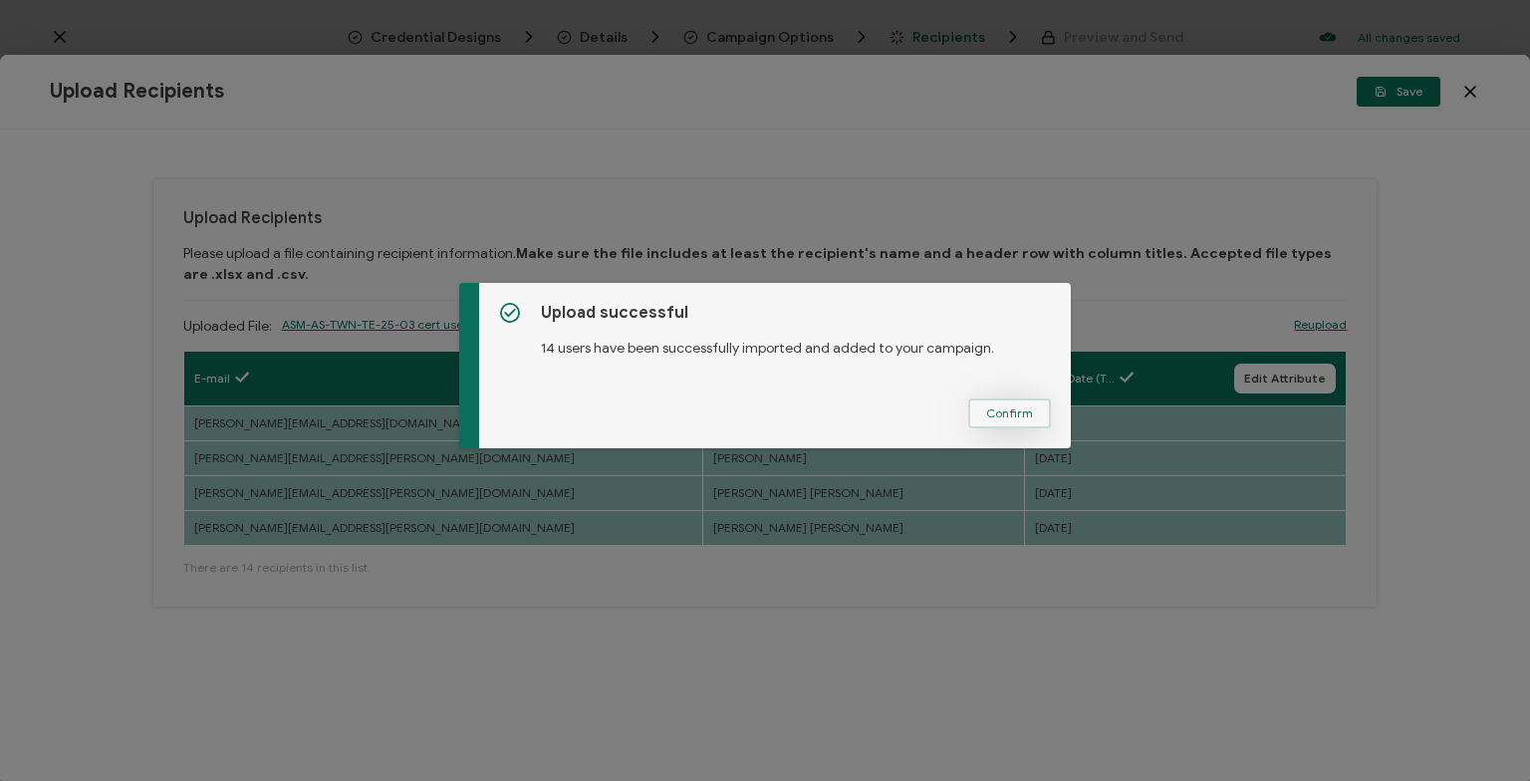
click at [996, 411] on span "Confirm" at bounding box center [1009, 413] width 47 height 12
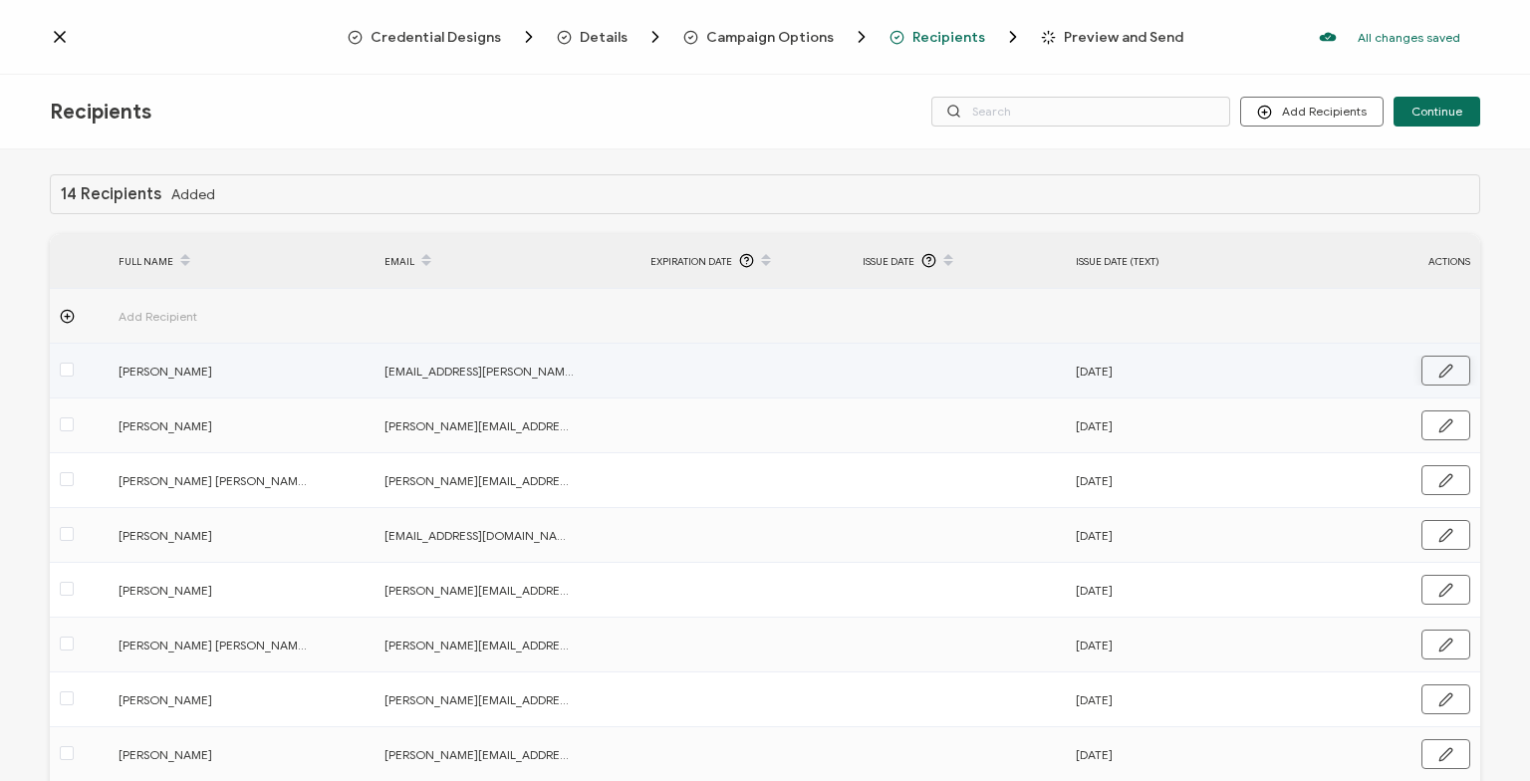
click at [1449, 367] on icon "button" at bounding box center [1446, 371] width 15 height 15
click at [987, 371] on input "text" at bounding box center [950, 372] width 174 height 32
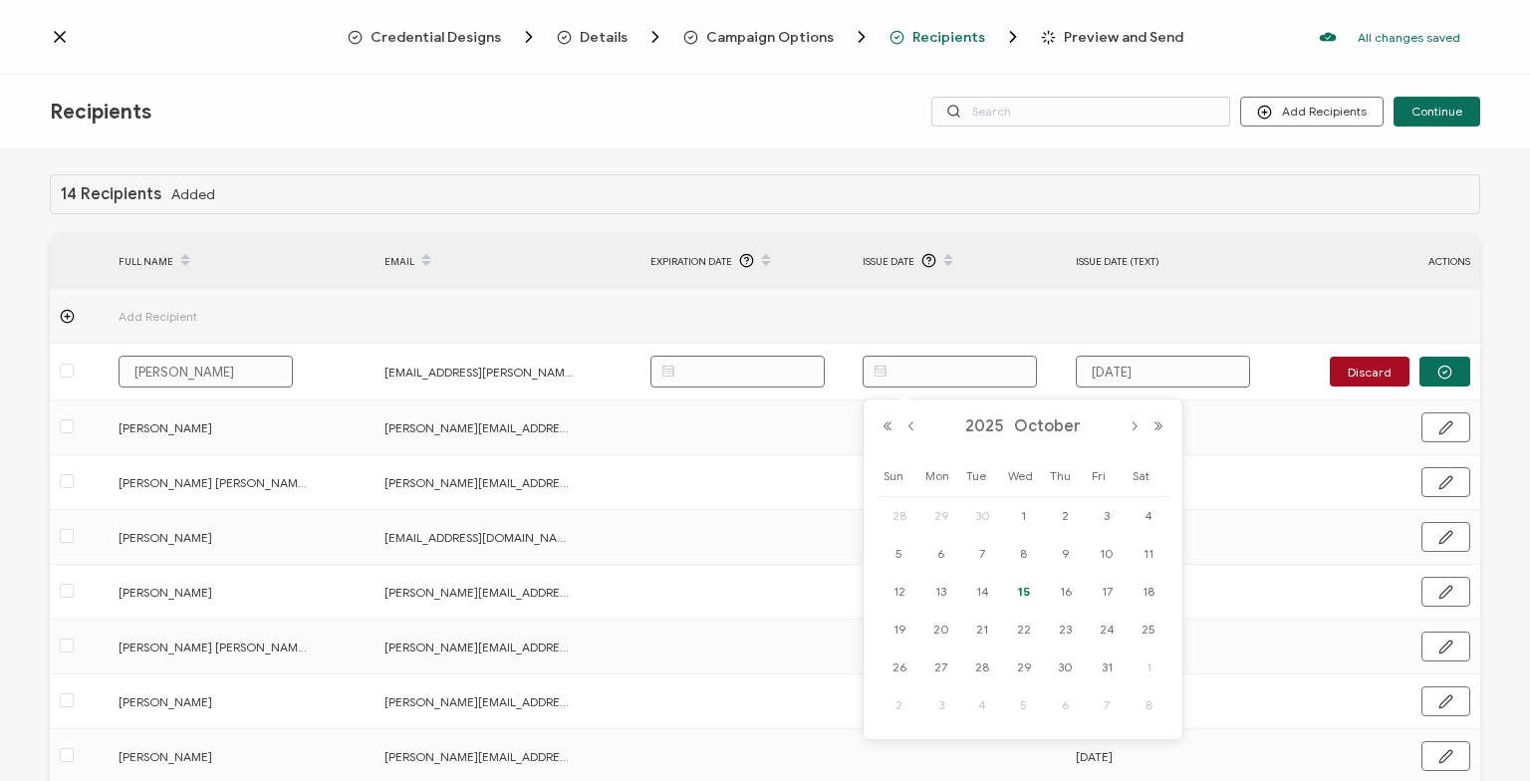
click at [1029, 593] on span "15" at bounding box center [1024, 592] width 24 height 24
type input "[DATE]"
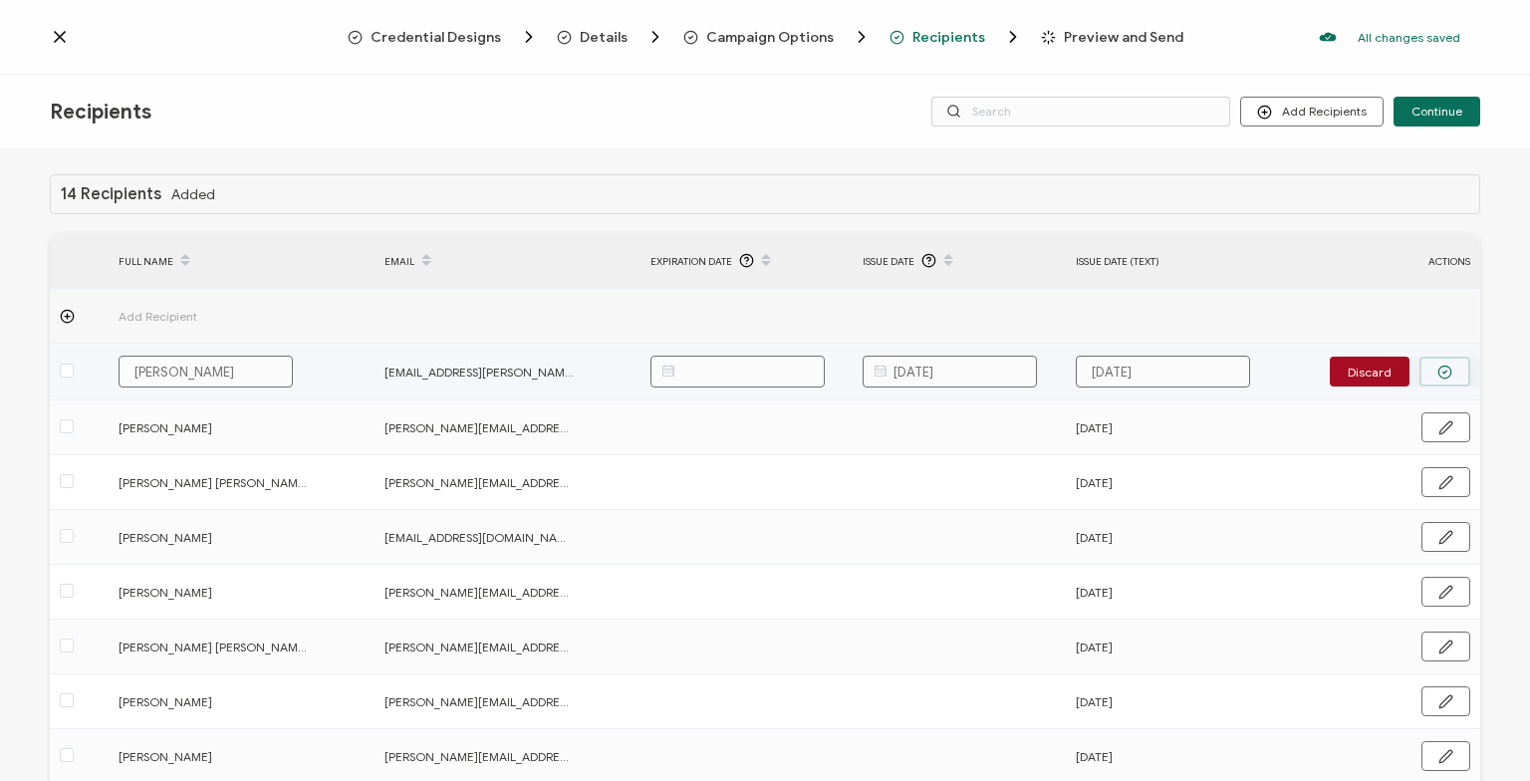
click at [1438, 378] on button "button" at bounding box center [1445, 372] width 51 height 30
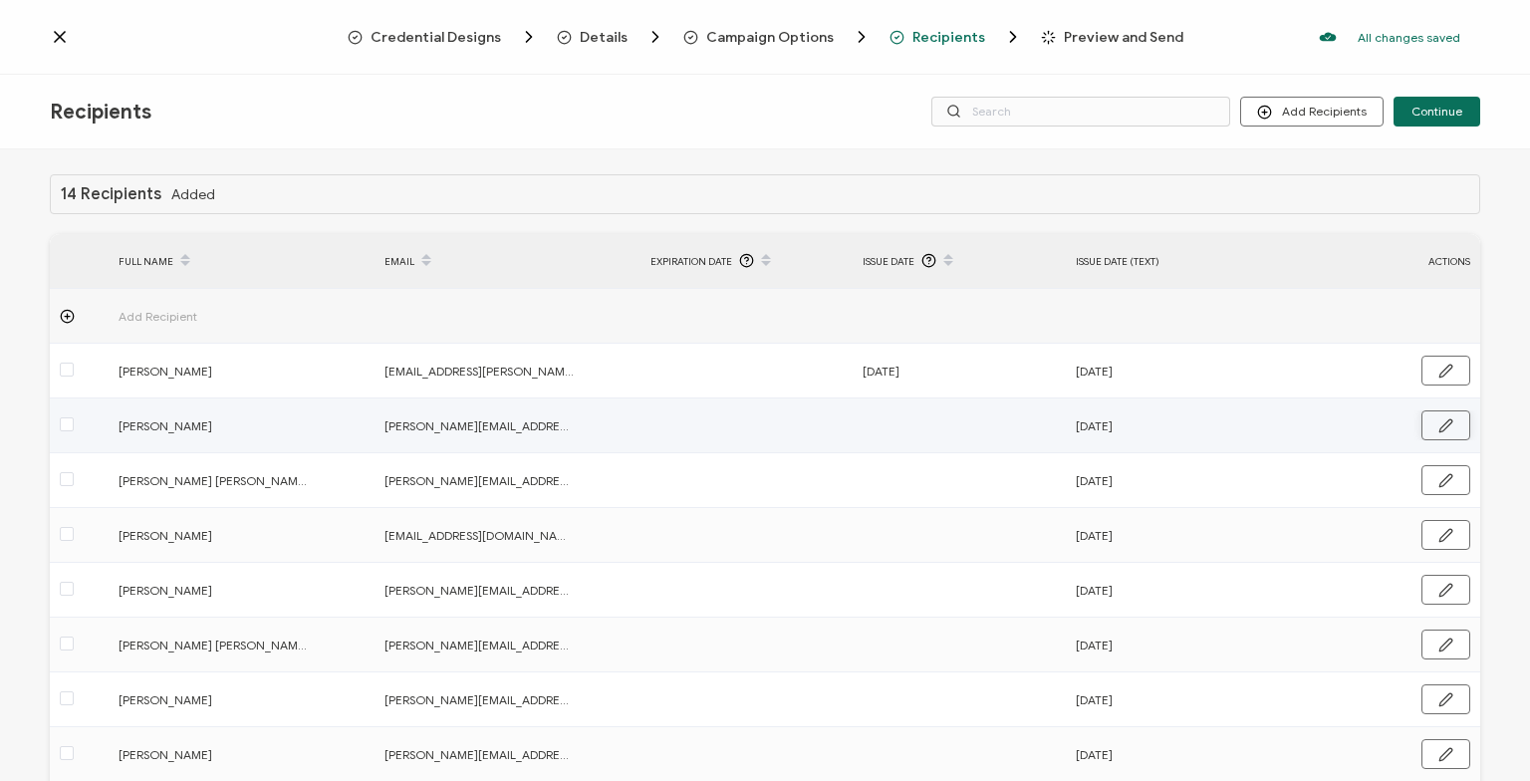
click at [1451, 431] on icon "button" at bounding box center [1446, 425] width 15 height 15
click at [965, 433] on input "text" at bounding box center [950, 426] width 174 height 32
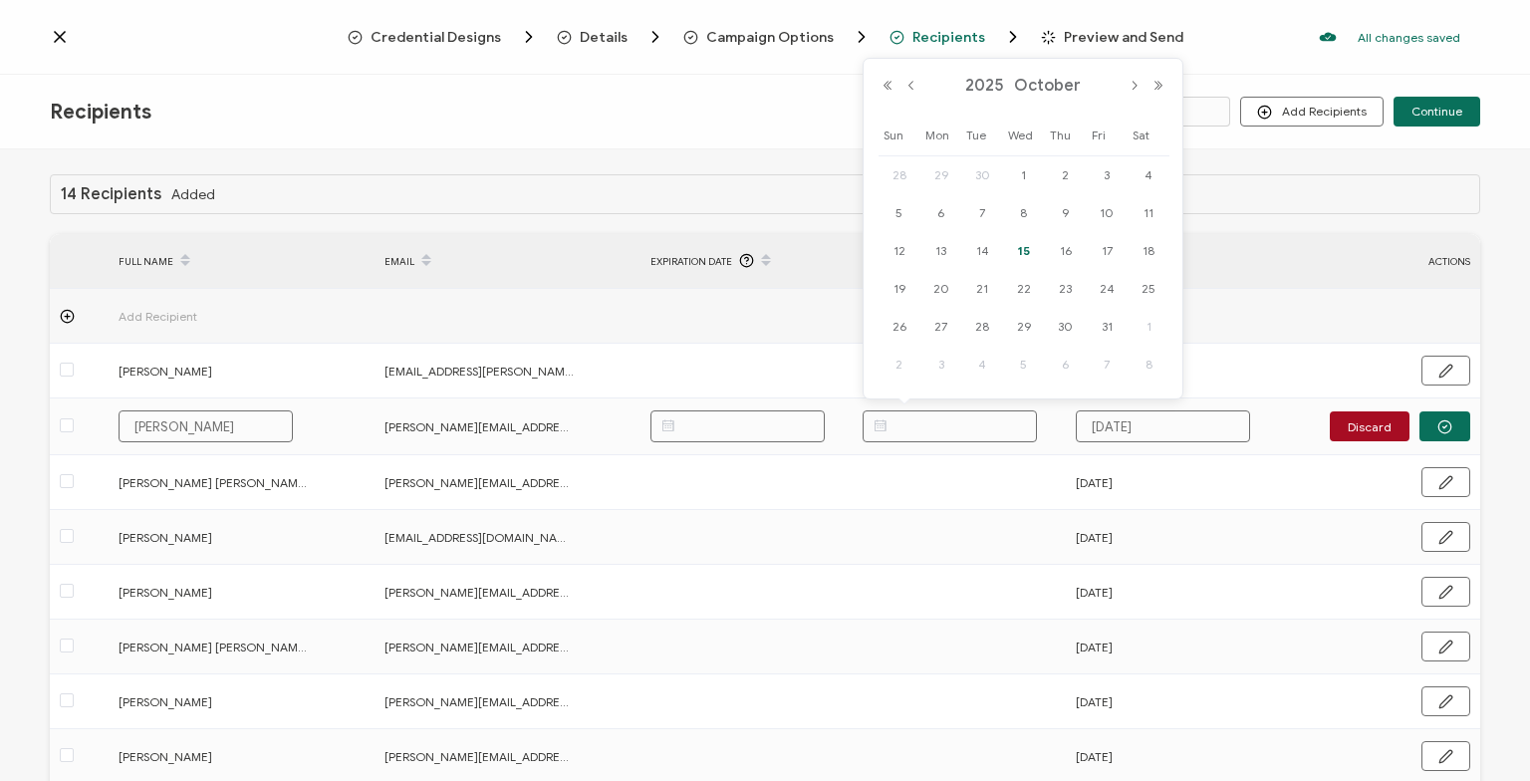
click at [1019, 244] on span "15" at bounding box center [1024, 251] width 24 height 24
type input "[DATE]"
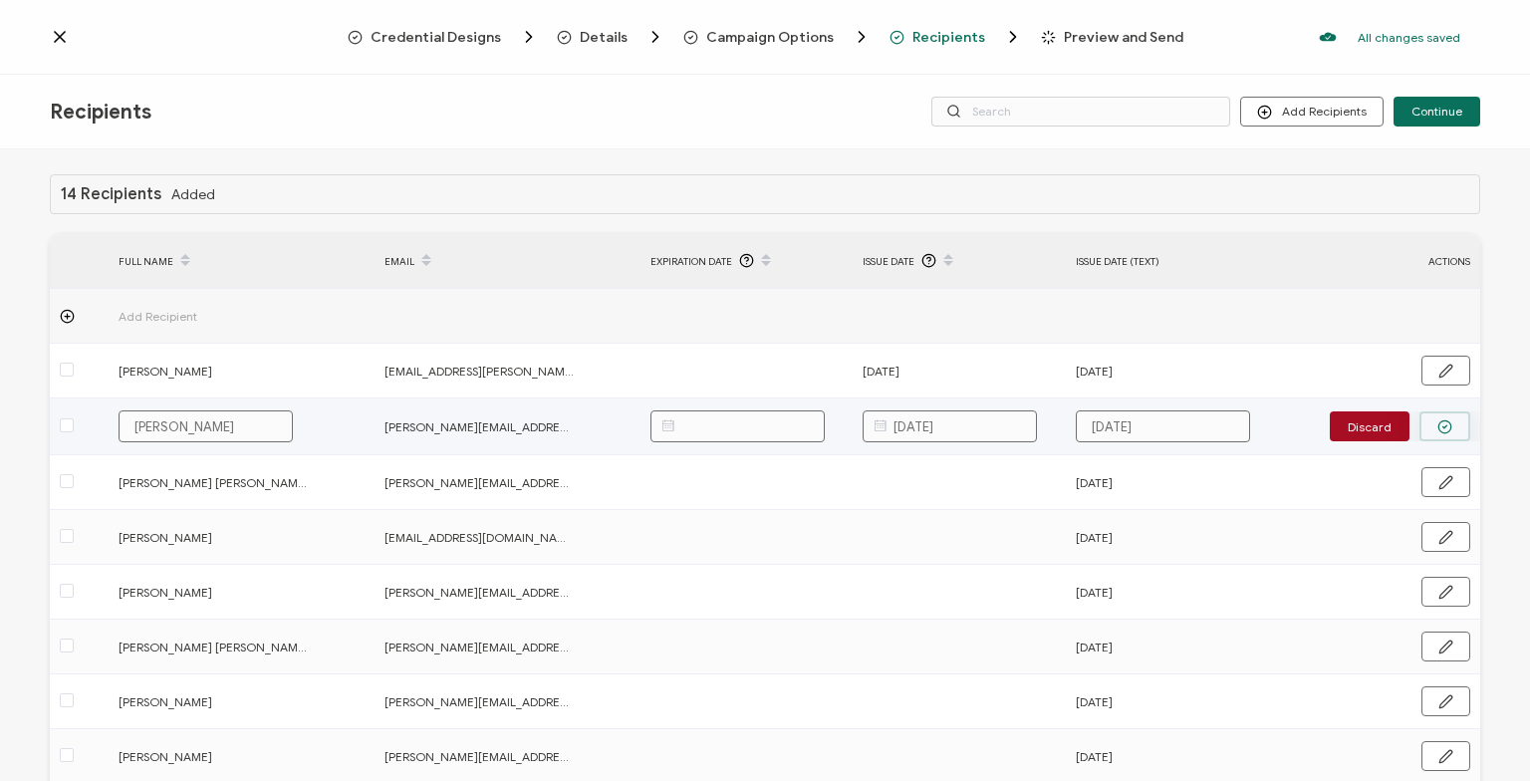
click at [1451, 425] on icon "button" at bounding box center [1445, 426] width 15 height 15
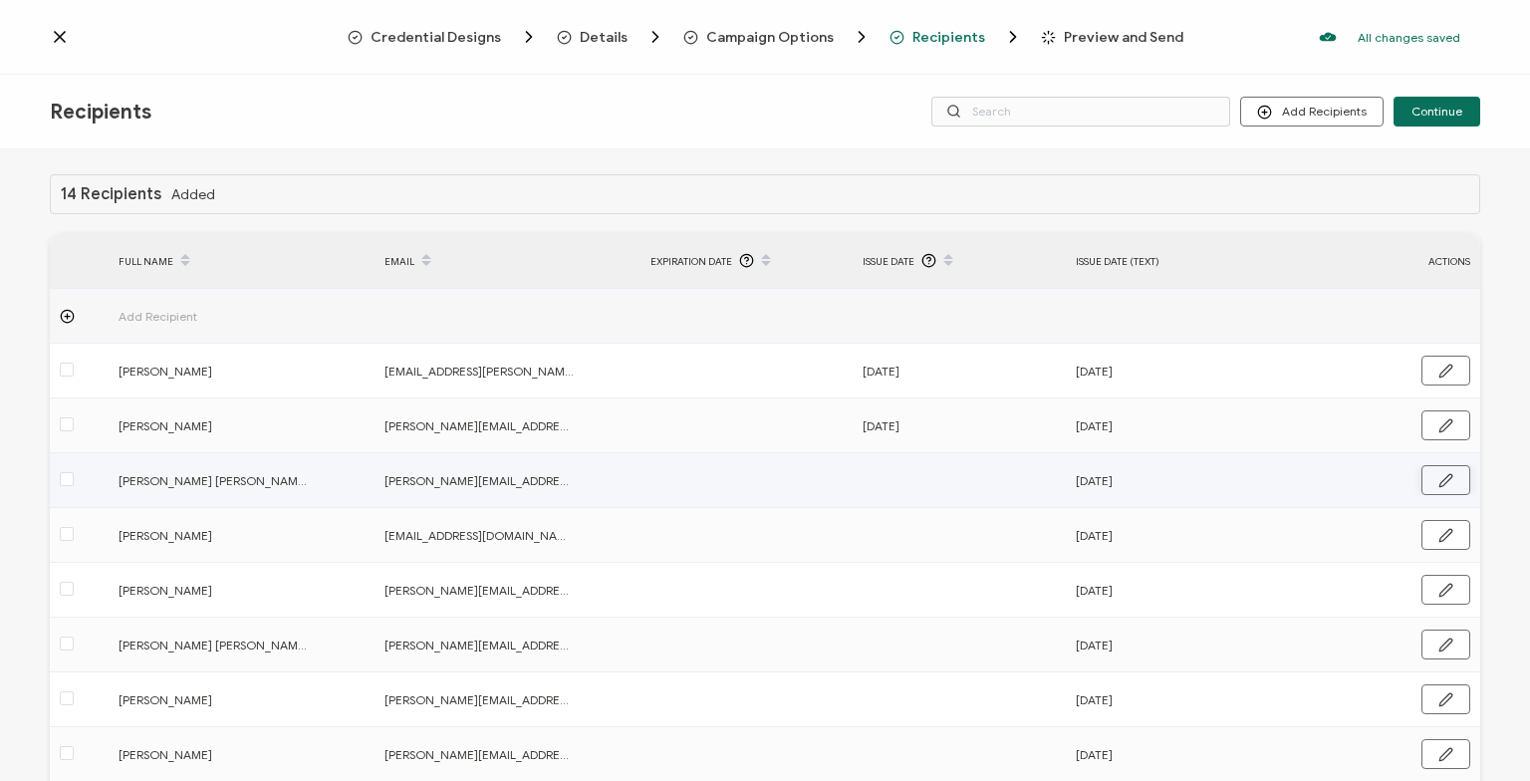
click at [1435, 482] on button "button" at bounding box center [1446, 480] width 49 height 30
click at [946, 484] on input "text" at bounding box center [950, 481] width 174 height 32
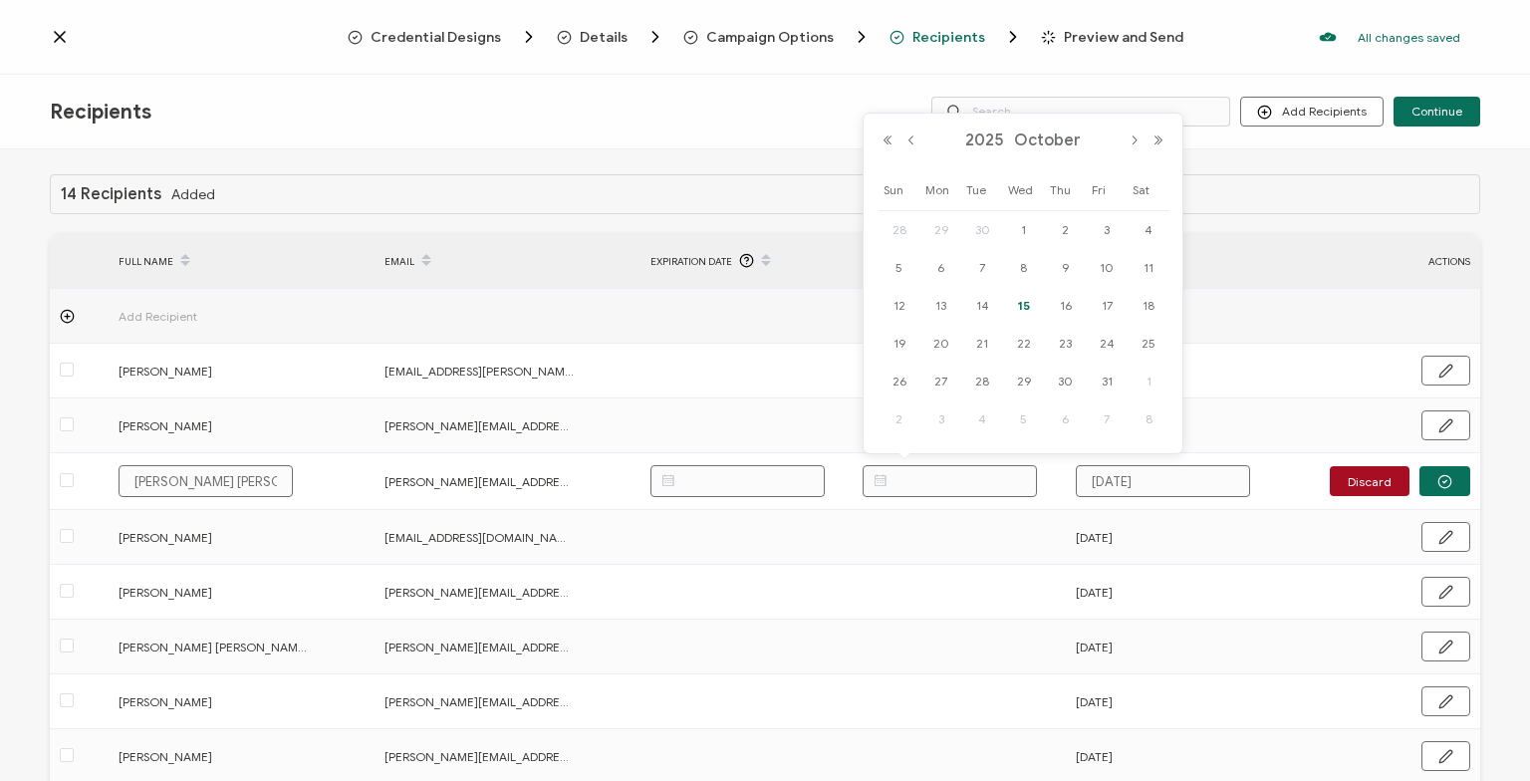
click at [1034, 297] on div "15" at bounding box center [1024, 306] width 42 height 30
type input "[DATE]"
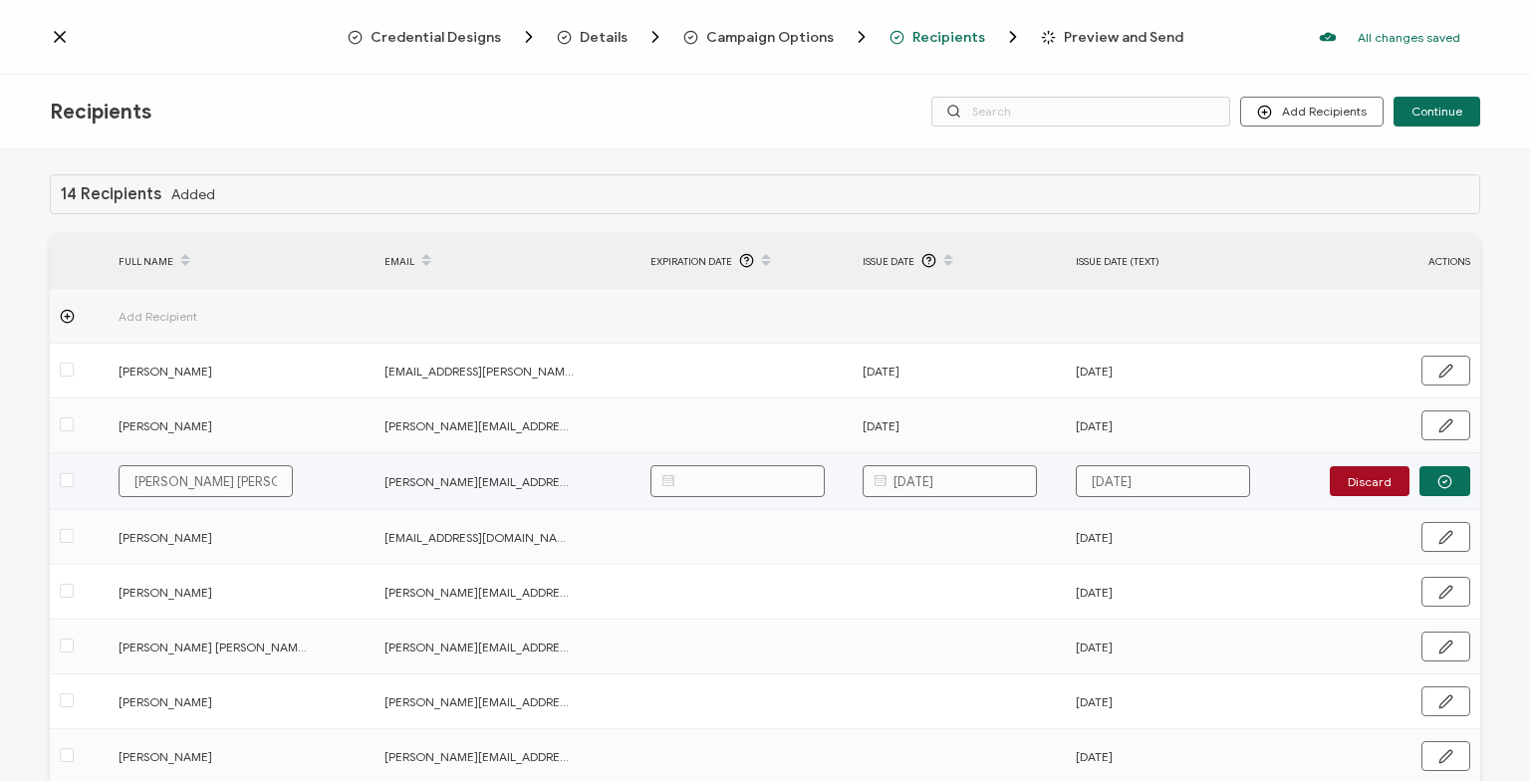
click at [1450, 478] on icon "button" at bounding box center [1445, 481] width 15 height 15
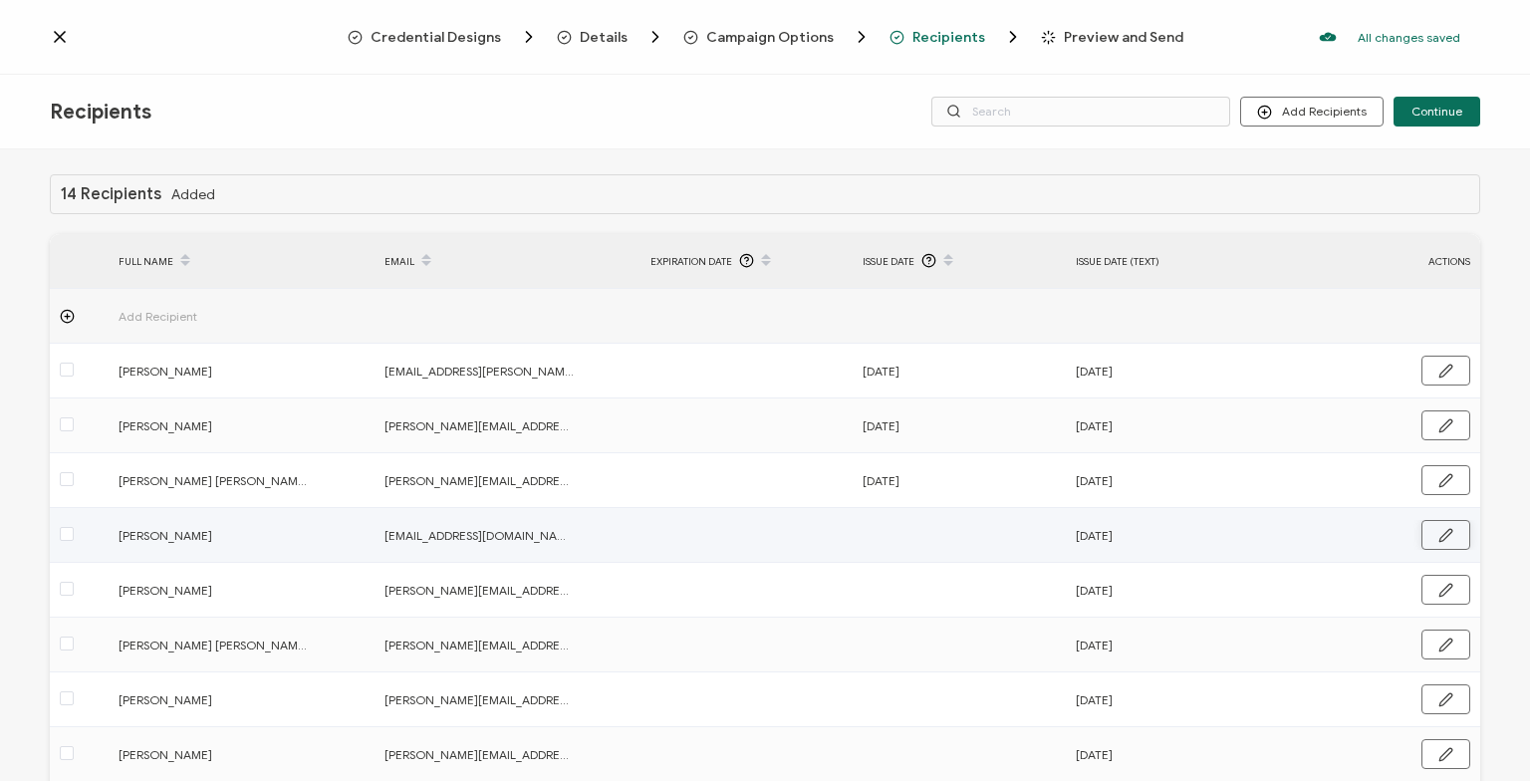
click at [1445, 534] on icon "button" at bounding box center [1446, 535] width 12 height 12
click at [942, 533] on input "text" at bounding box center [950, 536] width 174 height 32
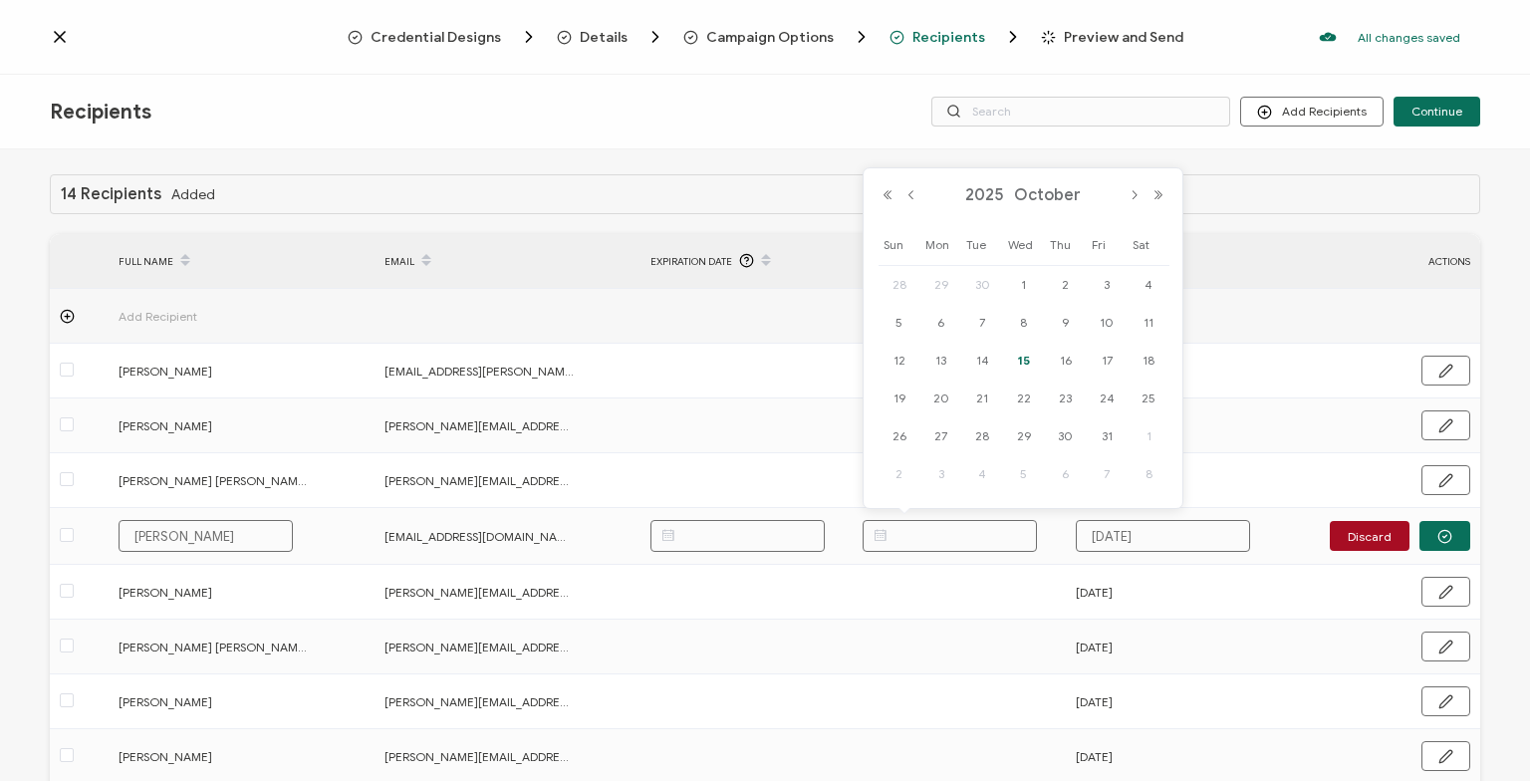
click at [1016, 357] on span "15" at bounding box center [1024, 361] width 24 height 24
type input "[DATE]"
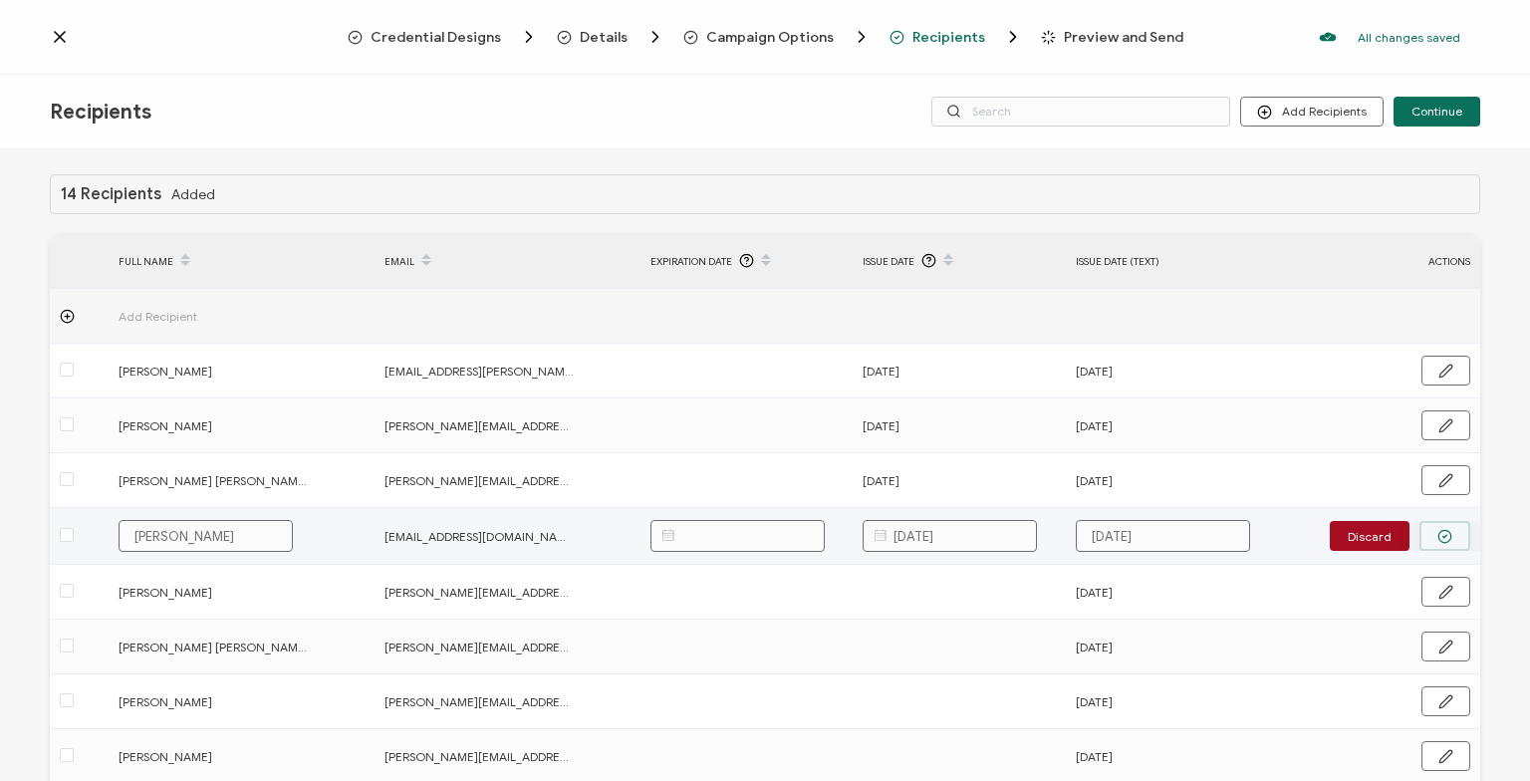
click at [1451, 536] on icon "button" at bounding box center [1445, 536] width 15 height 15
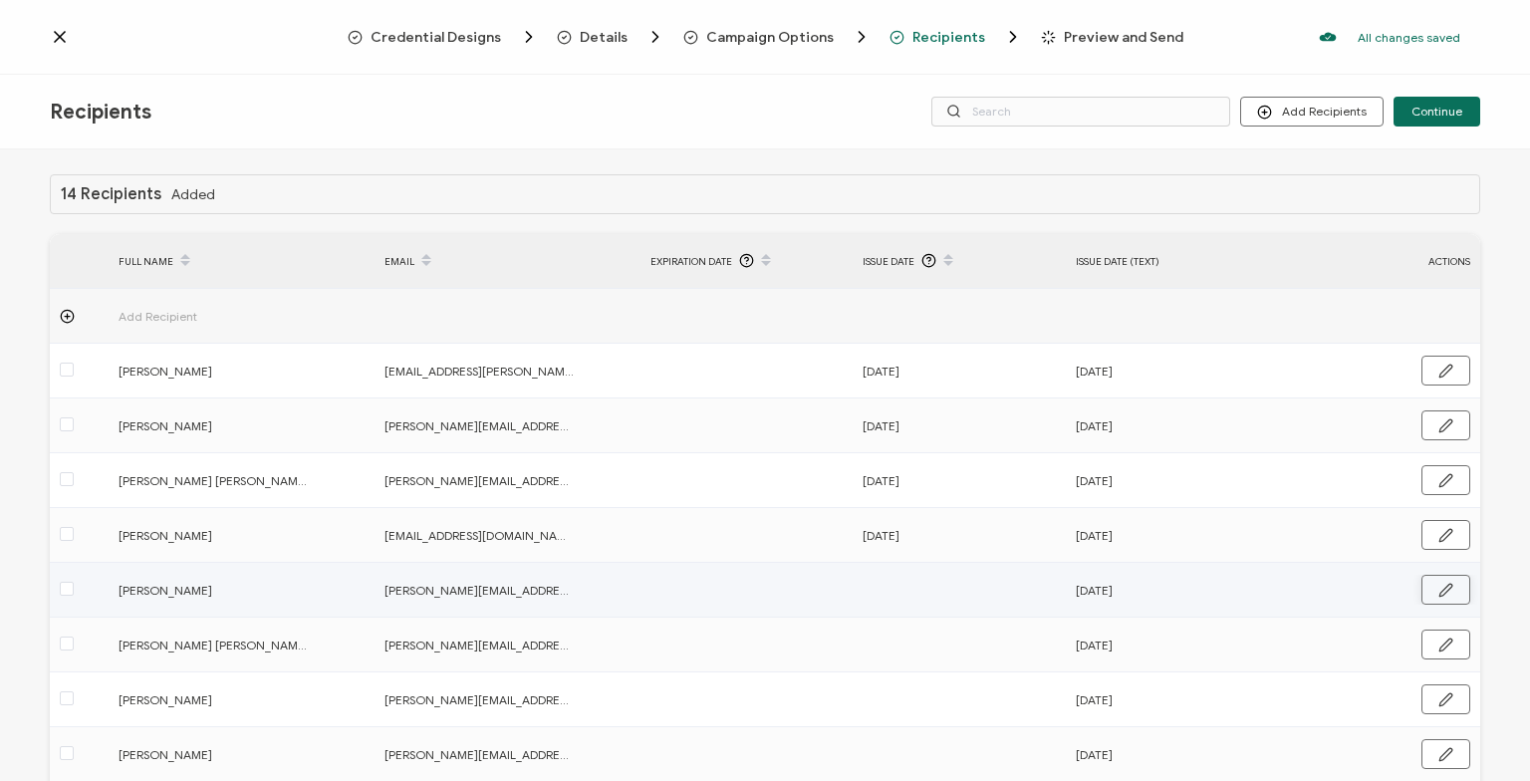
click at [1441, 594] on icon "button" at bounding box center [1446, 590] width 15 height 15
click at [942, 599] on input "text" at bounding box center [950, 591] width 174 height 32
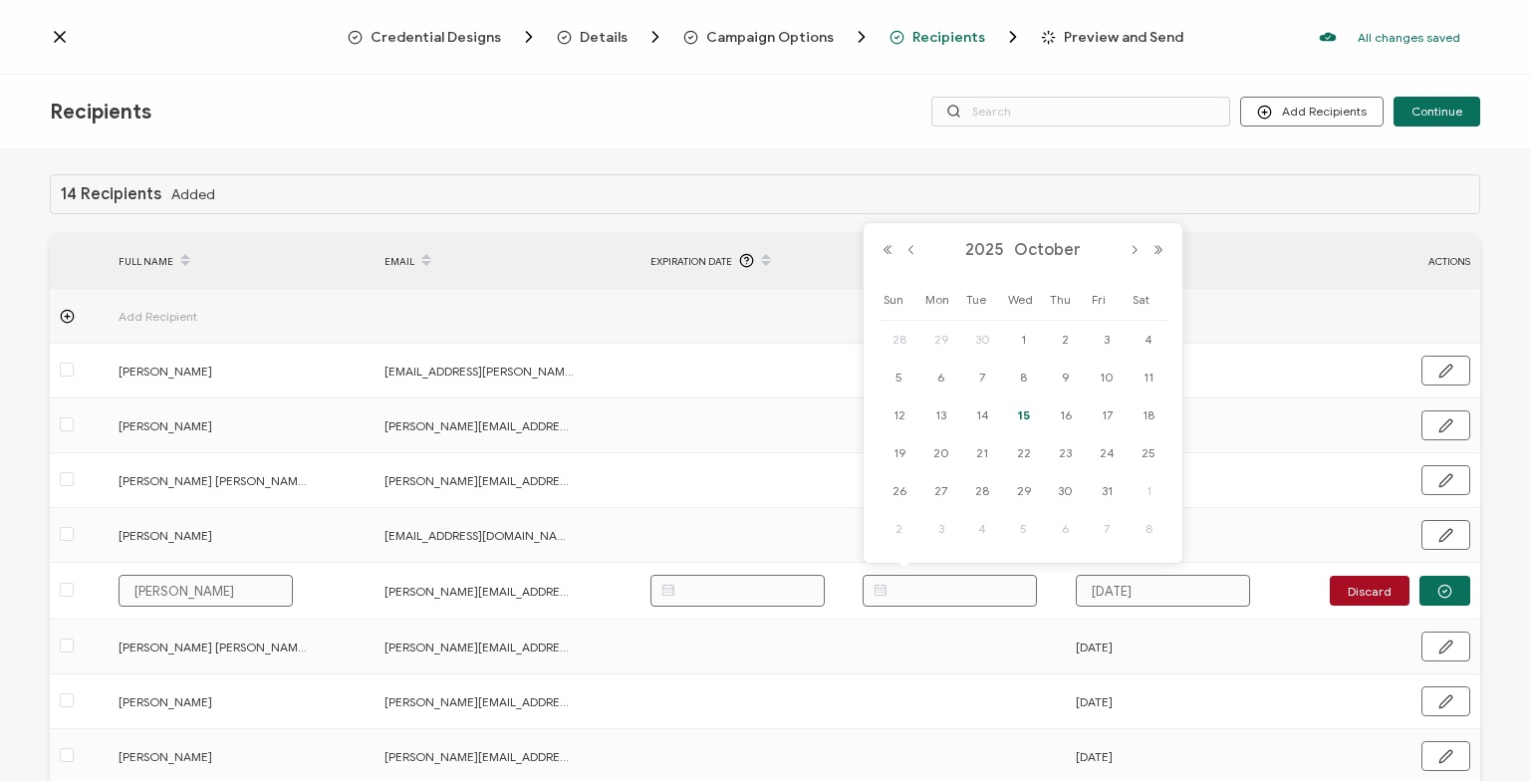
click at [1015, 408] on span "15" at bounding box center [1024, 415] width 24 height 24
type input "[DATE]"
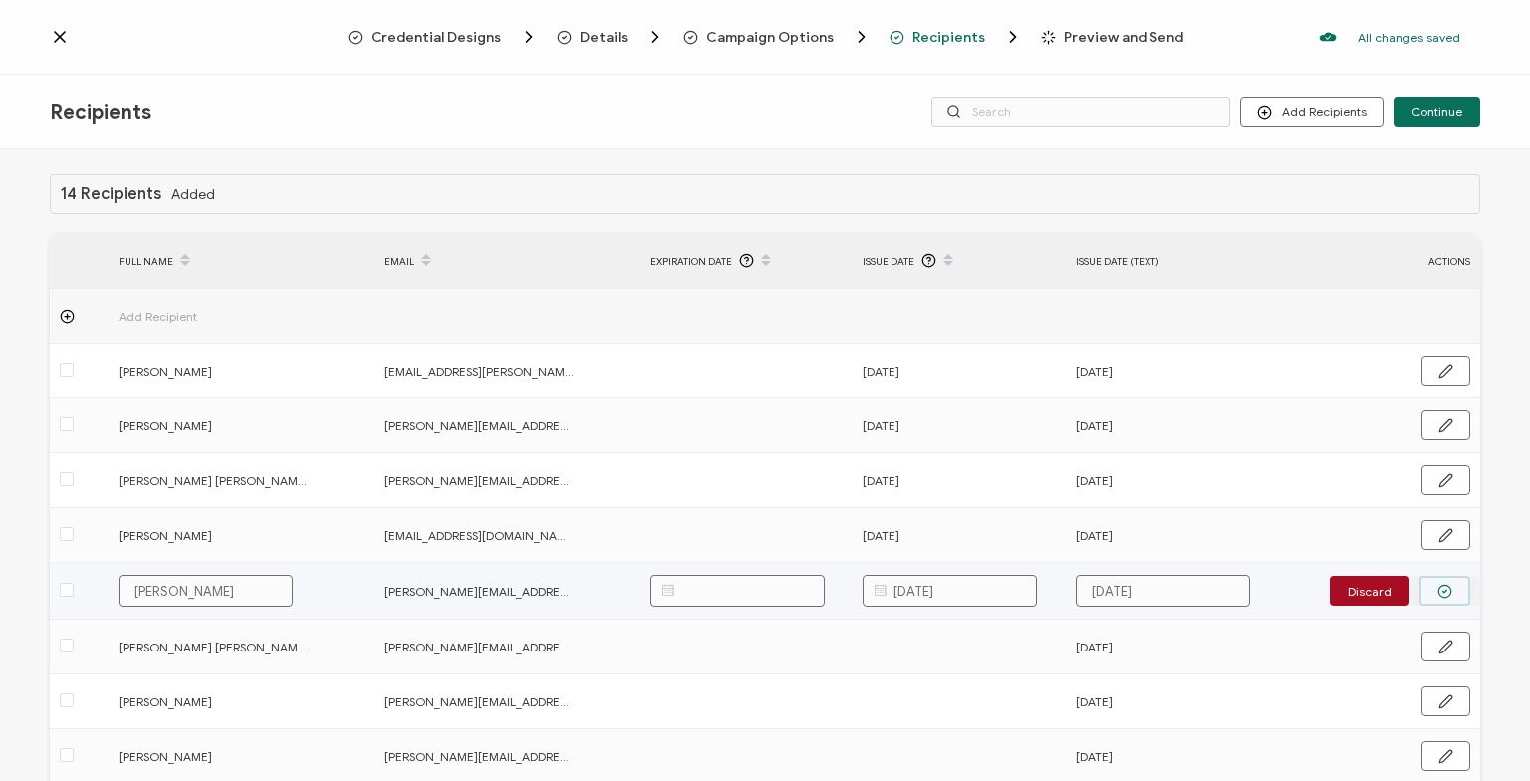
click at [1441, 590] on icon "button" at bounding box center [1445, 591] width 15 height 15
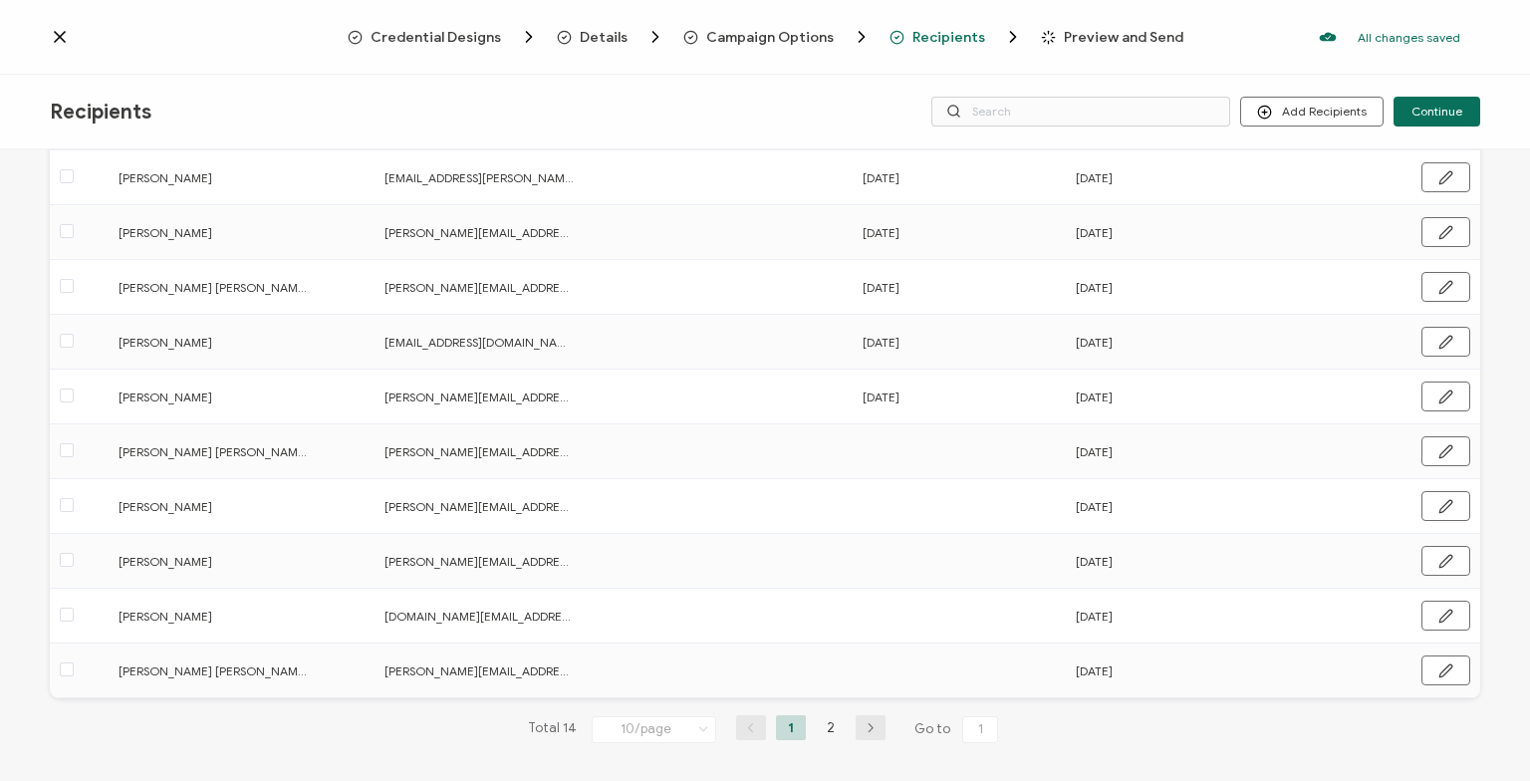
scroll to position [205, 0]
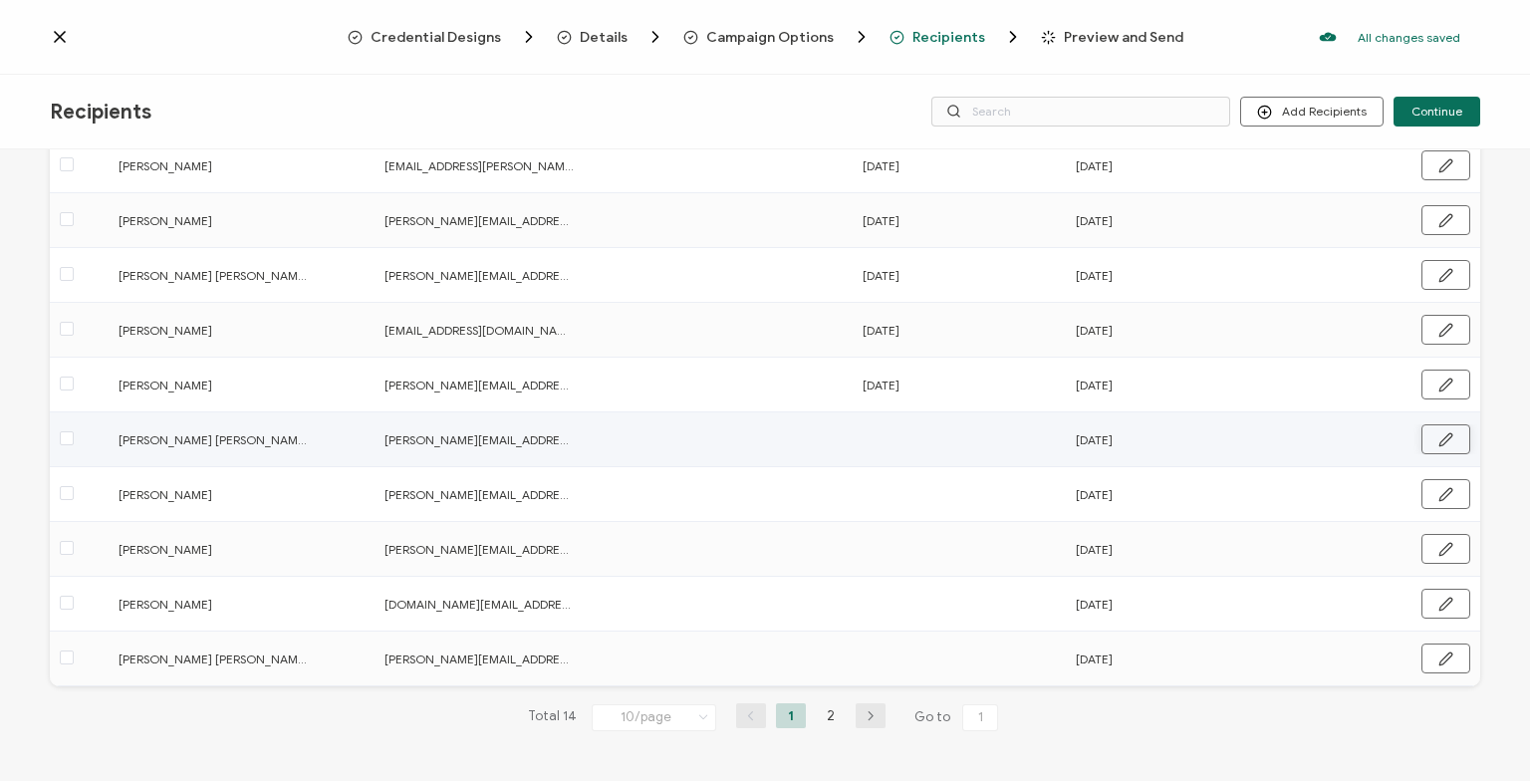
click at [1446, 436] on icon "button" at bounding box center [1446, 439] width 15 height 15
click at [968, 441] on input "text" at bounding box center [950, 438] width 174 height 32
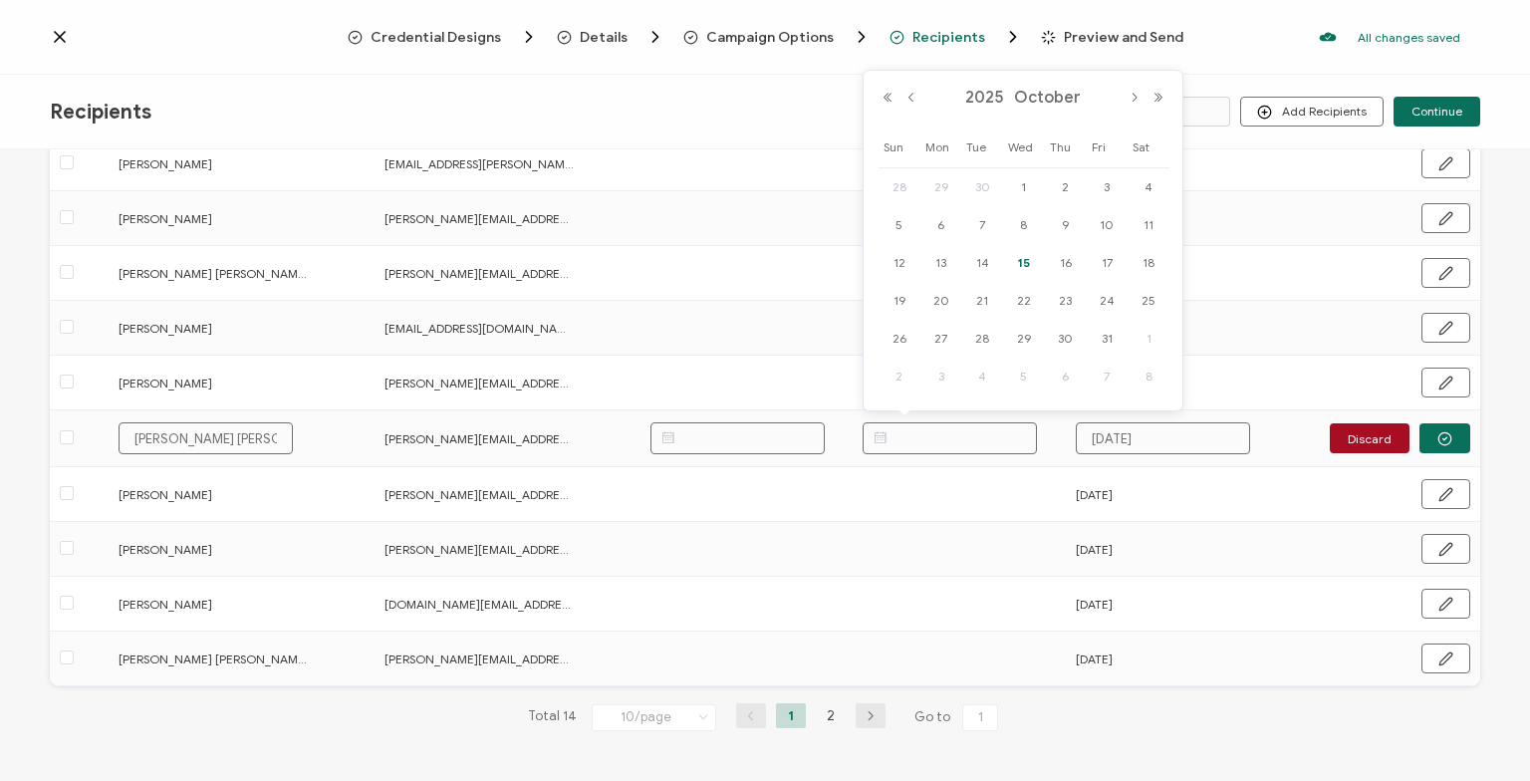
click at [1020, 266] on span "15" at bounding box center [1024, 263] width 24 height 24
type input "[DATE]"
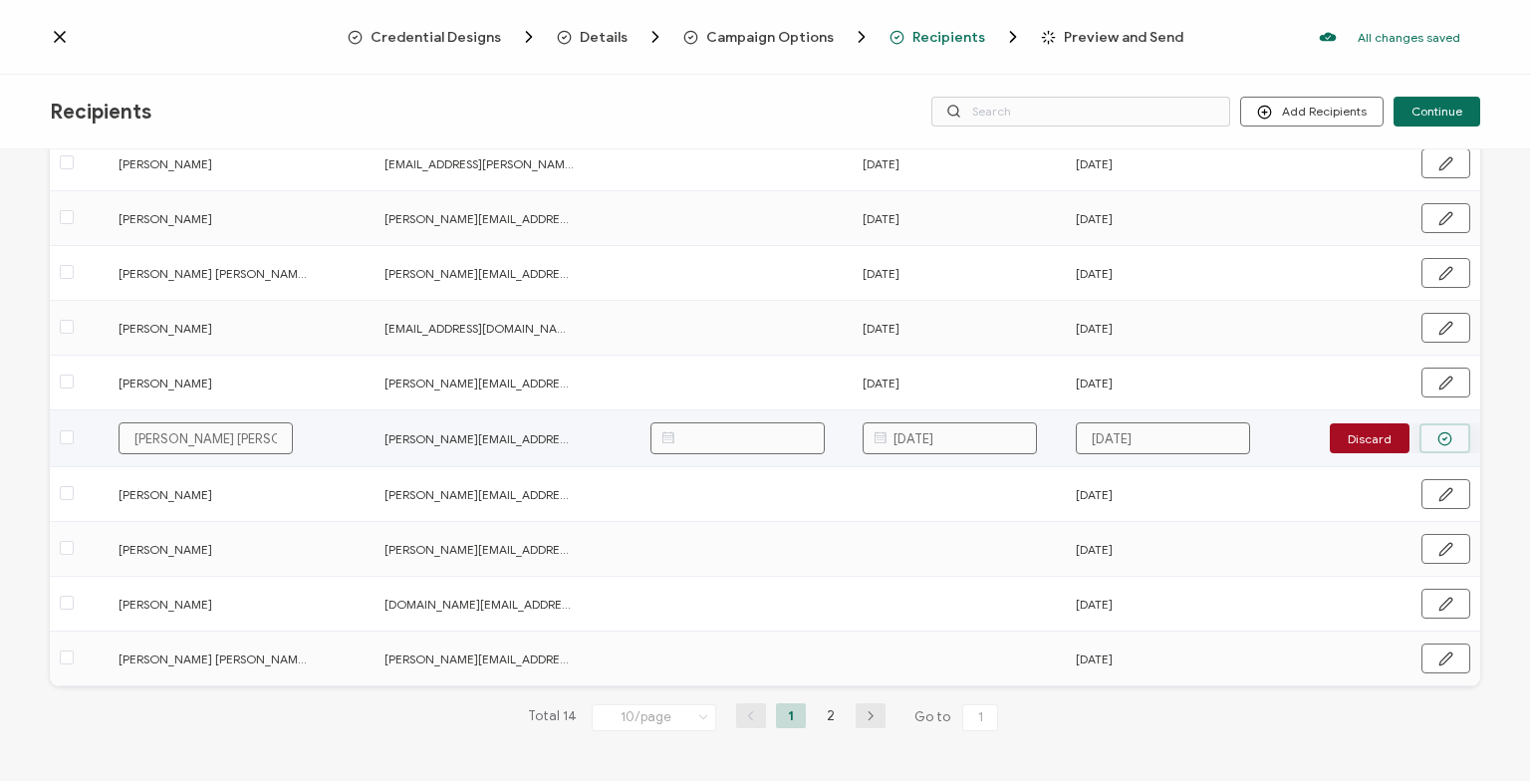
click at [1456, 442] on button "button" at bounding box center [1445, 438] width 51 height 30
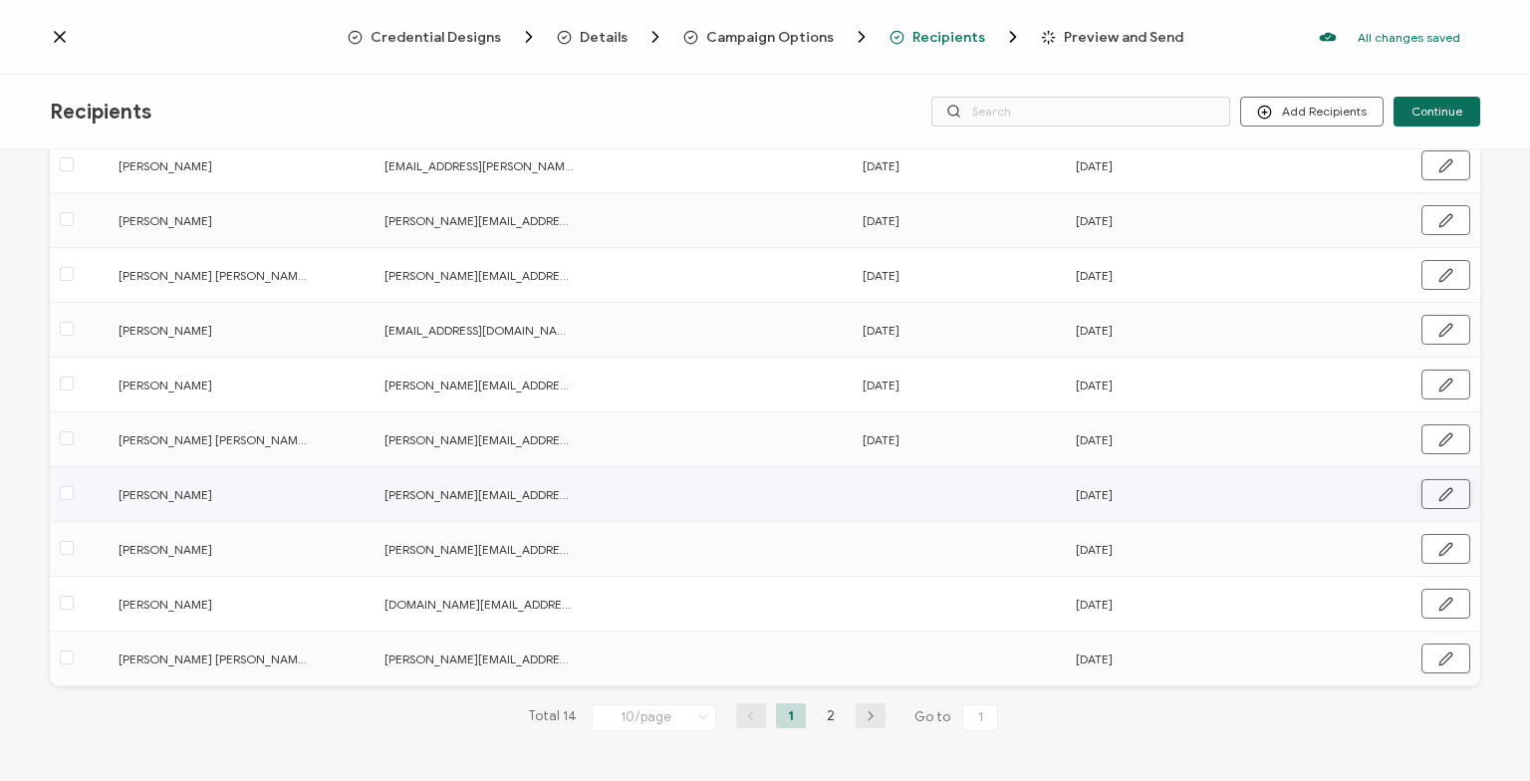
click at [1451, 491] on icon "button" at bounding box center [1446, 494] width 12 height 12
click at [979, 493] on input "text" at bounding box center [950, 493] width 174 height 32
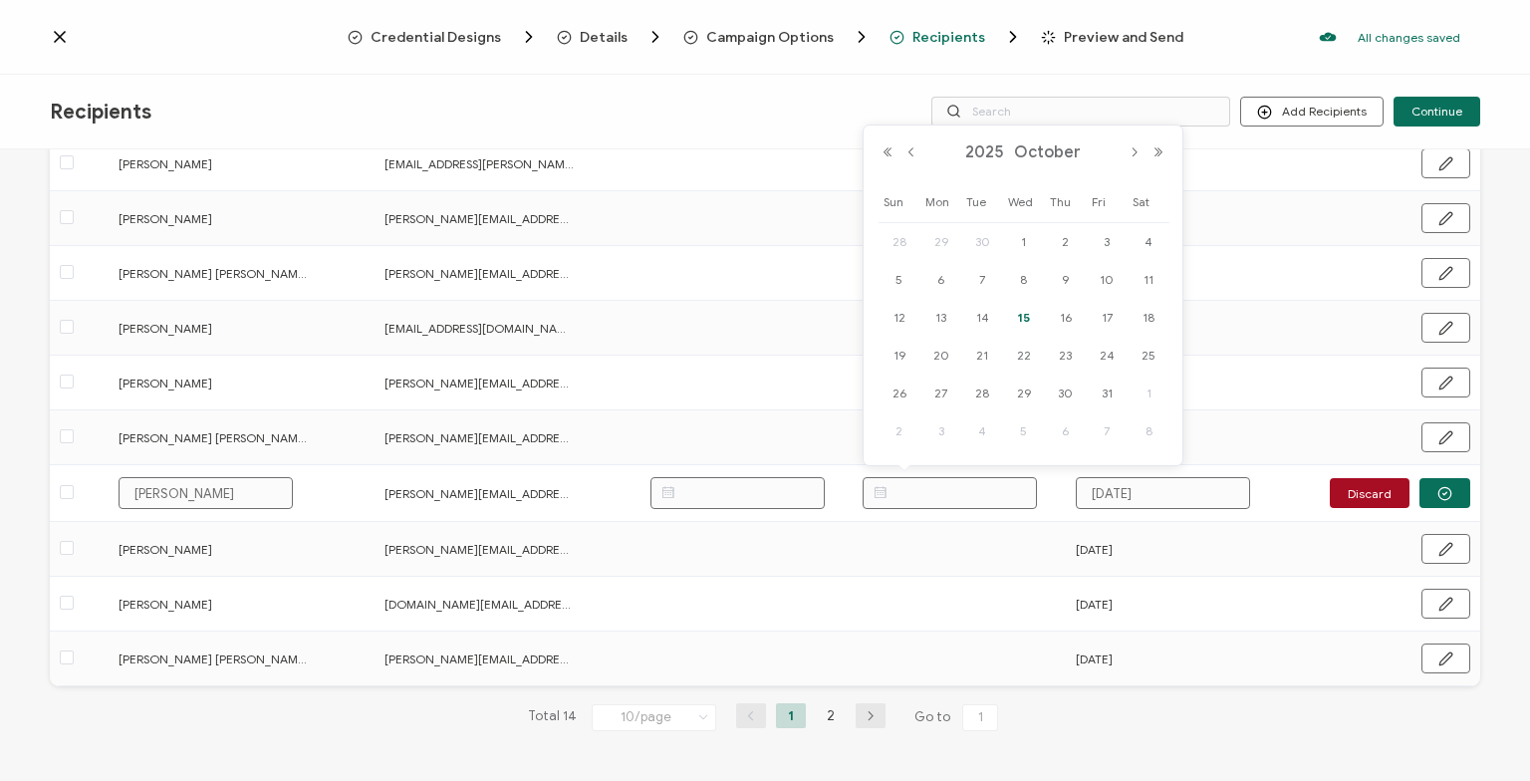
click at [1024, 316] on span "15" at bounding box center [1024, 318] width 24 height 24
type input "[DATE]"
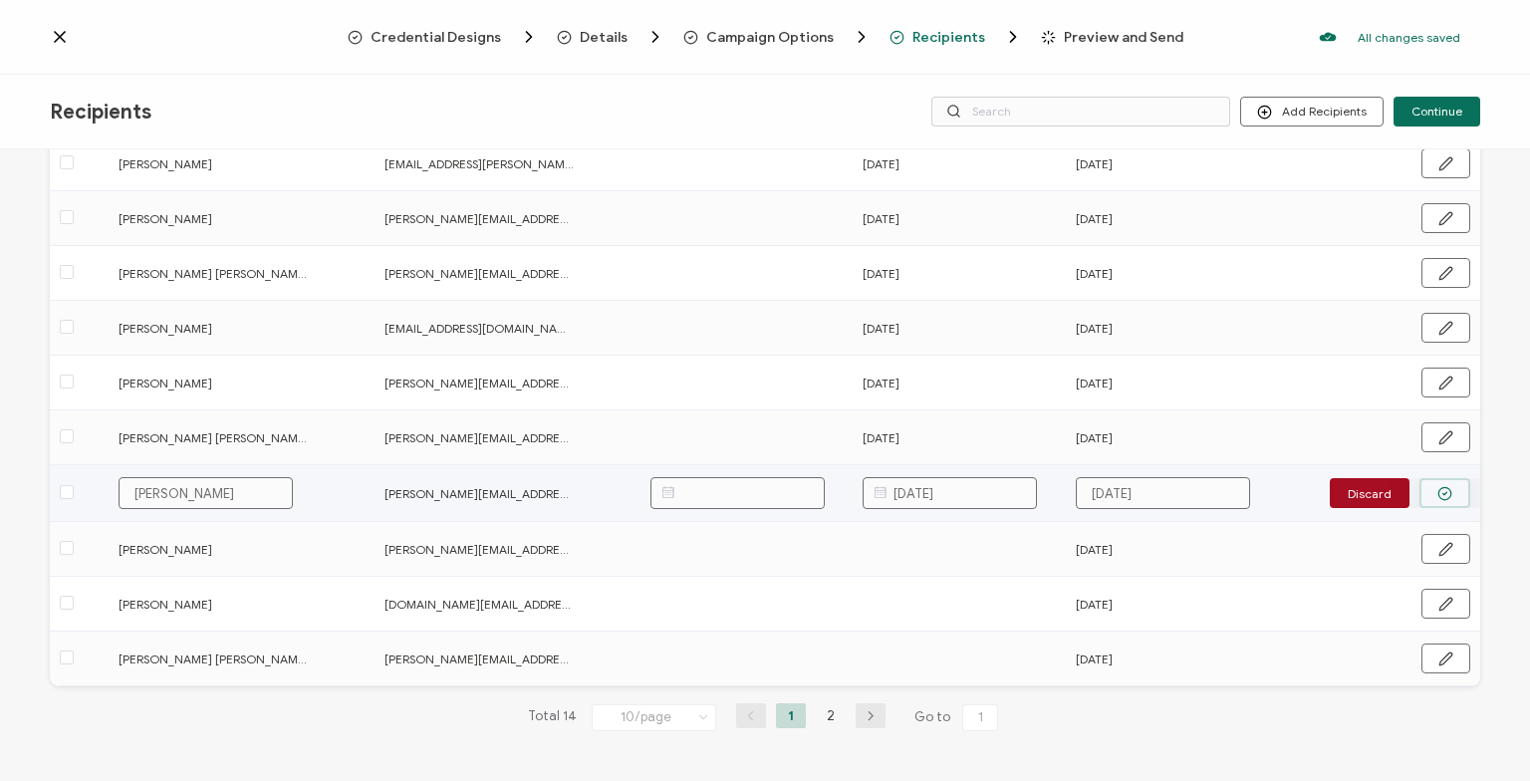
click at [1453, 486] on icon "button" at bounding box center [1445, 493] width 15 height 15
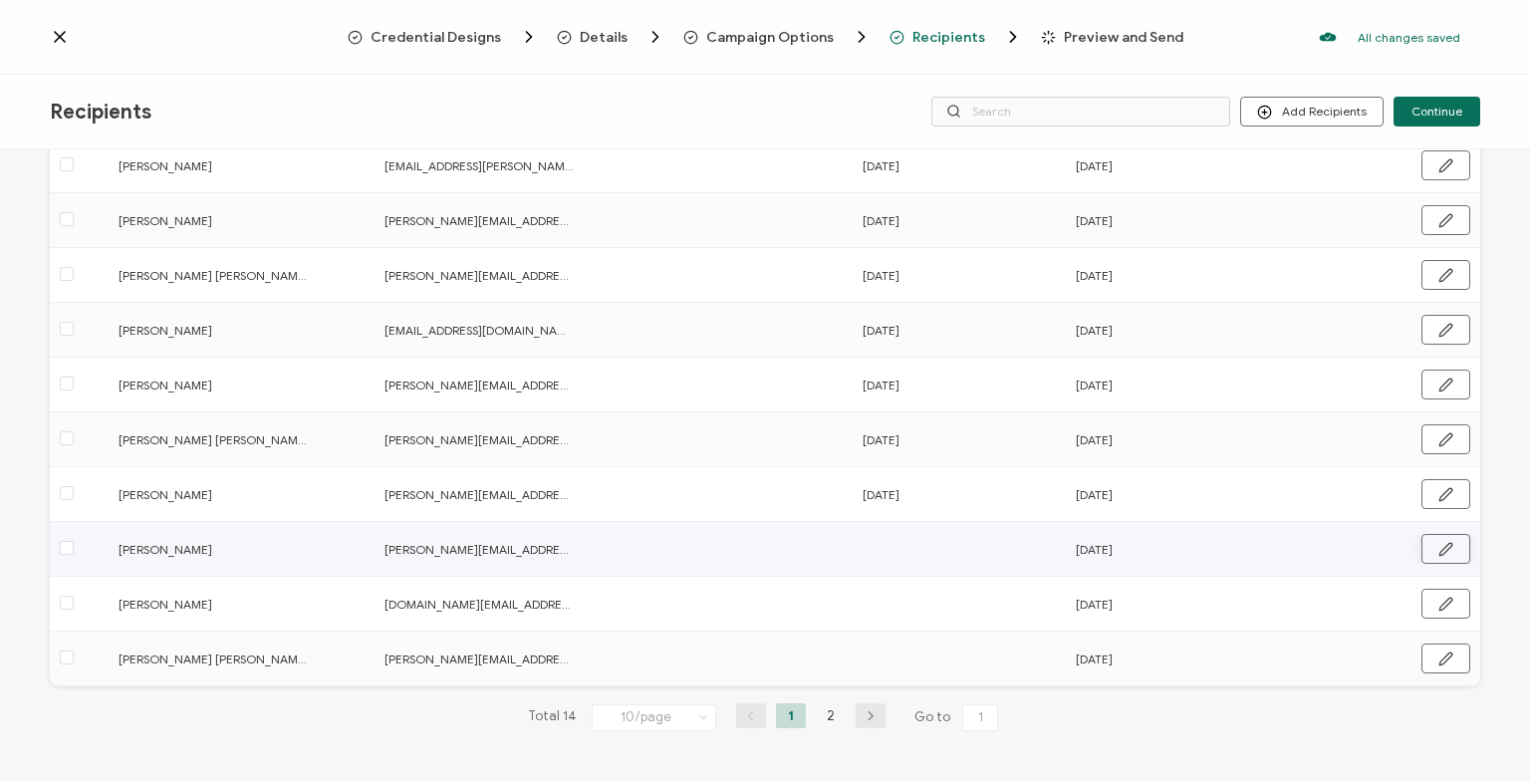
click at [1445, 561] on button "button" at bounding box center [1446, 549] width 49 height 30
click at [997, 546] on input "text" at bounding box center [950, 548] width 174 height 32
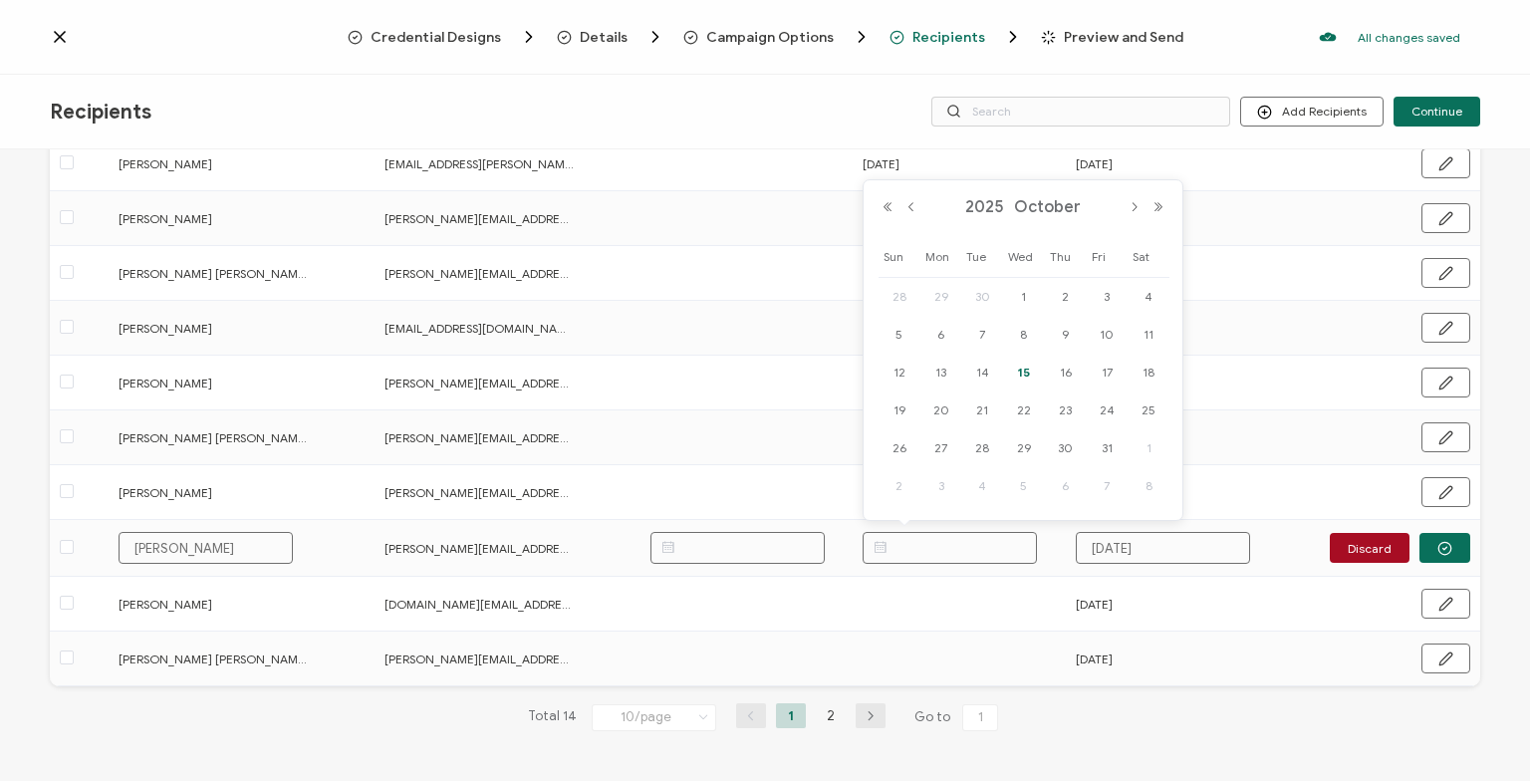
click at [1022, 367] on span "15" at bounding box center [1024, 373] width 24 height 24
type input "[DATE]"
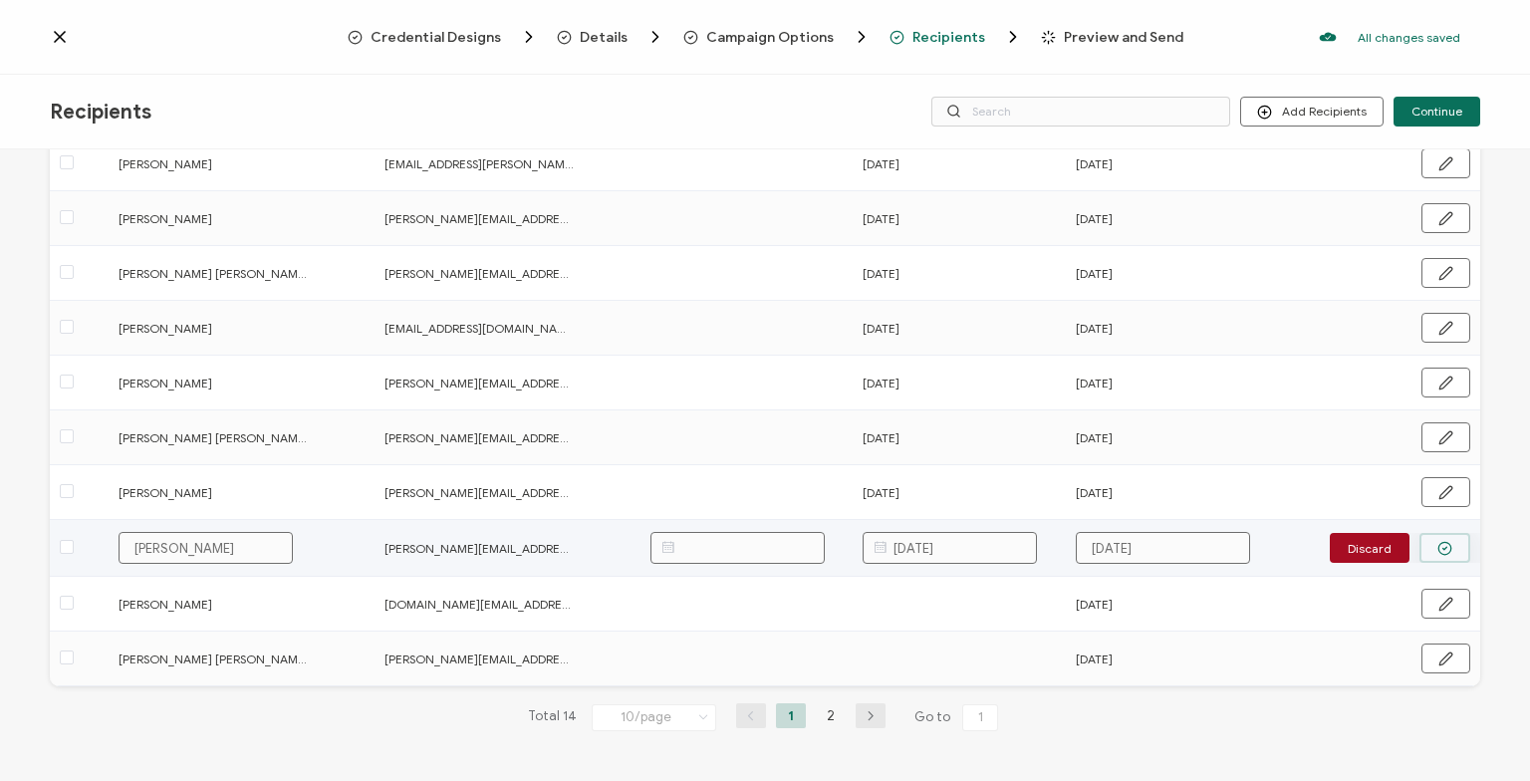
click at [1450, 547] on icon "button" at bounding box center [1445, 548] width 15 height 15
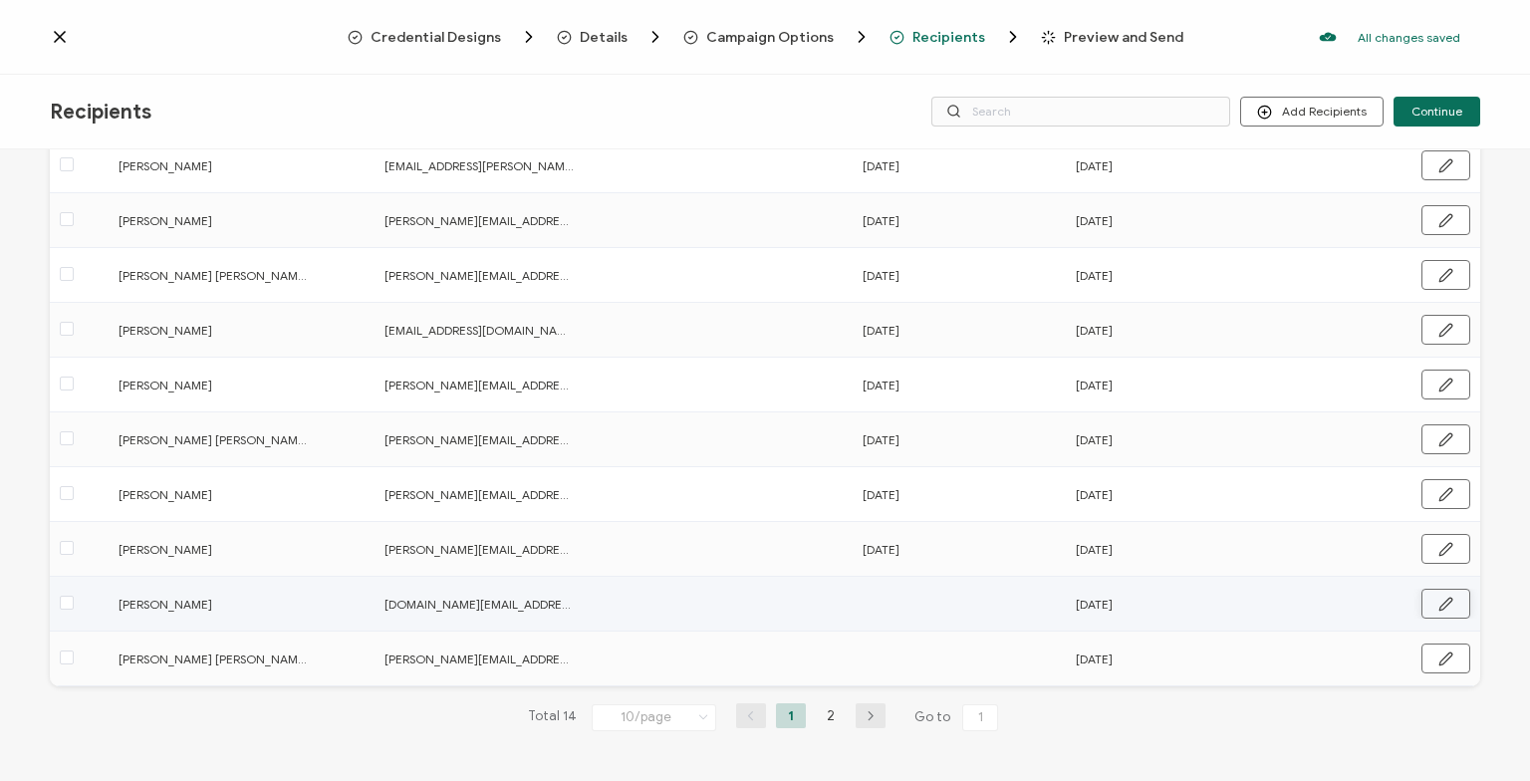
click at [1453, 602] on icon "button" at bounding box center [1446, 604] width 15 height 15
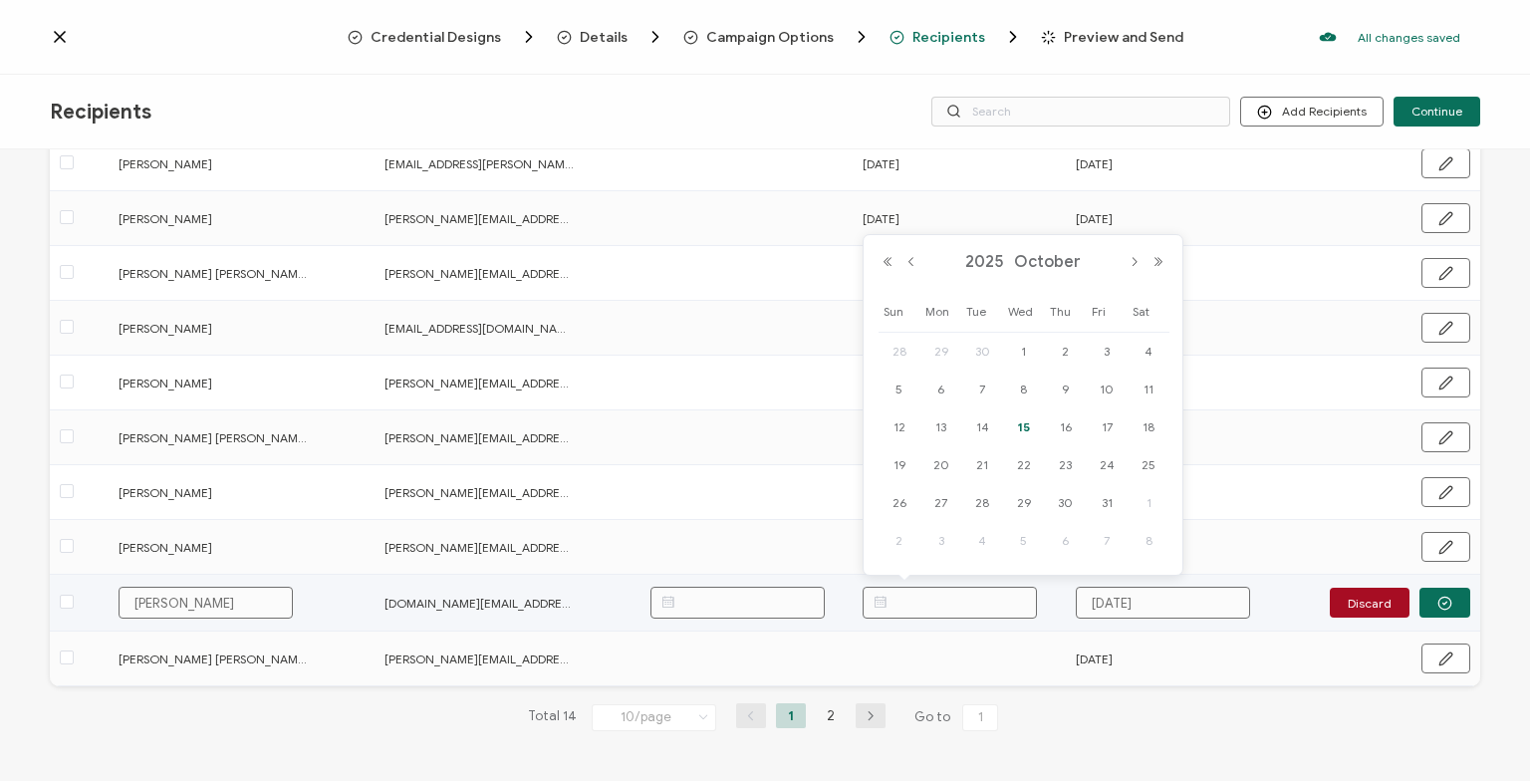
click at [968, 614] on input "text" at bounding box center [950, 603] width 174 height 32
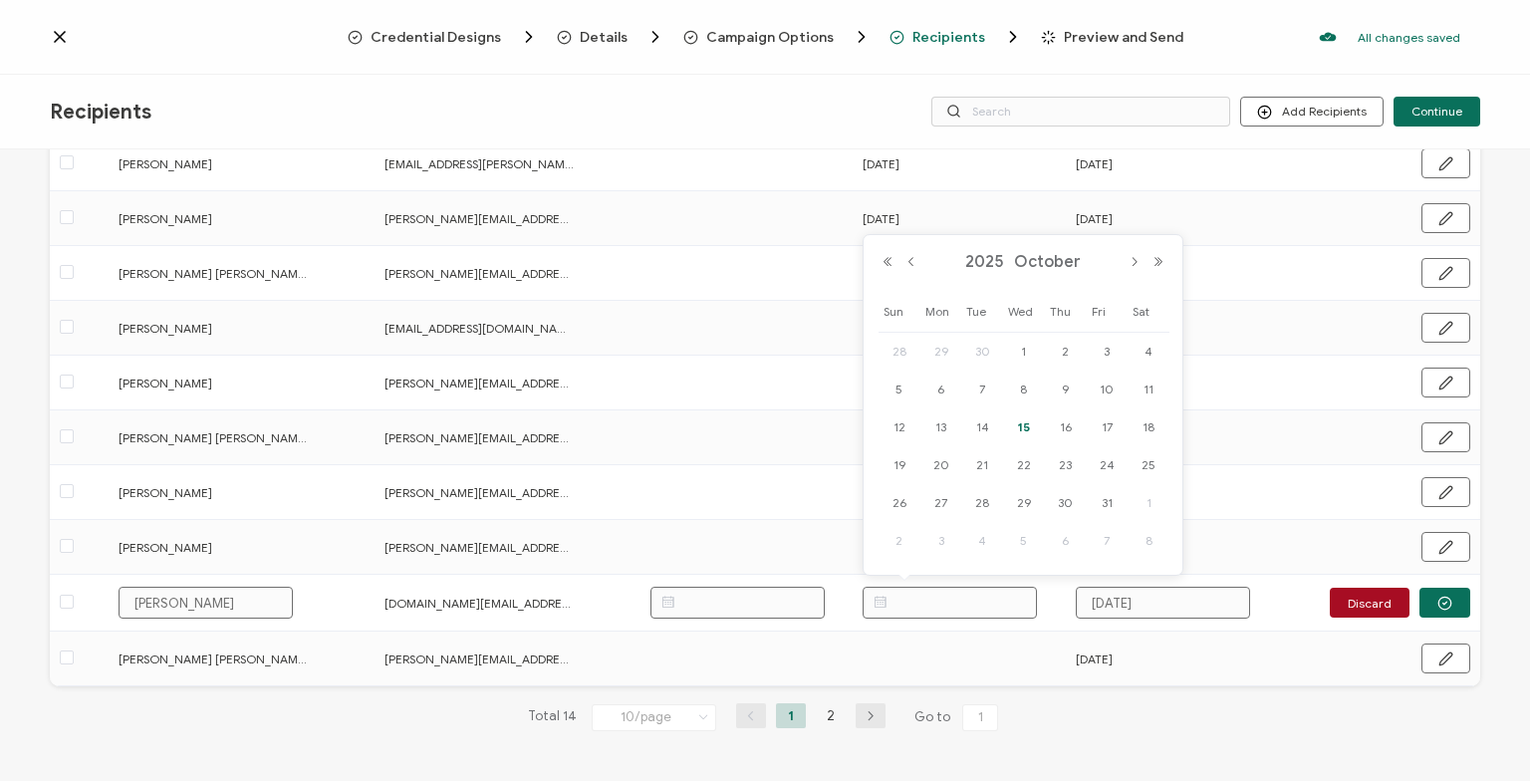
click at [1035, 421] on div "15" at bounding box center [1024, 427] width 42 height 30
type input "[DATE]"
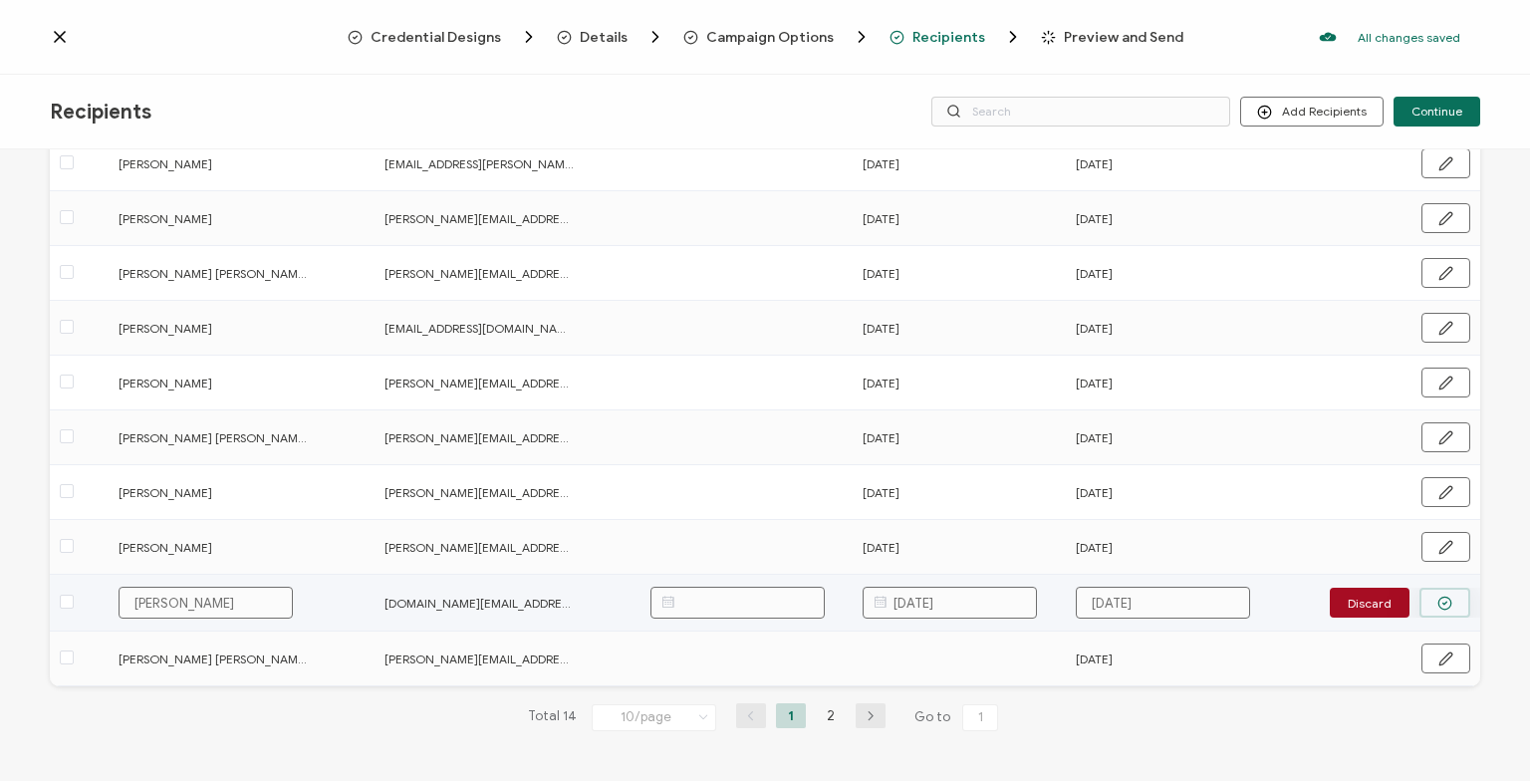
click at [1464, 597] on button "button" at bounding box center [1445, 603] width 51 height 30
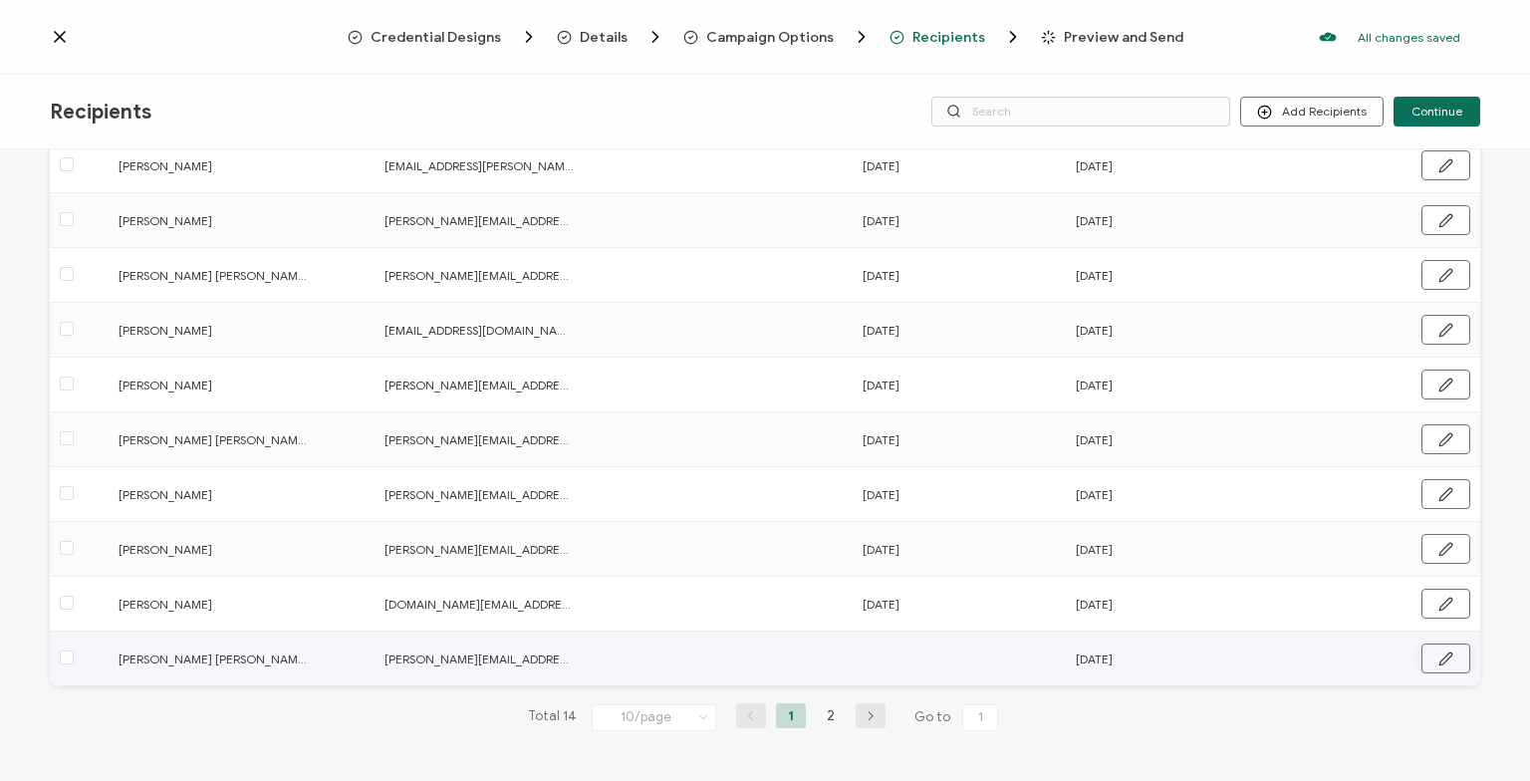
click at [1441, 658] on icon "button" at bounding box center [1446, 659] width 15 height 15
click at [950, 651] on input "text" at bounding box center [950, 658] width 174 height 32
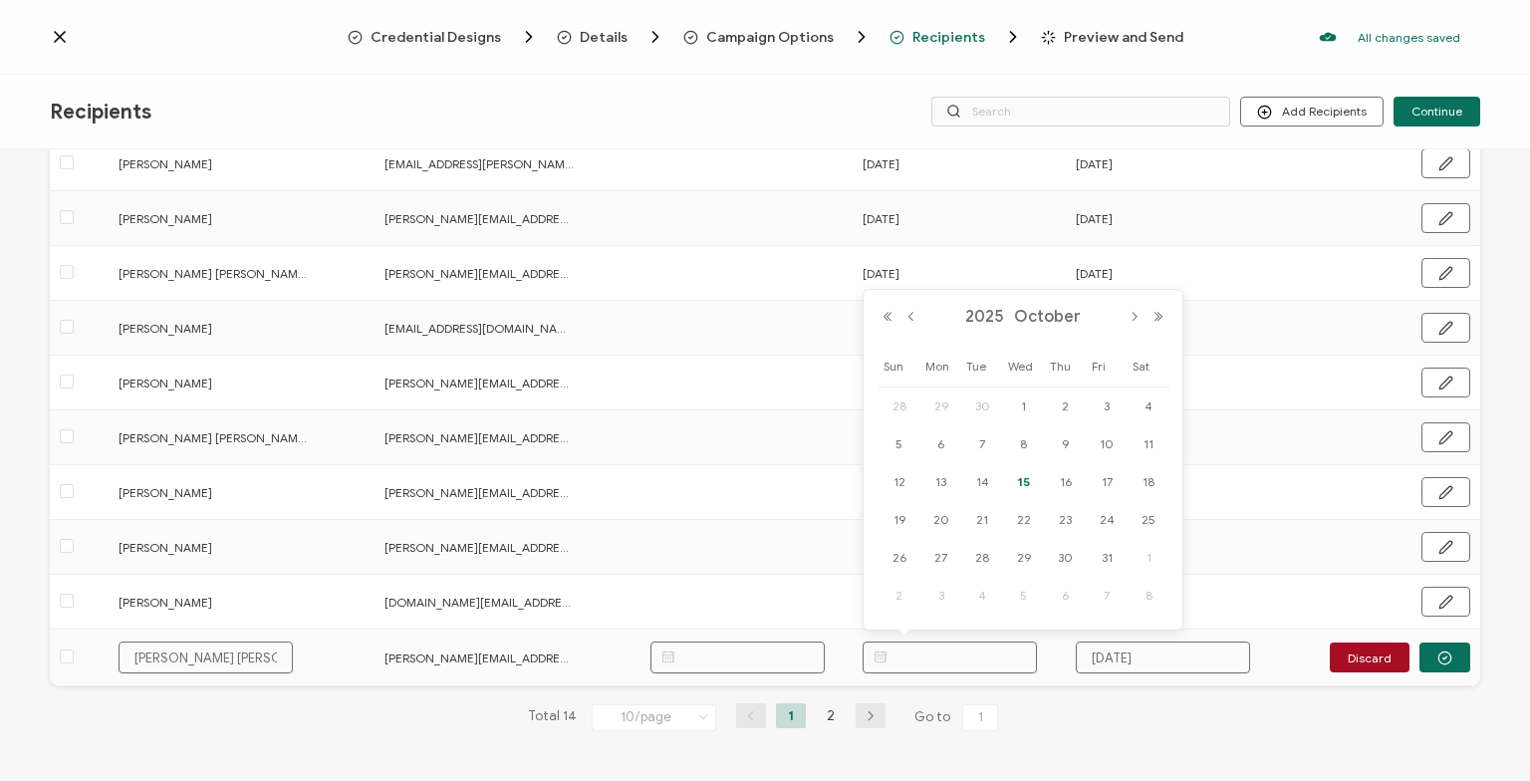
click at [1021, 472] on span "15" at bounding box center [1024, 482] width 24 height 24
type input "[DATE]"
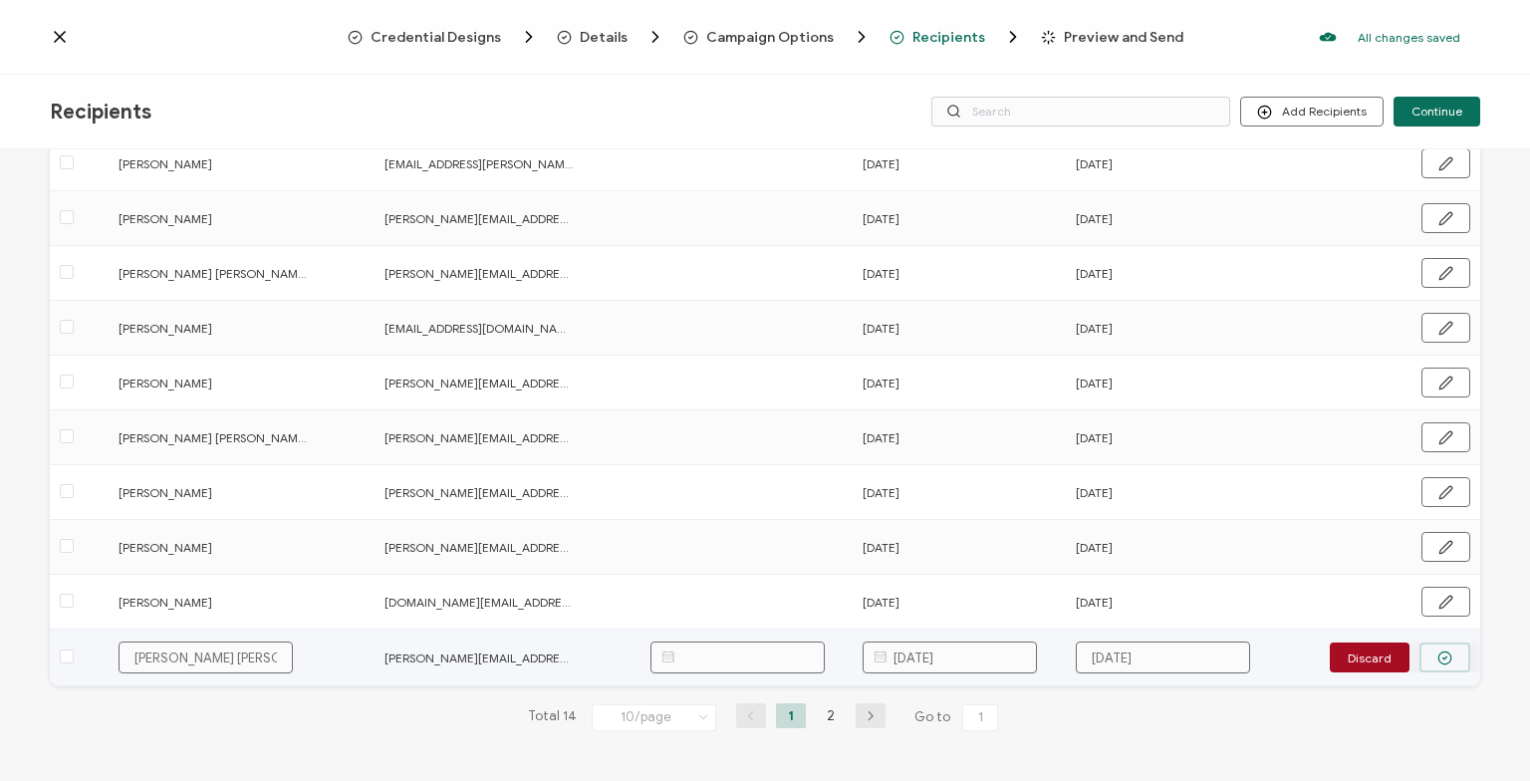
click at [1464, 663] on button "button" at bounding box center [1445, 658] width 51 height 30
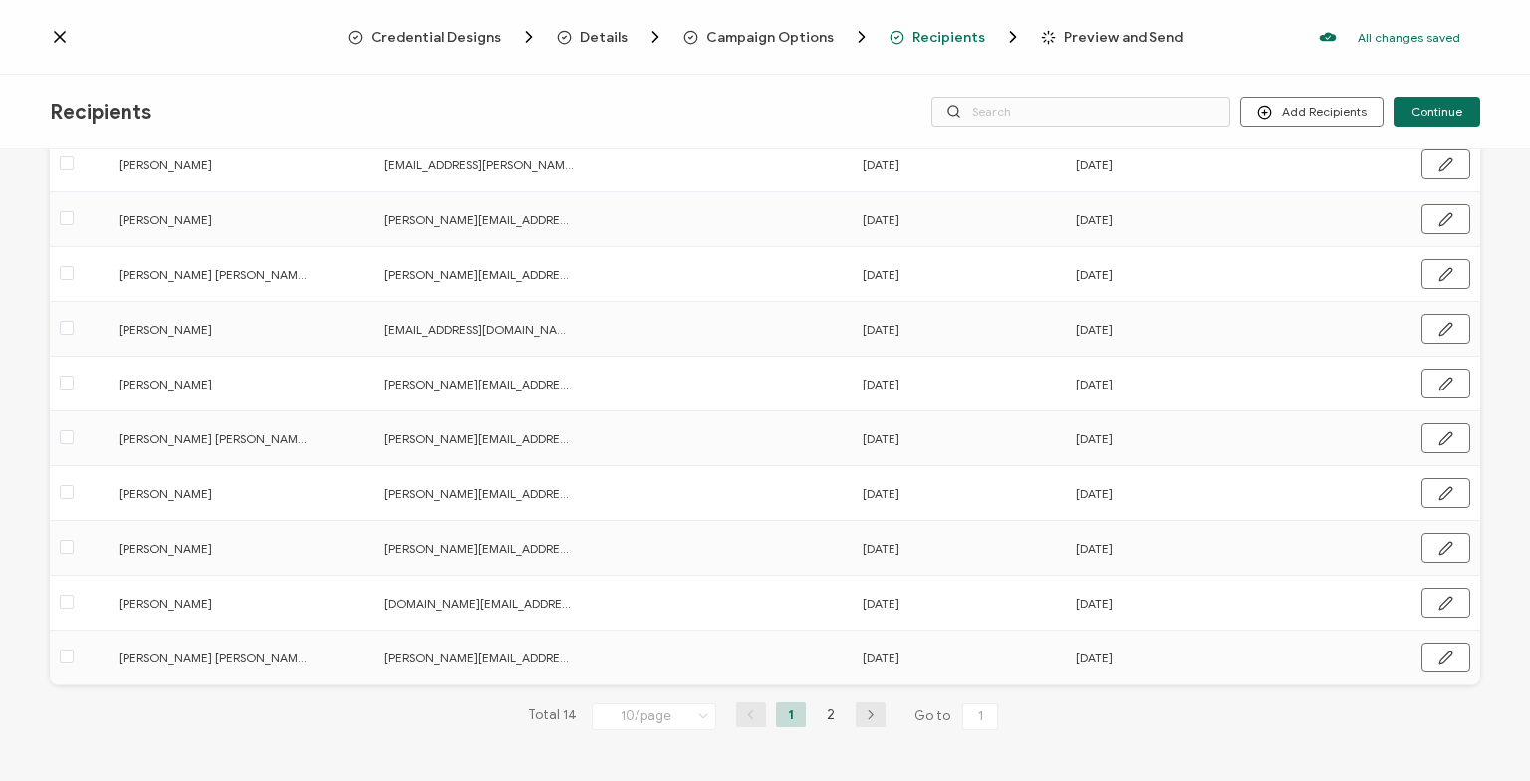
scroll to position [205, 0]
click at [822, 714] on li "2" at bounding box center [831, 715] width 30 height 25
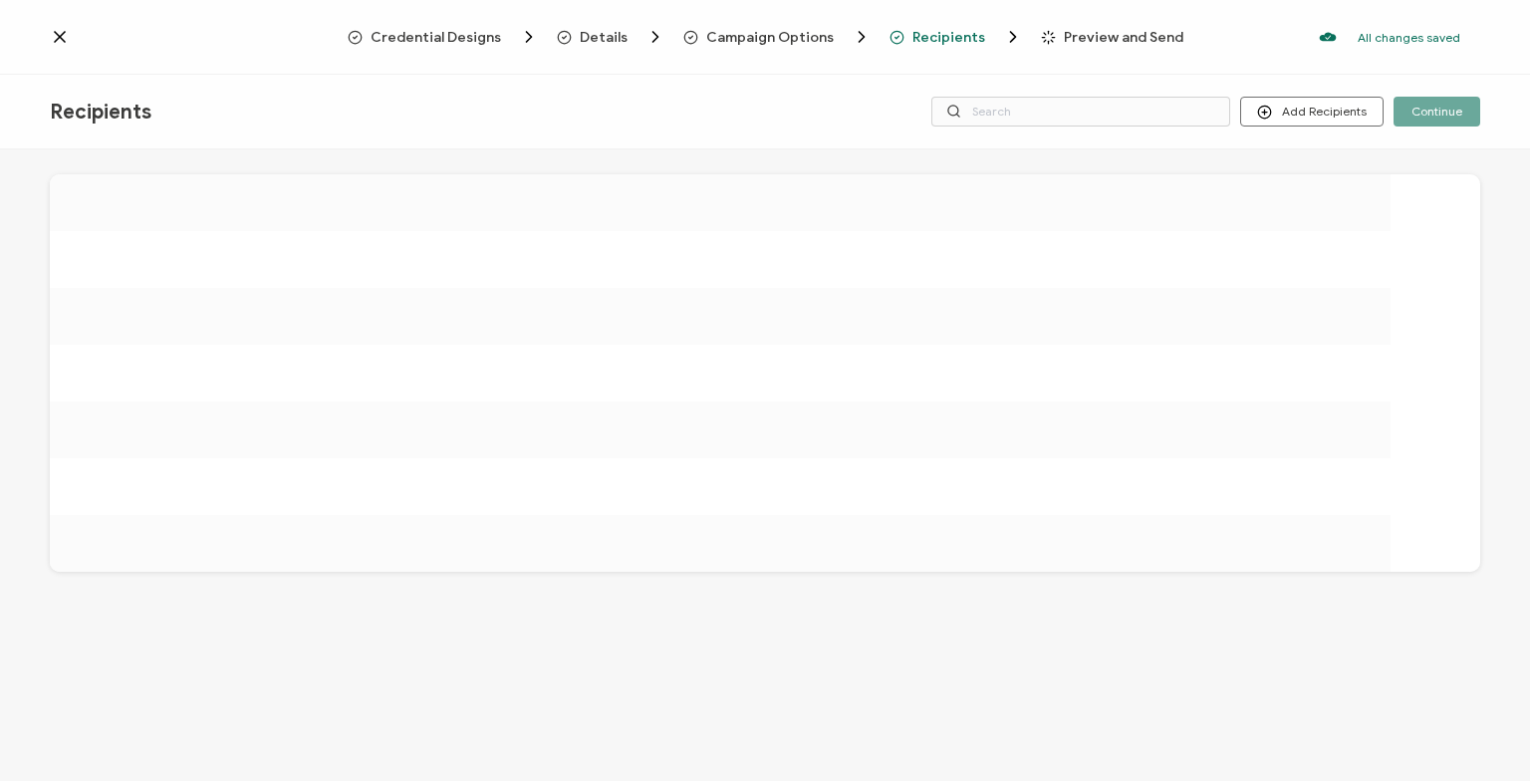
scroll to position [0, 0]
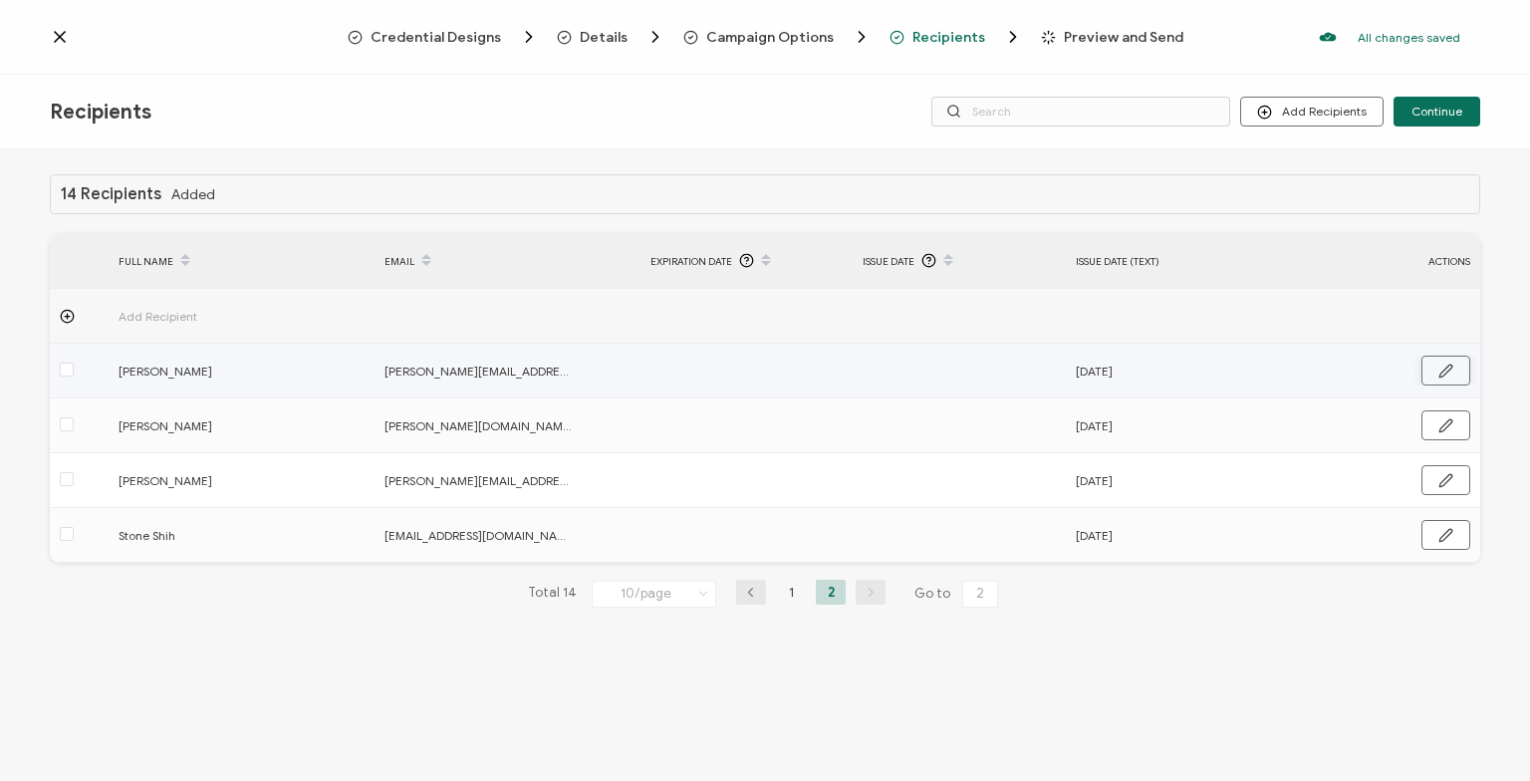
click at [1440, 365] on icon "button" at bounding box center [1446, 371] width 15 height 15
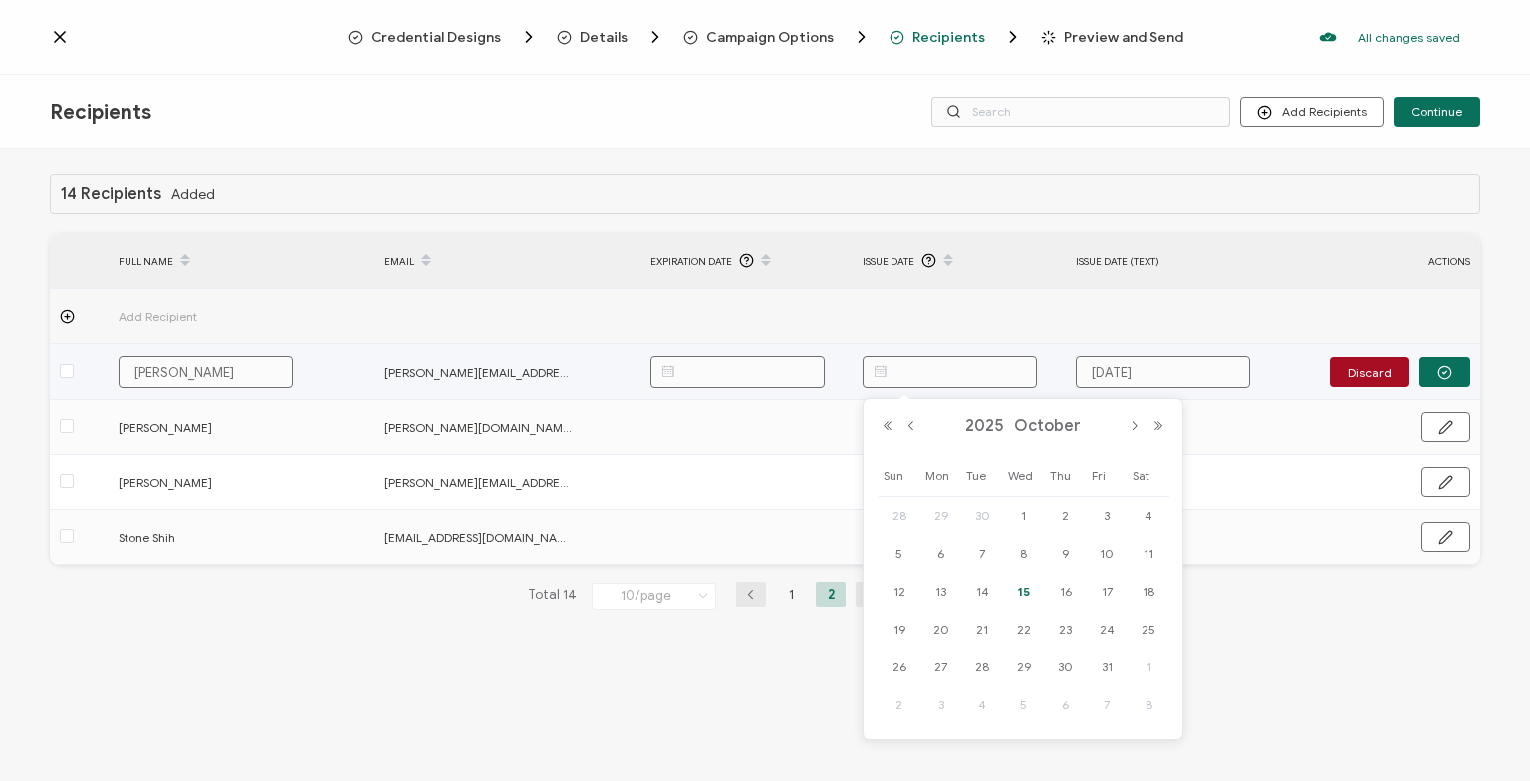
click at [950, 374] on input "text" at bounding box center [950, 372] width 174 height 32
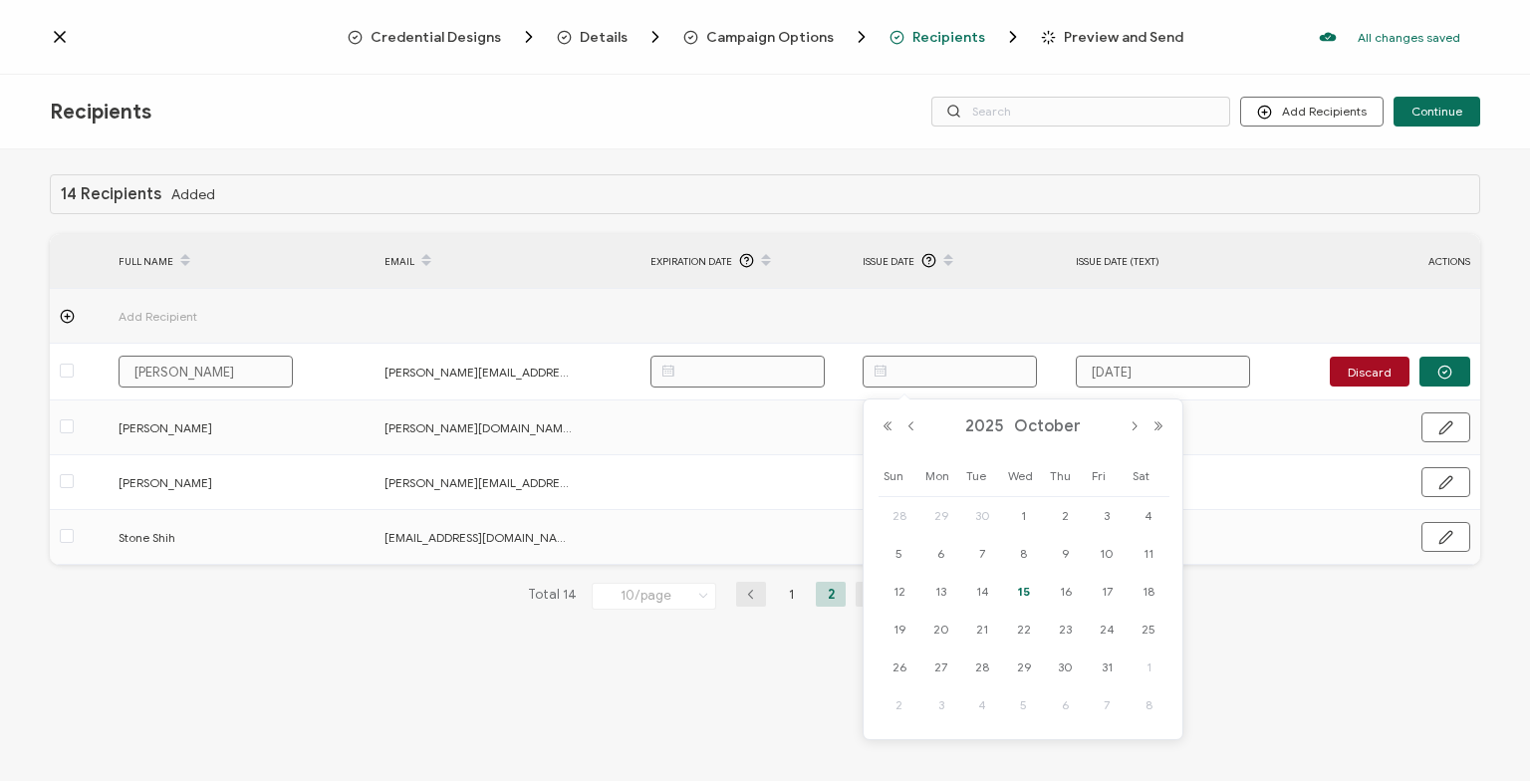
click at [1030, 592] on span "15" at bounding box center [1024, 592] width 24 height 24
type input "[DATE]"
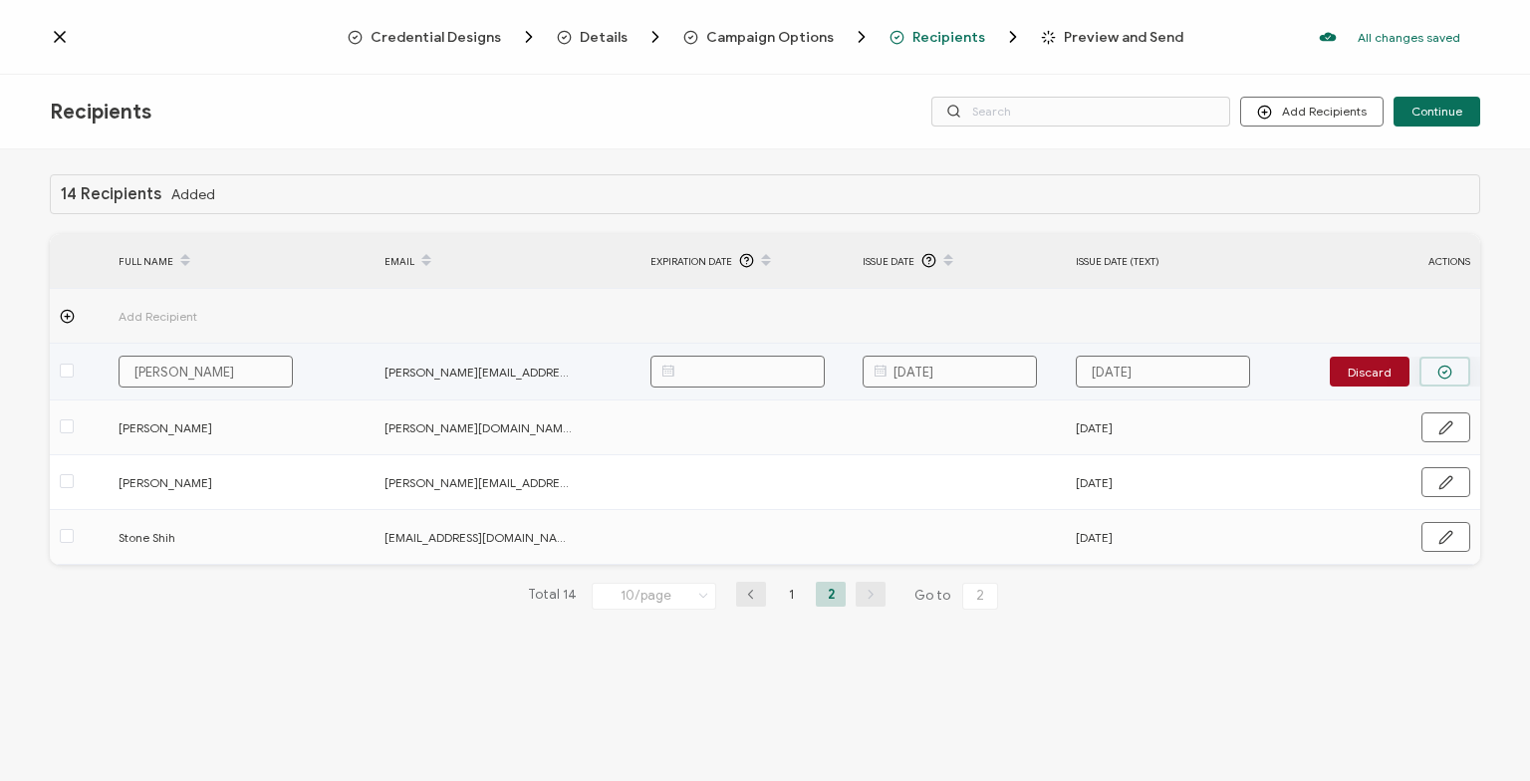
click at [1441, 367] on circle "button" at bounding box center [1445, 372] width 13 height 13
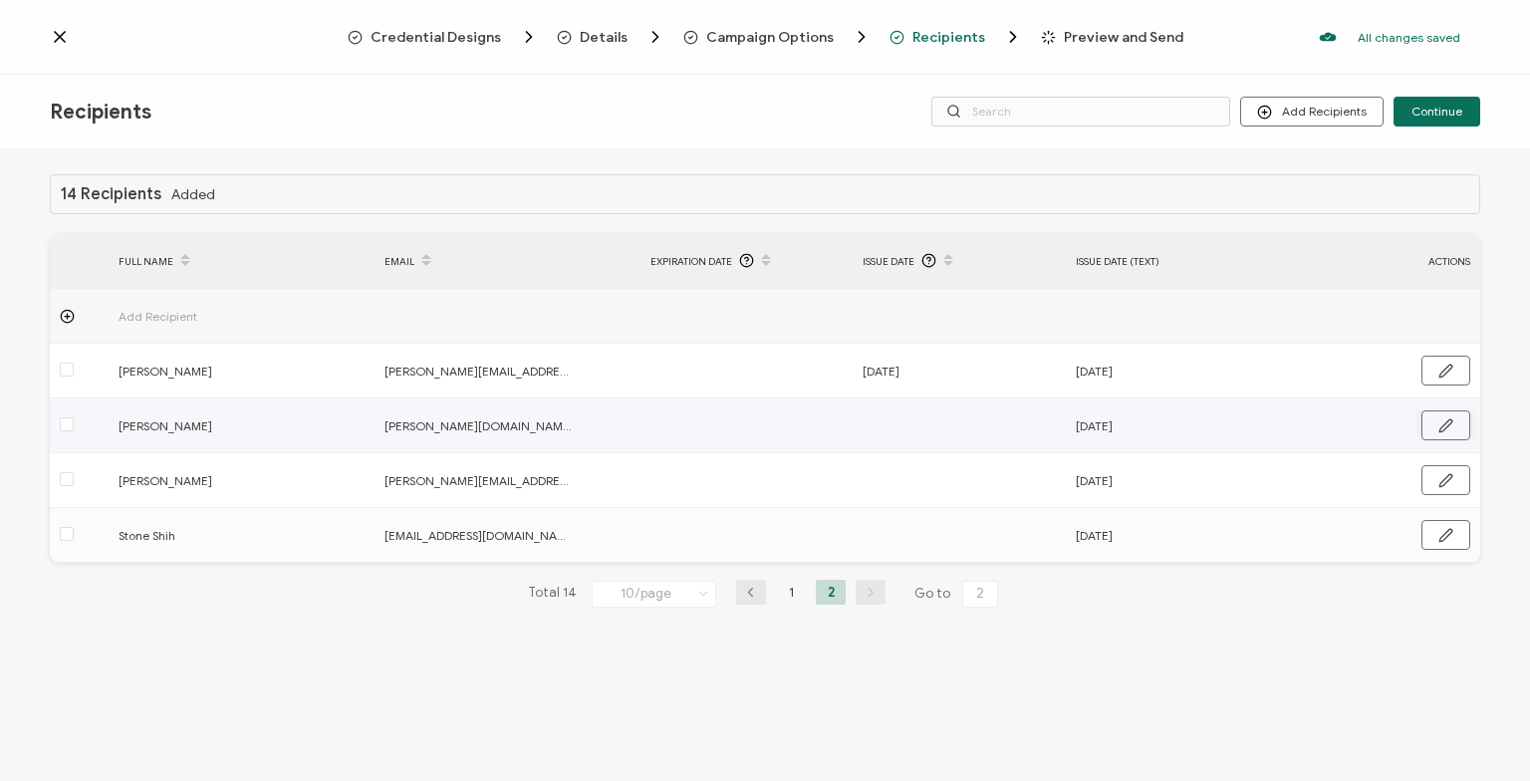
click at [1453, 423] on icon "button" at bounding box center [1446, 425] width 15 height 15
click at [972, 431] on input "text" at bounding box center [950, 426] width 174 height 32
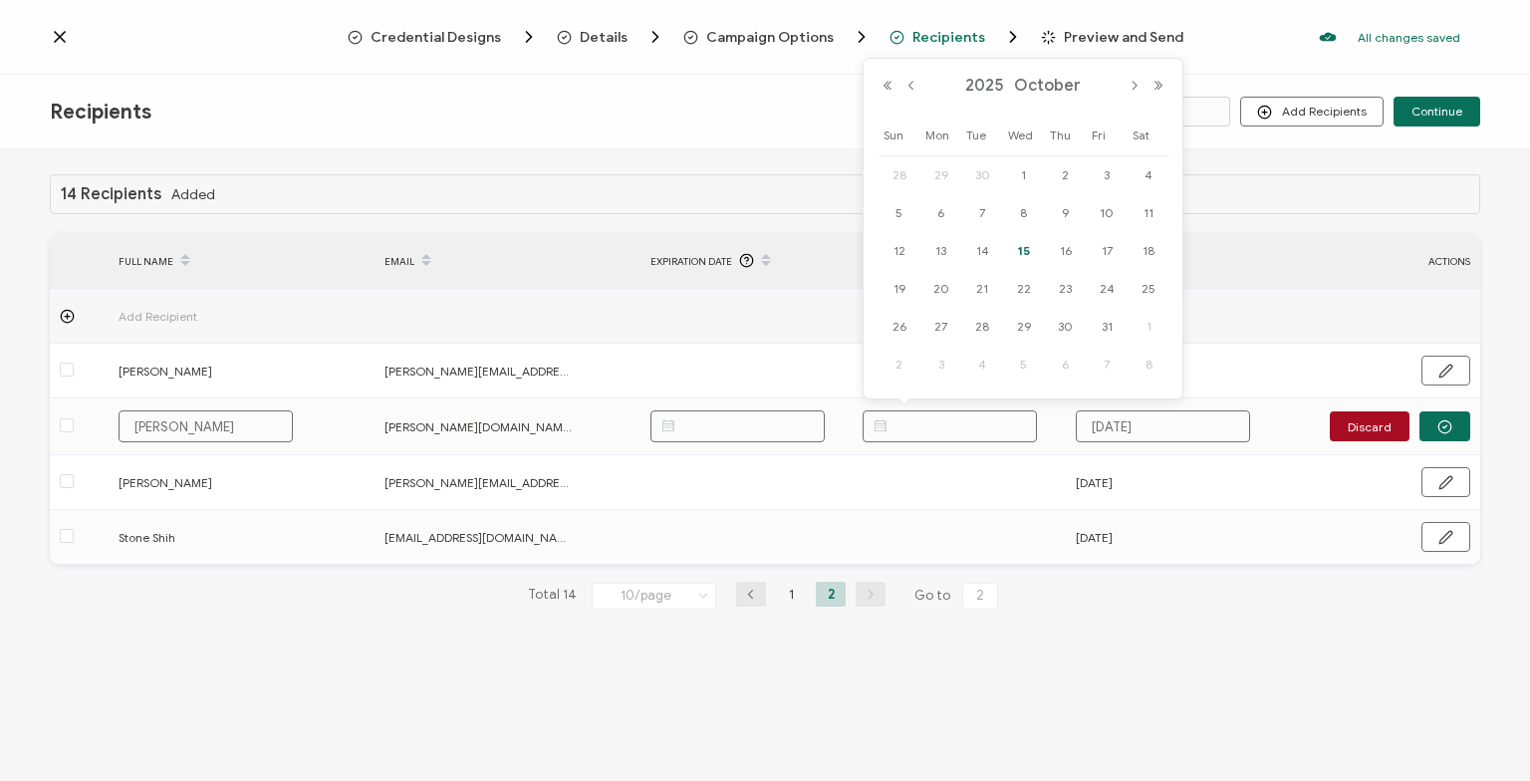
click at [1022, 253] on span "15" at bounding box center [1024, 251] width 24 height 24
type input "[DATE]"
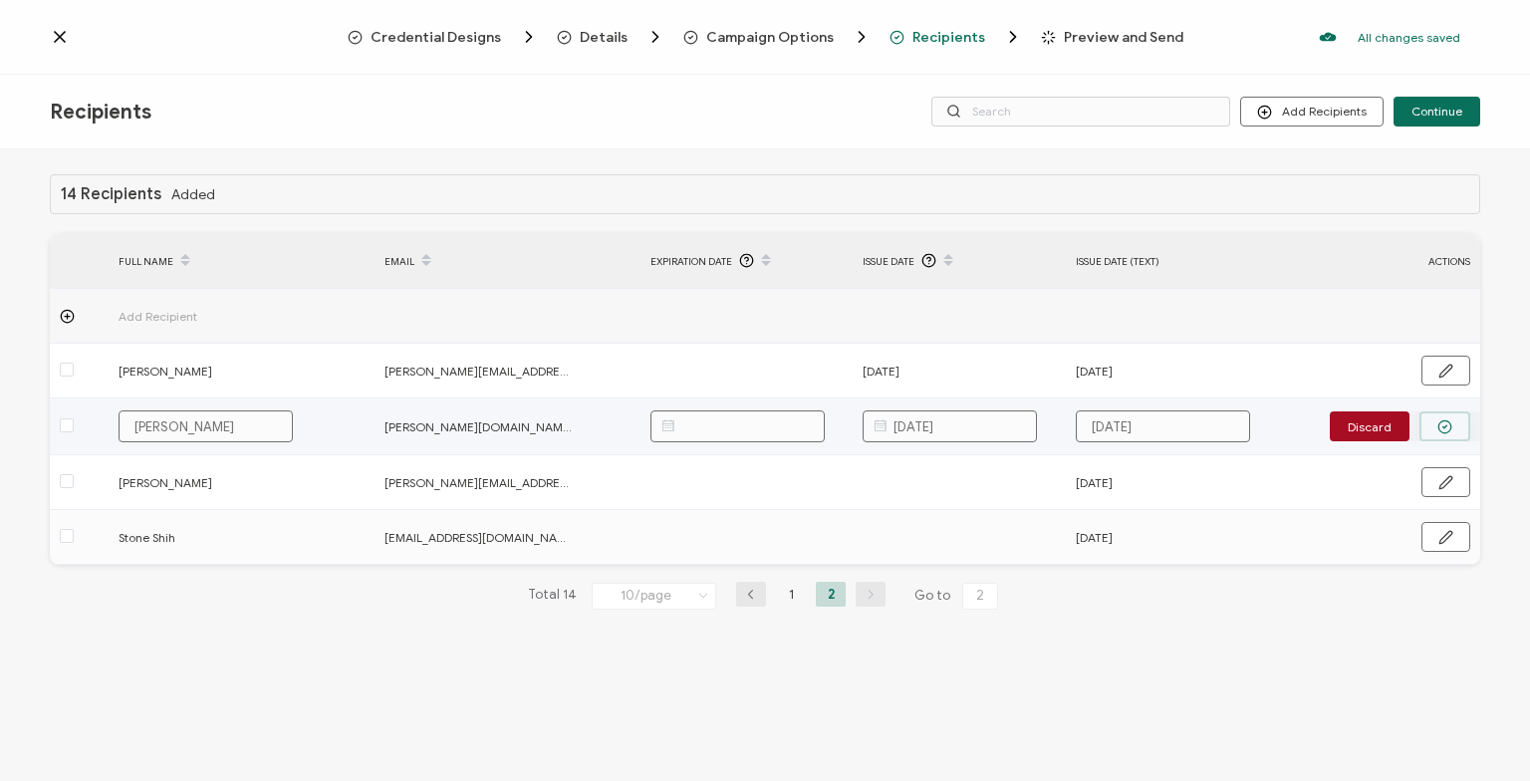
click at [1435, 416] on button "button" at bounding box center [1445, 426] width 51 height 30
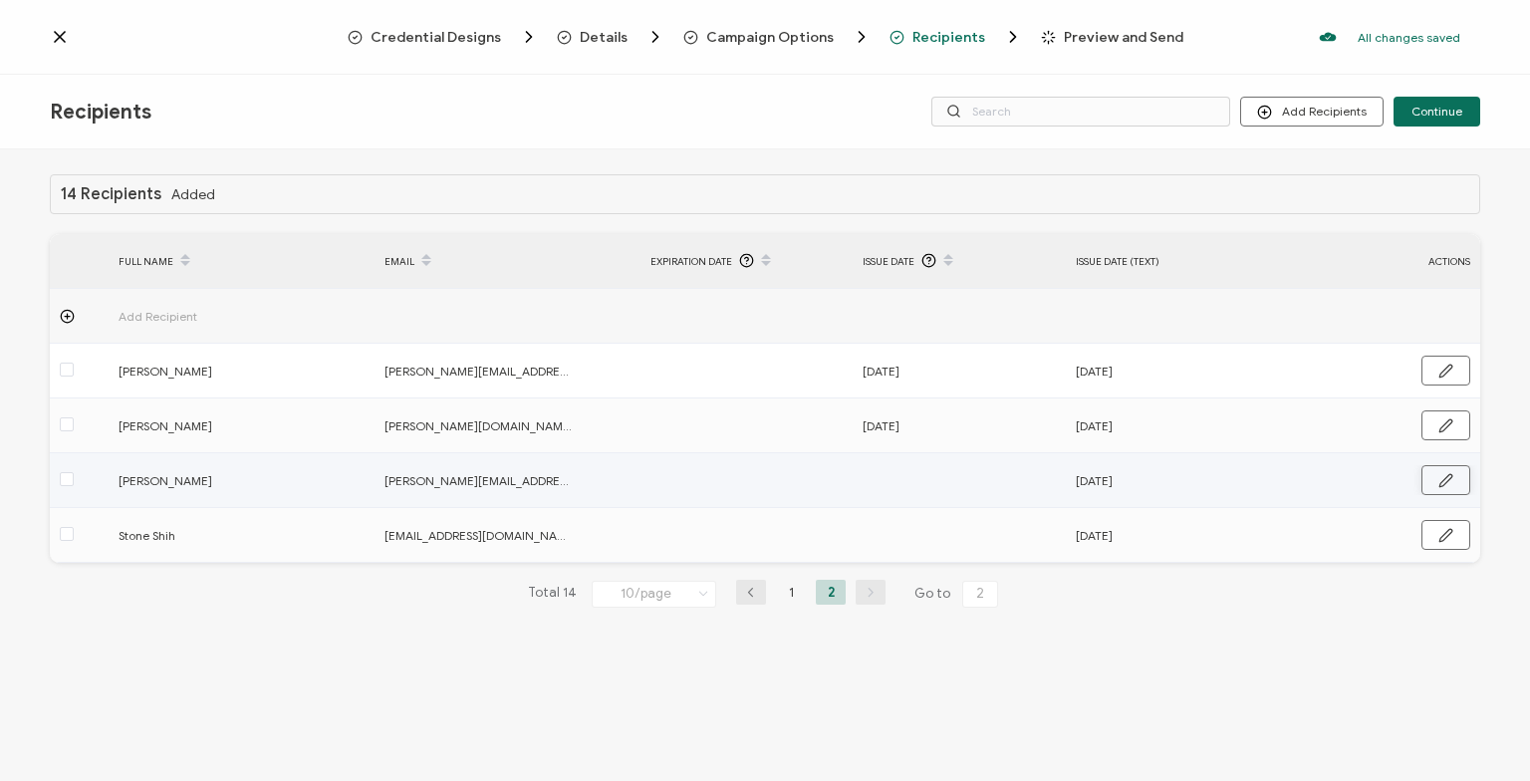
click at [1462, 488] on button "button" at bounding box center [1446, 480] width 49 height 30
click at [999, 489] on input "text" at bounding box center [950, 481] width 174 height 32
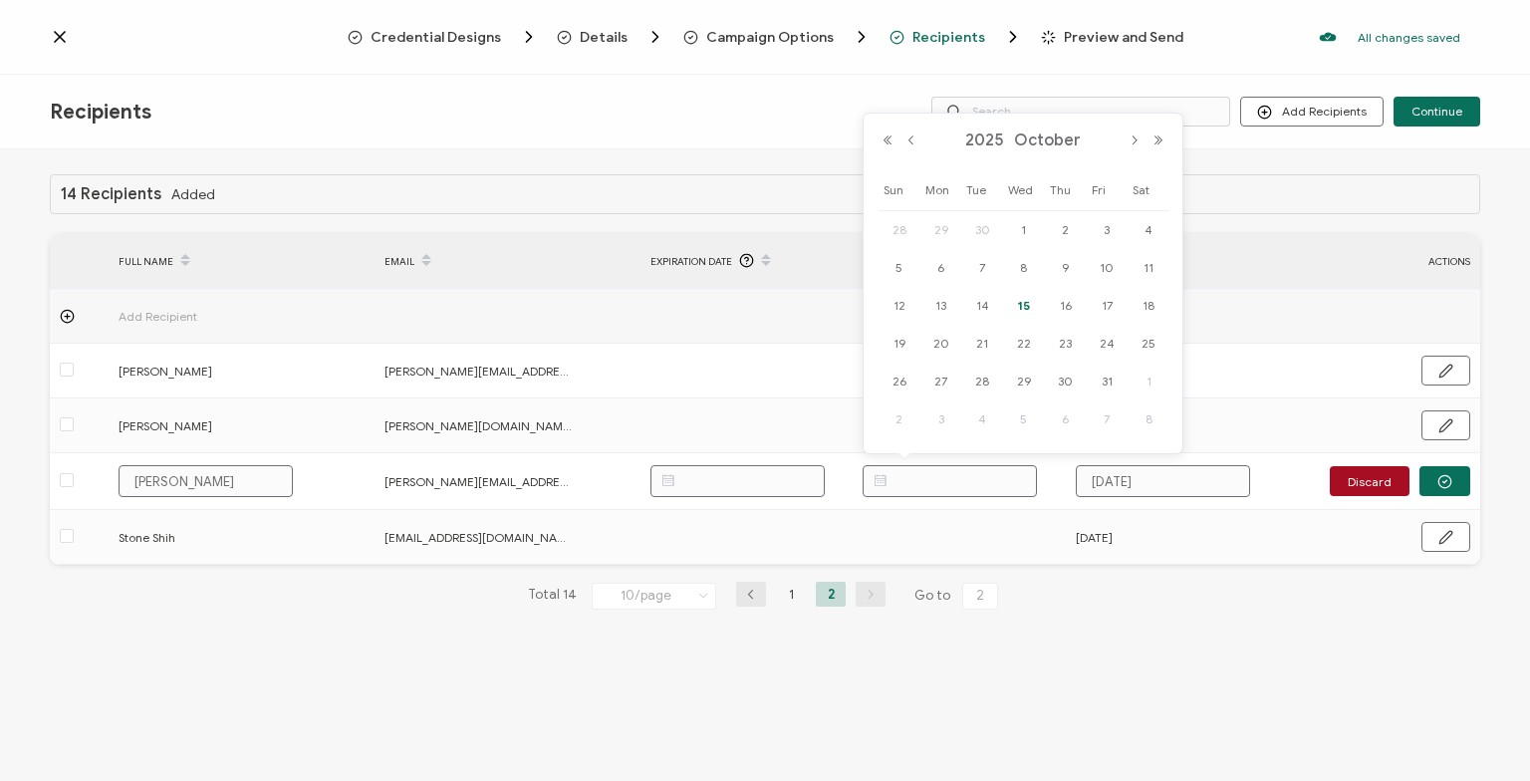
click at [1022, 312] on span "15" at bounding box center [1024, 306] width 24 height 24
type input "[DATE]"
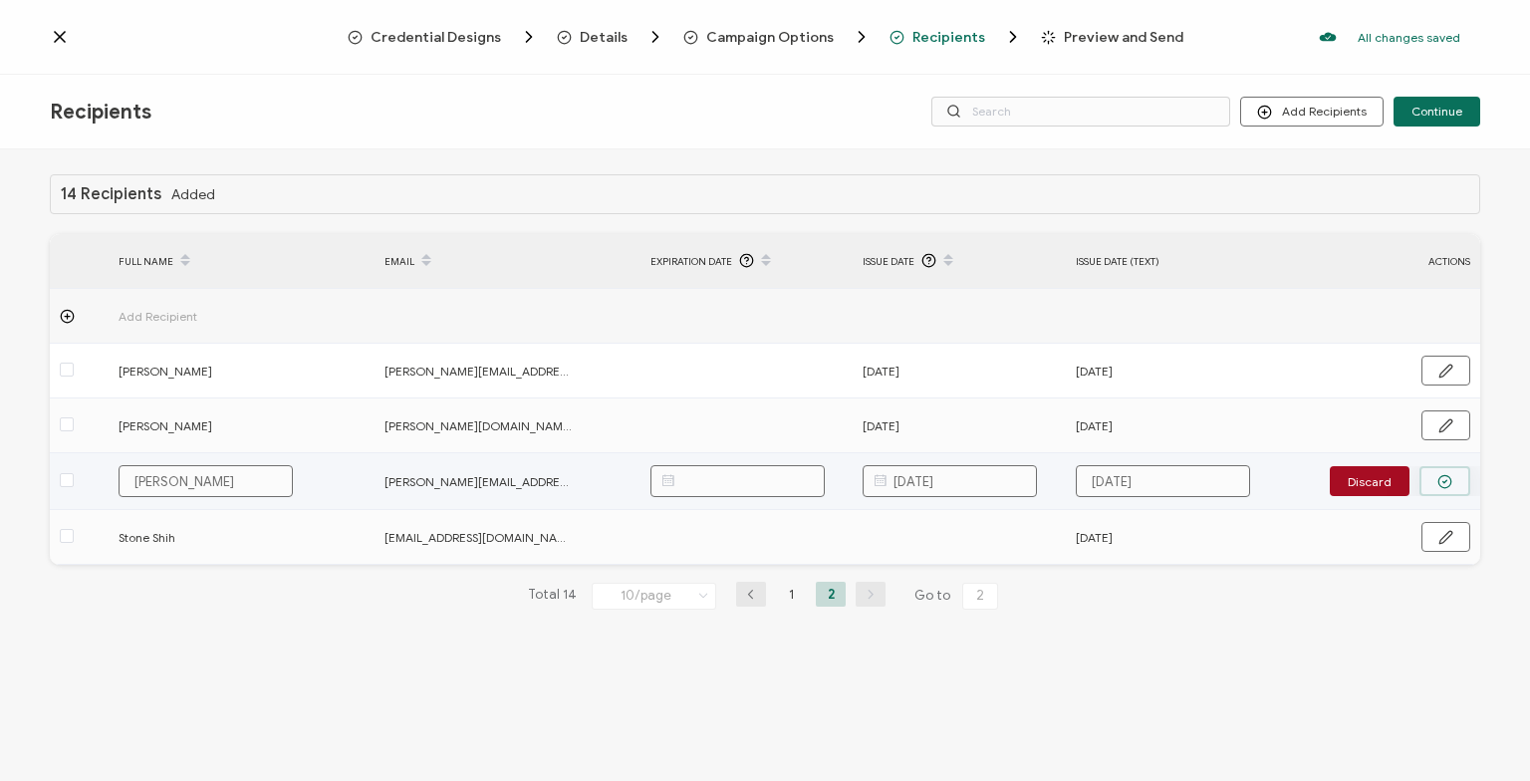
click at [1457, 477] on button "button" at bounding box center [1445, 481] width 51 height 30
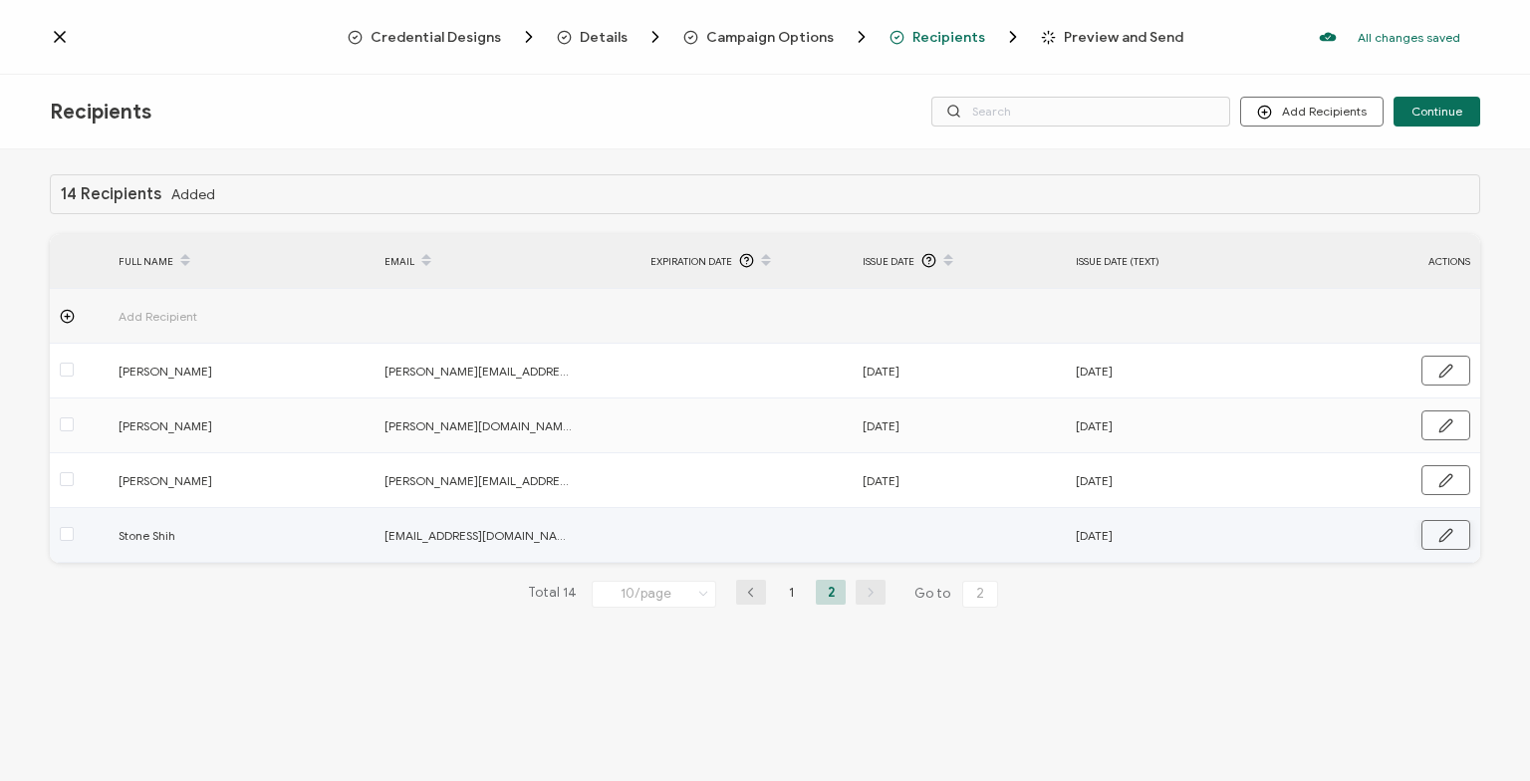
click at [1445, 540] on icon "button" at bounding box center [1446, 535] width 15 height 15
click at [941, 529] on input "text" at bounding box center [950, 536] width 174 height 32
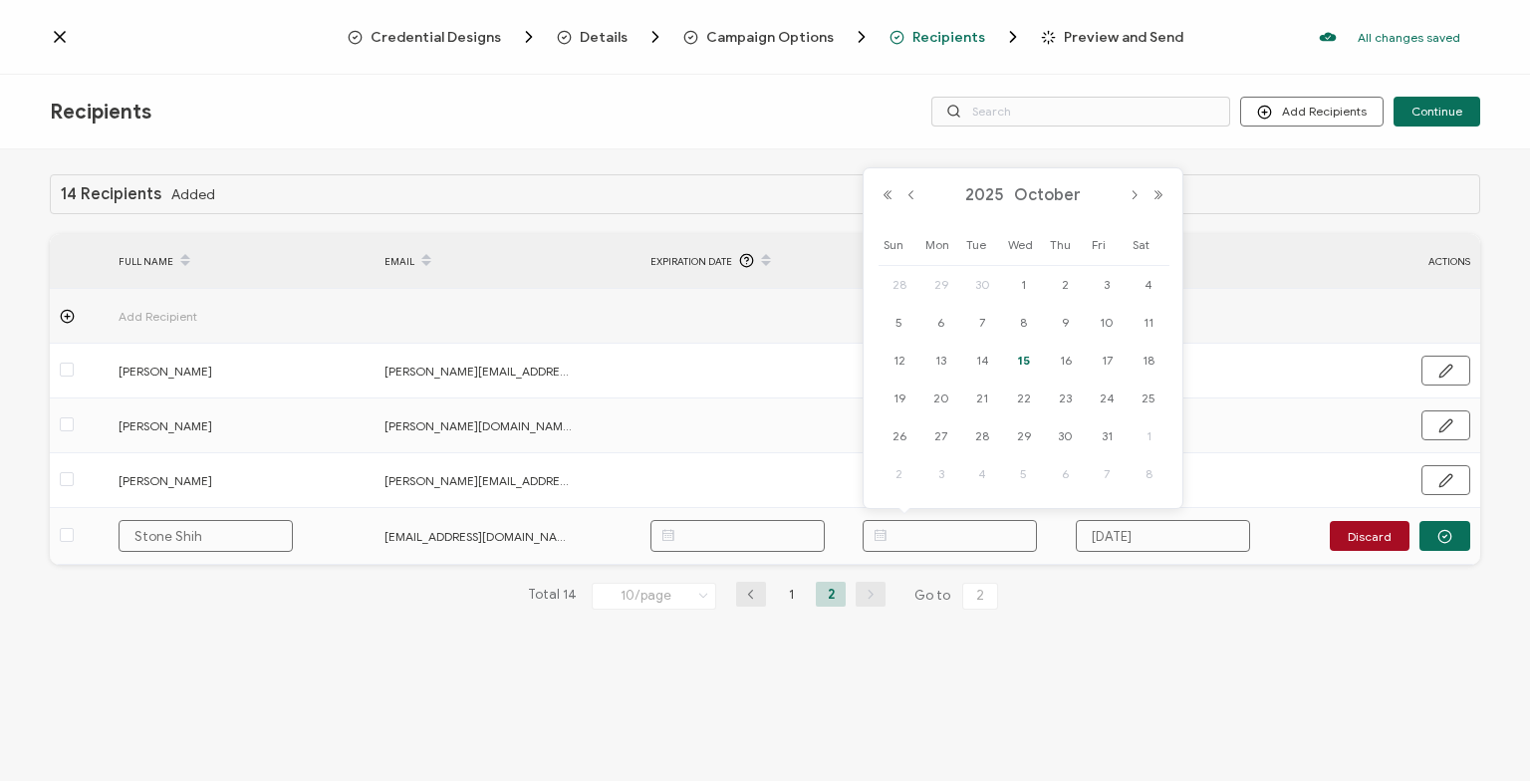
click at [1014, 356] on span "15" at bounding box center [1024, 361] width 24 height 24
type input "[DATE]"
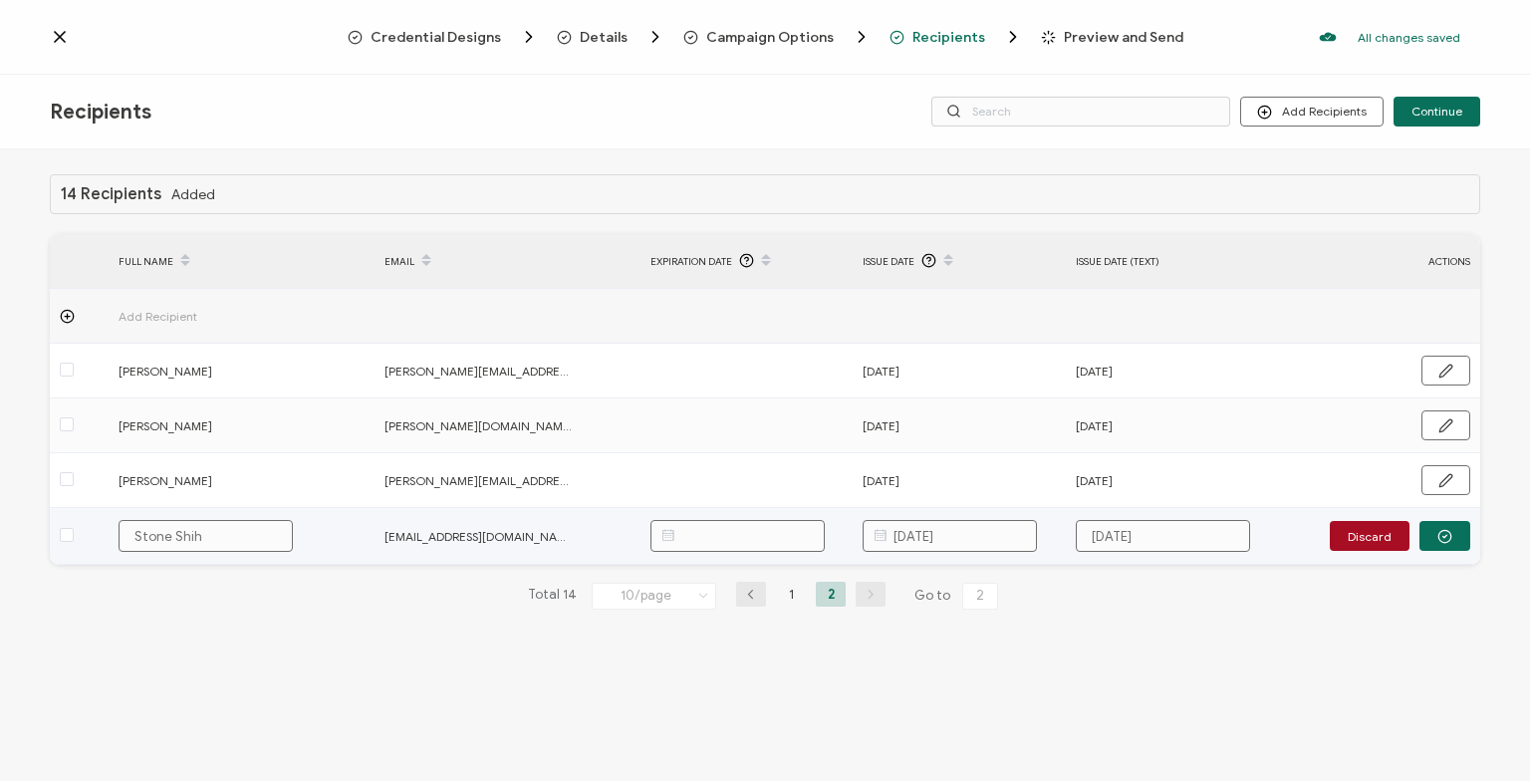
click at [1444, 538] on icon "button" at bounding box center [1445, 536] width 15 height 15
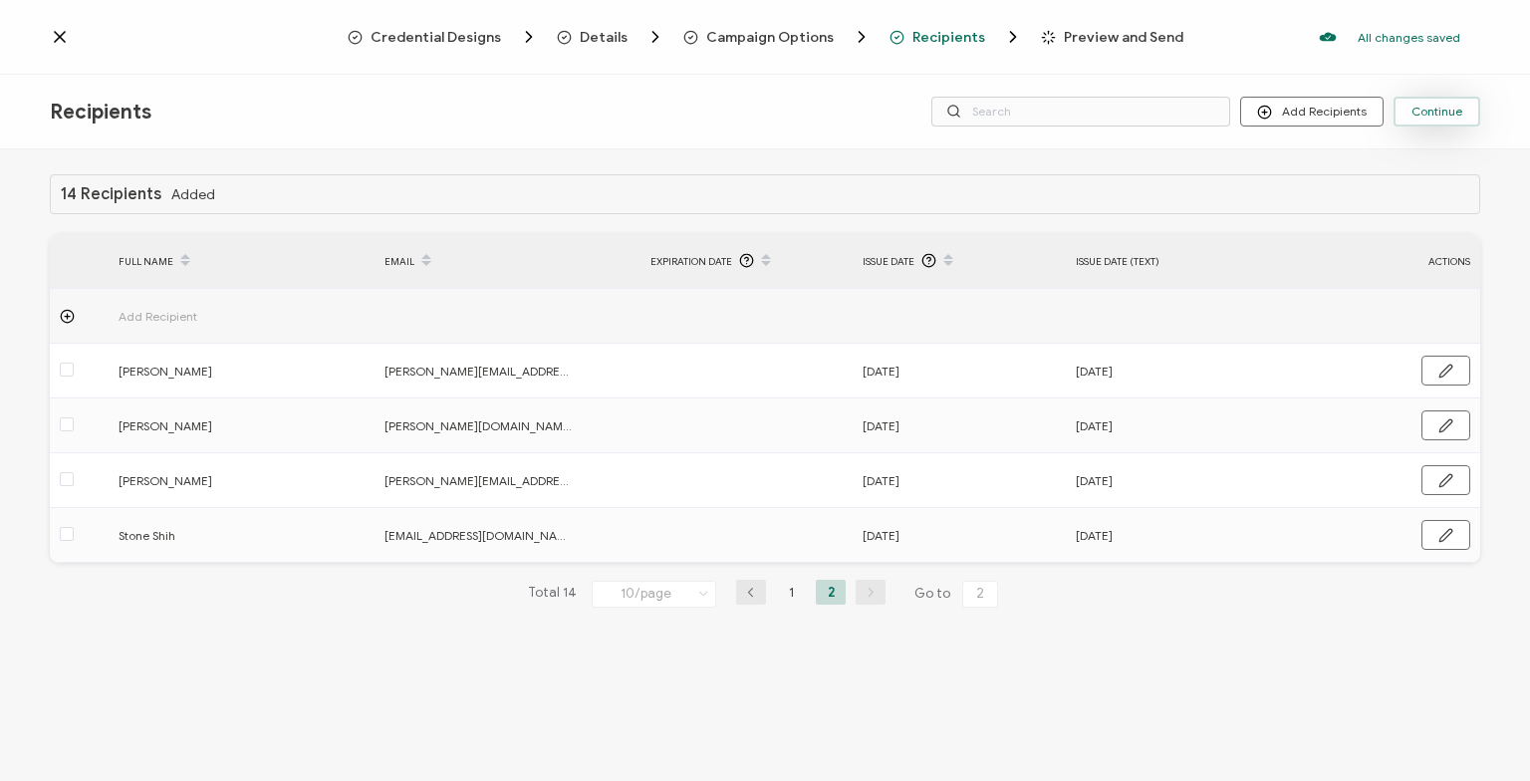
click at [1426, 117] on span "Continue" at bounding box center [1437, 112] width 51 height 12
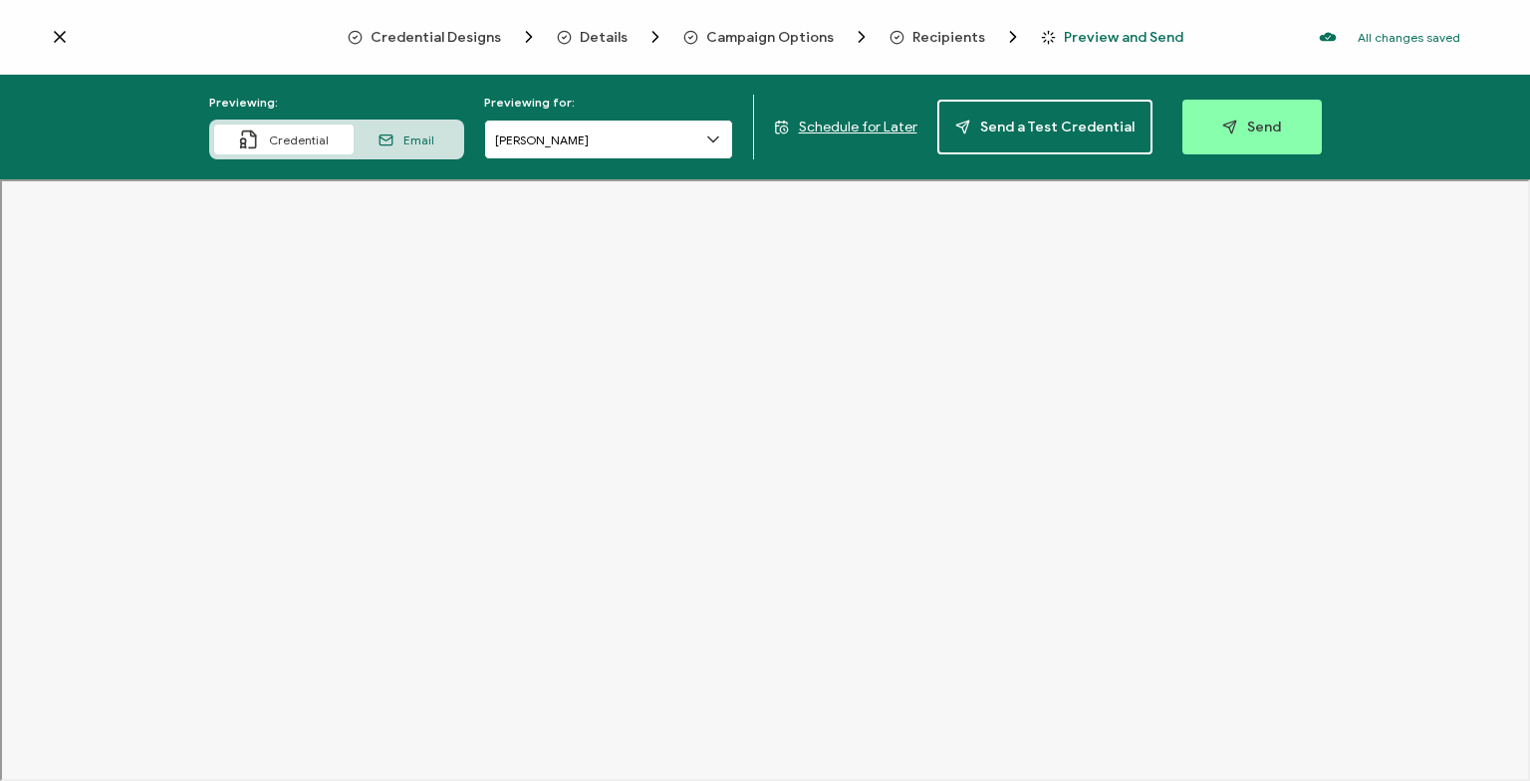
click at [565, 137] on input "[PERSON_NAME]" at bounding box center [608, 140] width 249 height 40
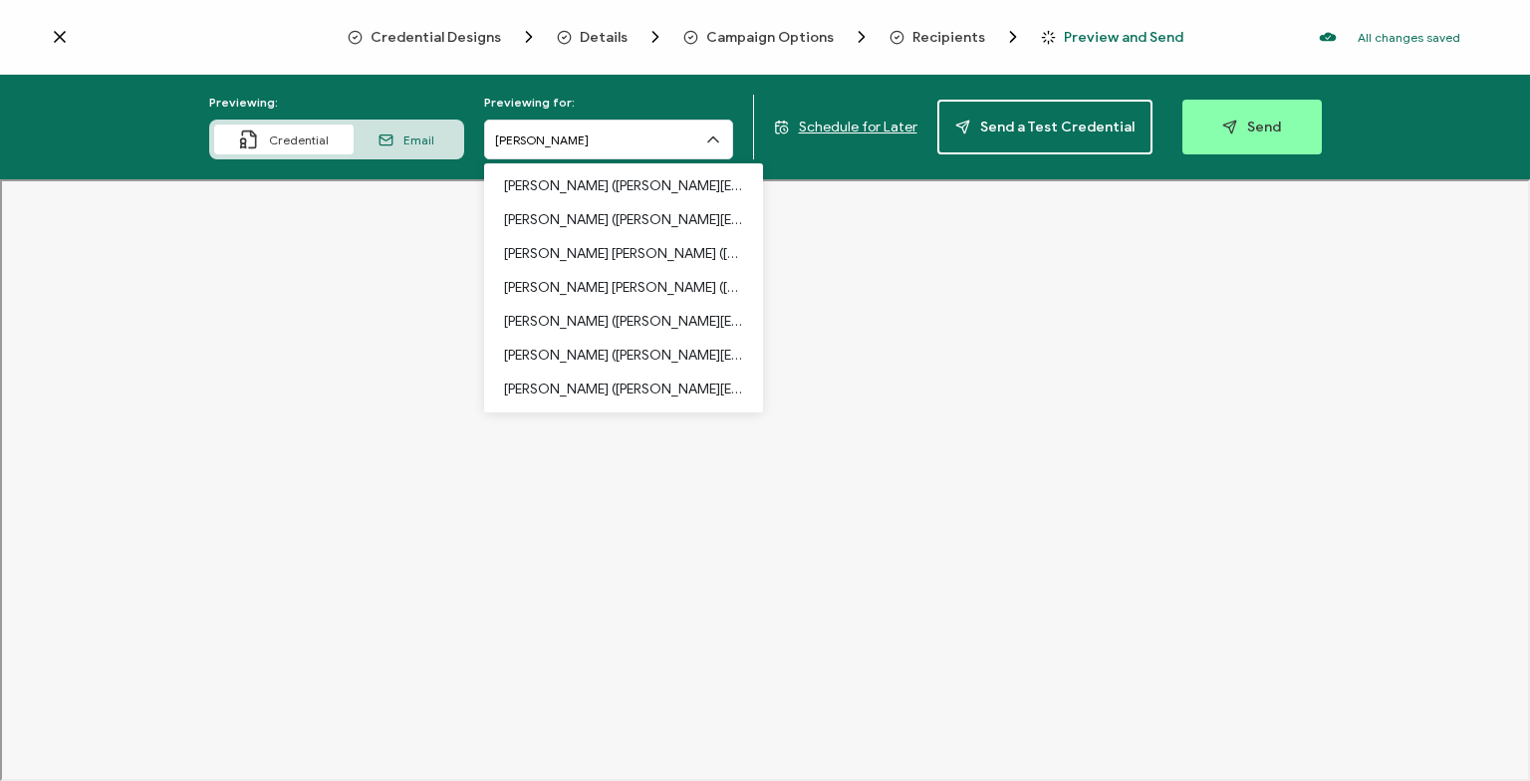
click at [452, 144] on div "Email" at bounding box center [407, 140] width 106 height 30
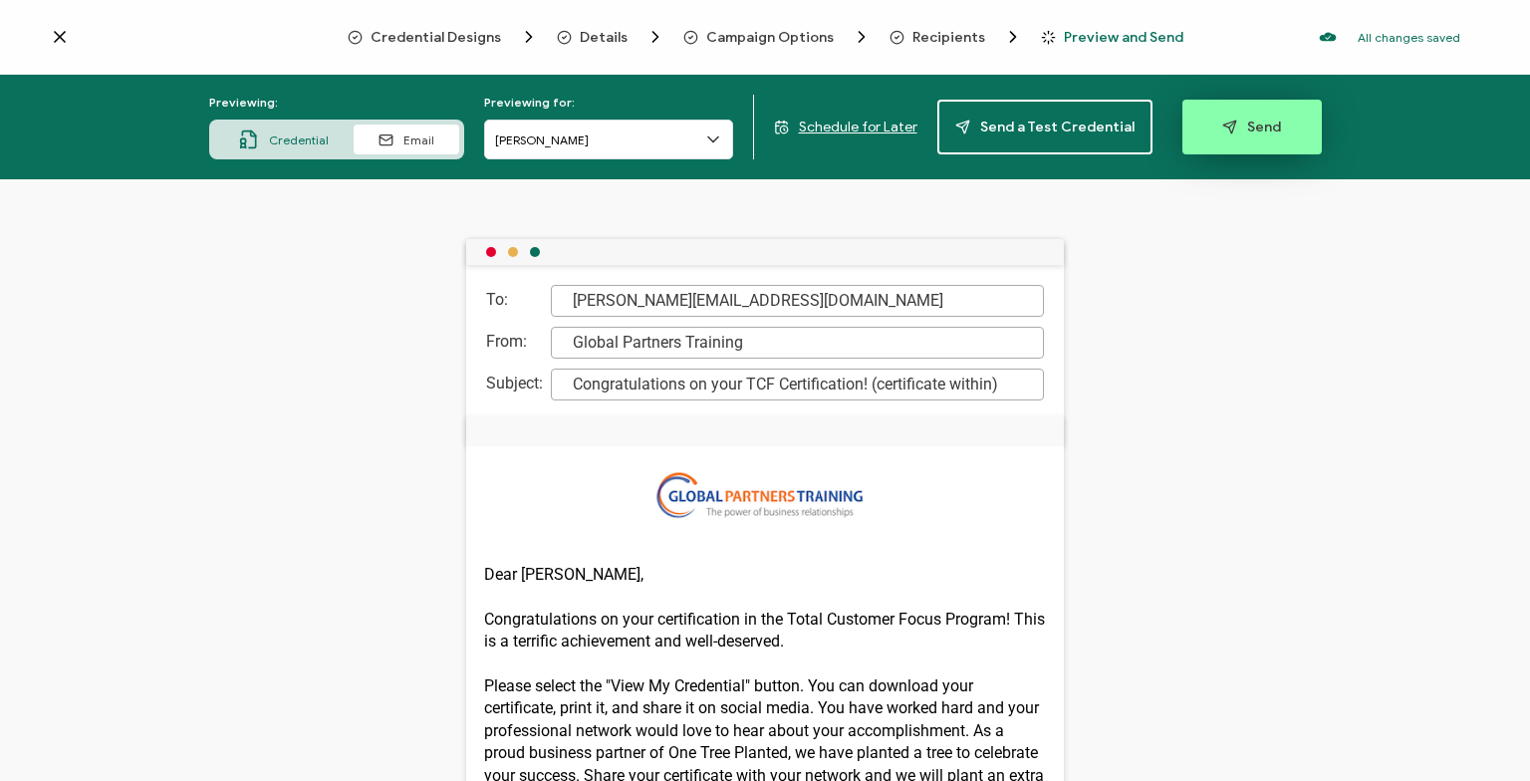
click at [1263, 116] on button "Send" at bounding box center [1252, 127] width 139 height 55
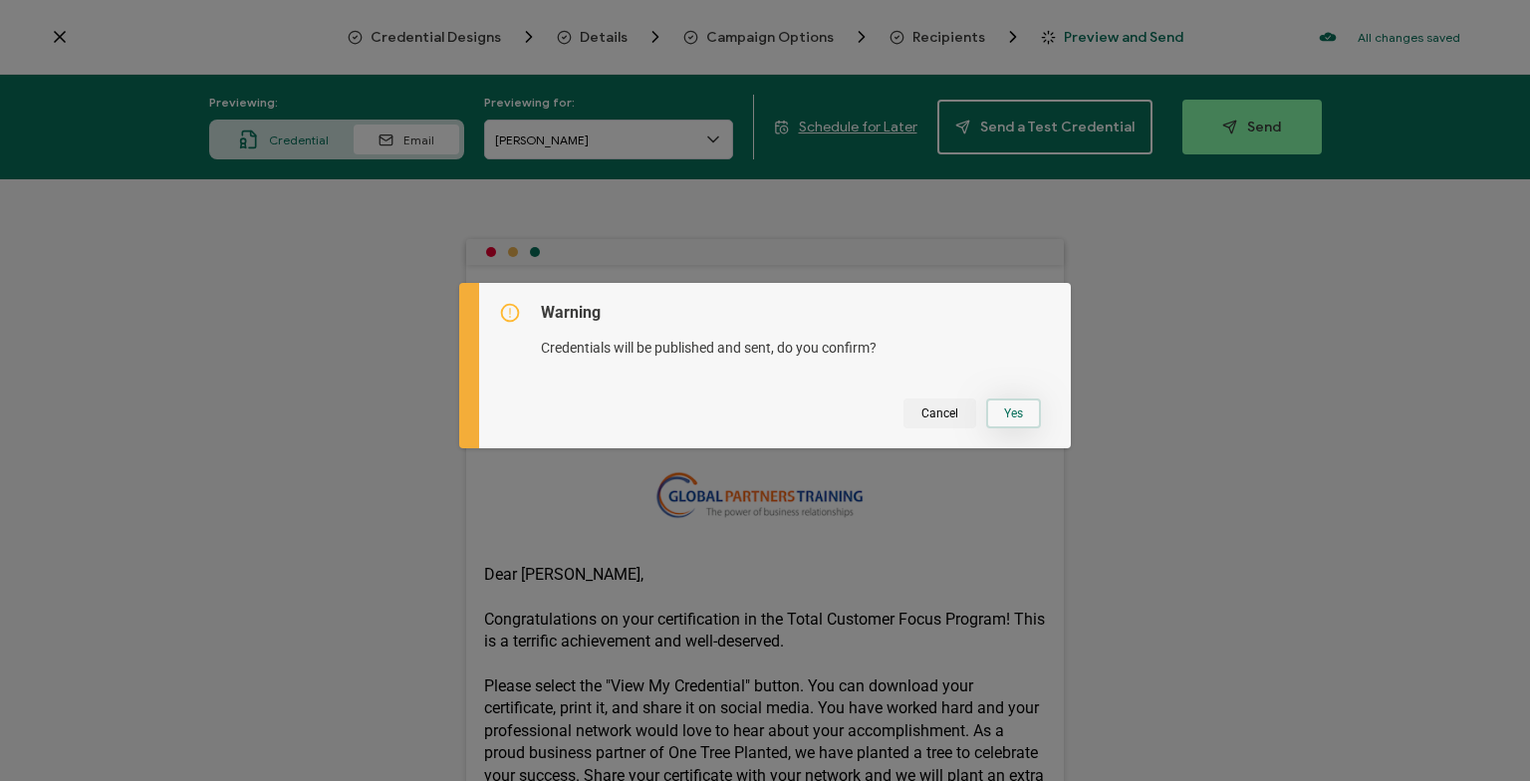
click at [1027, 412] on button "Yes" at bounding box center [1013, 413] width 55 height 30
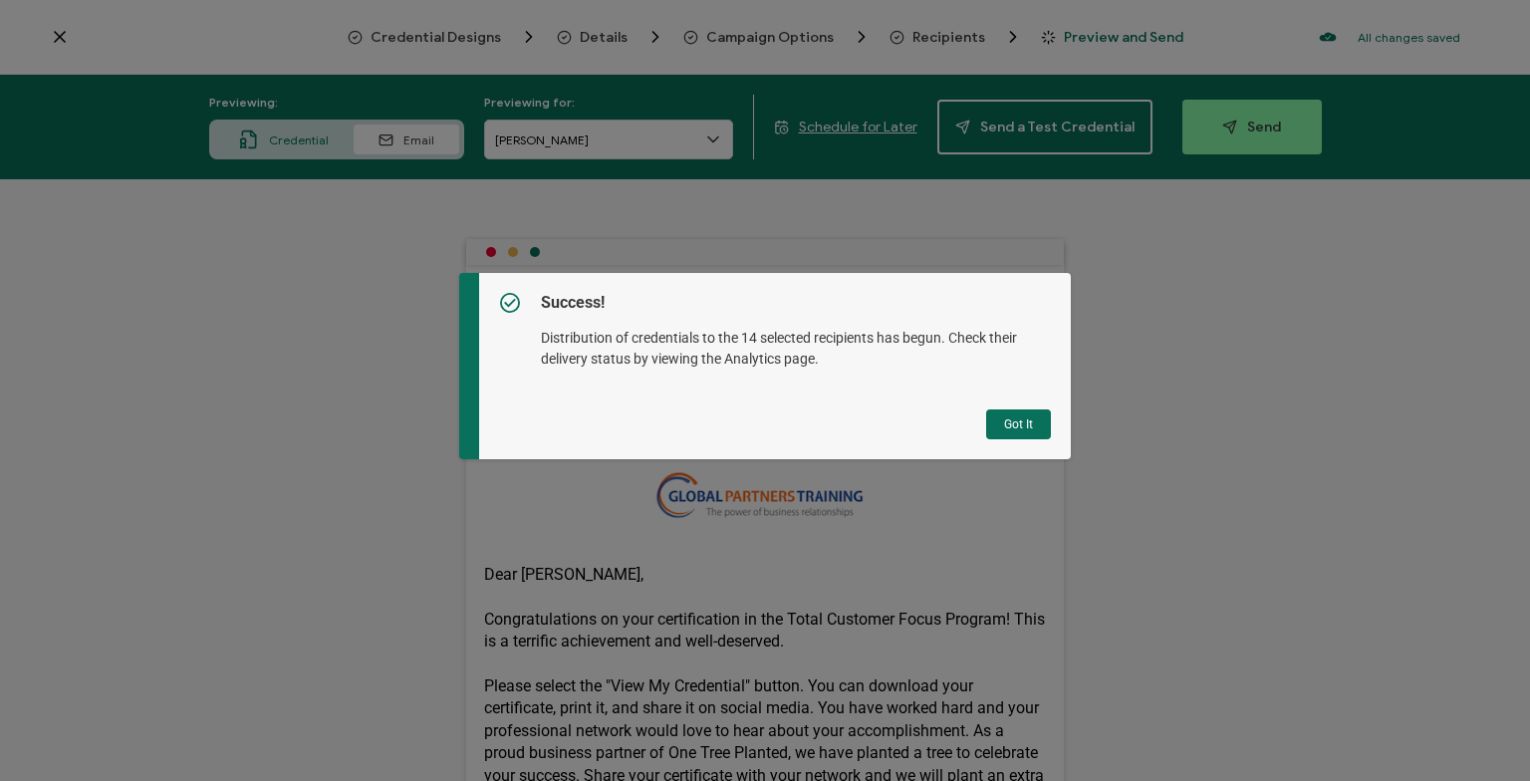
click at [1021, 428] on button "Got It" at bounding box center [1018, 424] width 65 height 30
